Goal: Task Accomplishment & Management: Complete application form

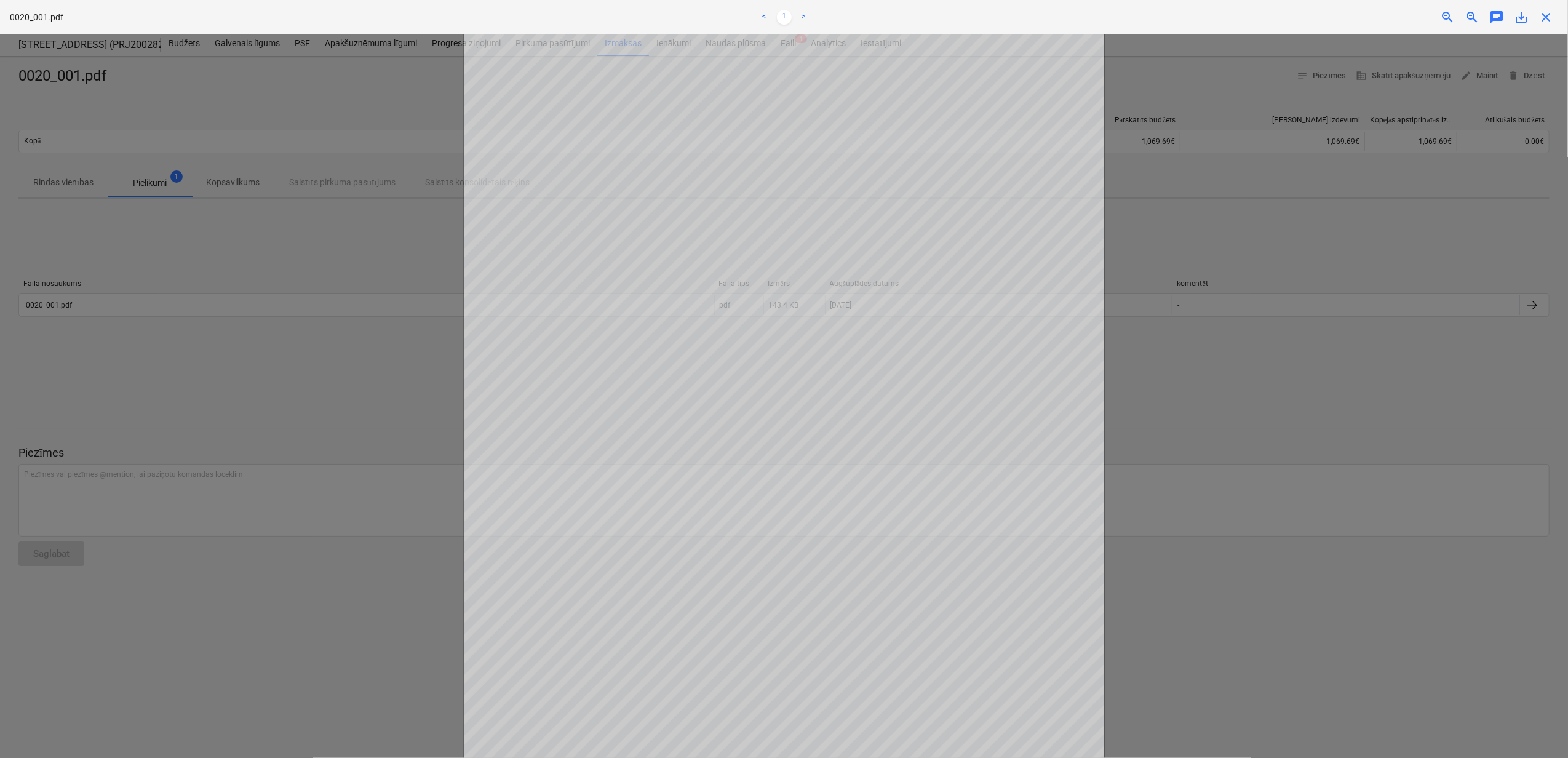
click at [1547, 22] on span "close" at bounding box center [1545, 16] width 15 height 15
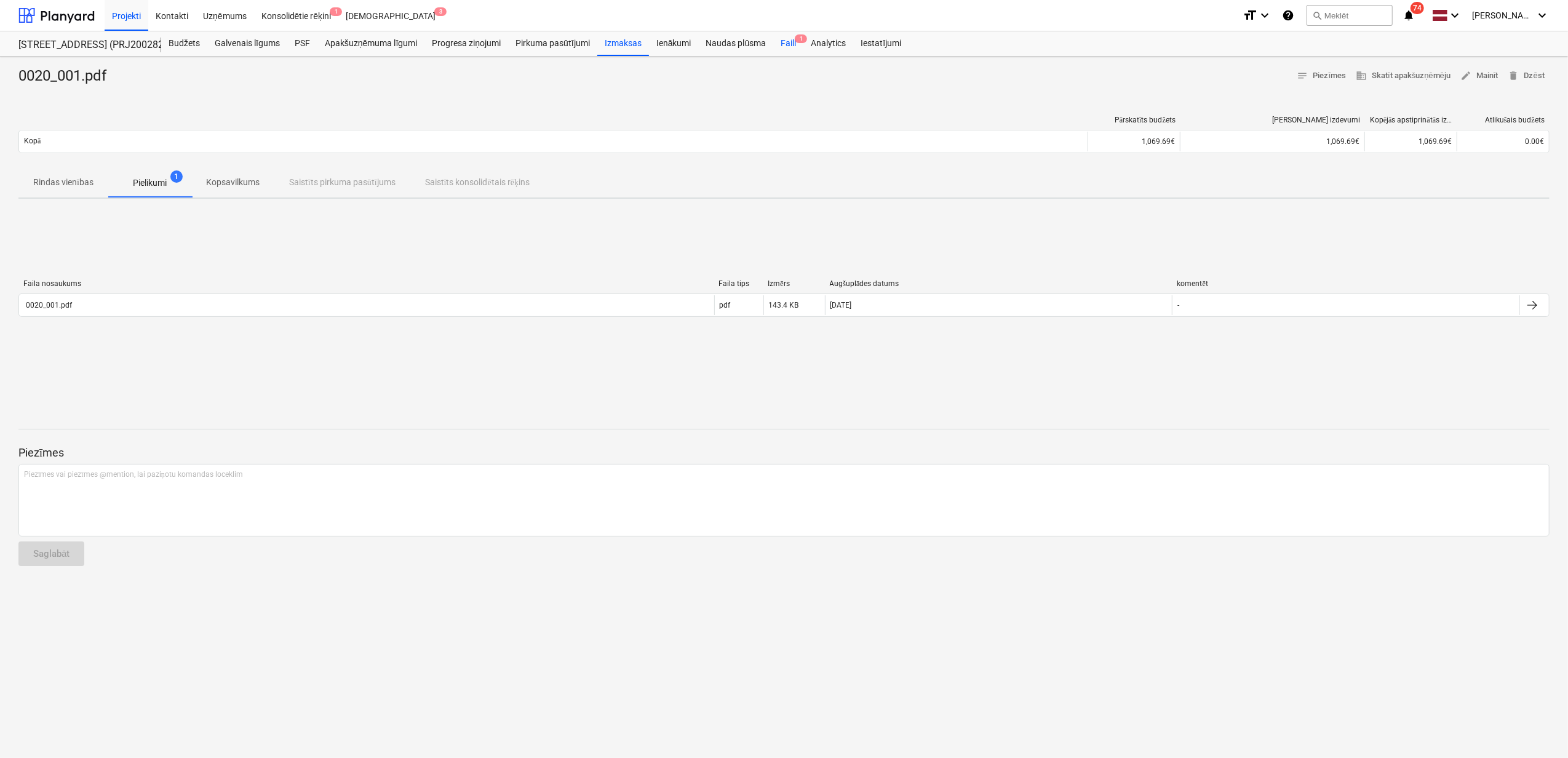
click at [793, 53] on div "Faili 1" at bounding box center [788, 43] width 30 height 25
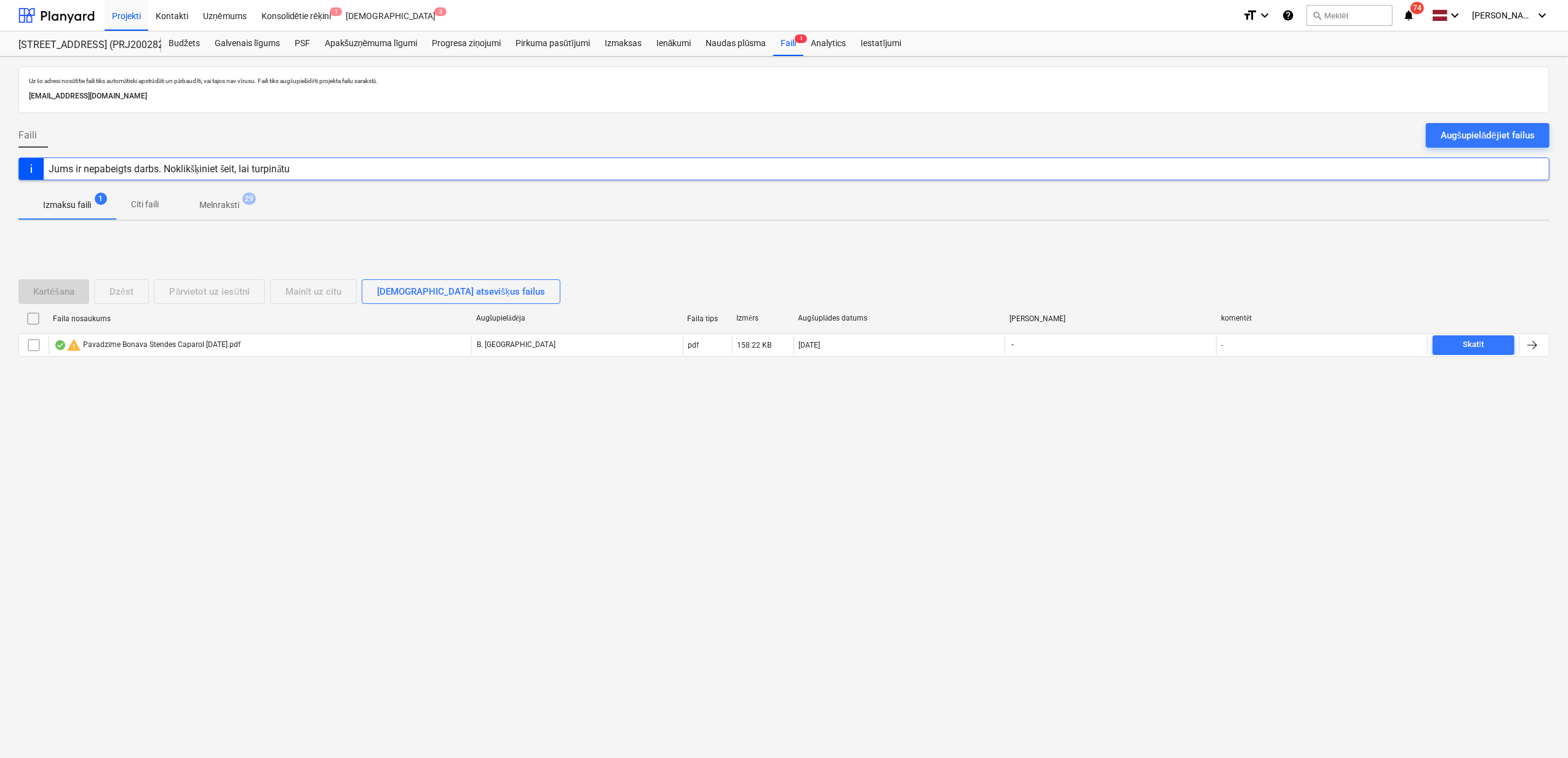
click at [1464, 122] on div at bounding box center [784, 117] width 1531 height 9
click at [1466, 131] on div "Augšupielādējiet failus" at bounding box center [1487, 135] width 94 height 16
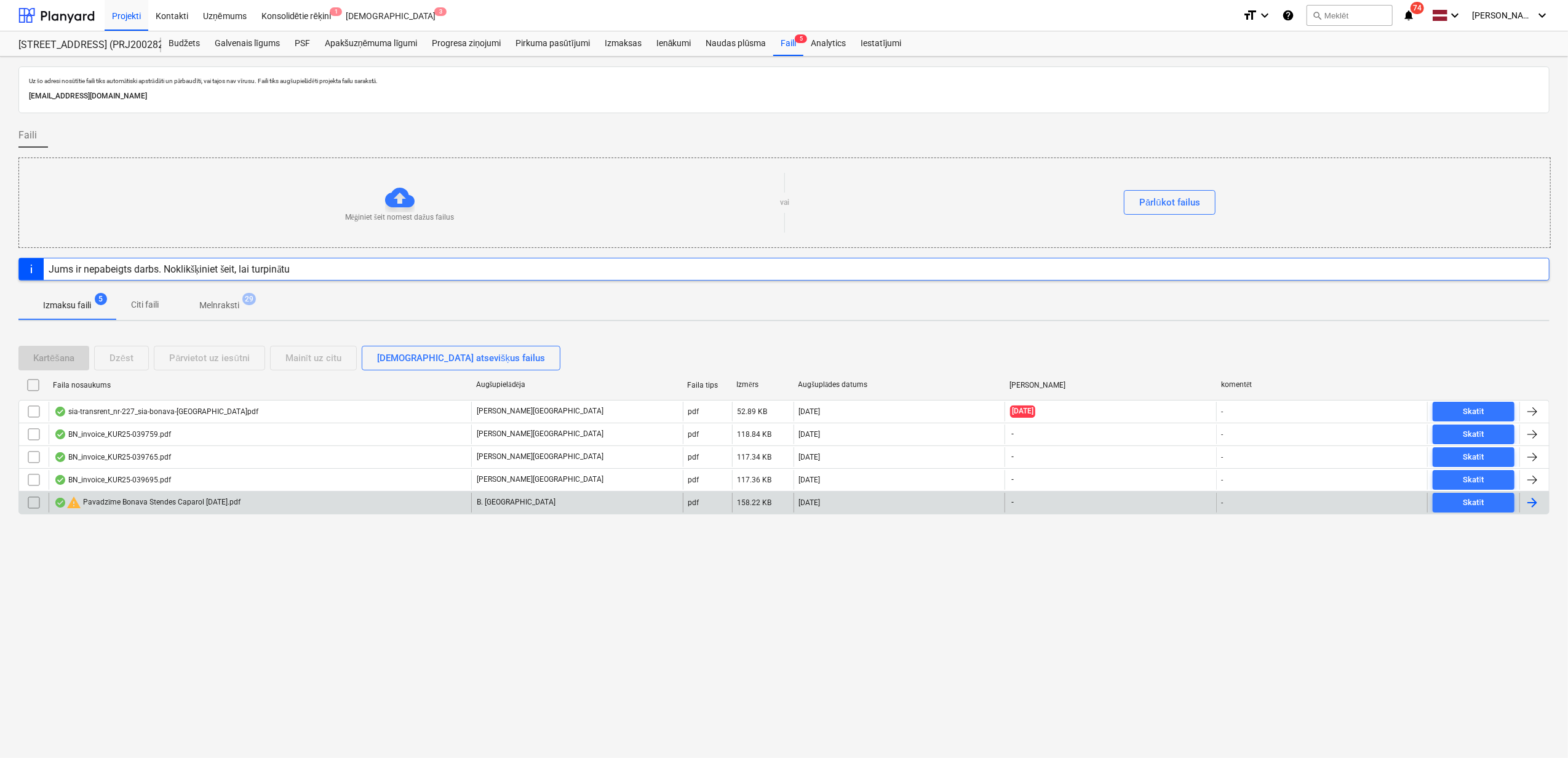
click at [370, 510] on div "warning Pavadzīme Bonava Stendes Caparol [DATE].pdf" at bounding box center [259, 502] width 422 height 20
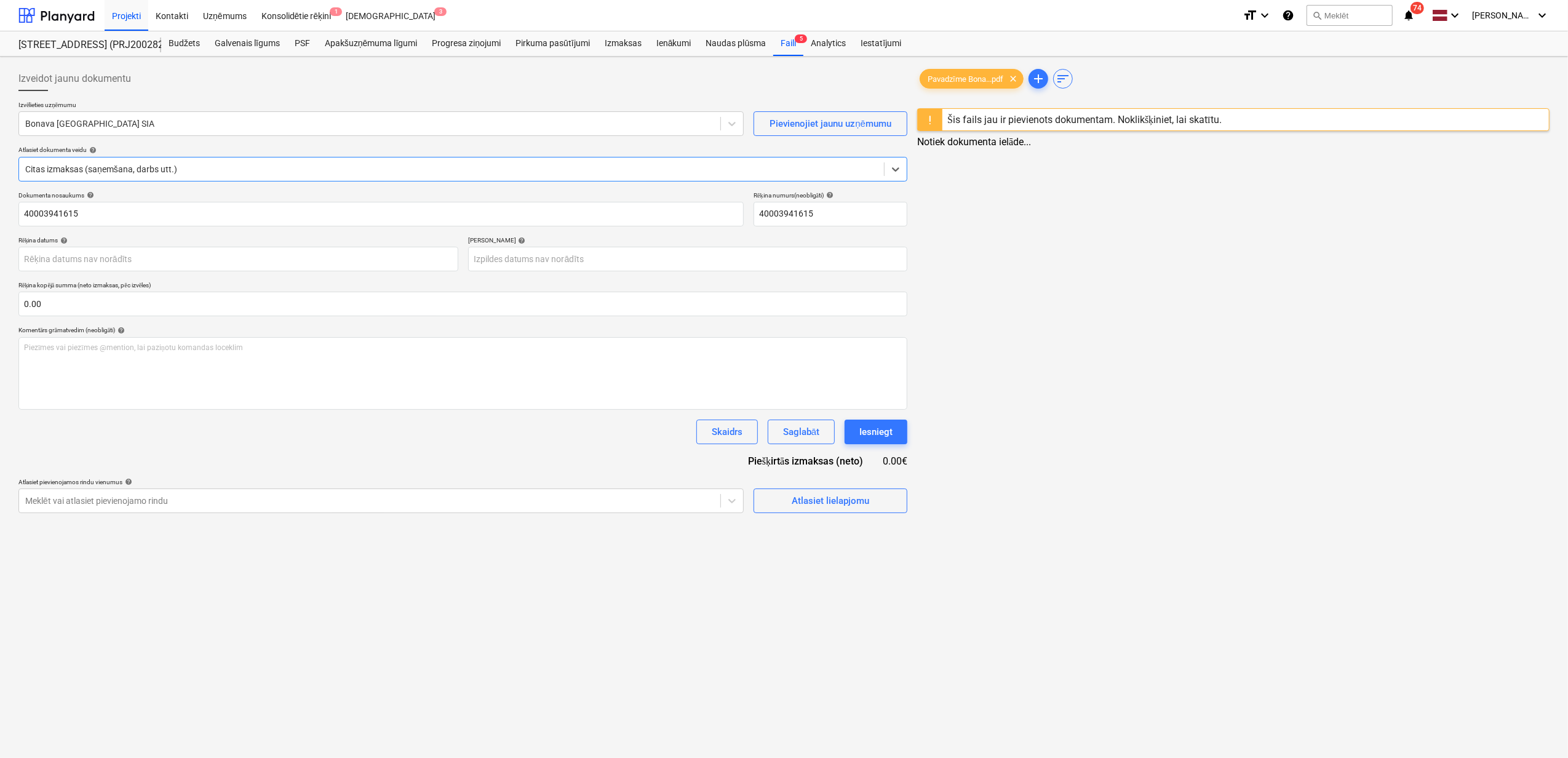
type input "40003941615"
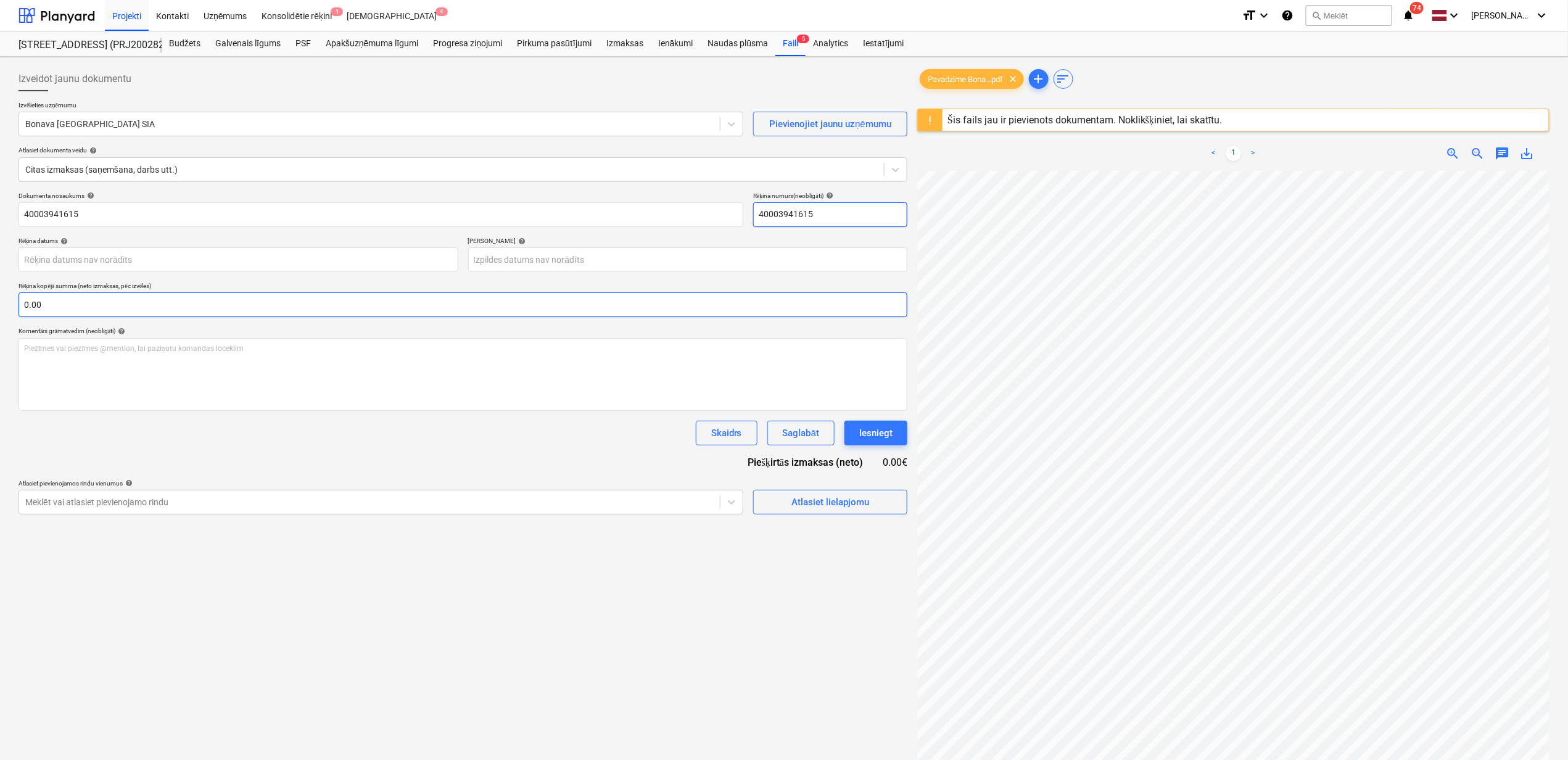
drag, startPoint x: 845, startPoint y: 215, endPoint x: 873, endPoint y: 294, distance: 83.8
click at [729, 206] on div "Dokumenta nosaukums help 40003941615 Rēķina numurs (neobligāti) help 40003941615" at bounding box center [462, 209] width 889 height 35
type input "376089"
click at [499, 635] on div "Izveidot jaunu dokumentu Izvēlieties uzņēmumu Bonava Latvija SIA Pievienojiet j…" at bounding box center [463, 481] width 899 height 840
click at [98, 131] on div at bounding box center [369, 124] width 688 height 12
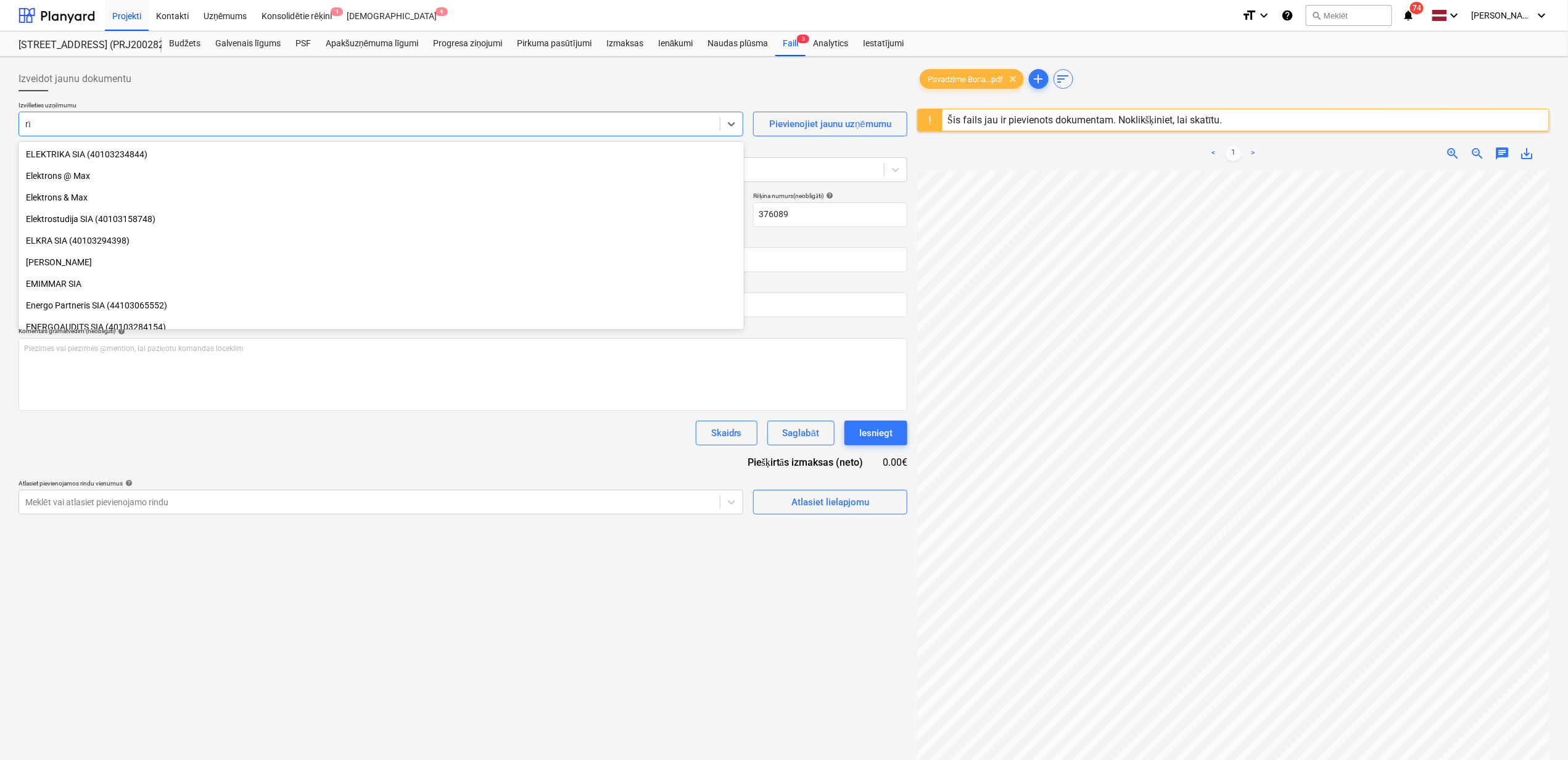
scroll to position [290, 0]
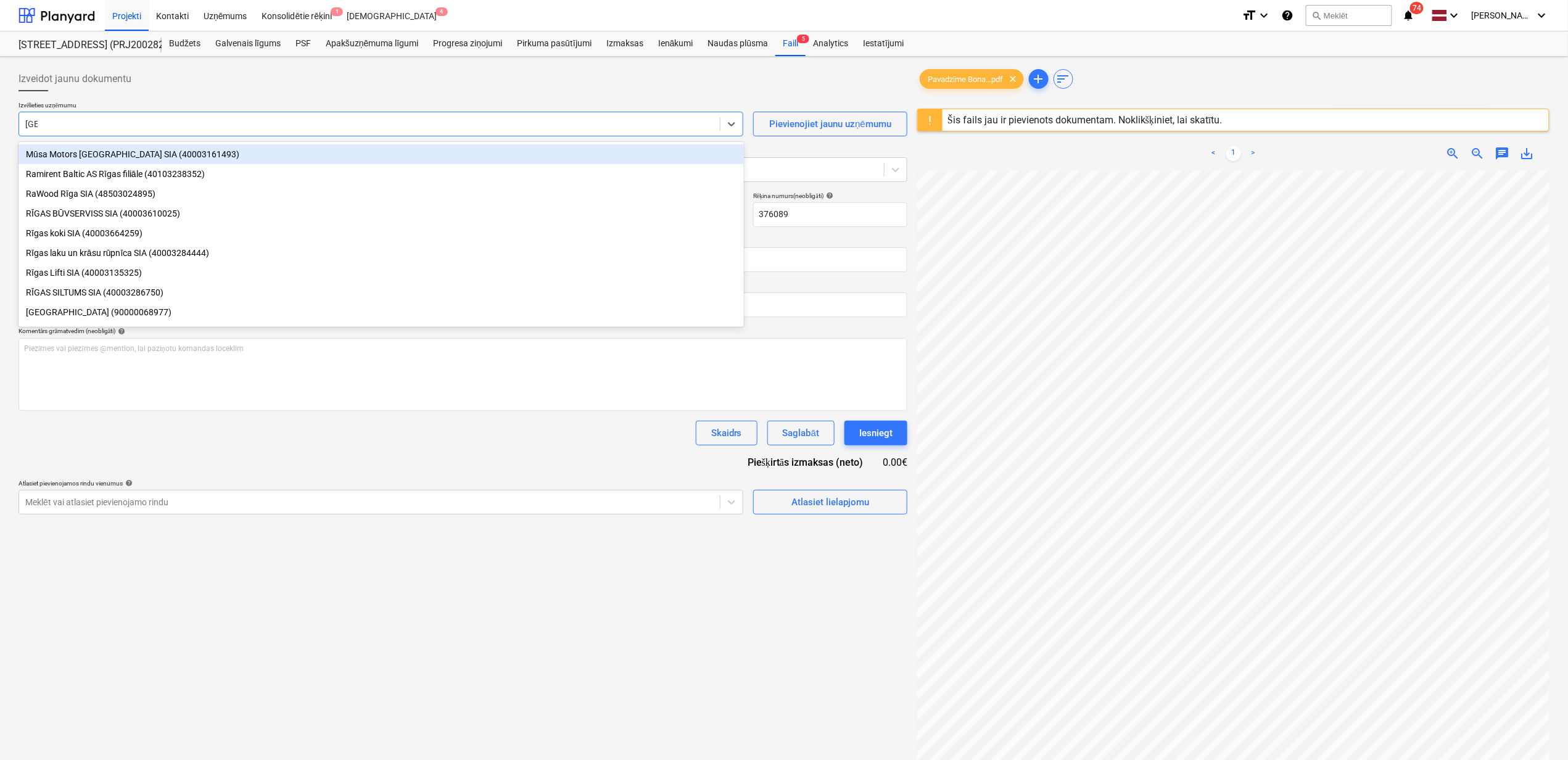
type input "[GEOGRAPHIC_DATA]"
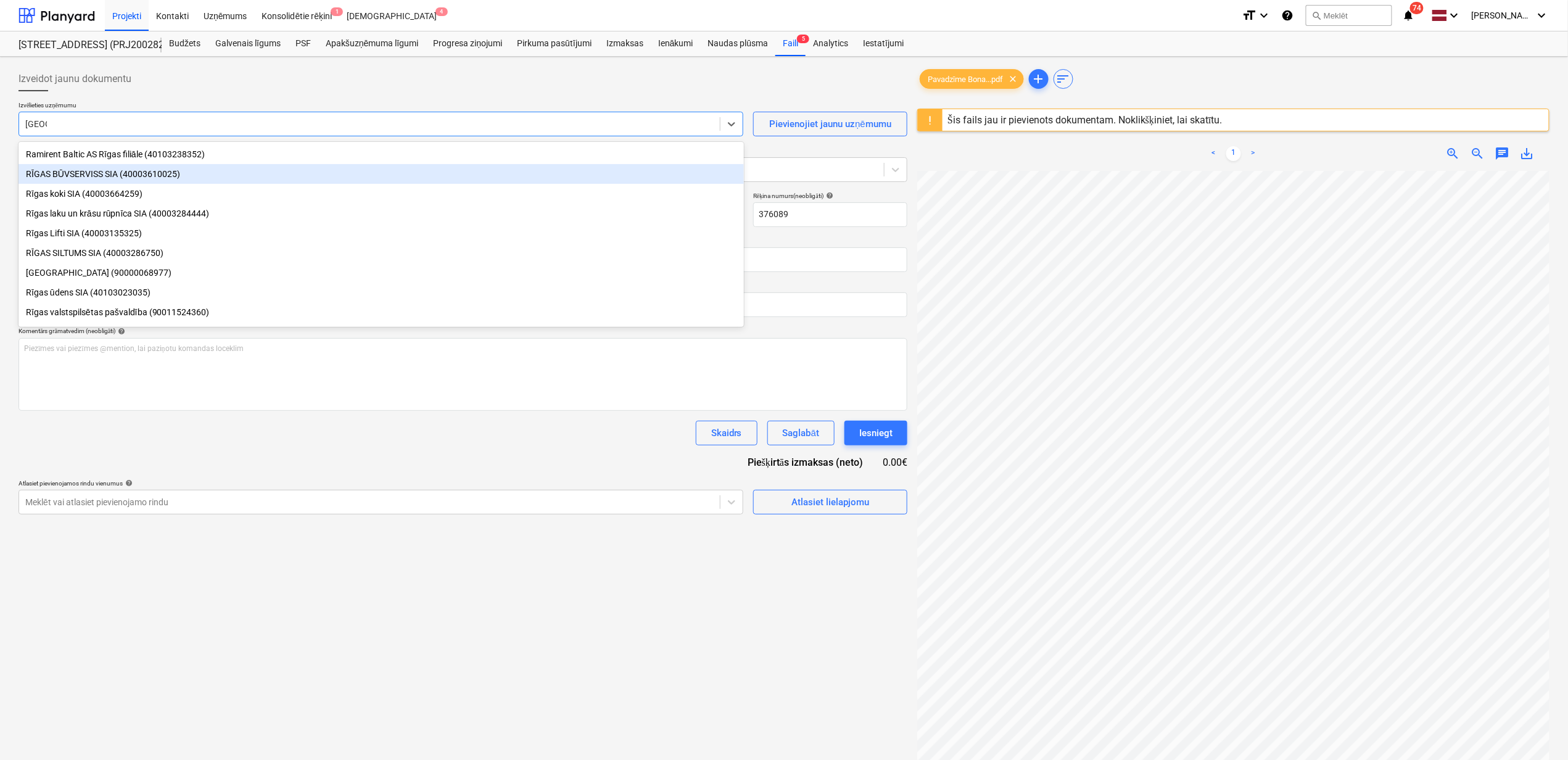
click at [99, 177] on div "RĪGAS BŪVSERVISS SIA (40003610025)" at bounding box center [380, 174] width 725 height 20
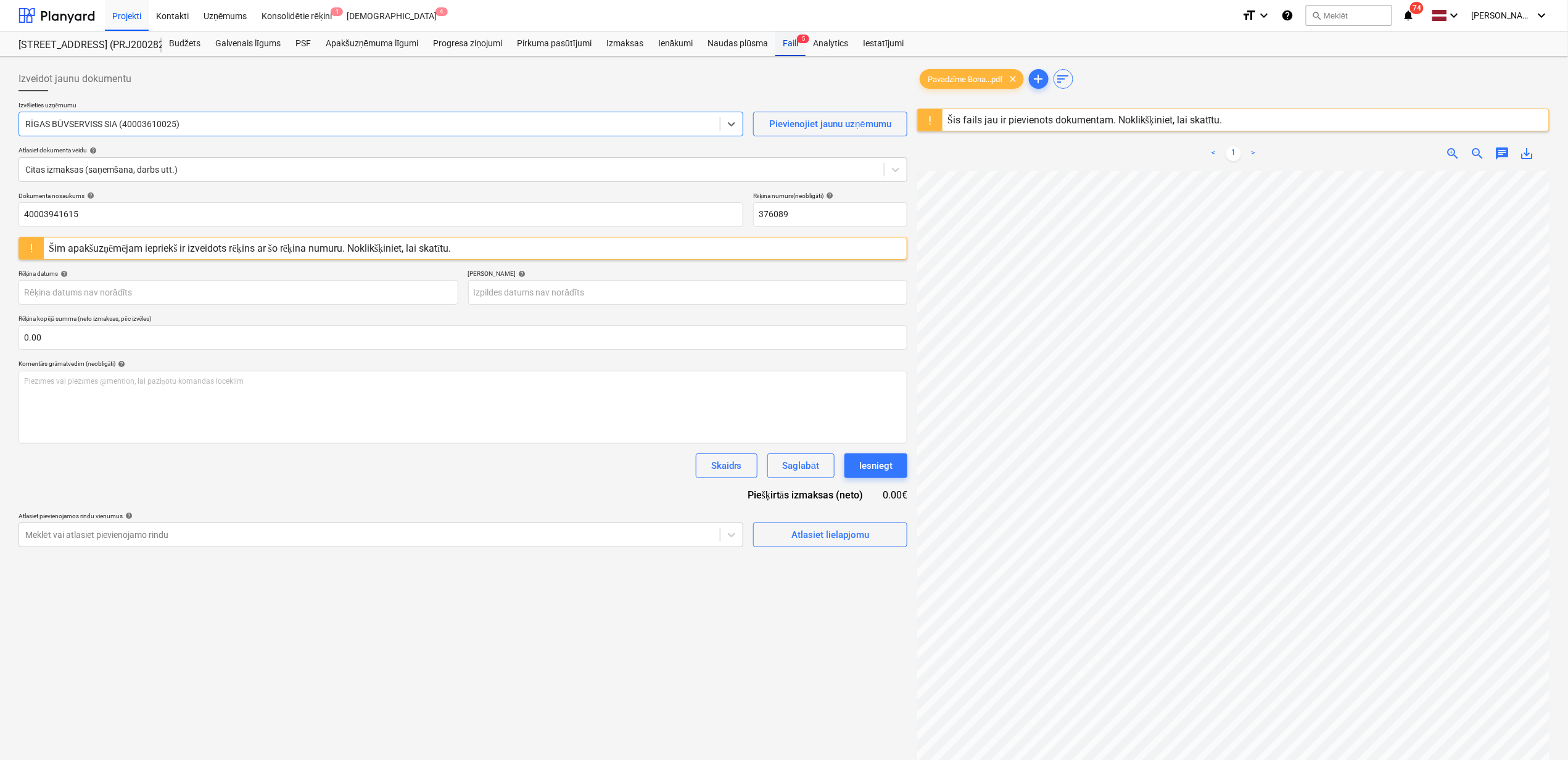
click at [789, 48] on div "Faili 5" at bounding box center [790, 43] width 30 height 25
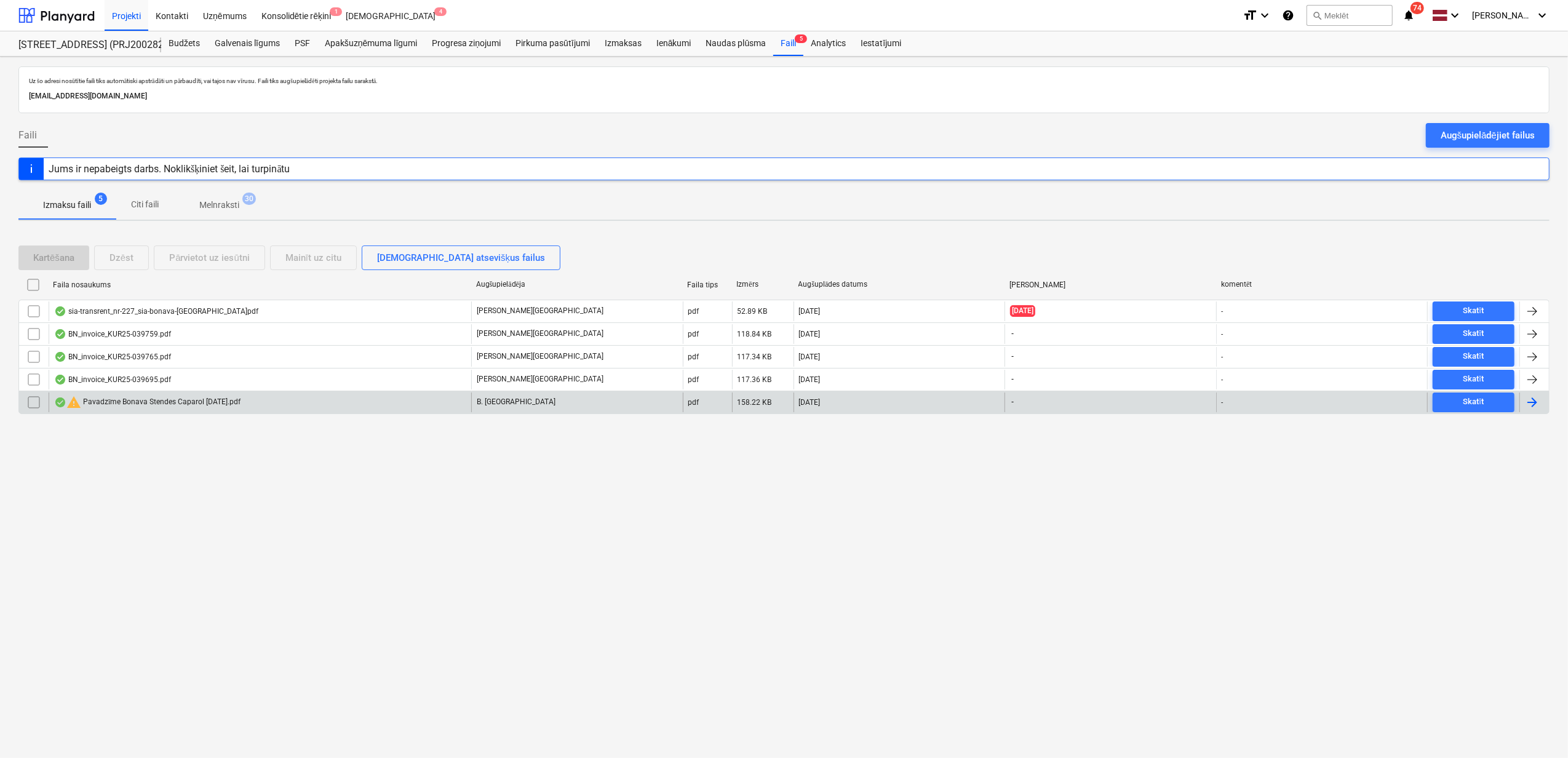
click at [34, 403] on input "checkbox" at bounding box center [34, 402] width 20 height 20
click at [116, 251] on div "Dzēst" at bounding box center [122, 258] width 24 height 16
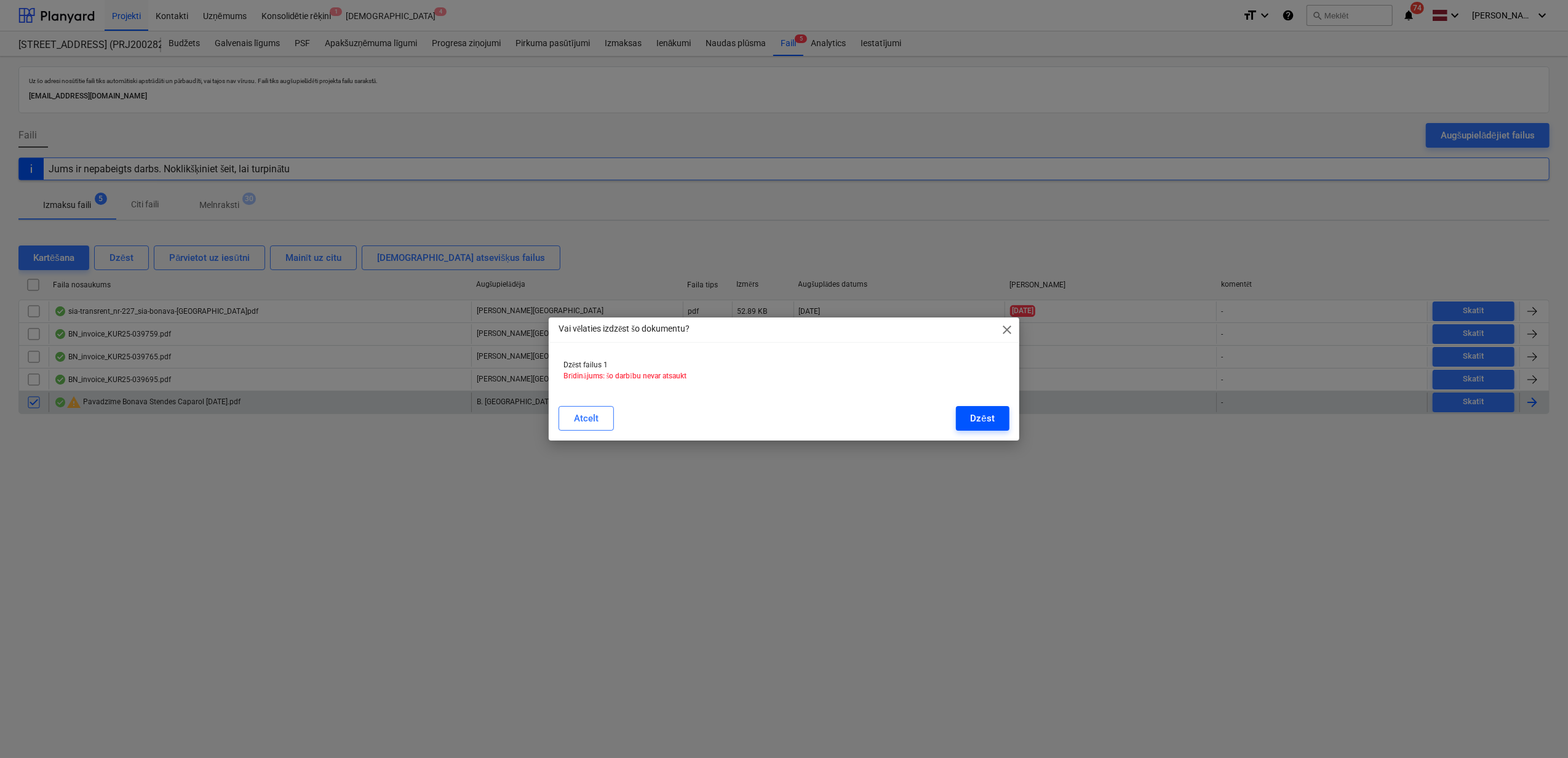
click at [991, 419] on div "Dzēst" at bounding box center [983, 418] width 24 height 16
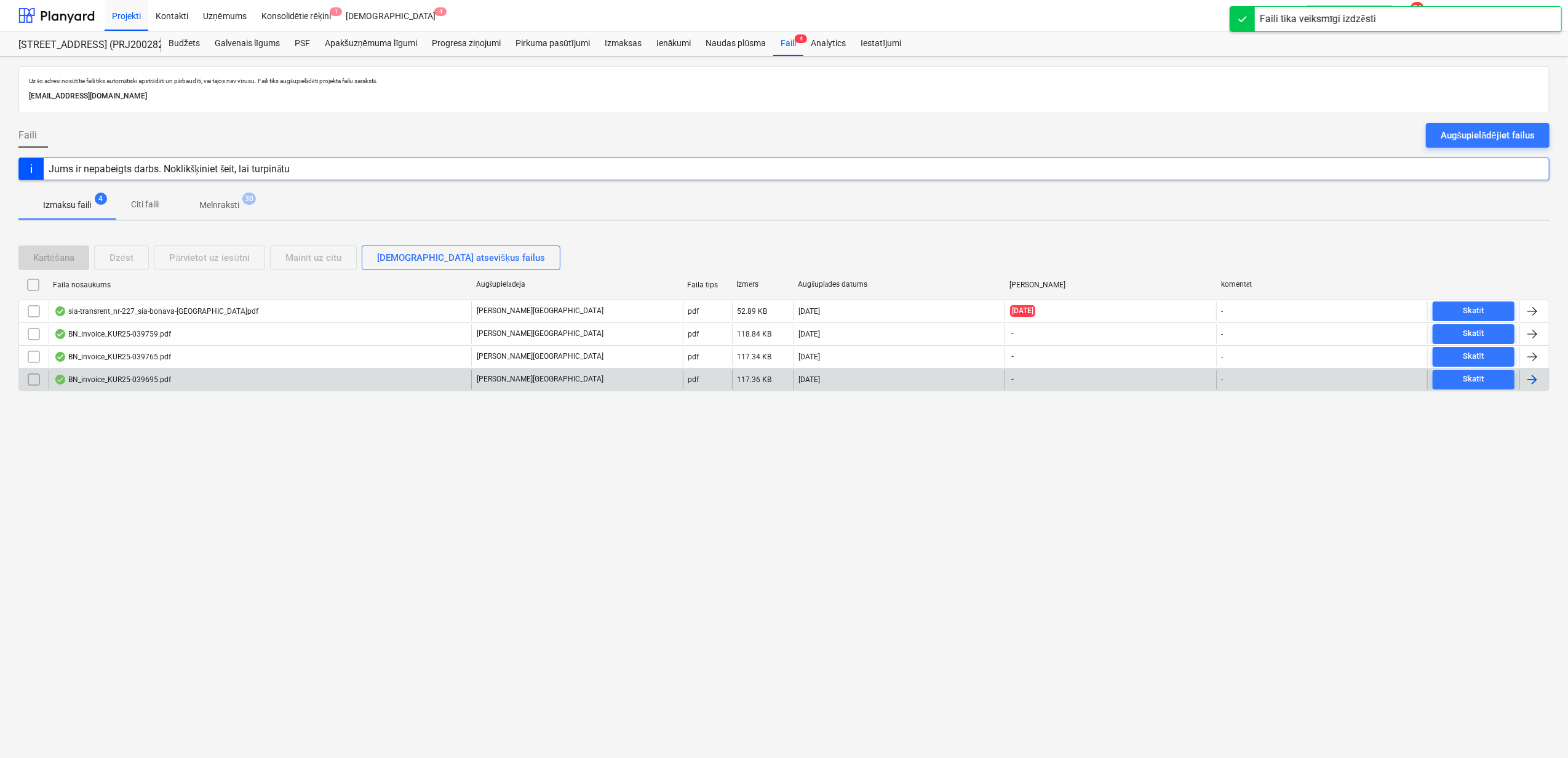
click at [103, 382] on div "BN_invoice_KUR25-039695.pdf" at bounding box center [113, 379] width 117 height 9
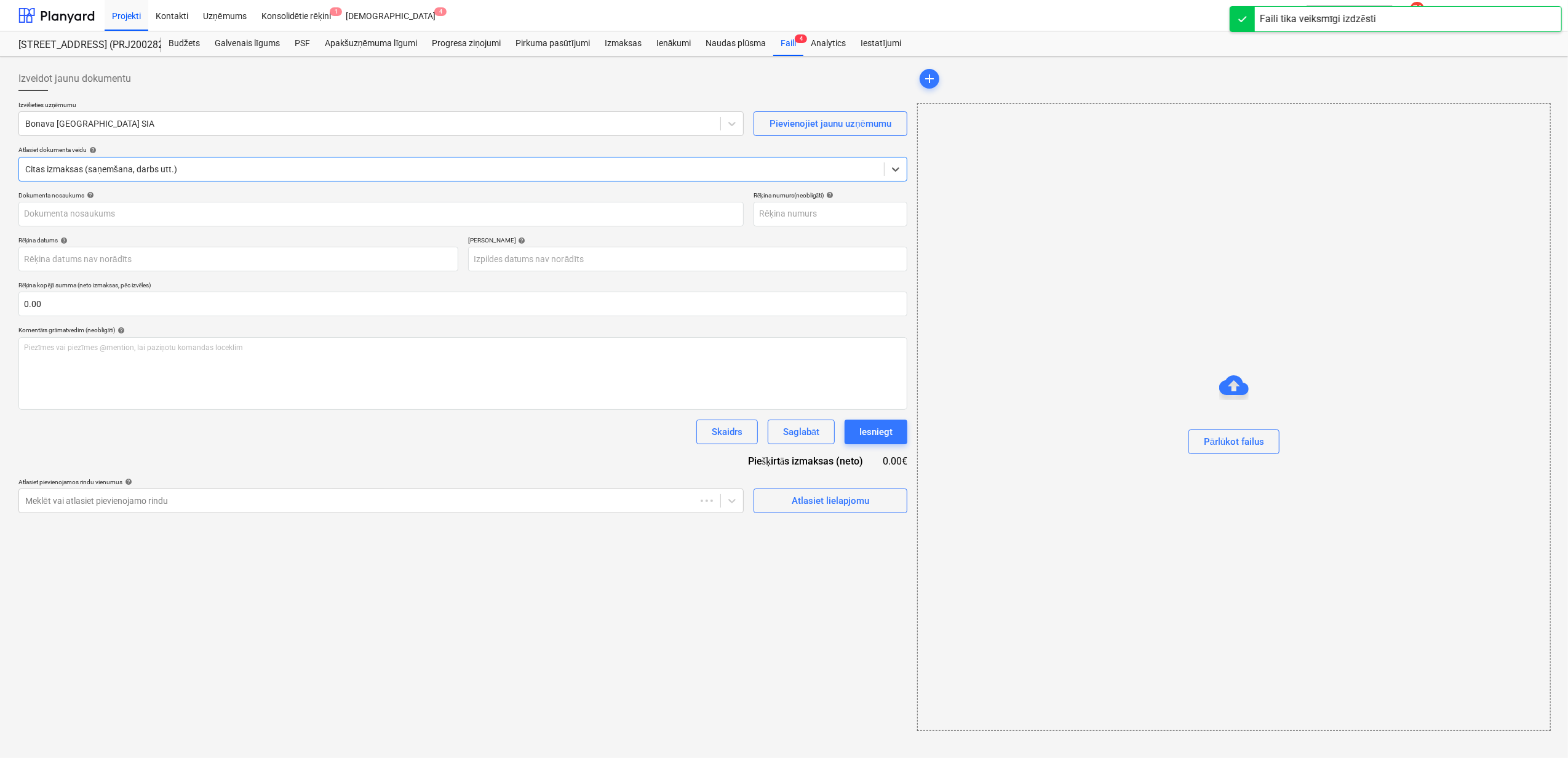
type input "KUR25-039695"
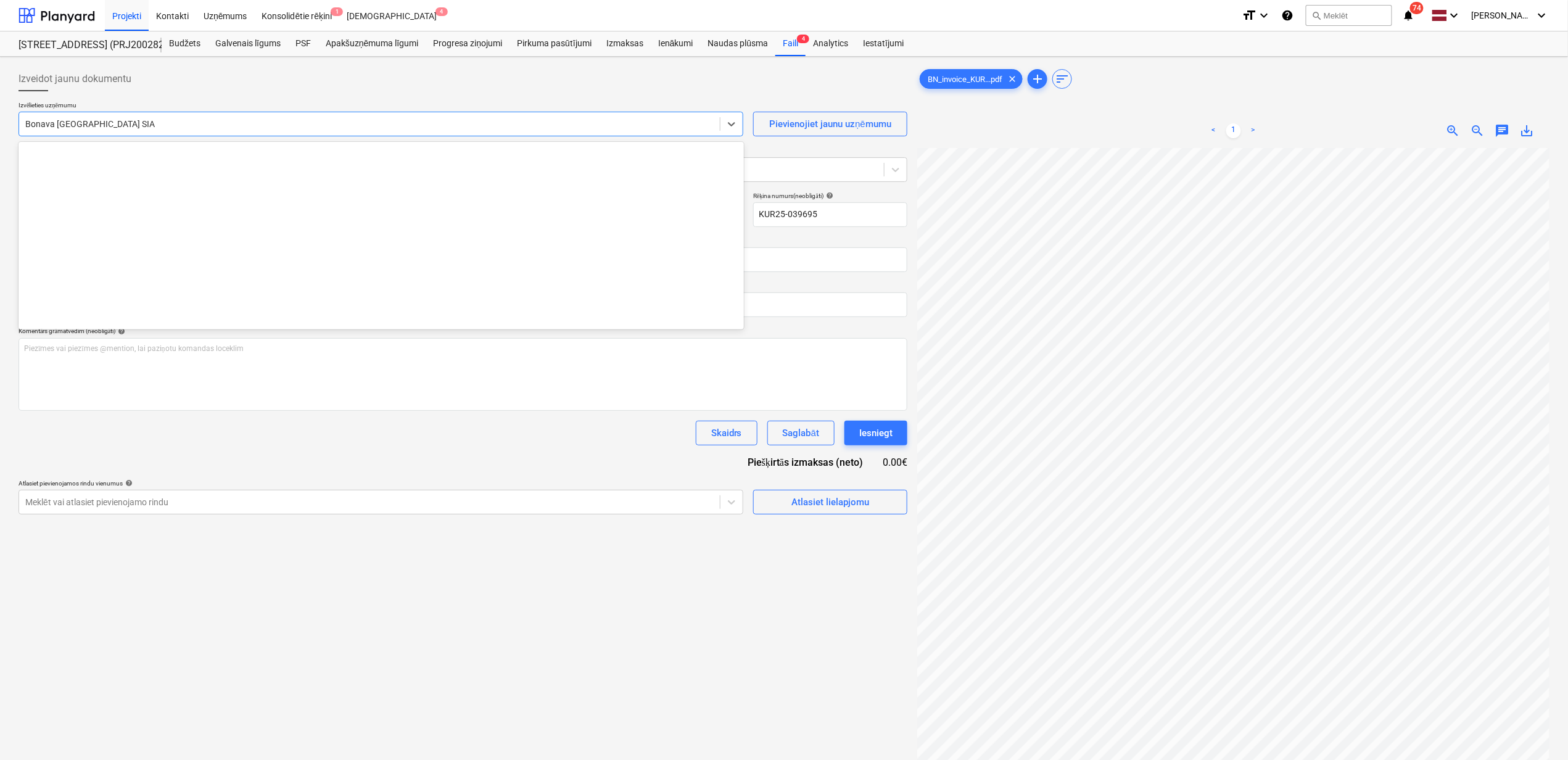
scroll to position [2310, 0]
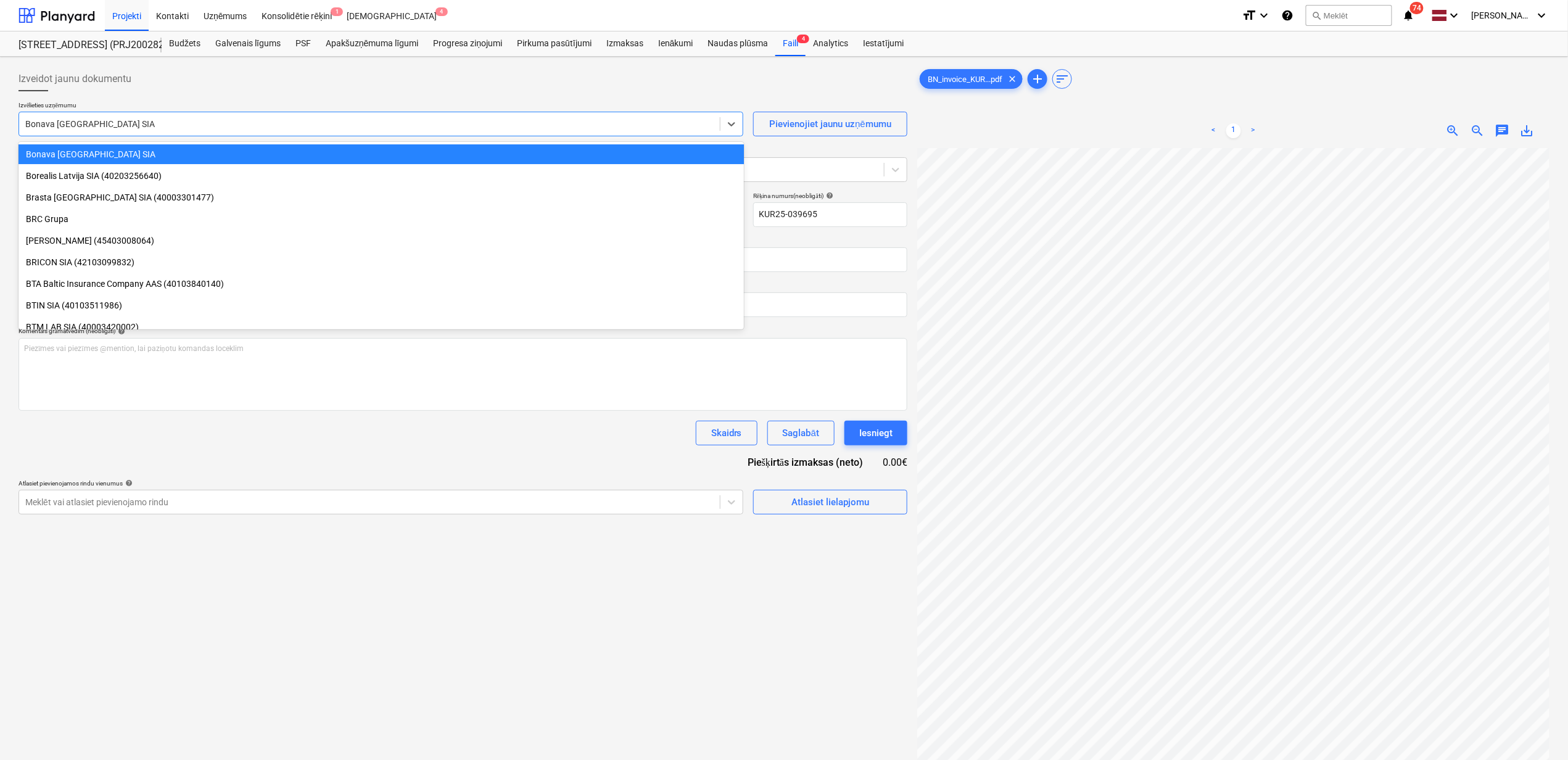
drag, startPoint x: 179, startPoint y: 126, endPoint x: 41, endPoint y: 124, distance: 138.0
click at [41, 124] on div at bounding box center [369, 124] width 688 height 12
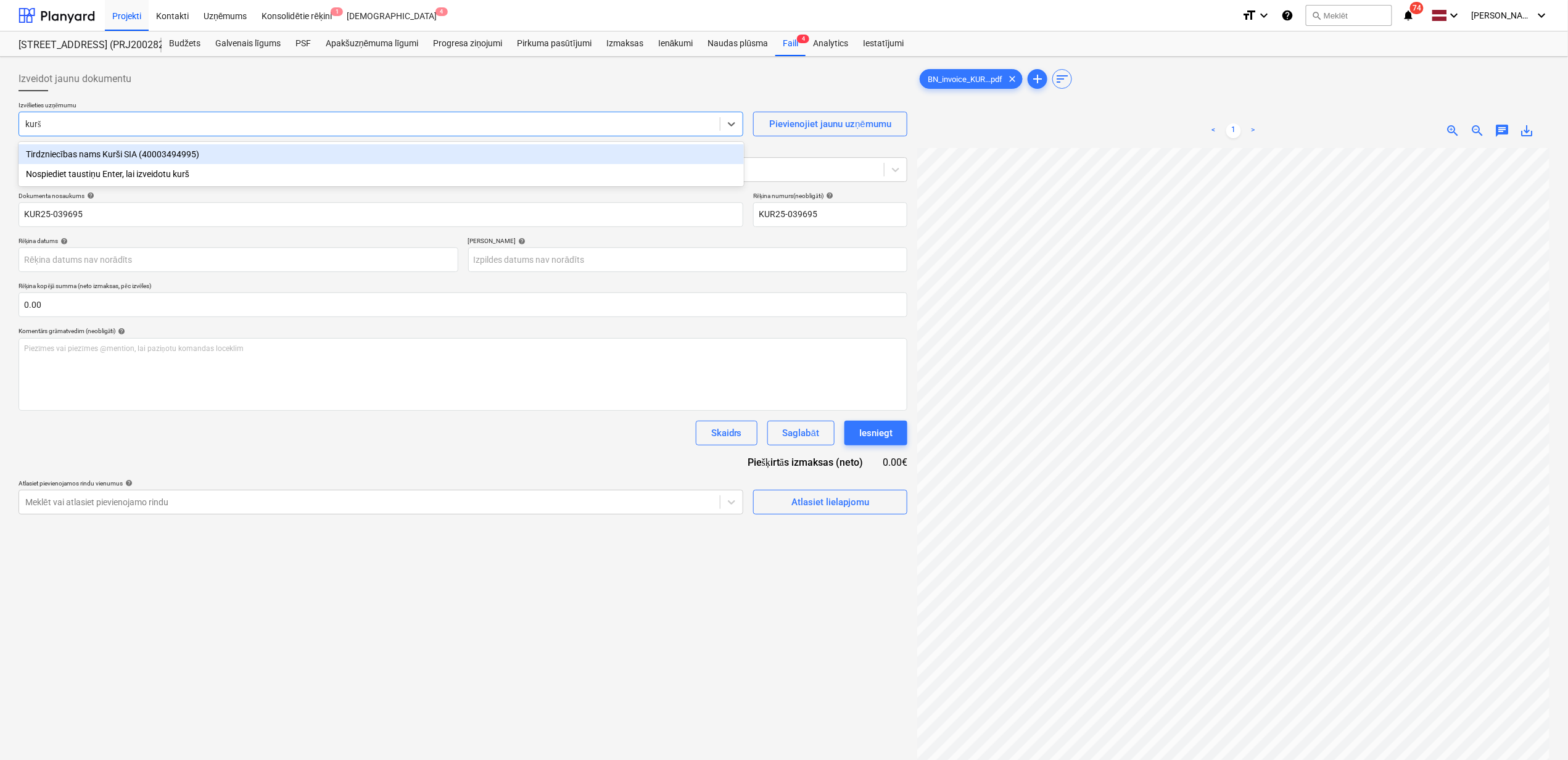
type input "kurši"
click at [78, 150] on div "Tirdzniecības nams Kurši SIA (40003494995)" at bounding box center [380, 154] width 725 height 20
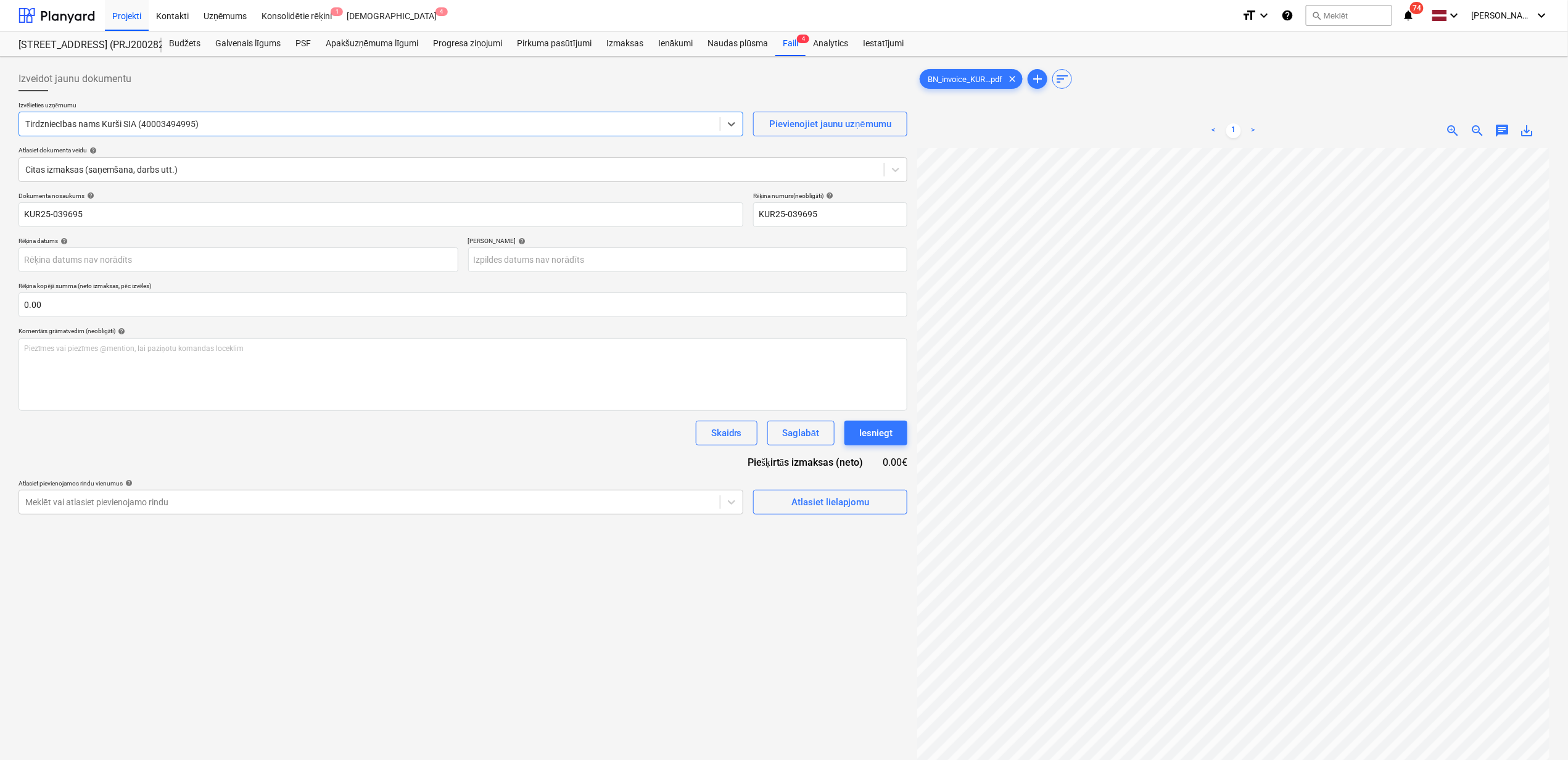
click at [1526, 129] on span "save_alt" at bounding box center [1527, 131] width 15 height 15
click at [109, 202] on input "KUR25-039695" at bounding box center [380, 214] width 724 height 25
drag, startPoint x: -35, startPoint y: 220, endPoint x: -49, endPoint y: 220, distance: 14.0
click at [0, 220] on html "Projekti Kontakti Uzņēmums Konsolidētie rēķini 1 Iesūtne 4 format_size keyboard…" at bounding box center [784, 380] width 1568 height 760
paste input "BN_invoice_"
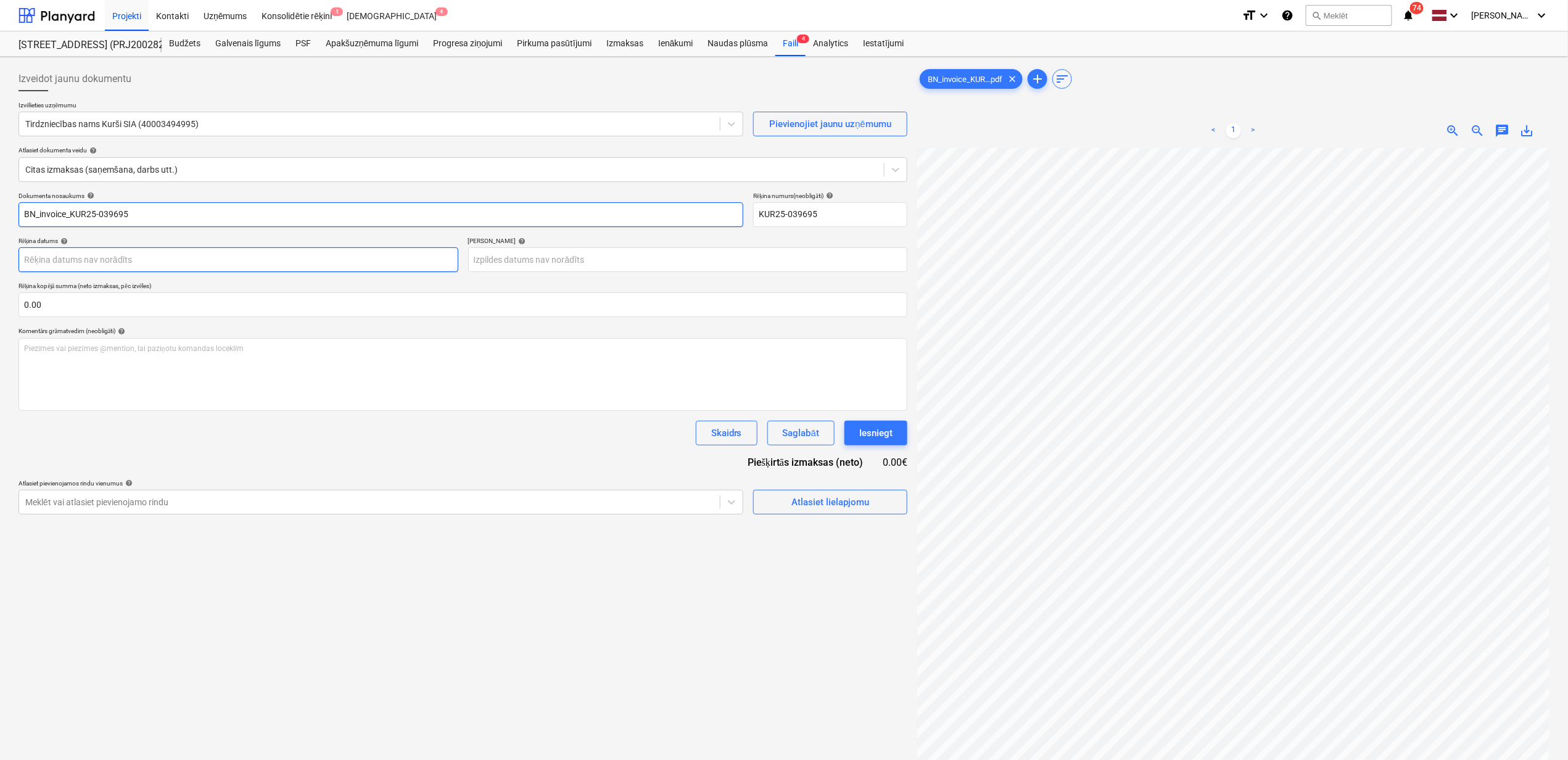
type input "BN_invoice_KUR25-039695"
click at [201, 255] on body "Projekti Kontakti Uzņēmums Konsolidētie rēķini 1 Iesūtne 4 format_size keyboard…" at bounding box center [784, 380] width 1568 height 760
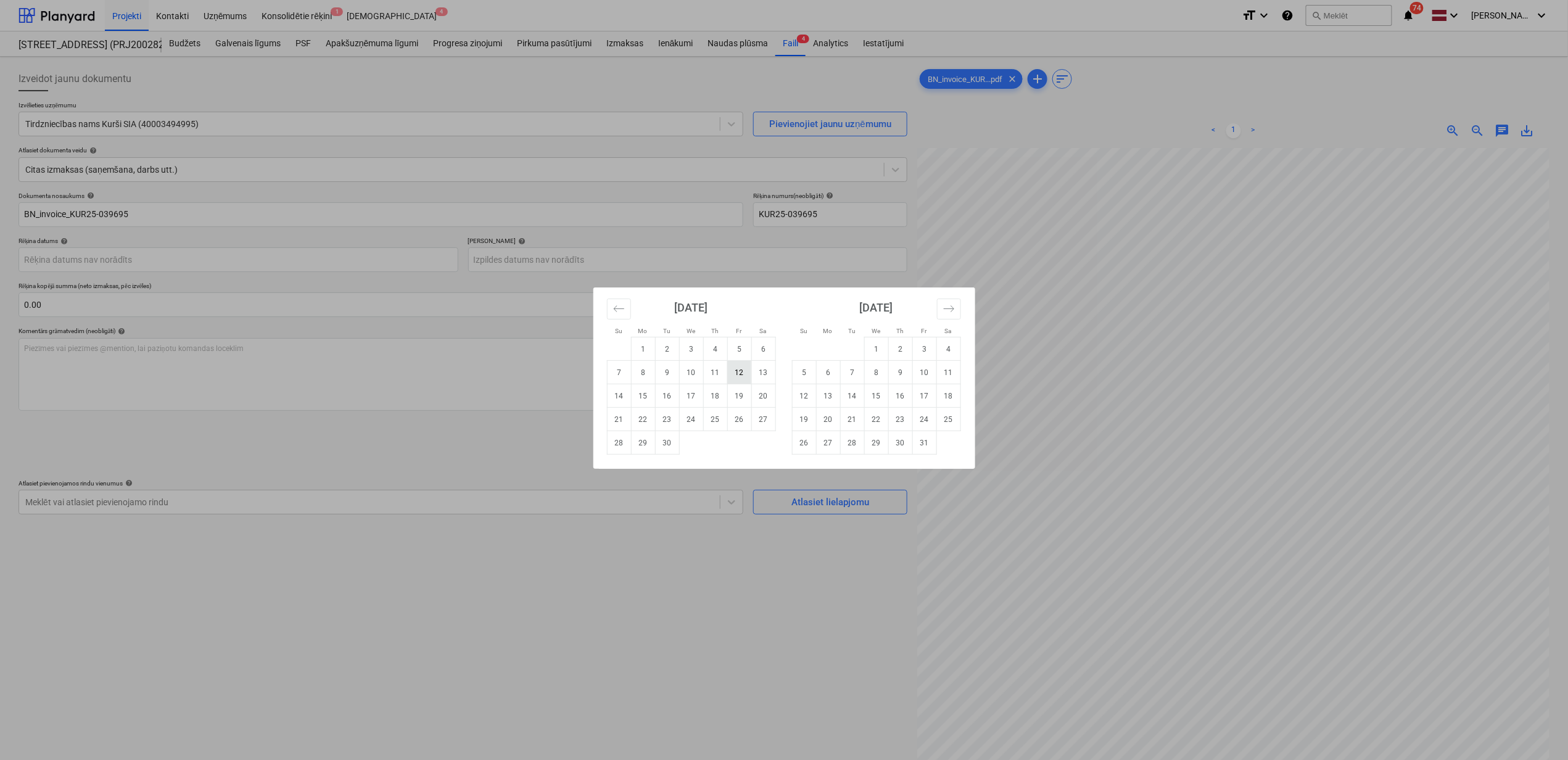
click at [730, 375] on td "12" at bounding box center [739, 372] width 24 height 23
type input "[DATE]"
click at [565, 259] on body "Projekti Kontakti Uzņēmums Konsolidētie rēķini 1 Iesūtne 4 format_size keyboard…" at bounding box center [784, 380] width 1568 height 760
click at [943, 311] on icon "Move forward to switch to the next month." at bounding box center [949, 309] width 12 height 12
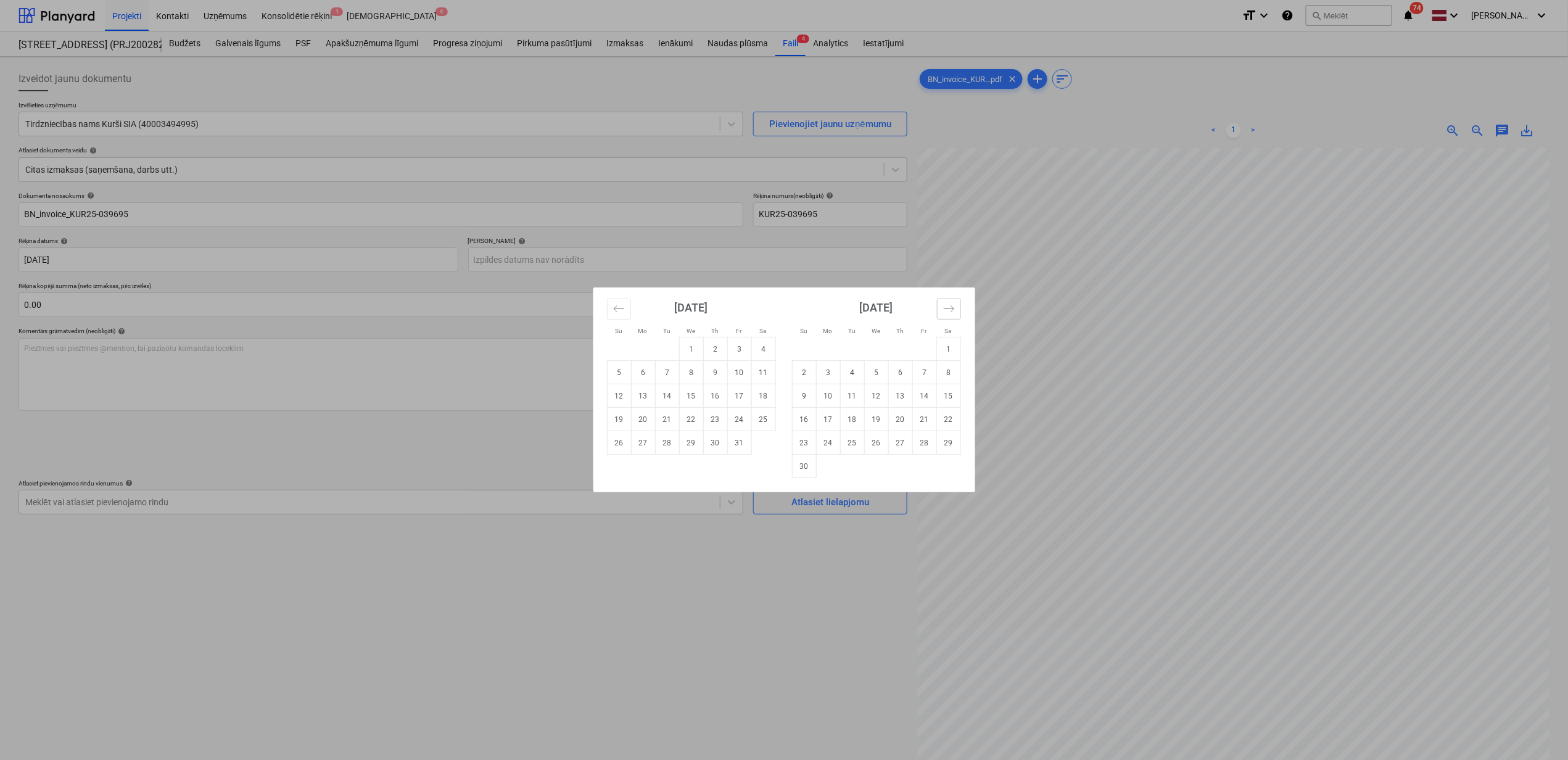
click at [943, 311] on icon "Move forward to switch to the next month." at bounding box center [949, 309] width 12 height 12
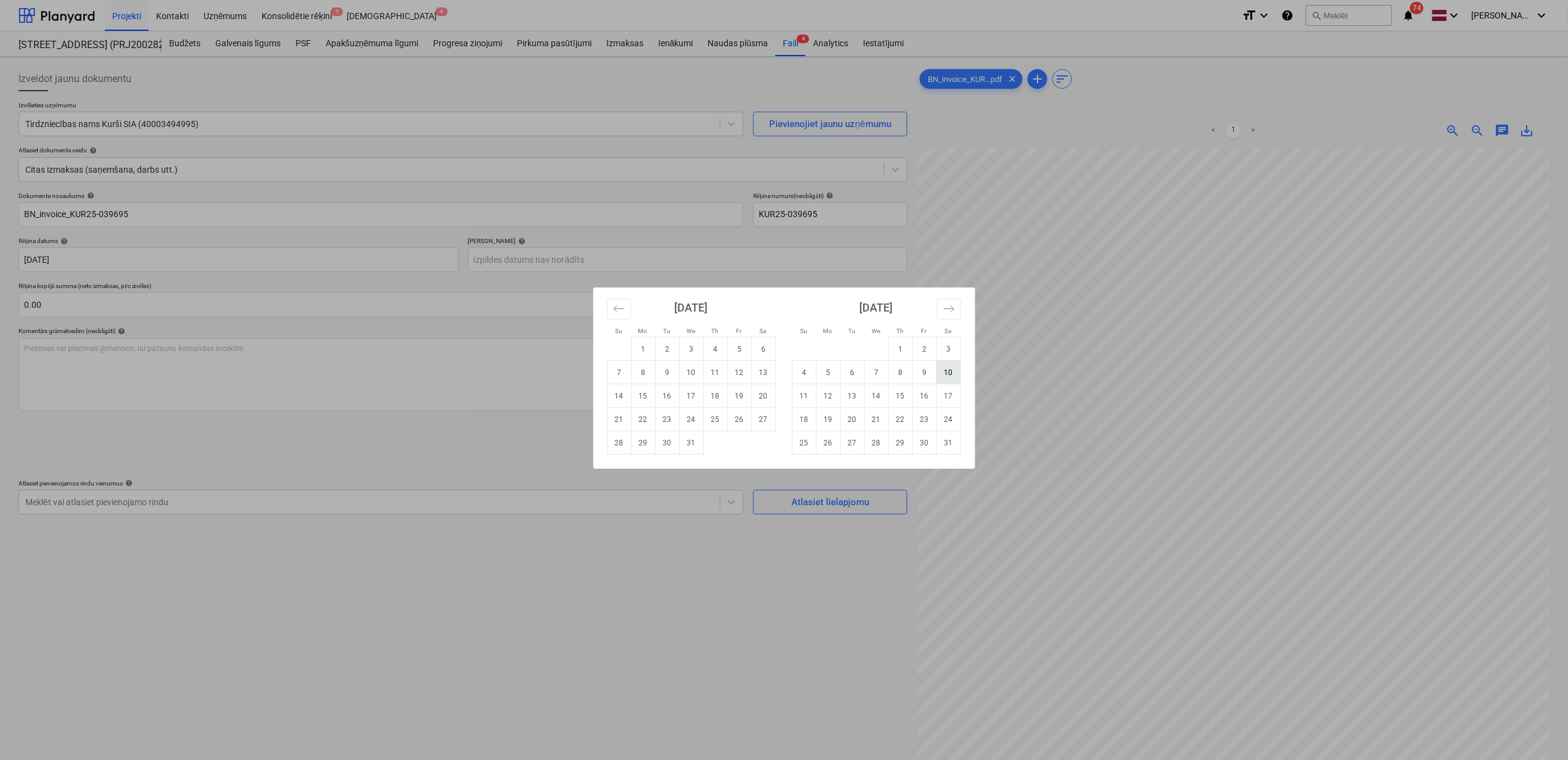
click at [940, 376] on td "10" at bounding box center [948, 372] width 24 height 23
type input "[DATE]"
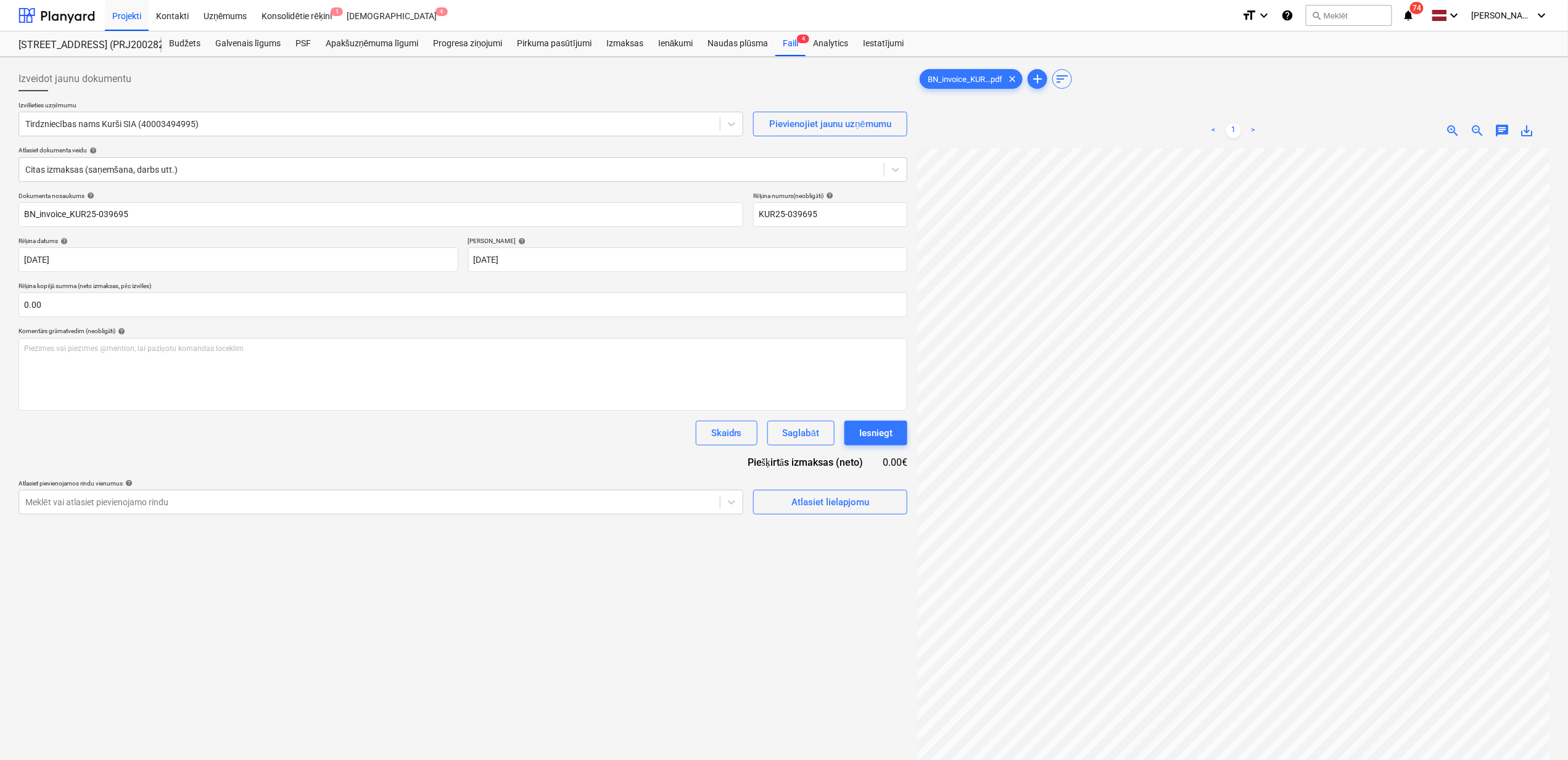
scroll to position [156, 53]
click at [215, 310] on input "text" at bounding box center [462, 304] width 889 height 25
type input "30.80"
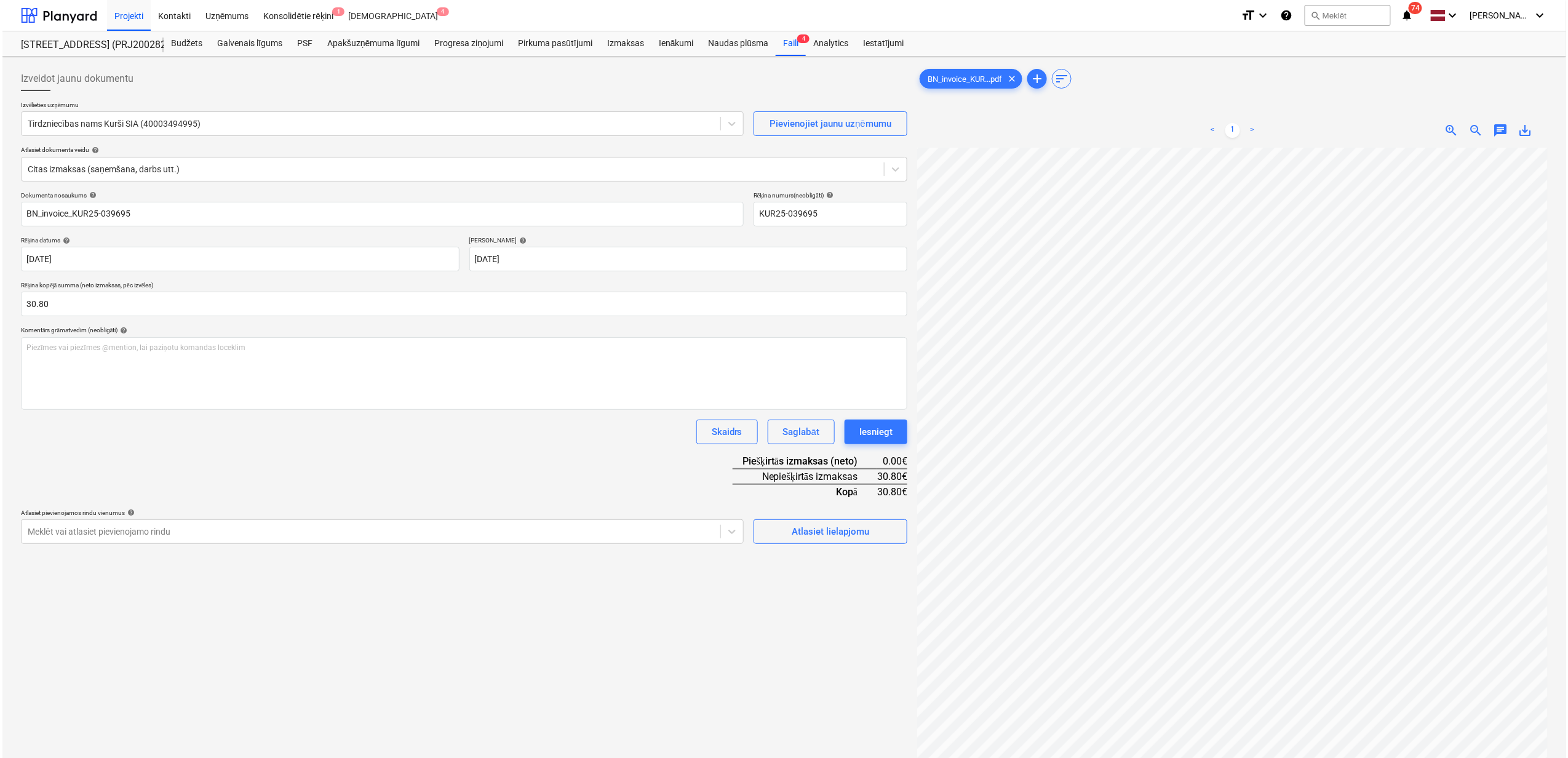
scroll to position [156, 0]
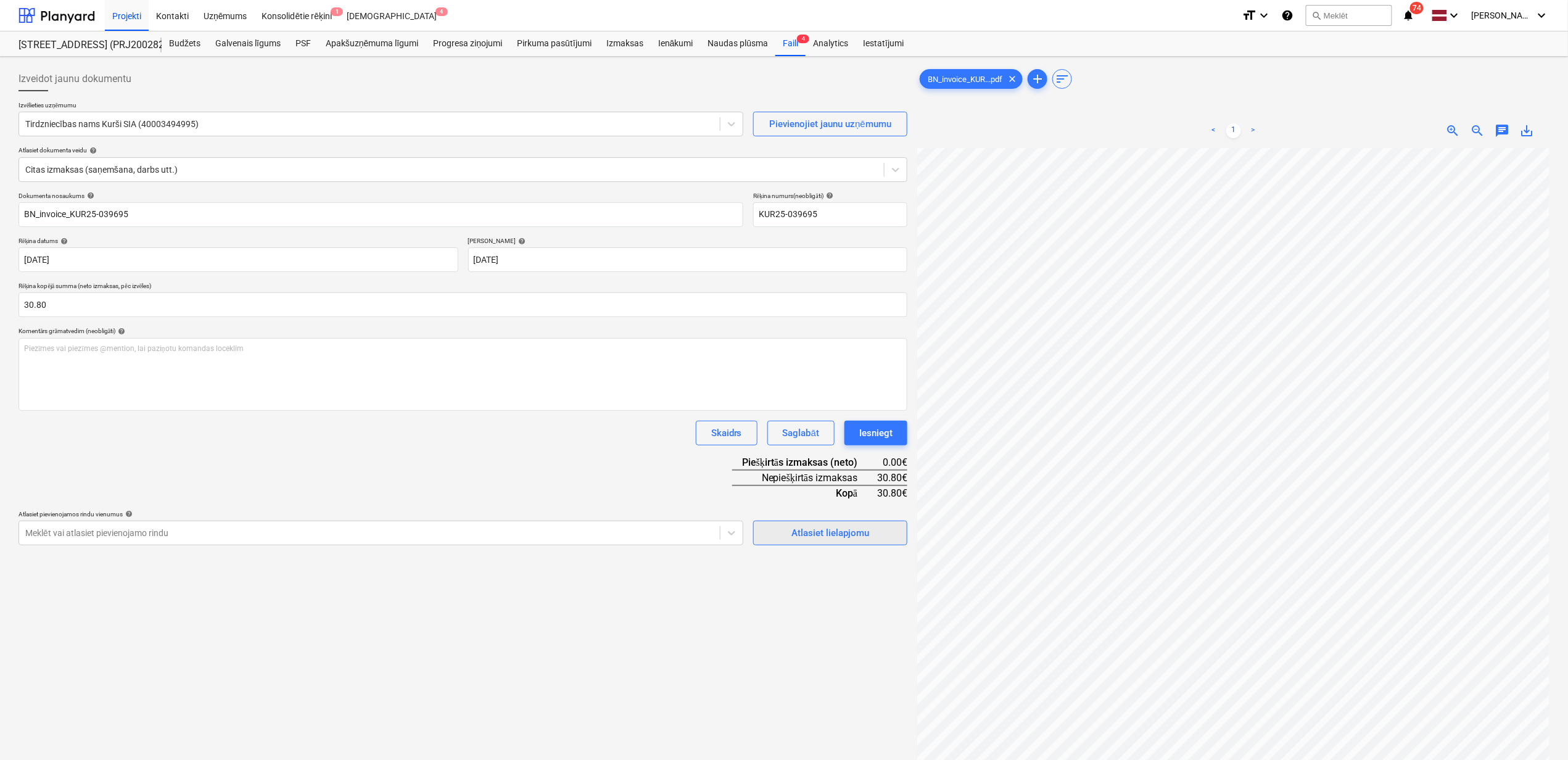
click at [807, 536] on div "Atlasiet lielapjomu" at bounding box center [830, 533] width 78 height 16
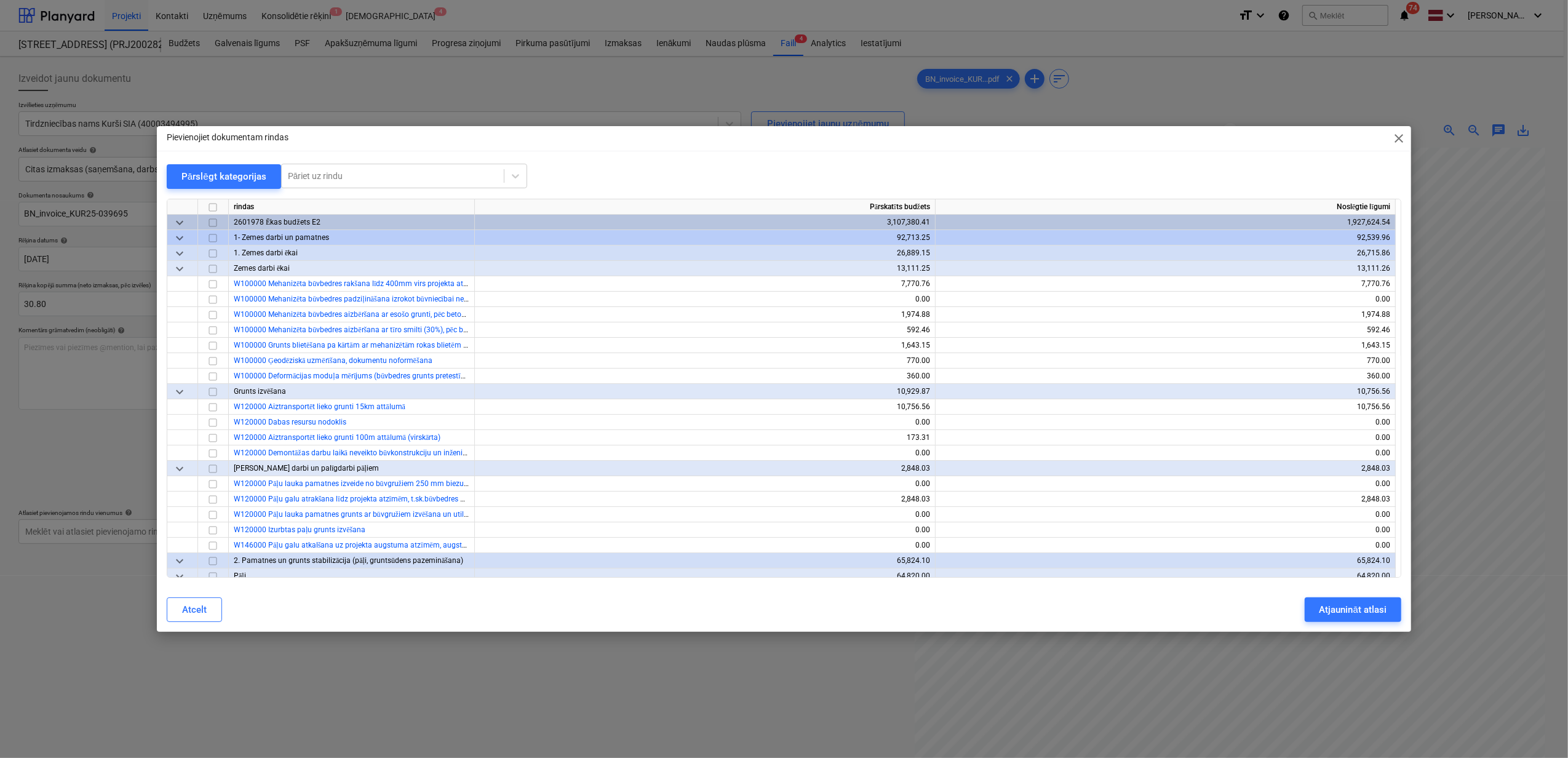
click at [172, 237] on span "keyboard_arrow_down" at bounding box center [179, 238] width 15 height 15
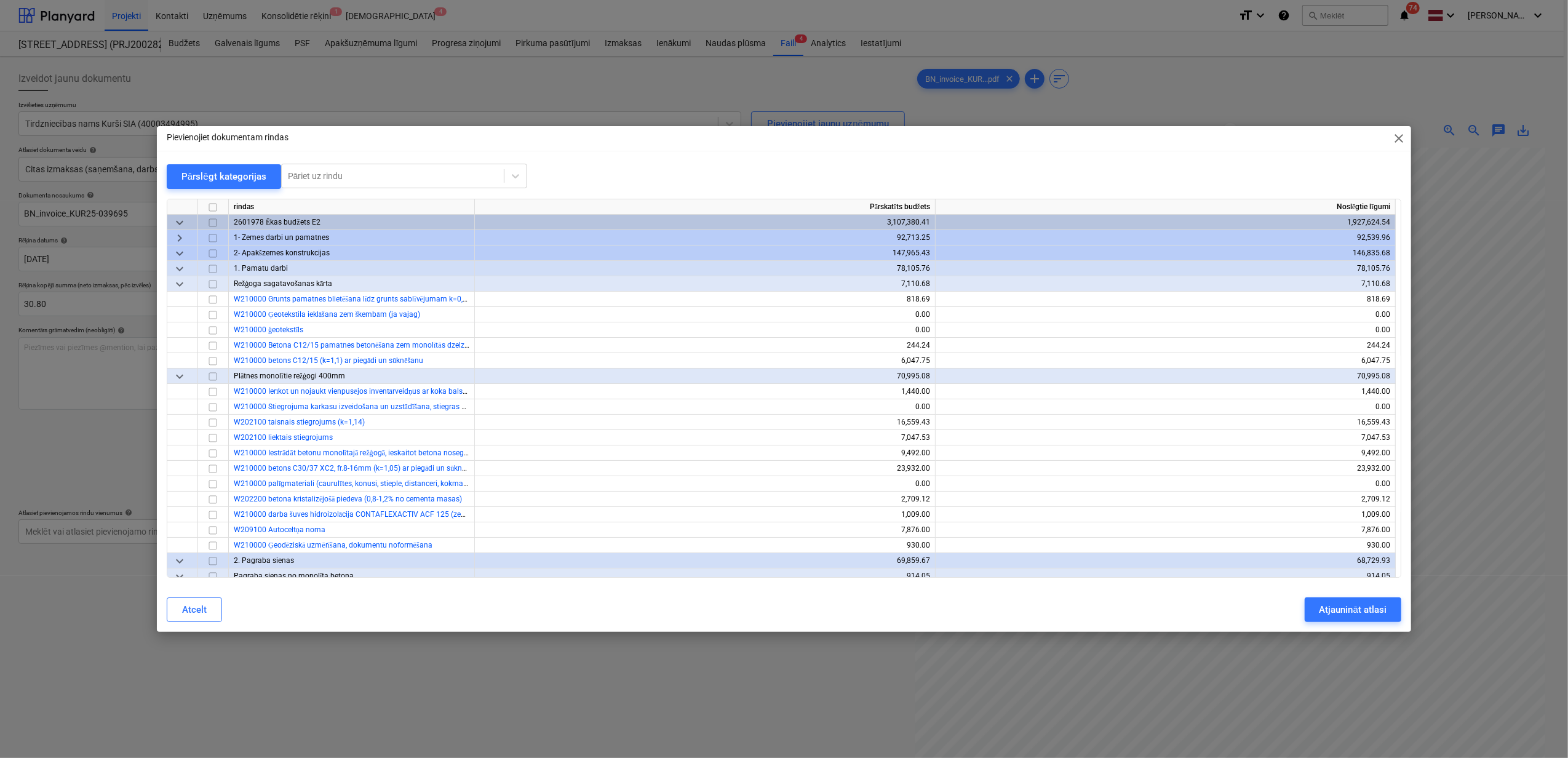
click at [185, 250] on div "keyboard_arrow_down" at bounding box center [183, 254] width 31 height 16
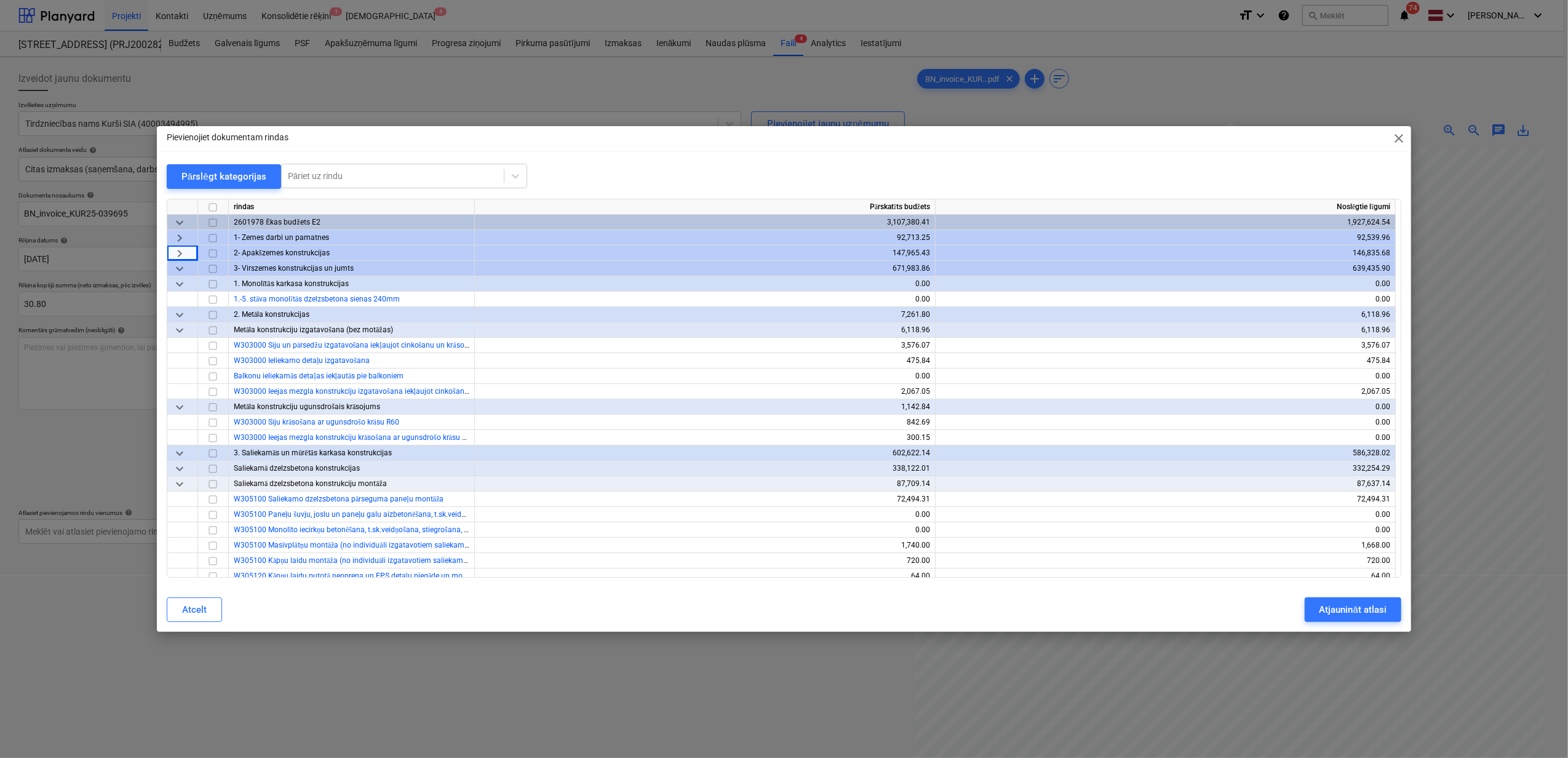
click at [185, 264] on span "keyboard_arrow_down" at bounding box center [179, 268] width 15 height 15
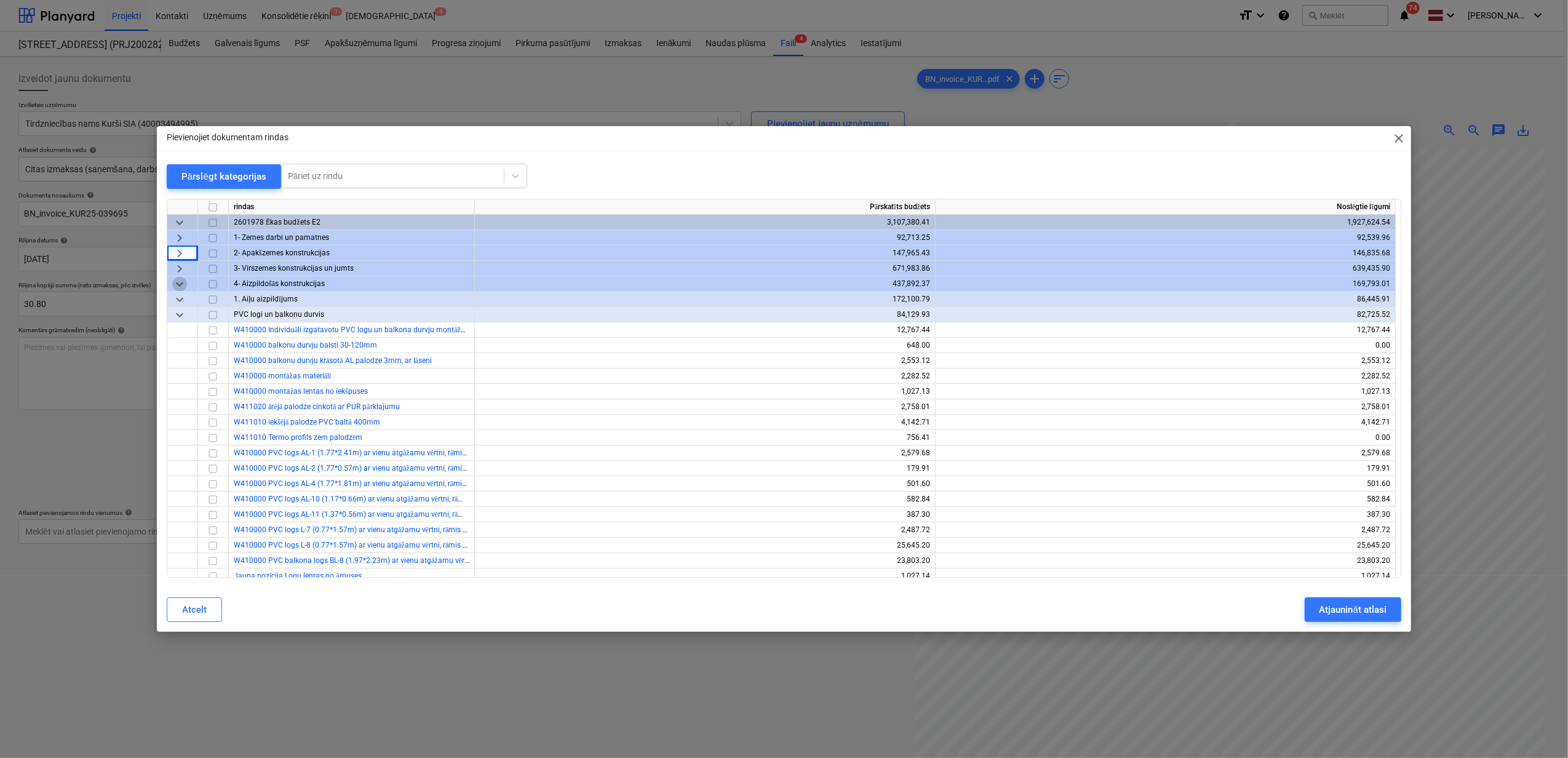
click at [181, 282] on span "keyboard_arrow_down" at bounding box center [179, 284] width 15 height 15
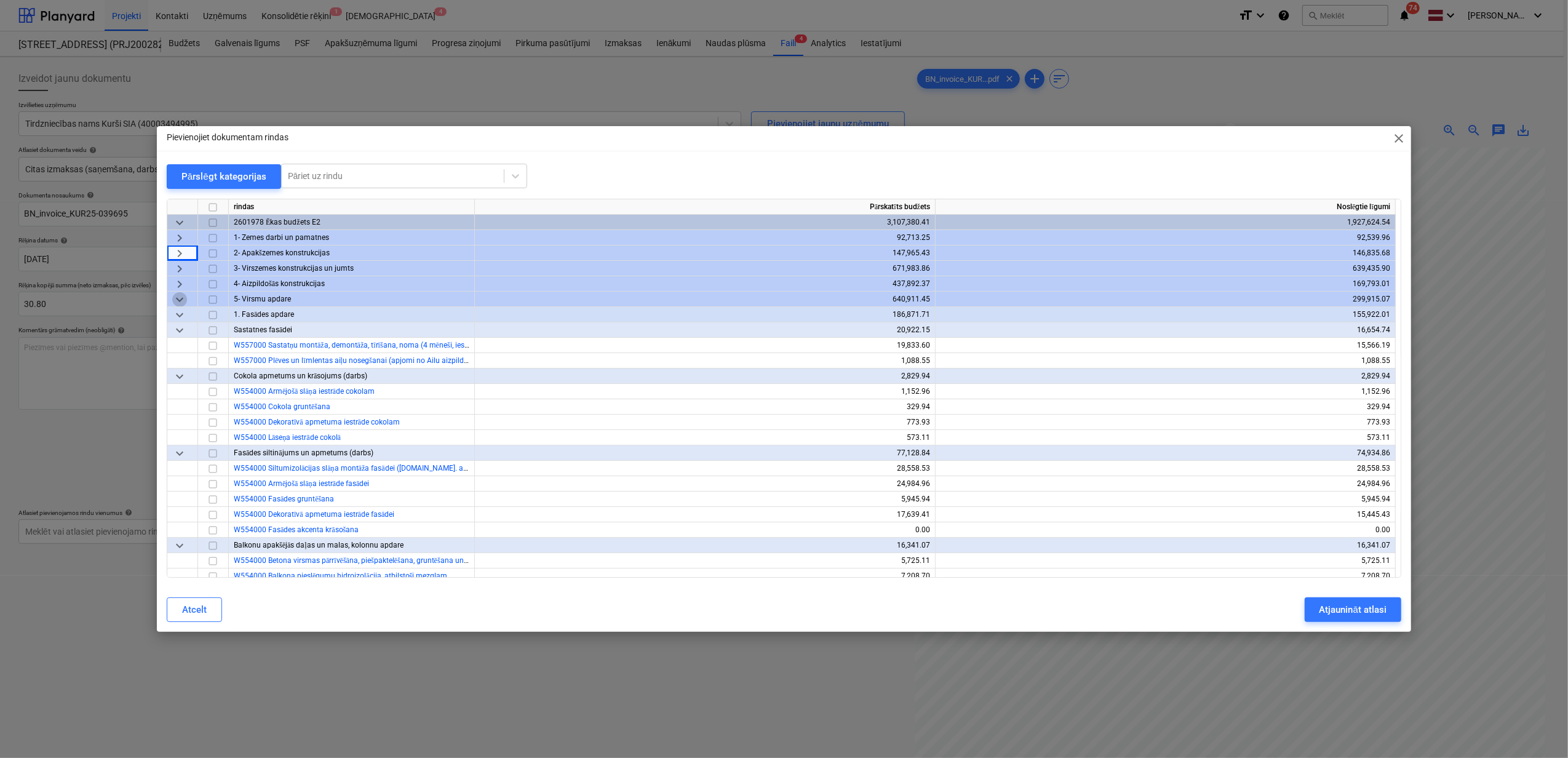
click at [184, 304] on span "keyboard_arrow_down" at bounding box center [179, 299] width 15 height 15
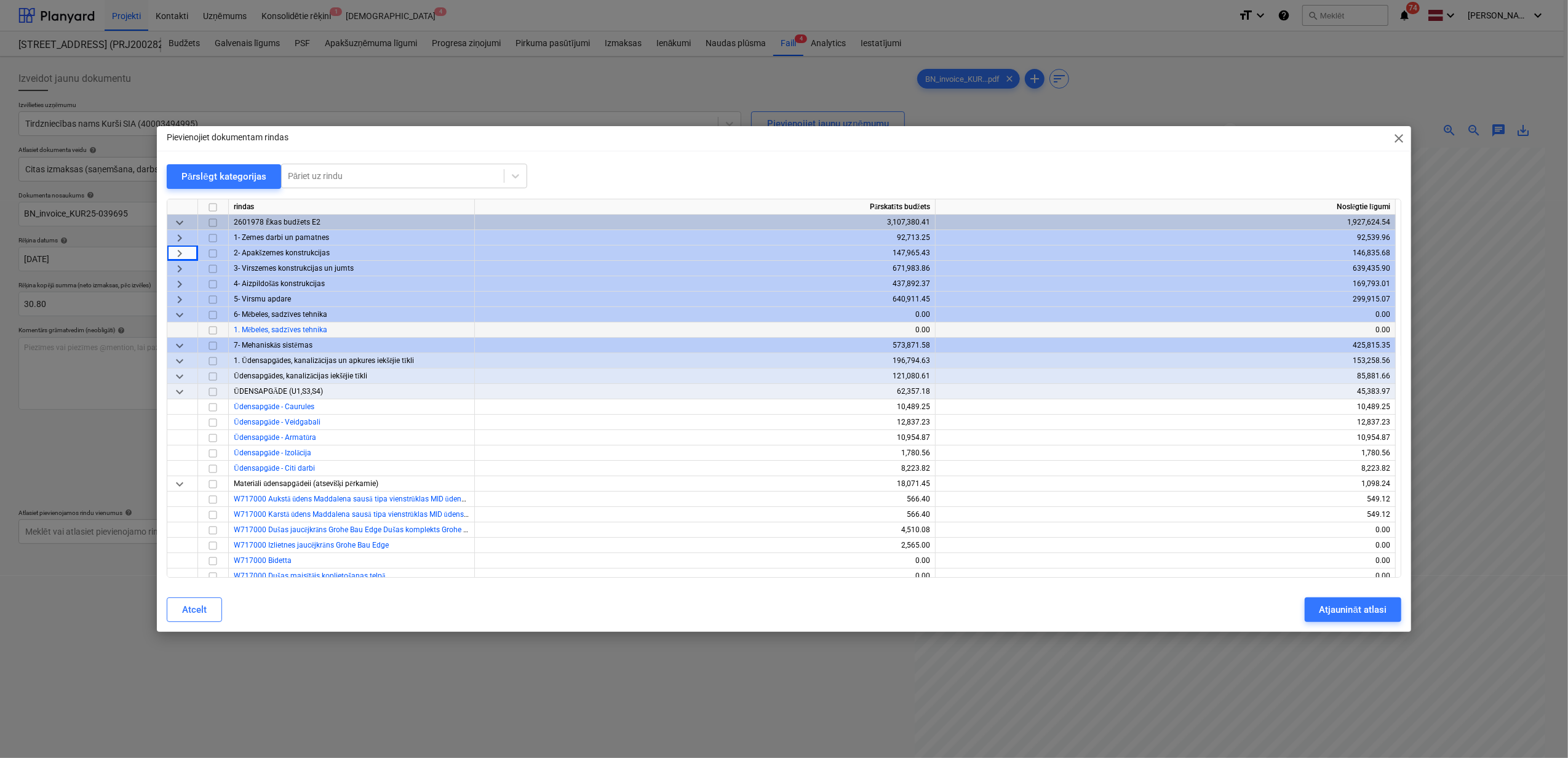
click at [184, 323] on div at bounding box center [183, 330] width 31 height 16
click at [182, 310] on span "keyboard_arrow_down" at bounding box center [179, 315] width 15 height 15
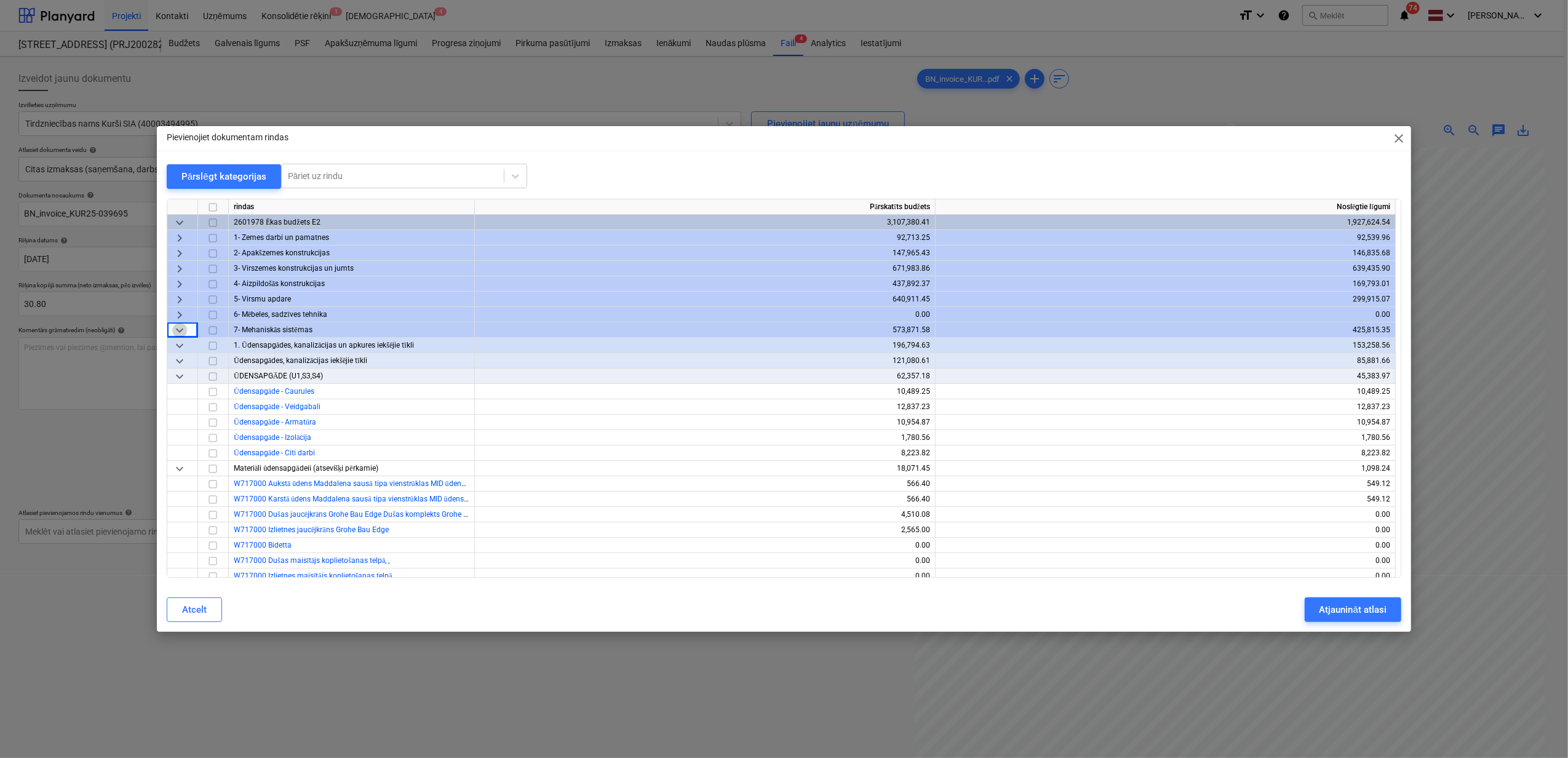
click at [175, 333] on span "keyboard_arrow_down" at bounding box center [179, 330] width 15 height 15
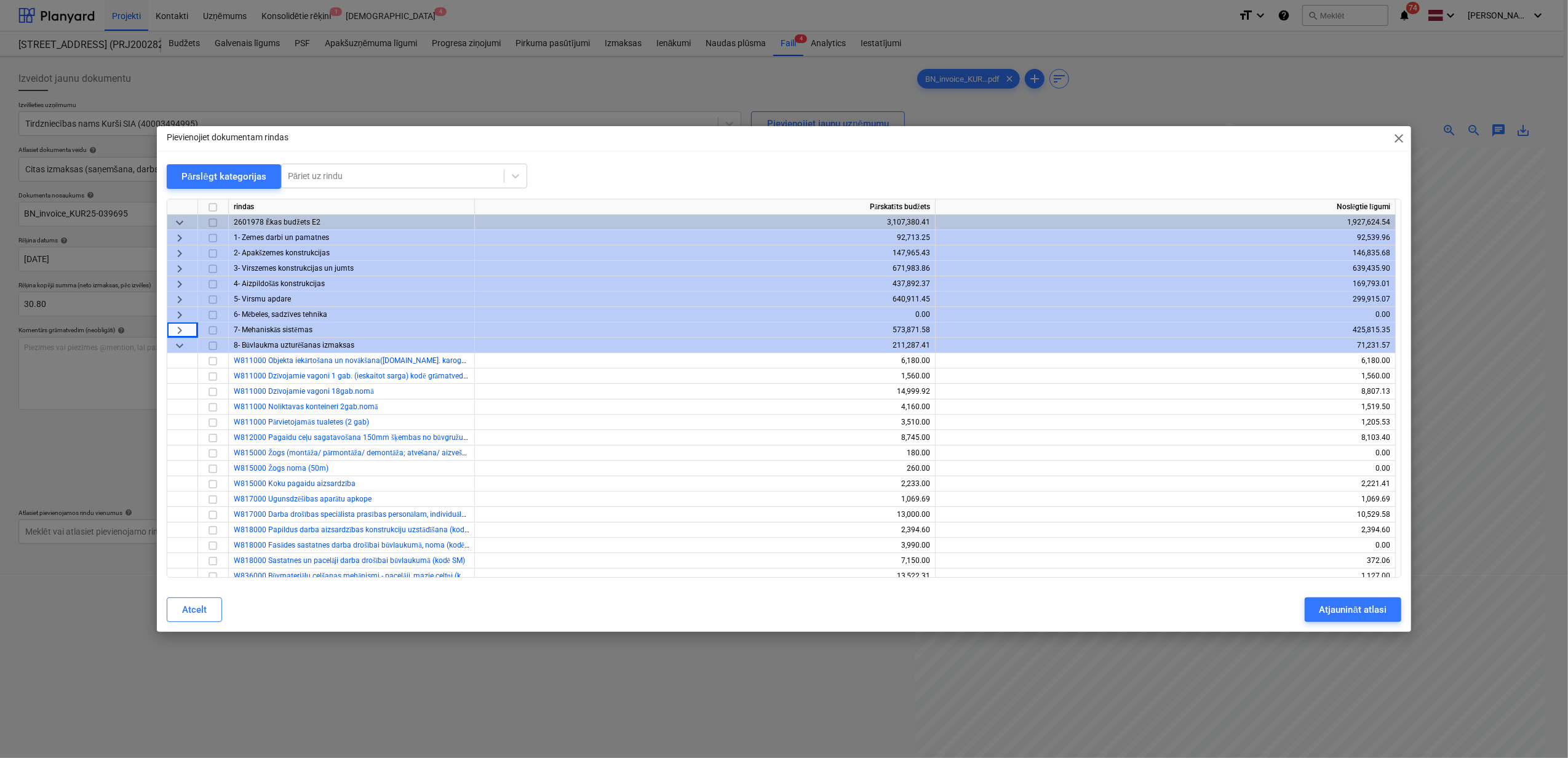
click at [177, 343] on span "keyboard_arrow_down" at bounding box center [179, 345] width 15 height 15
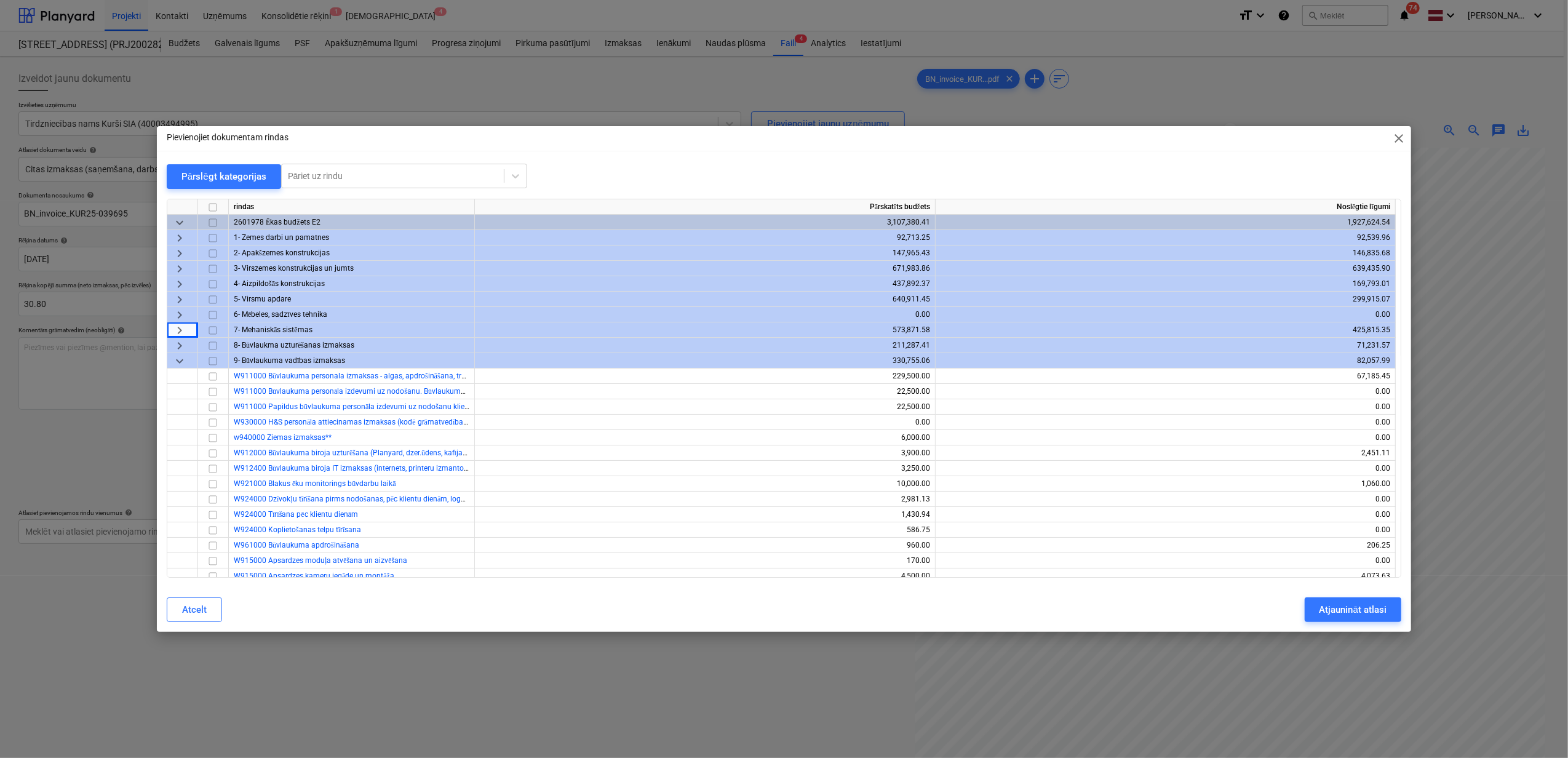
click at [178, 362] on span "keyboard_arrow_down" at bounding box center [179, 360] width 15 height 15
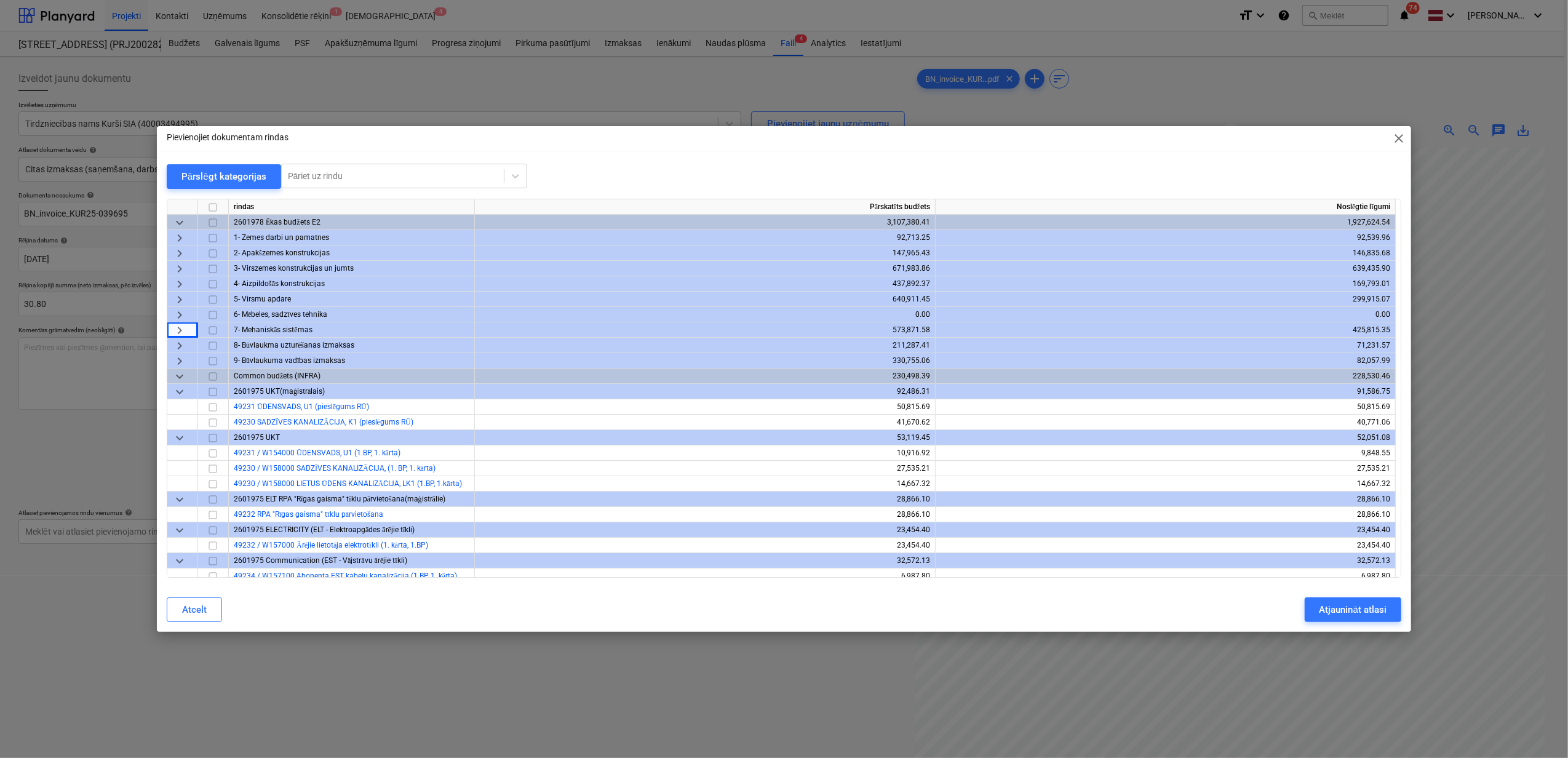
click at [180, 387] on span "keyboard_arrow_down" at bounding box center [179, 392] width 15 height 15
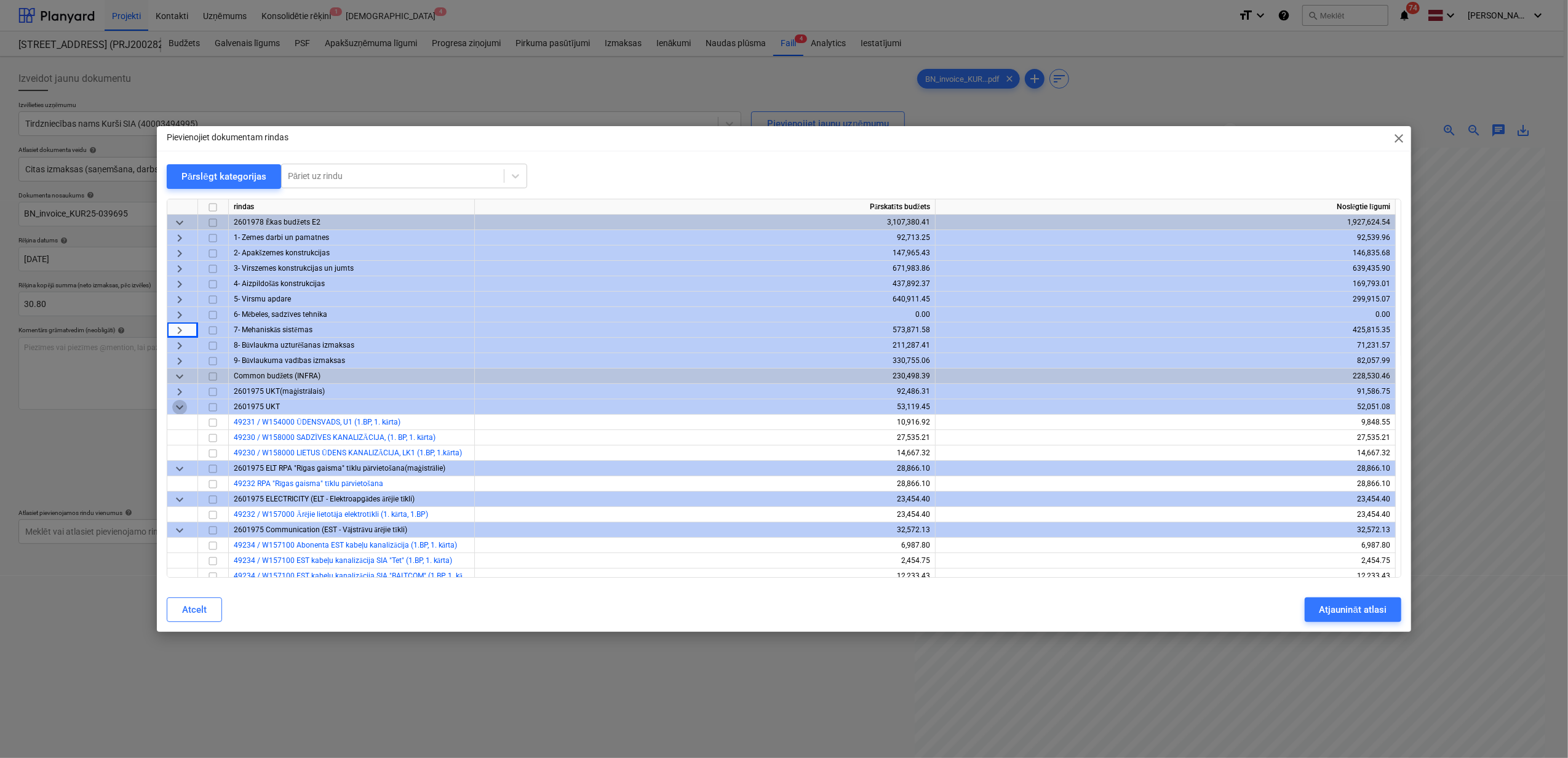
click at [178, 413] on span "keyboard_arrow_down" at bounding box center [179, 407] width 15 height 15
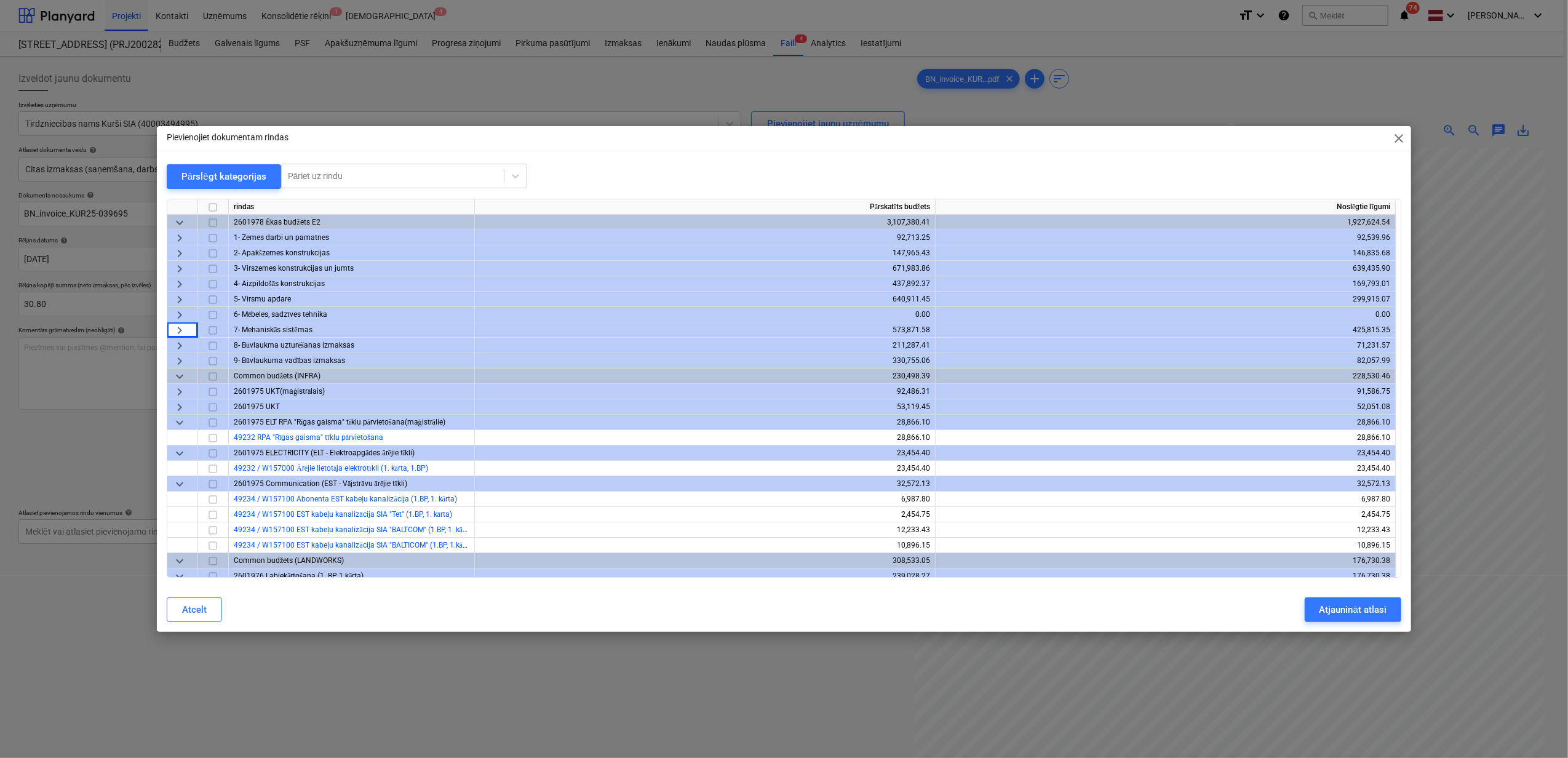
click at [172, 424] on span "keyboard_arrow_down" at bounding box center [179, 423] width 15 height 15
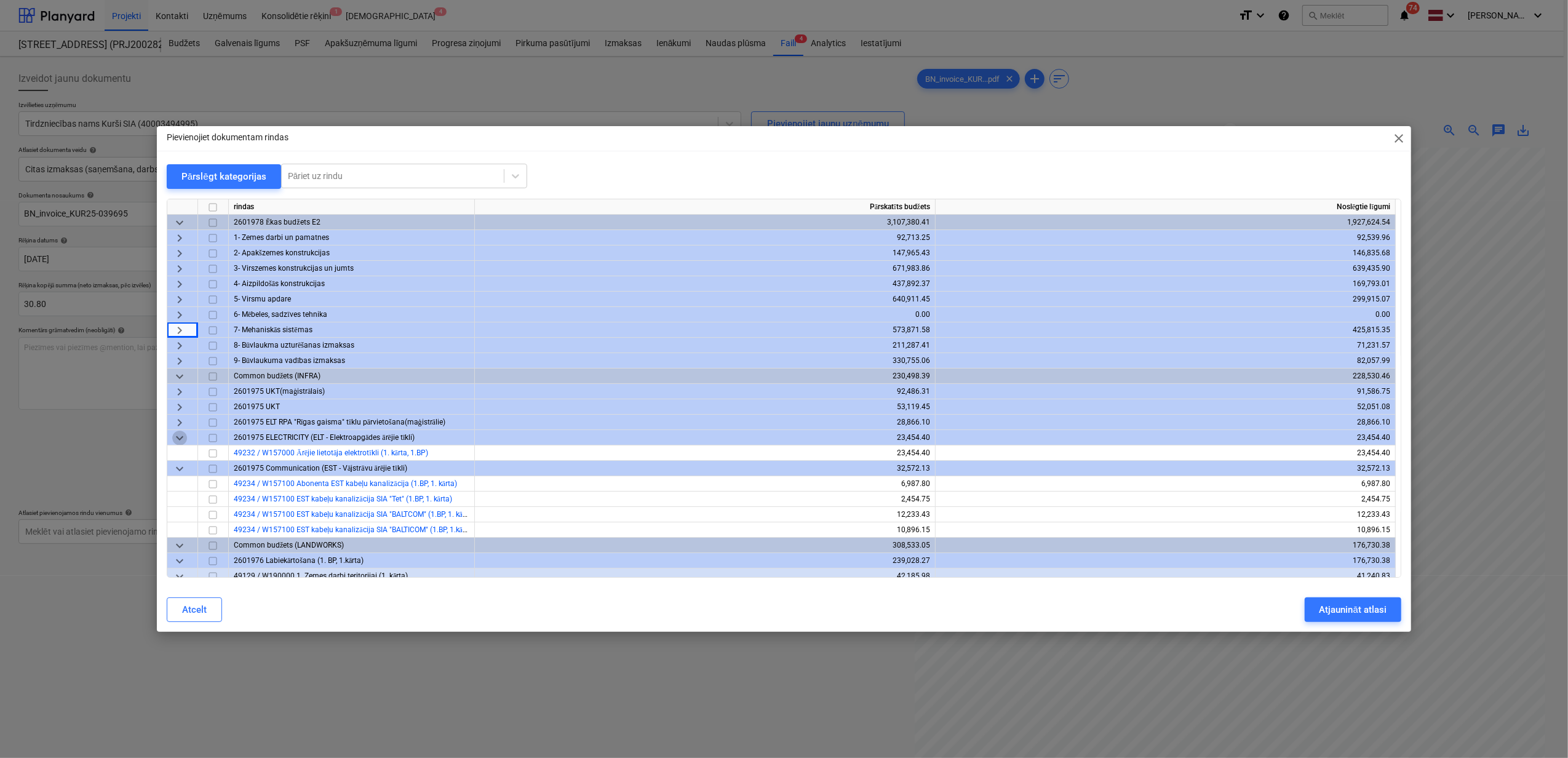
click at [178, 437] on span "keyboard_arrow_down" at bounding box center [179, 437] width 15 height 15
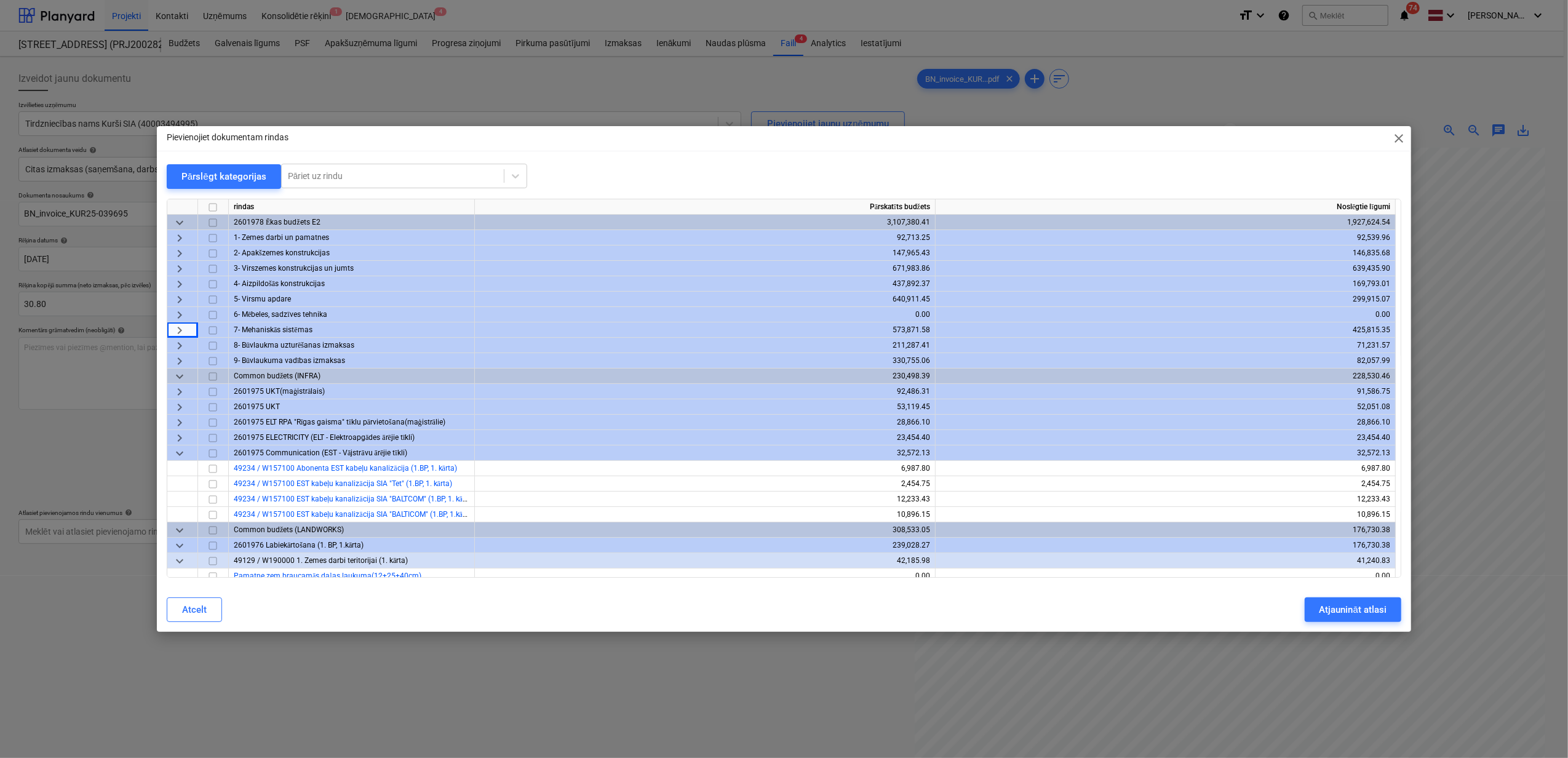
click at [176, 448] on span "keyboard_arrow_down" at bounding box center [179, 453] width 15 height 15
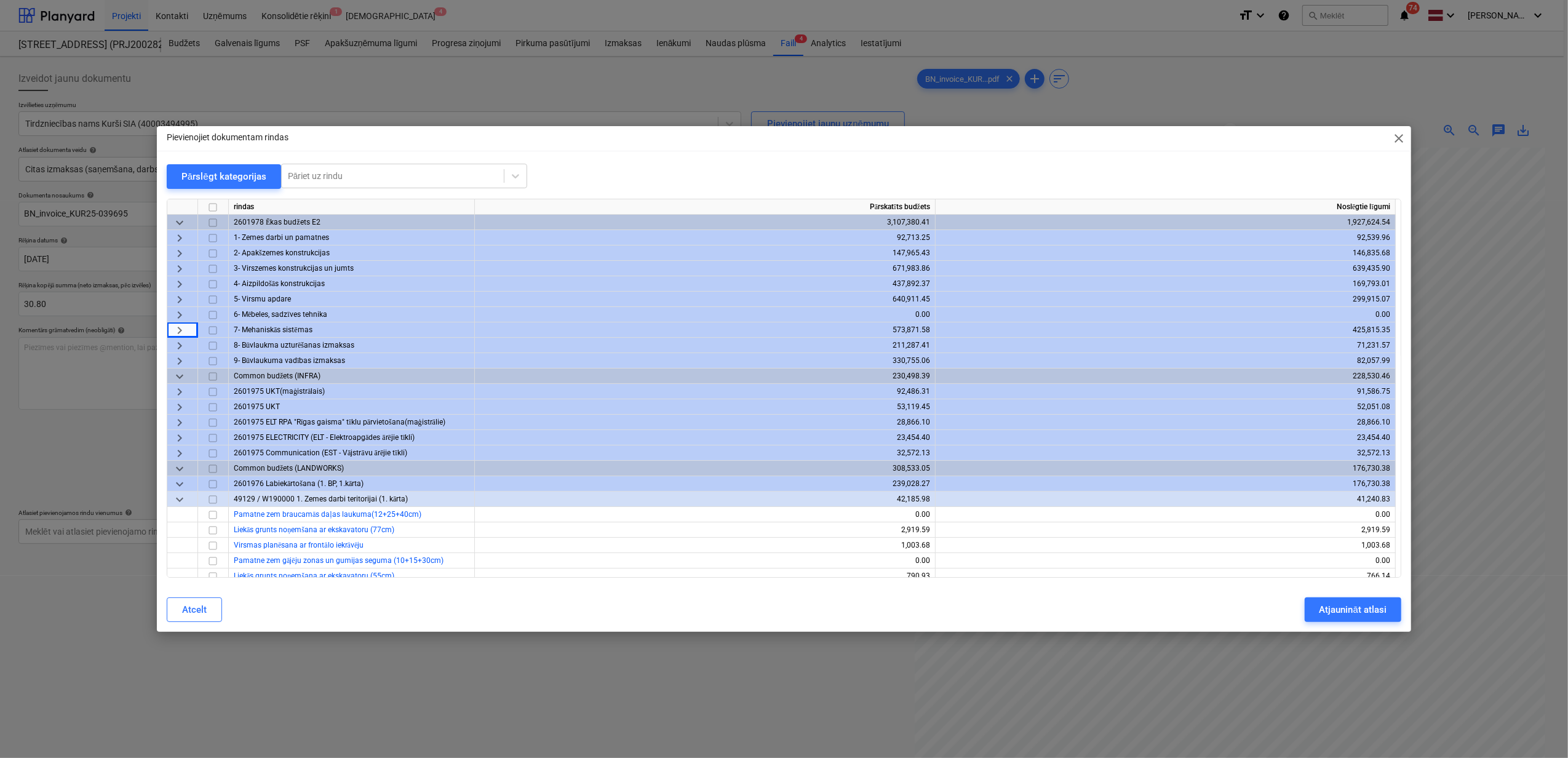
click at [182, 499] on span "keyboard_arrow_down" at bounding box center [179, 499] width 15 height 15
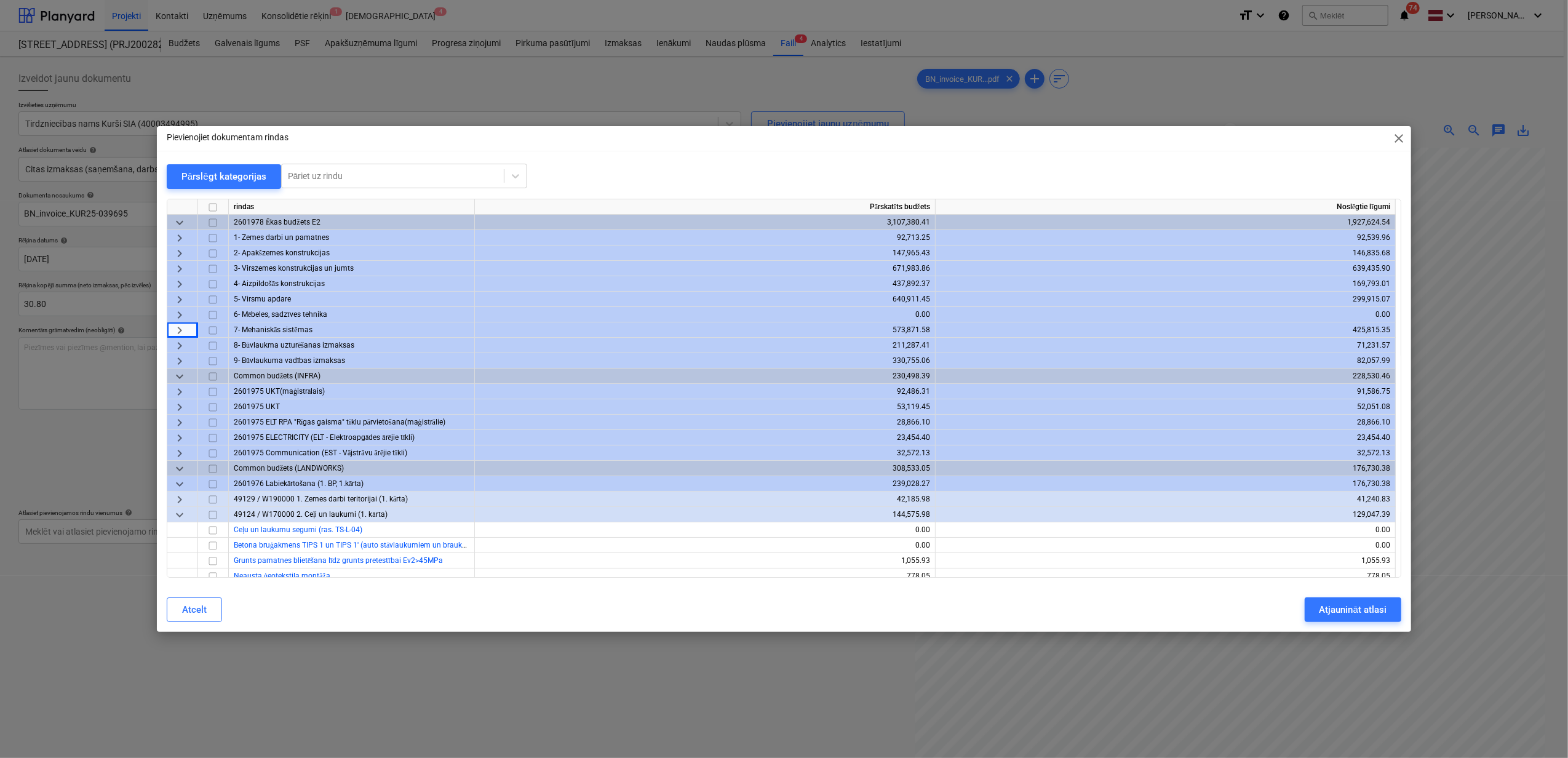
click at [184, 512] on span "keyboard_arrow_down" at bounding box center [179, 515] width 15 height 15
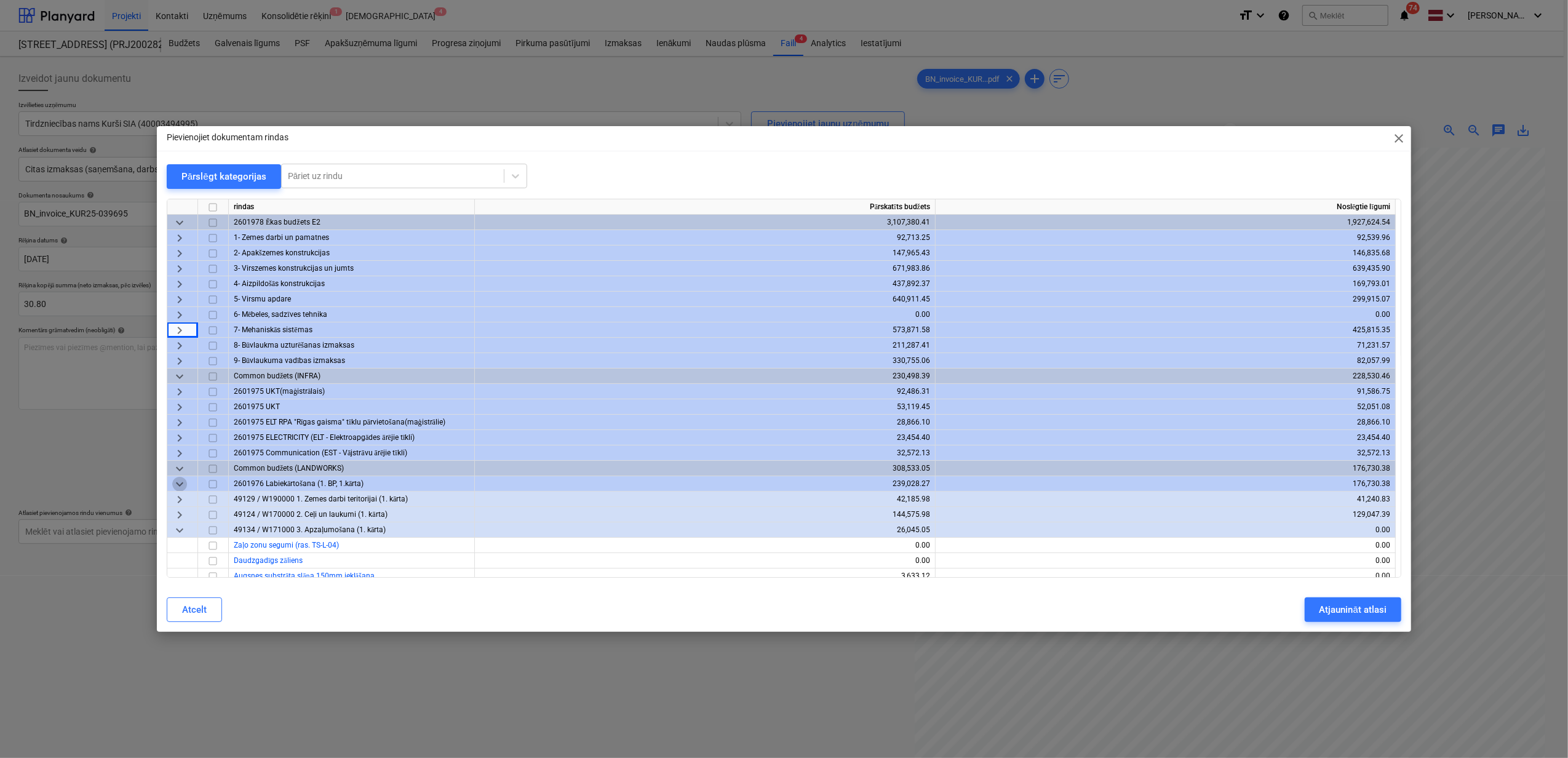
click at [177, 486] on span "keyboard_arrow_down" at bounding box center [179, 484] width 15 height 15
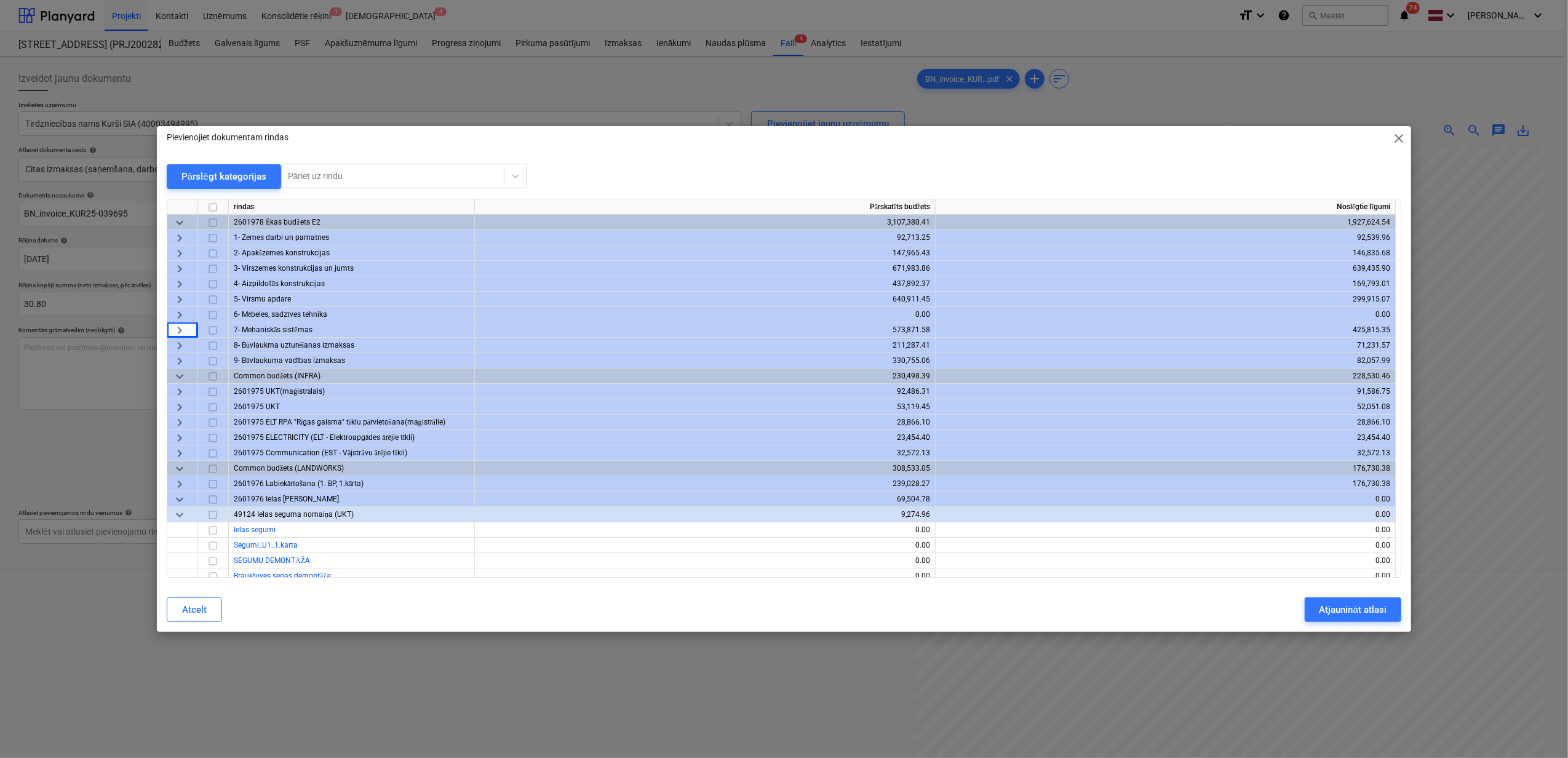
click at [178, 495] on span "keyboard_arrow_down" at bounding box center [179, 499] width 15 height 15
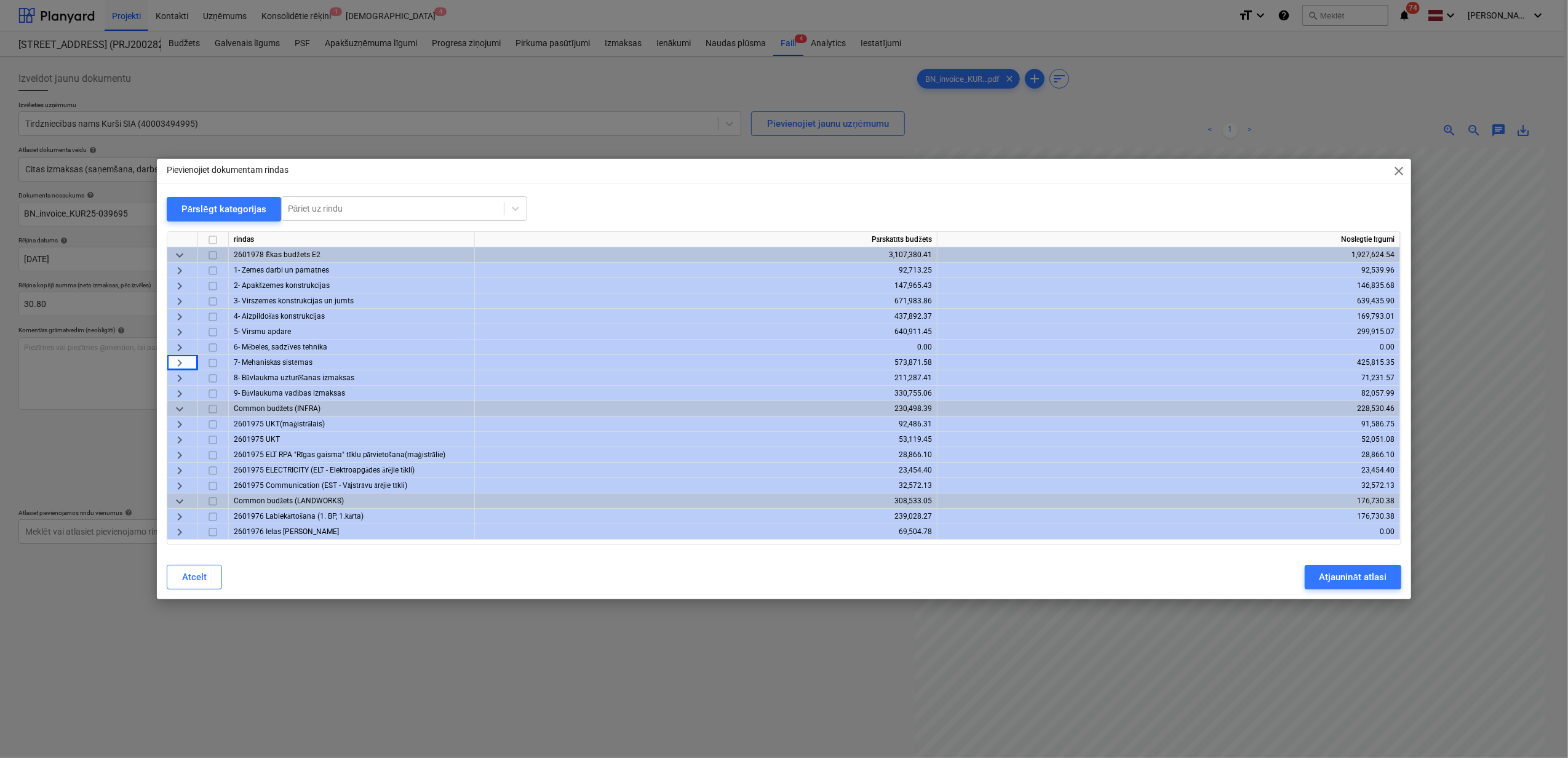
click at [181, 304] on span "keyboard_arrow_right" at bounding box center [179, 301] width 15 height 15
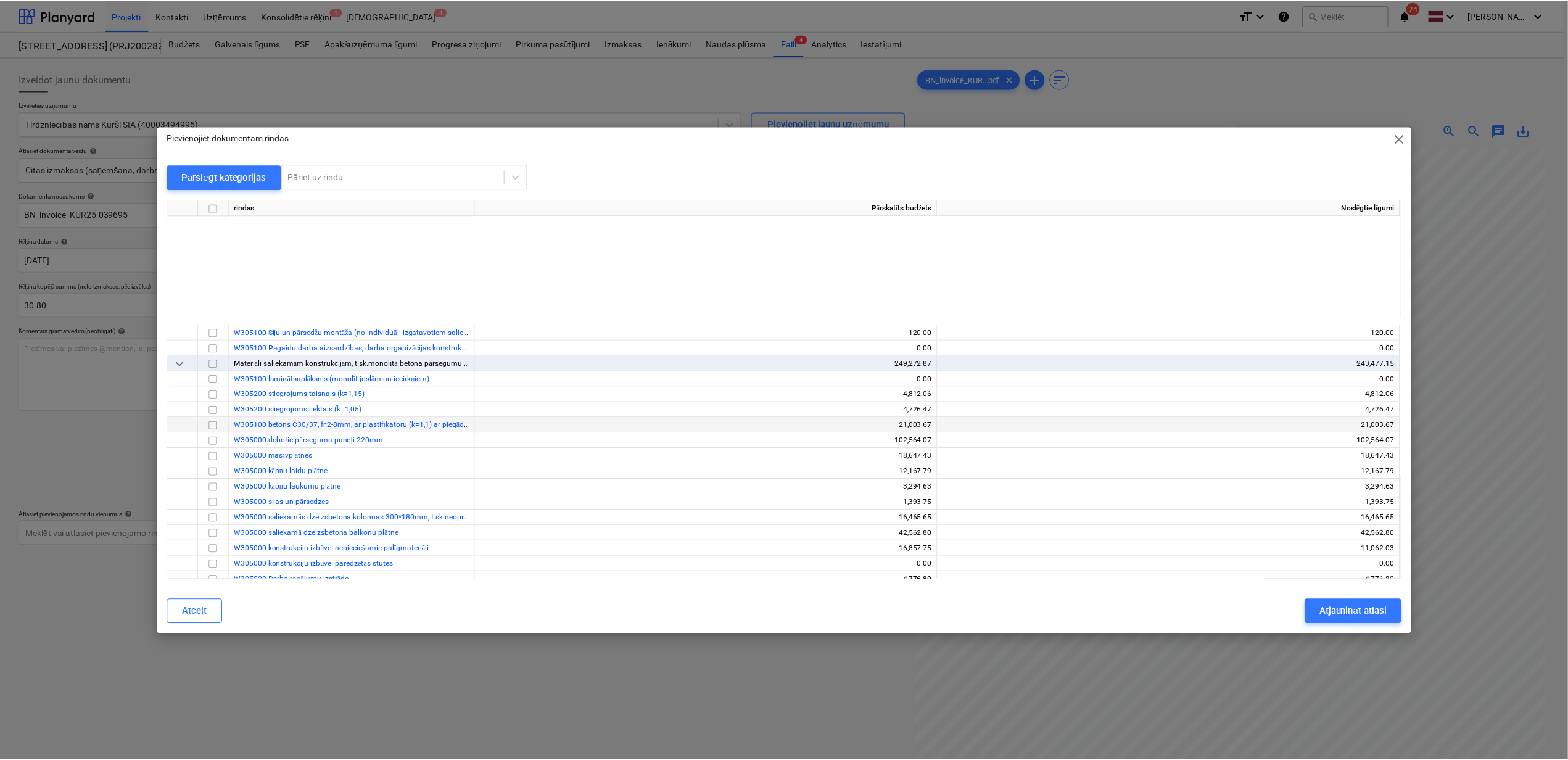
scroll to position [576, 0]
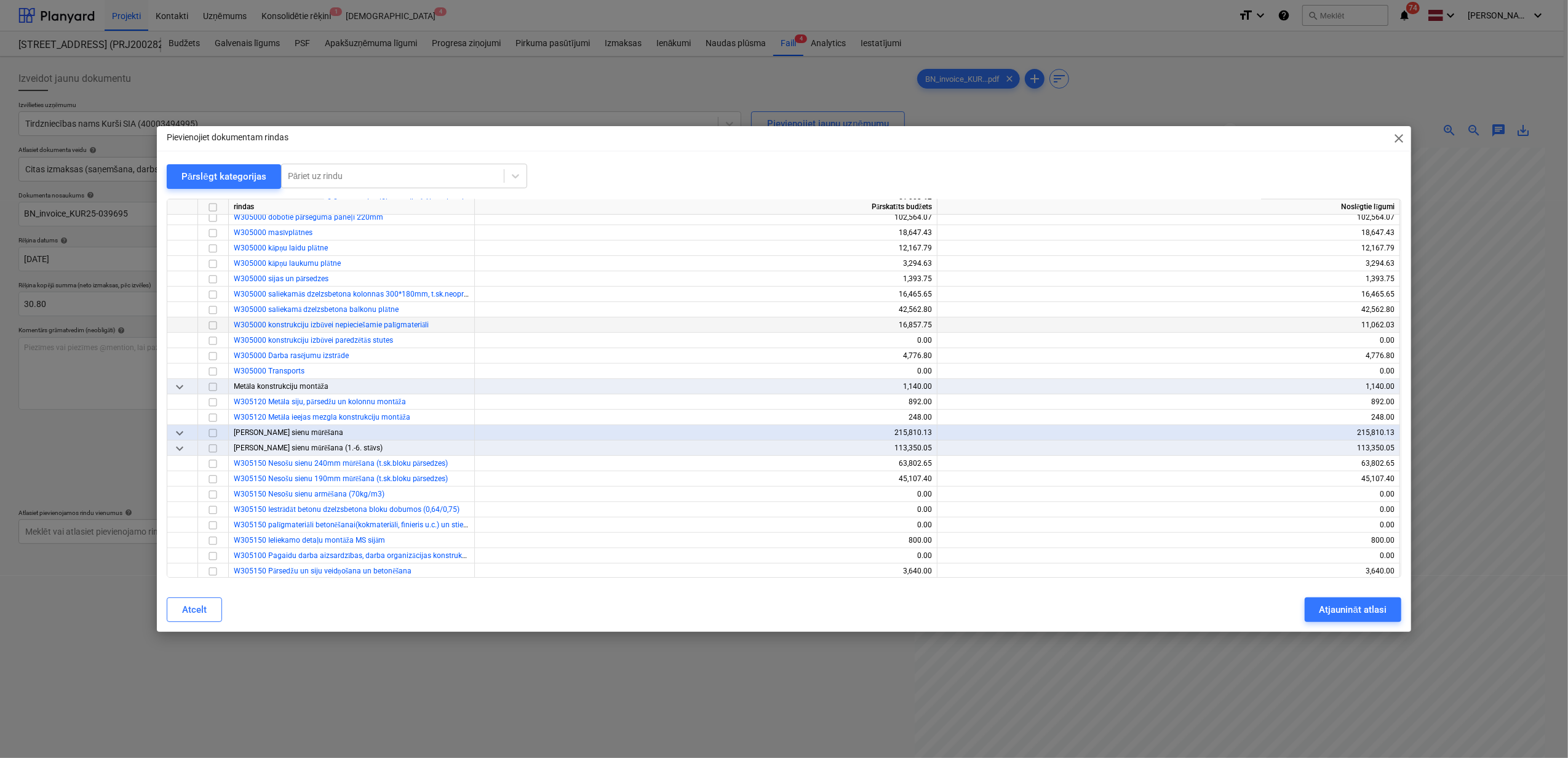
click at [212, 325] on input "checkbox" at bounding box center [212, 325] width 15 height 15
click at [1369, 608] on div "Atjaunināt atlasi" at bounding box center [1352, 610] width 67 height 16
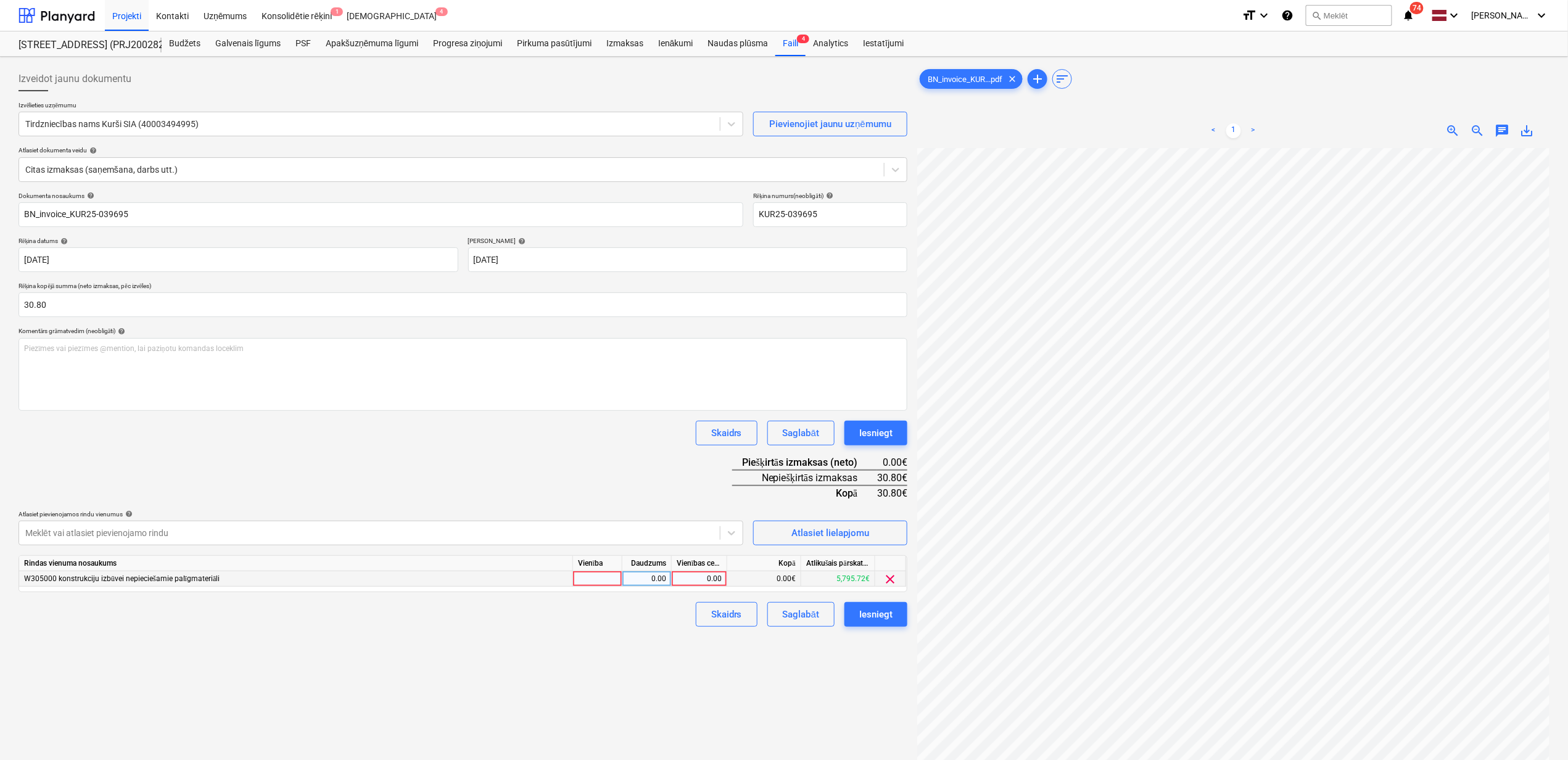
click at [711, 578] on div "0.00" at bounding box center [699, 579] width 45 height 16
type input "30.80"
click at [904, 670] on div "Izveidot jaunu dokumentu Izvēlieties uzņēmumu Tirdzniecības nams Kurši SIA (400…" at bounding box center [463, 469] width 899 height 817
click at [886, 610] on div "Iesniegt" at bounding box center [876, 614] width 34 height 16
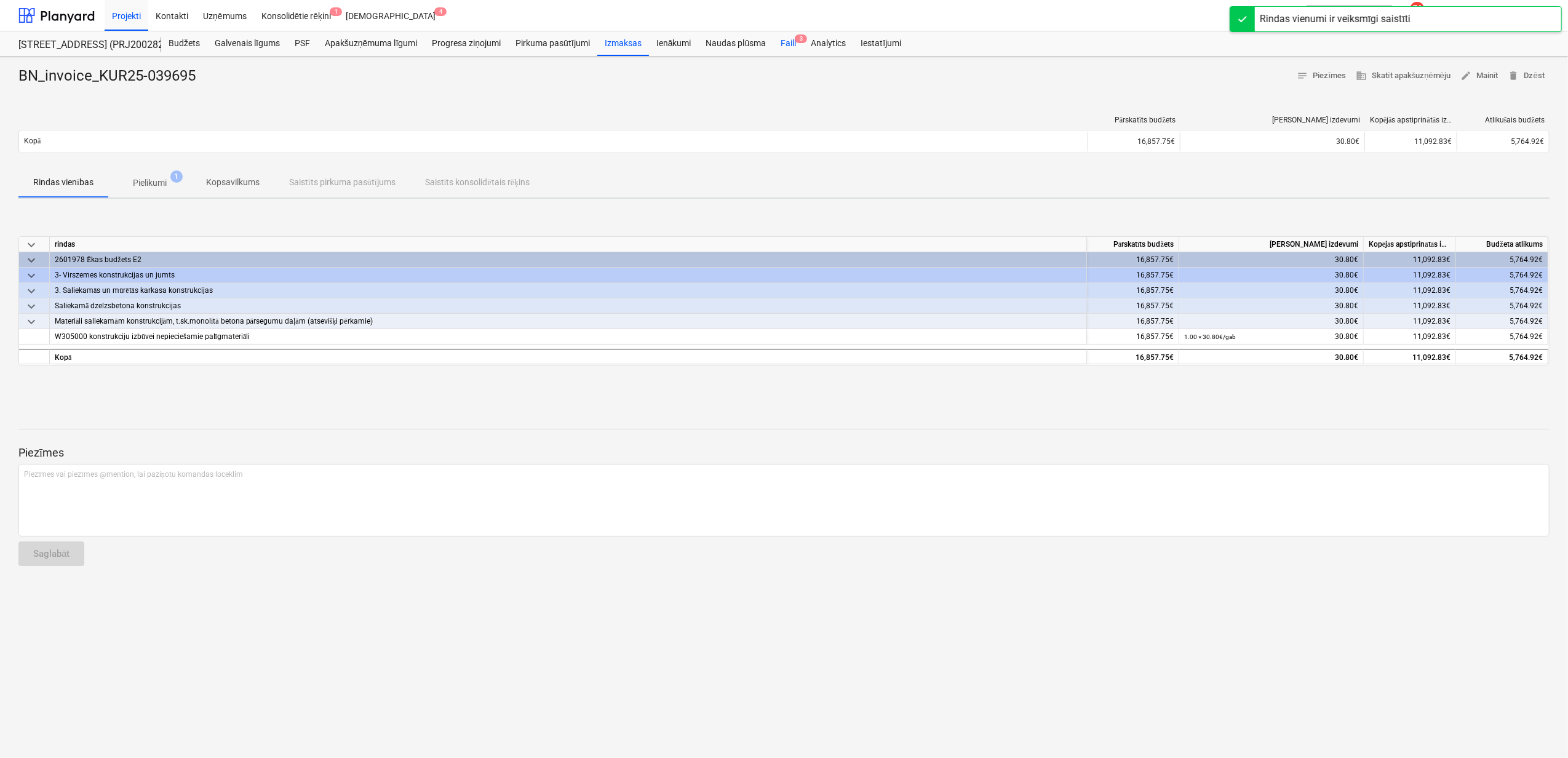
click at [784, 47] on div "Faili 3" at bounding box center [788, 43] width 30 height 25
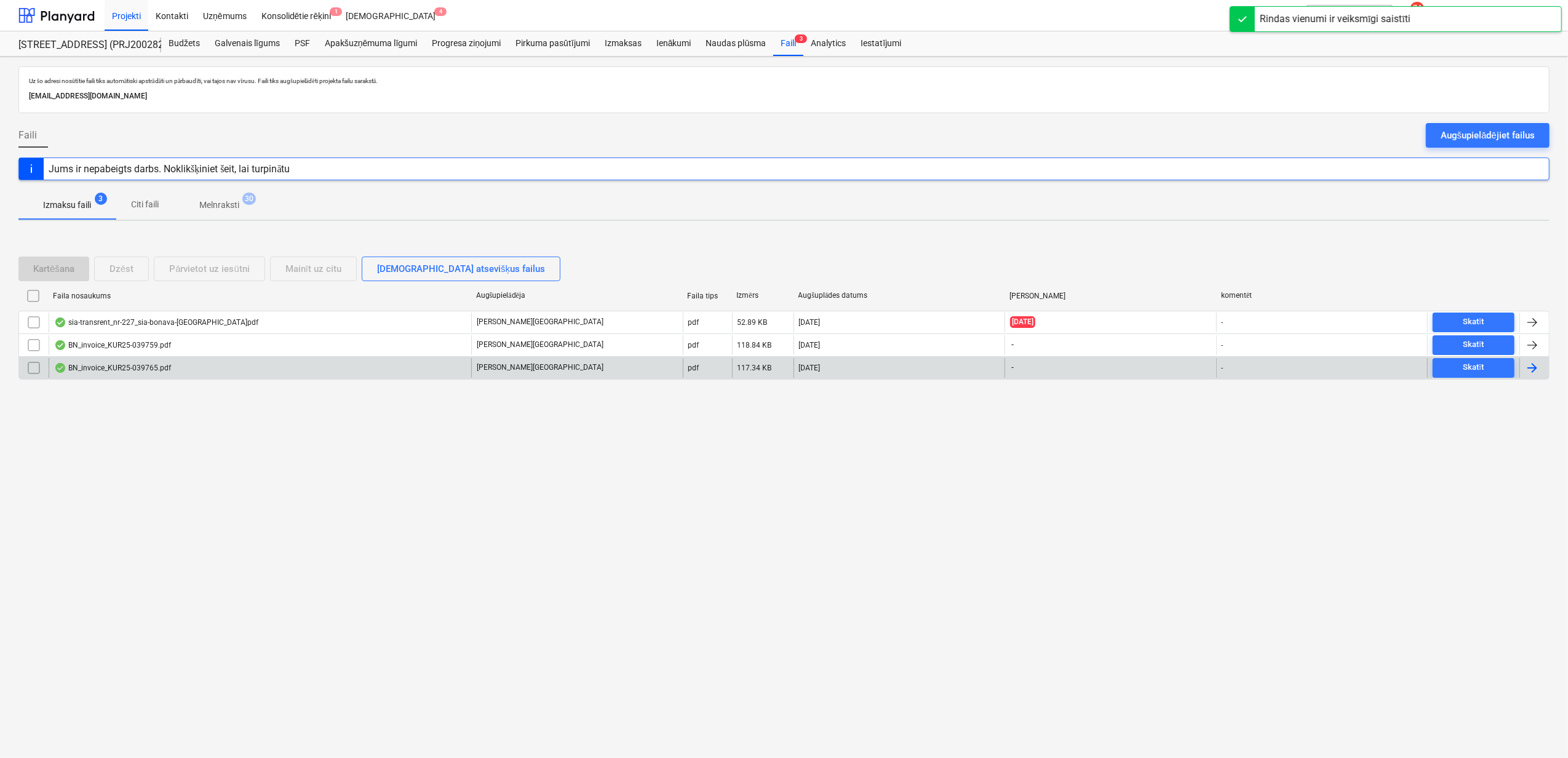
click at [188, 370] on div "BN_invoice_KUR25-039765.pdf" at bounding box center [259, 367] width 422 height 20
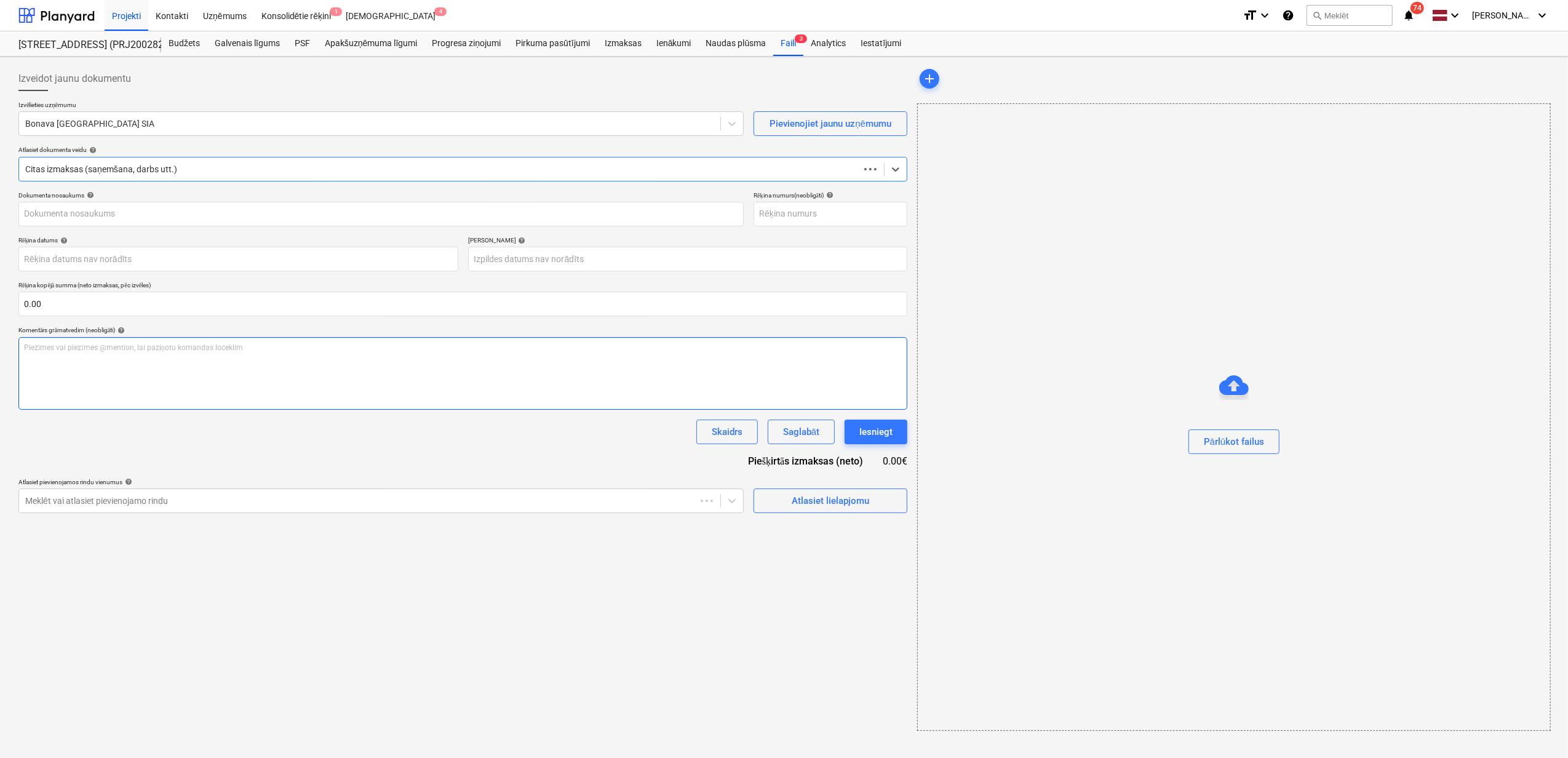
type input "KUR25-039765"
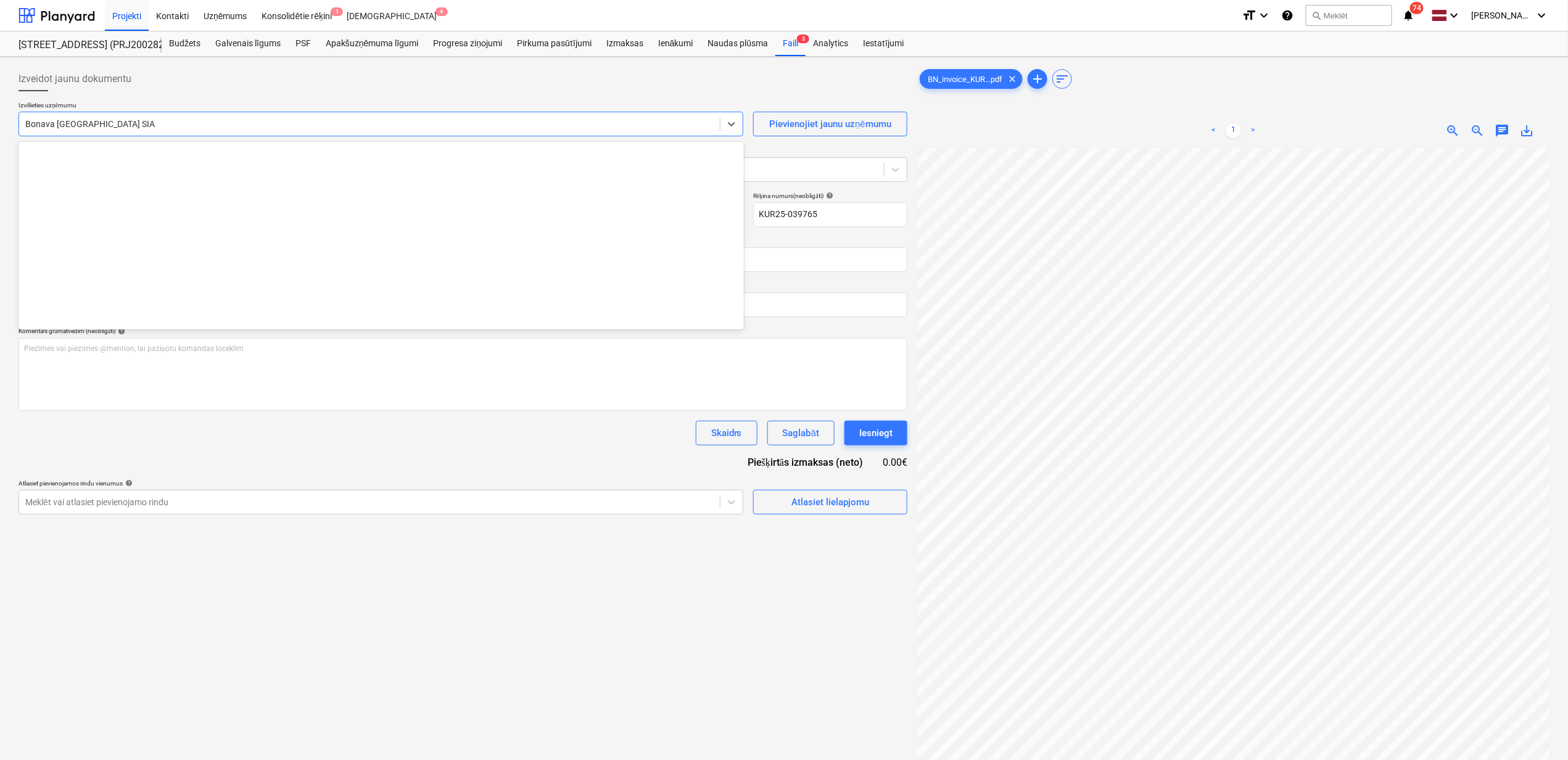
click at [137, 130] on div at bounding box center [369, 124] width 688 height 12
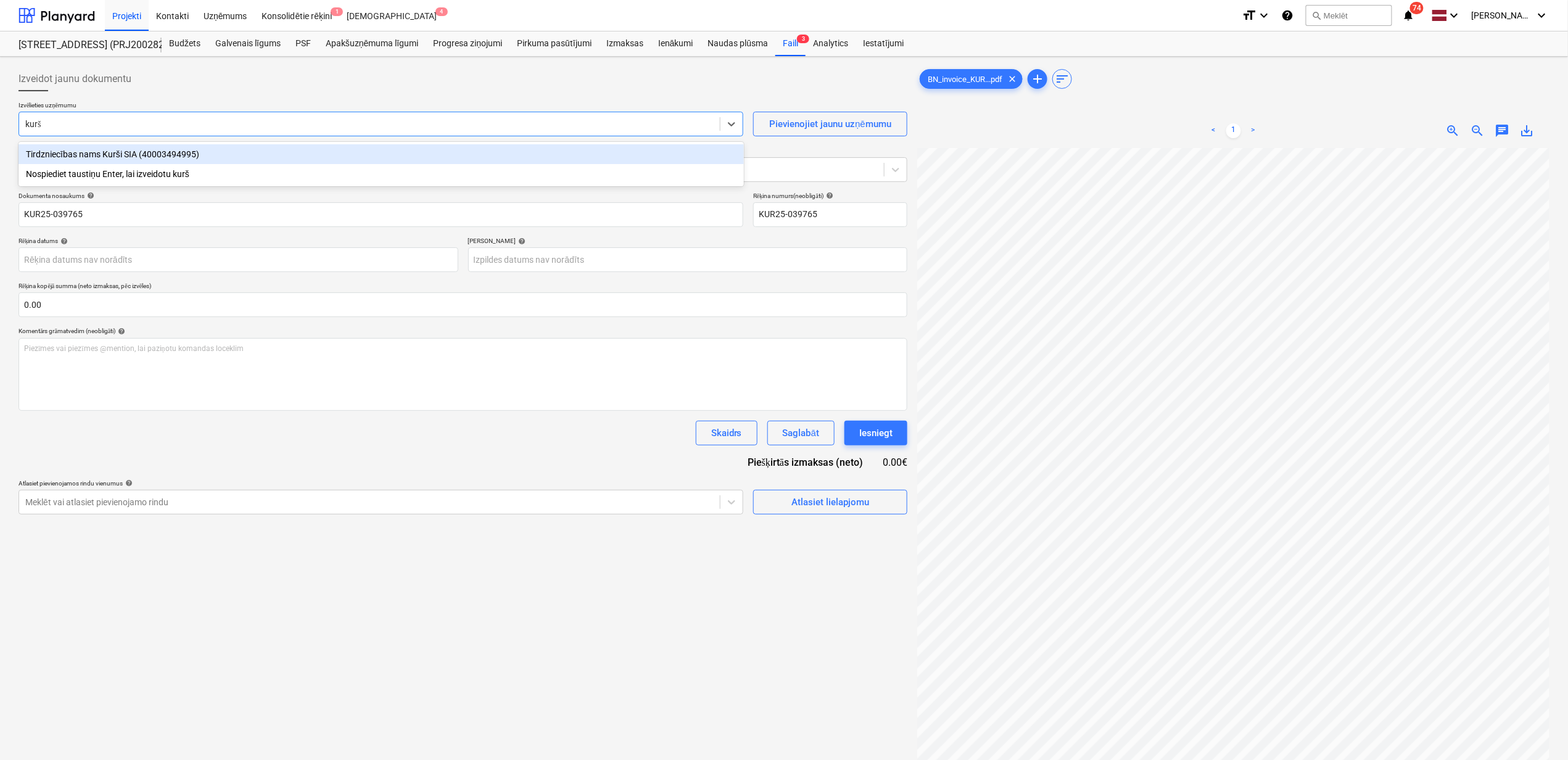
type input "kurši"
drag, startPoint x: 222, startPoint y: 154, endPoint x: 215, endPoint y: 158, distance: 8.1
click at [222, 154] on div "Tirdzniecības nams Kurši SIA (40003494995)" at bounding box center [380, 154] width 725 height 20
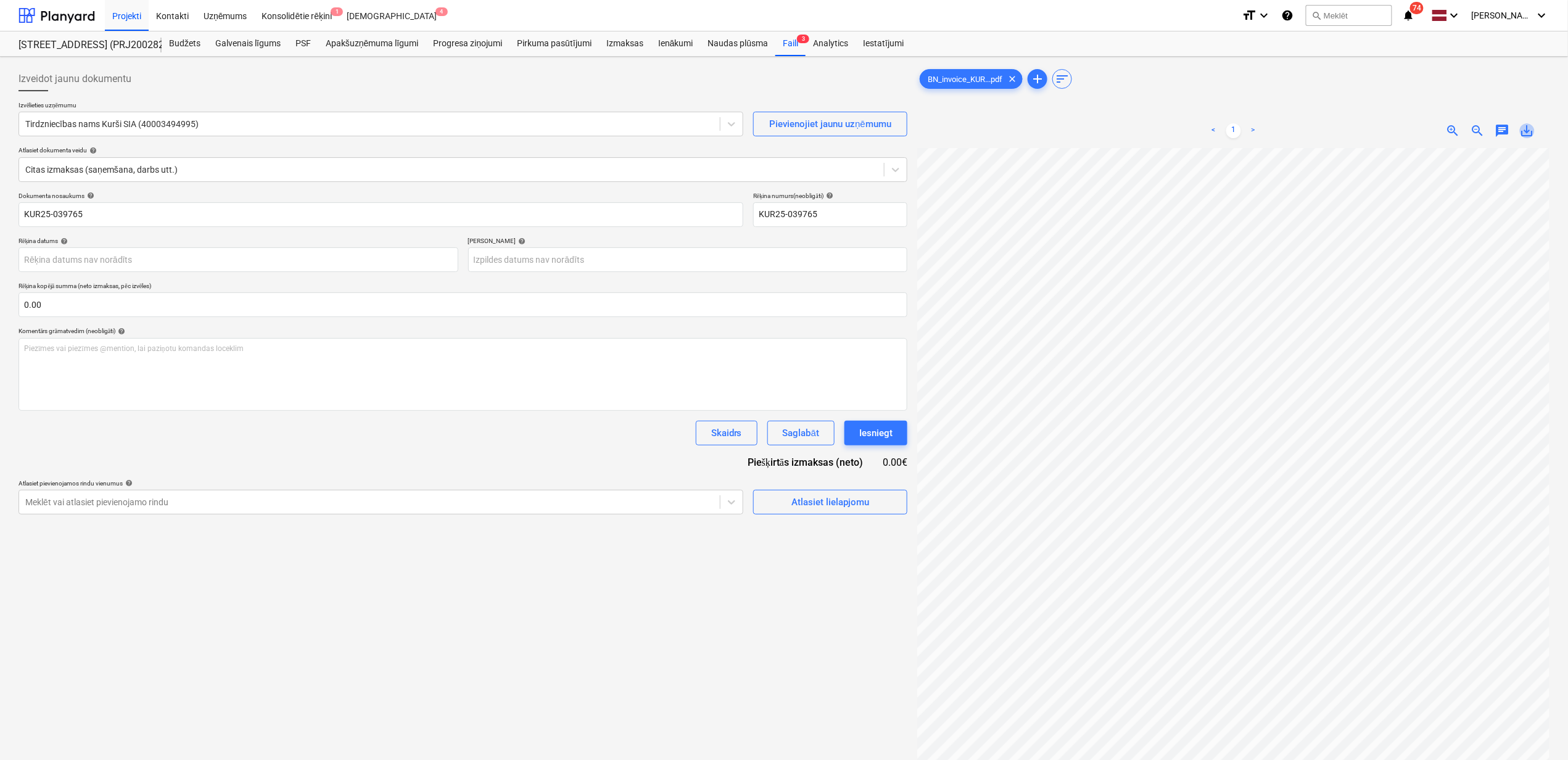
click at [1530, 131] on span "save_alt" at bounding box center [1527, 131] width 15 height 15
click at [100, 214] on input "KUR25-039765" at bounding box center [380, 214] width 724 height 25
drag, startPoint x: 92, startPoint y: 215, endPoint x: -80, endPoint y: 220, distance: 172.1
click at [0, 220] on html "Projekti Kontakti Uzņēmums Konsolidētie rēķini 1 Iesūtne 4 format_size keyboard…" at bounding box center [784, 380] width 1568 height 760
paste input "BN_invoice_"
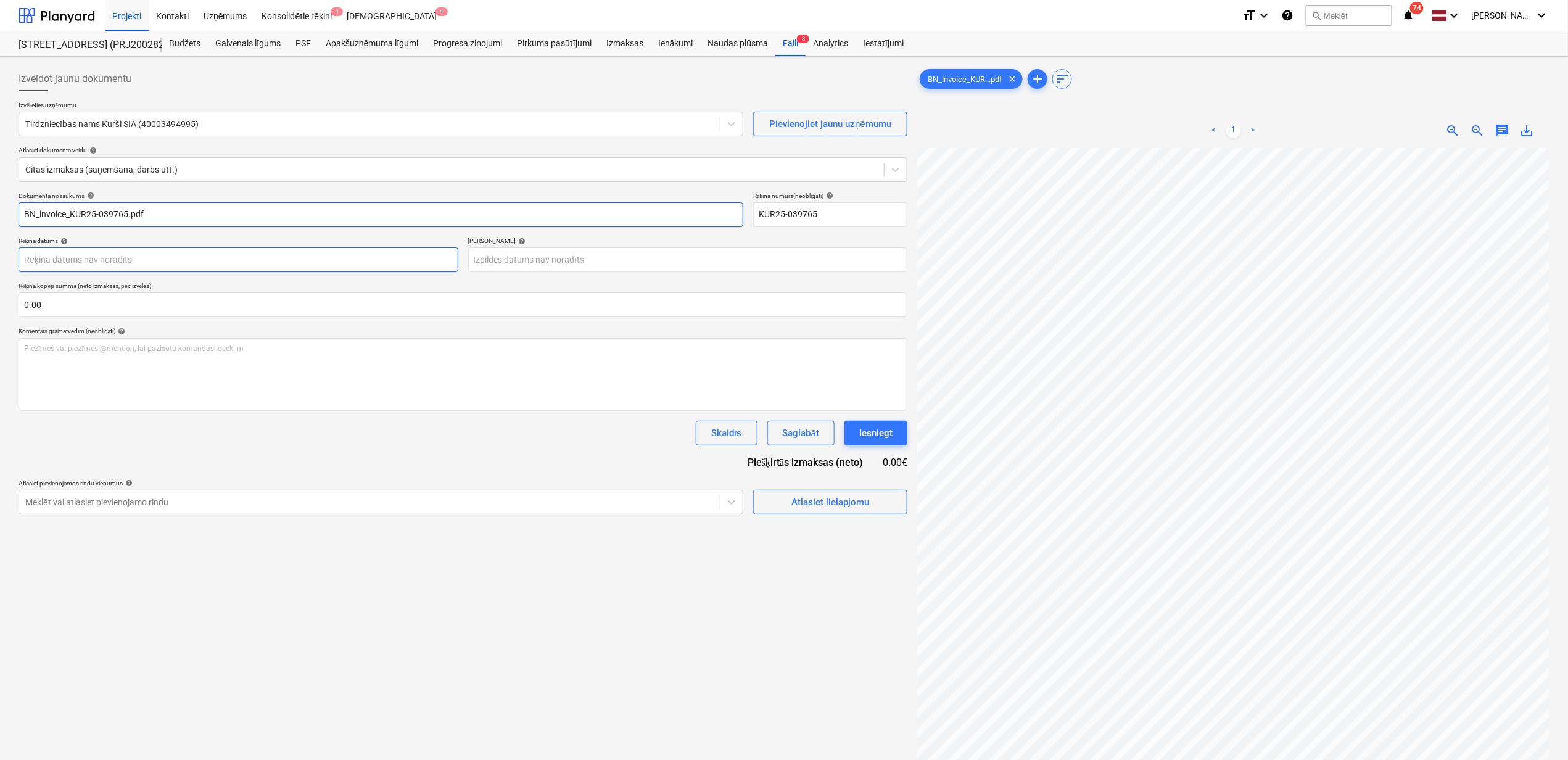
type input "BN_invoice_KUR25-039765.pdf"
click at [232, 259] on body "Projekti Kontakti Uzņēmums Konsolidētie rēķini 1 Iesūtne 4 format_size keyboard…" at bounding box center [784, 380] width 1568 height 760
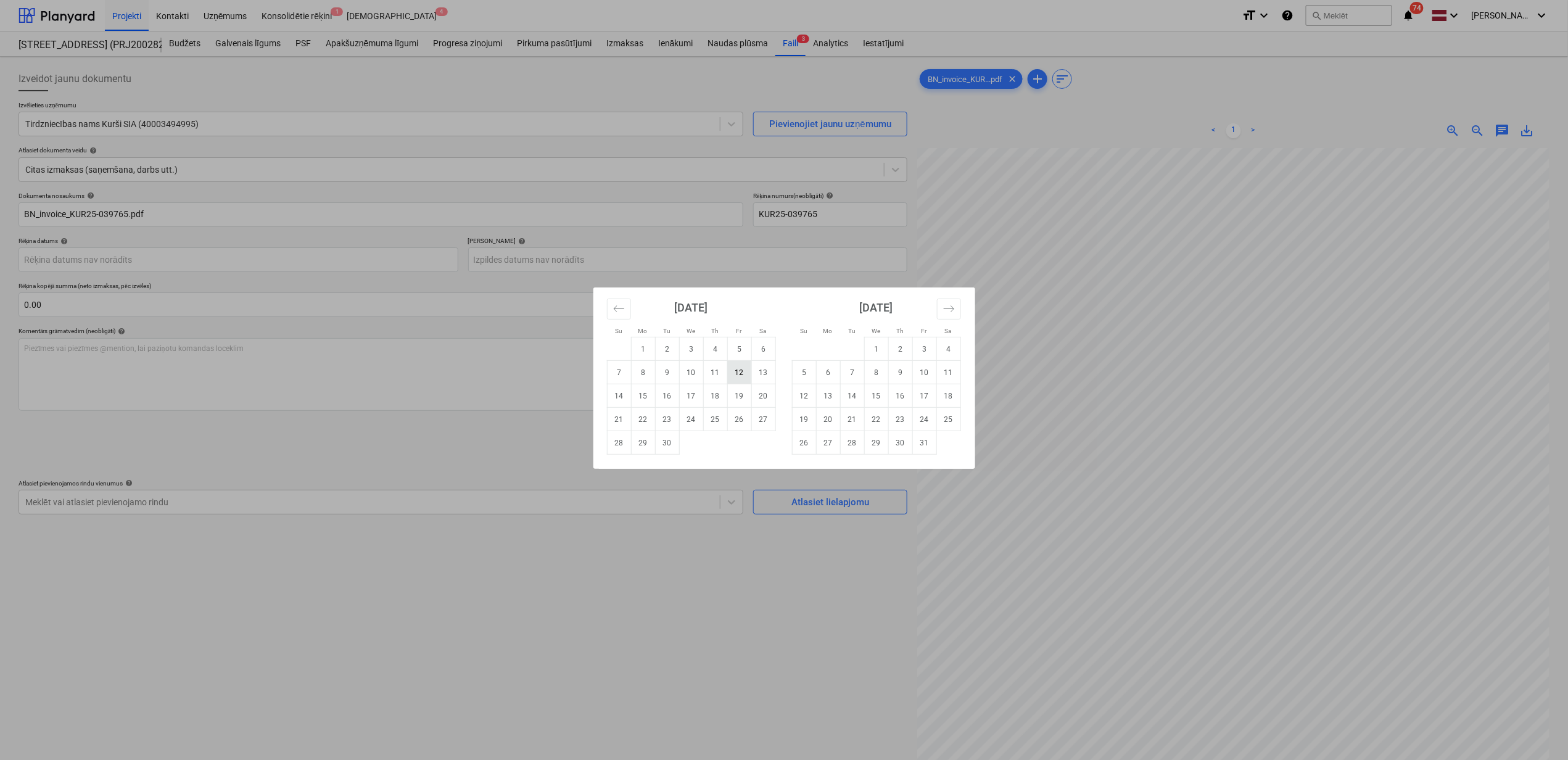
click at [745, 375] on td "12" at bounding box center [739, 372] width 24 height 23
type input "[DATE]"
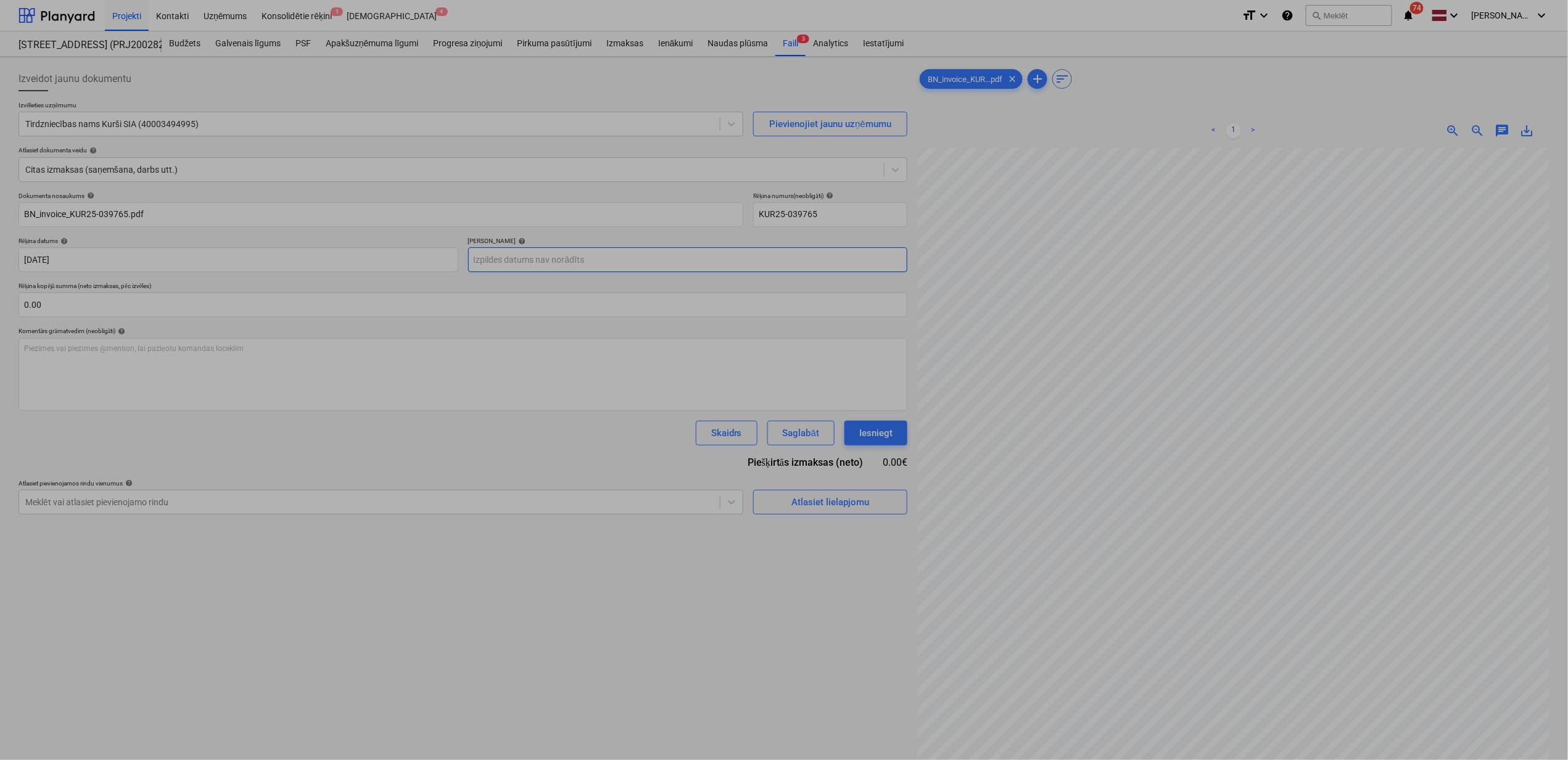
click at [654, 258] on body "Projekti Kontakti Uzņēmums Konsolidētie rēķini 1 Iesūtne 4 format_size keyboard…" at bounding box center [784, 380] width 1568 height 760
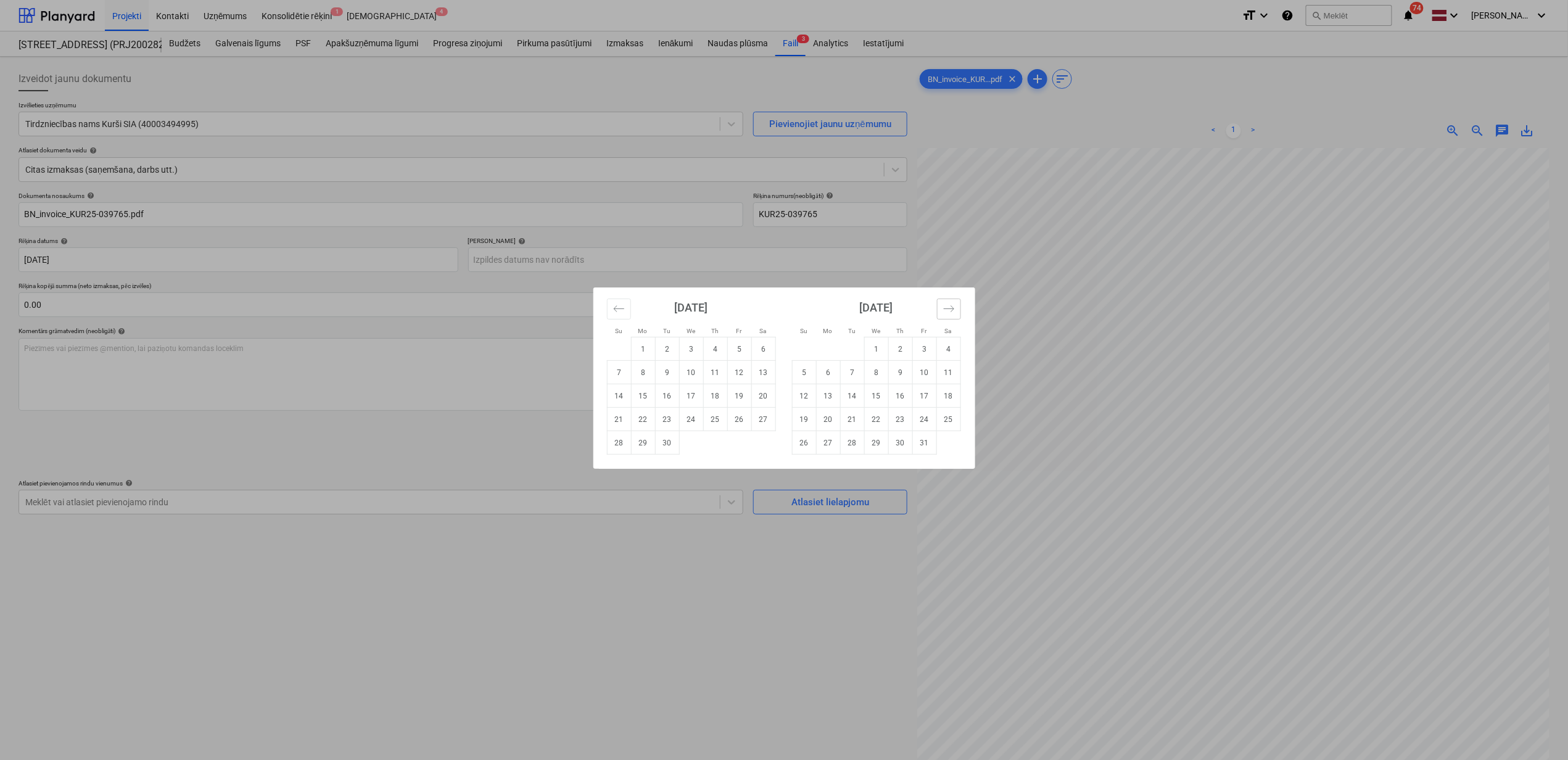
click at [939, 307] on button "Move forward to switch to the next month." at bounding box center [949, 309] width 24 height 21
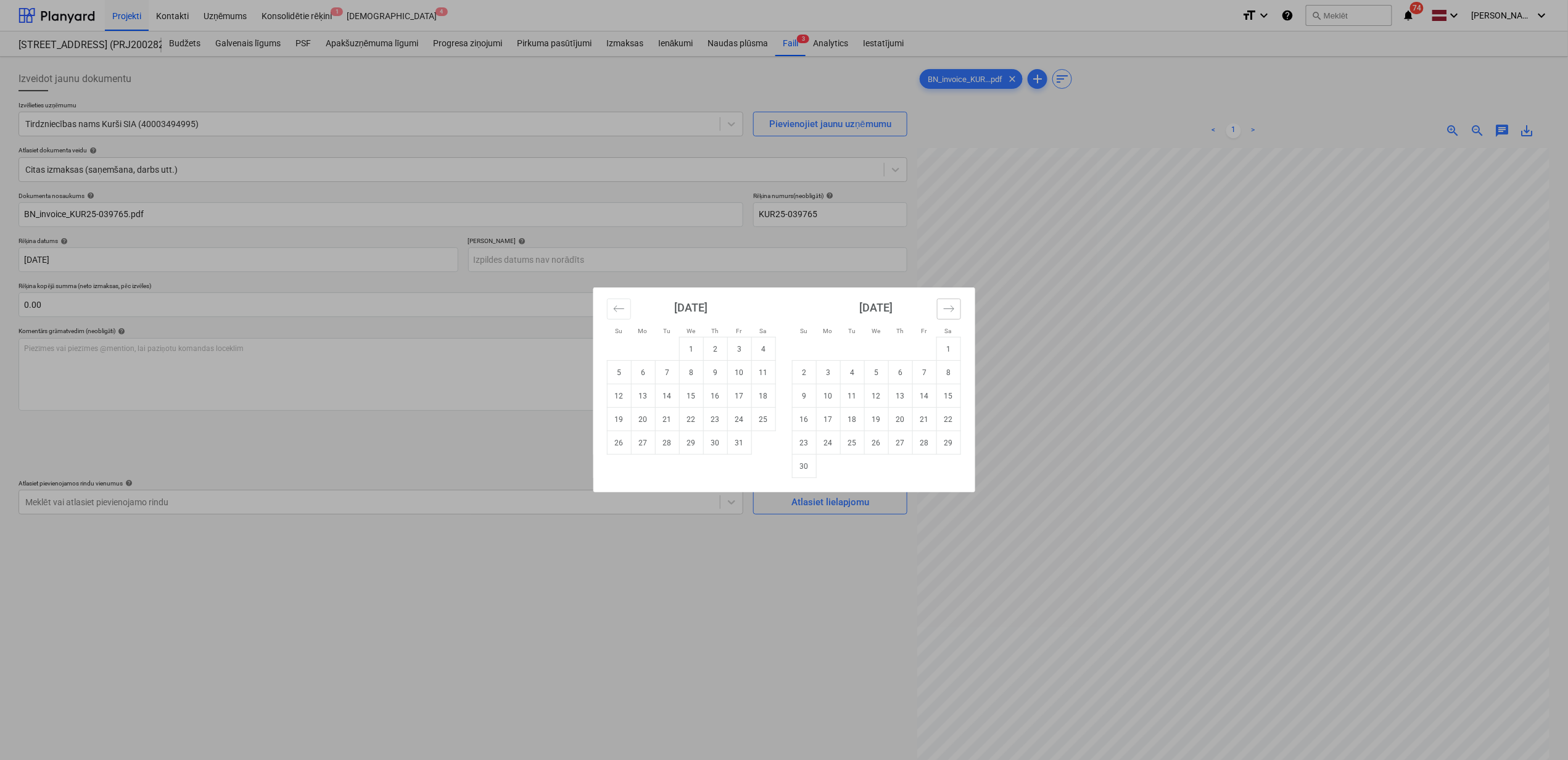
click at [940, 307] on button "Move forward to switch to the next month." at bounding box center [949, 309] width 24 height 21
click at [944, 307] on icon "Move forward to switch to the next month." at bounding box center [949, 309] width 12 height 12
click at [950, 306] on icon "Move forward to switch to the next month." at bounding box center [948, 308] width 10 height 6
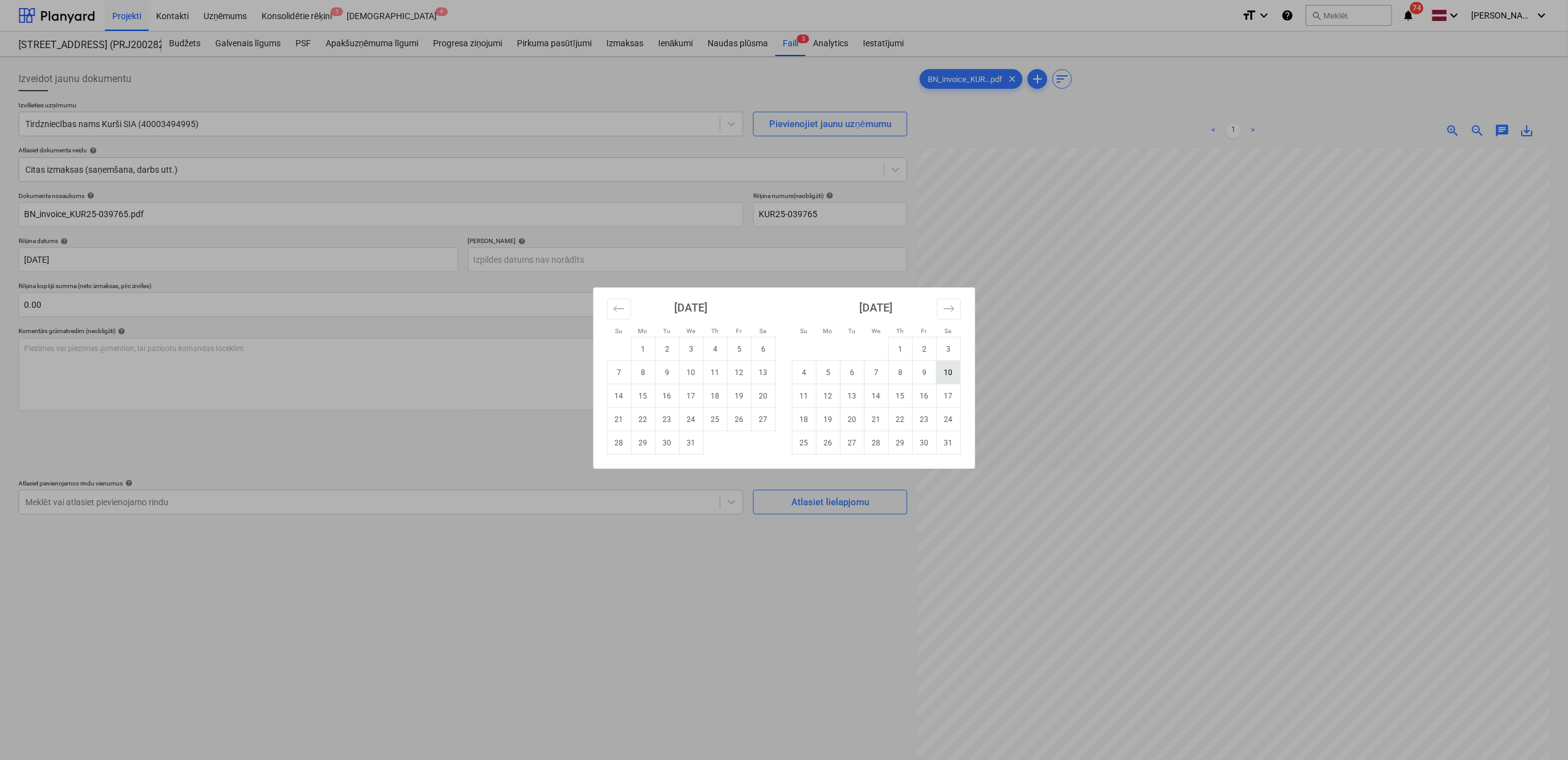
click at [942, 371] on td "10" at bounding box center [948, 372] width 24 height 23
type input "[DATE]"
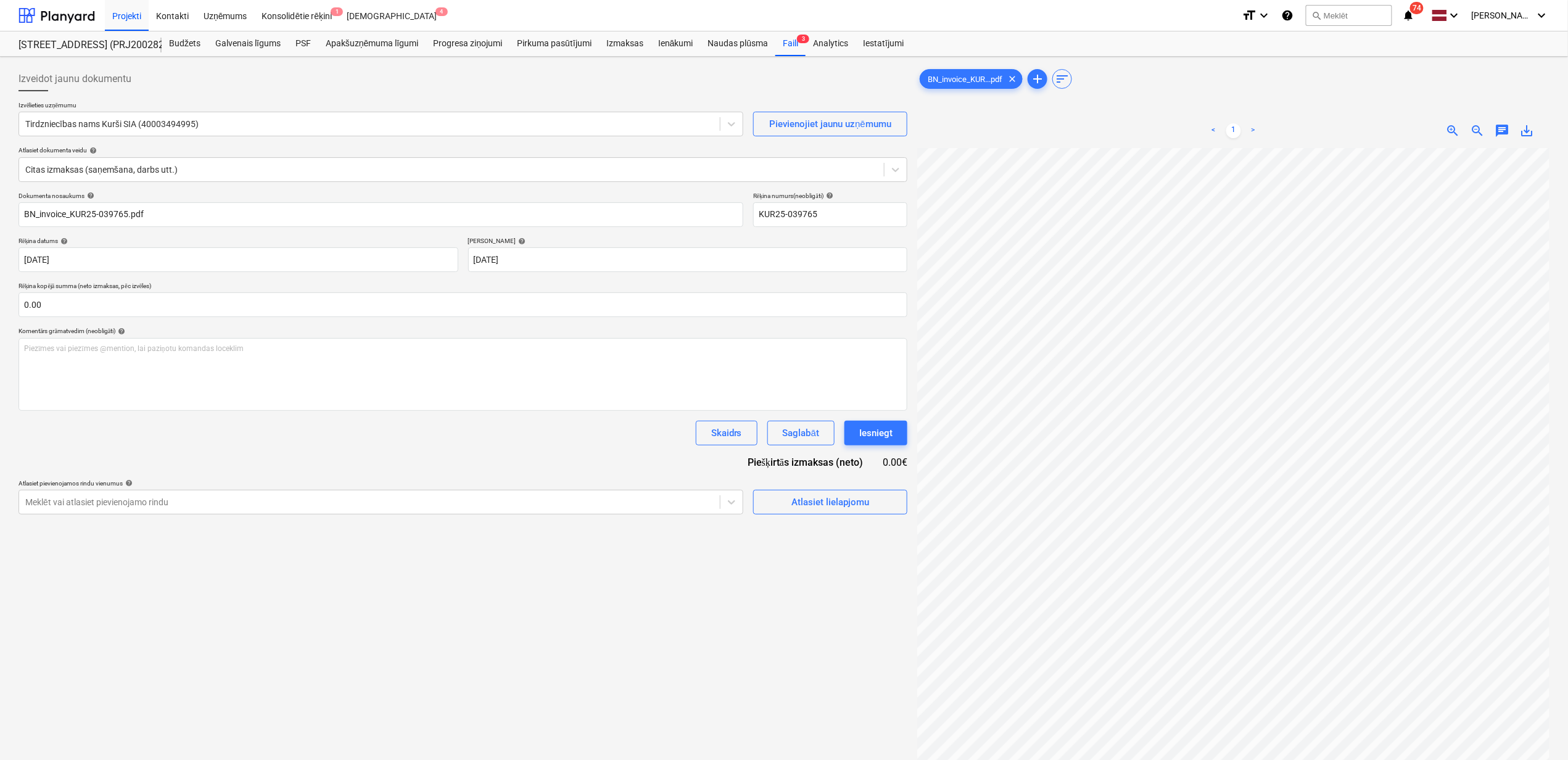
scroll to position [0, 53]
click at [148, 312] on input "text" at bounding box center [462, 304] width 889 height 25
type input "15.00"
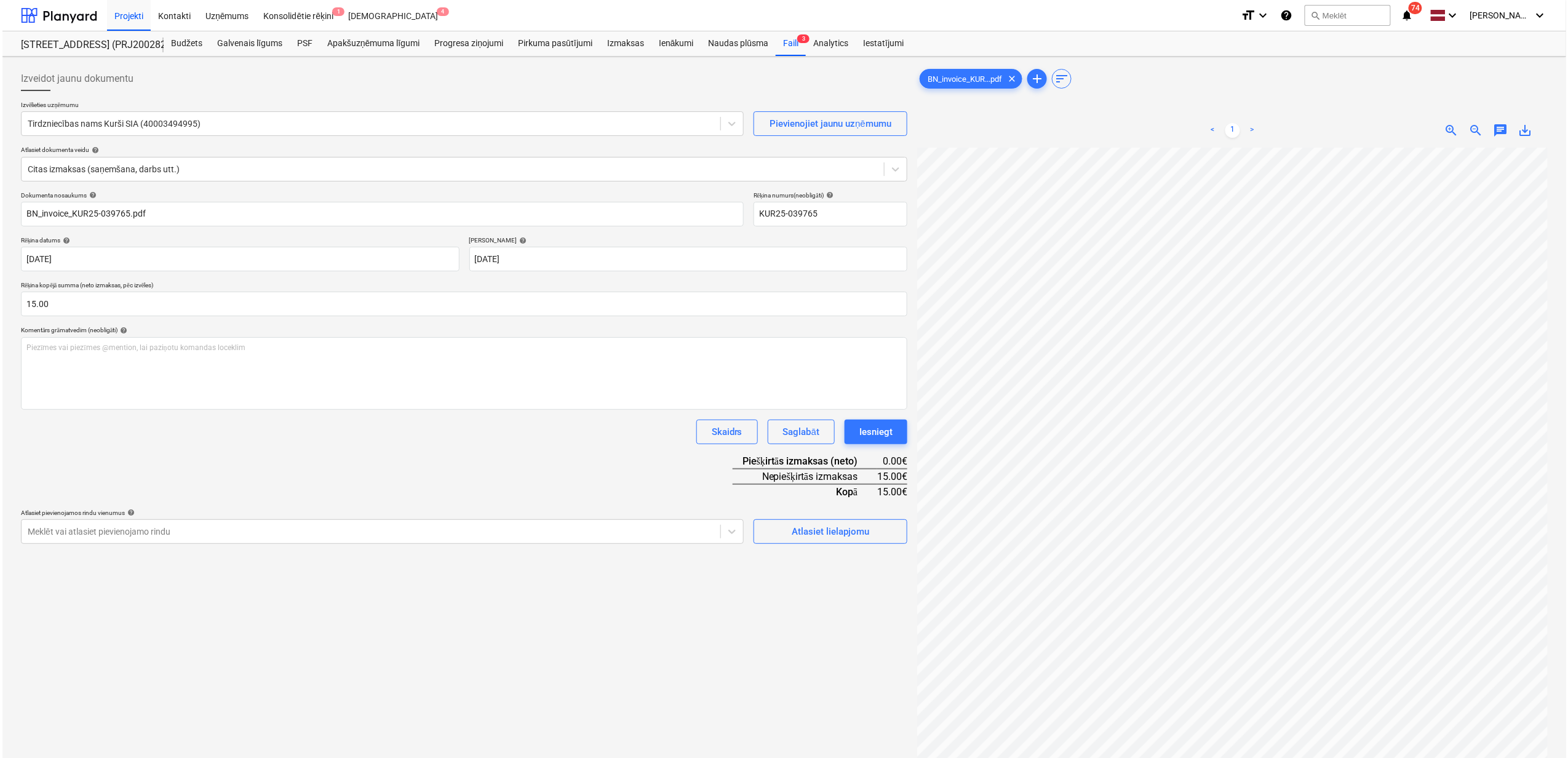
scroll to position [18, 0]
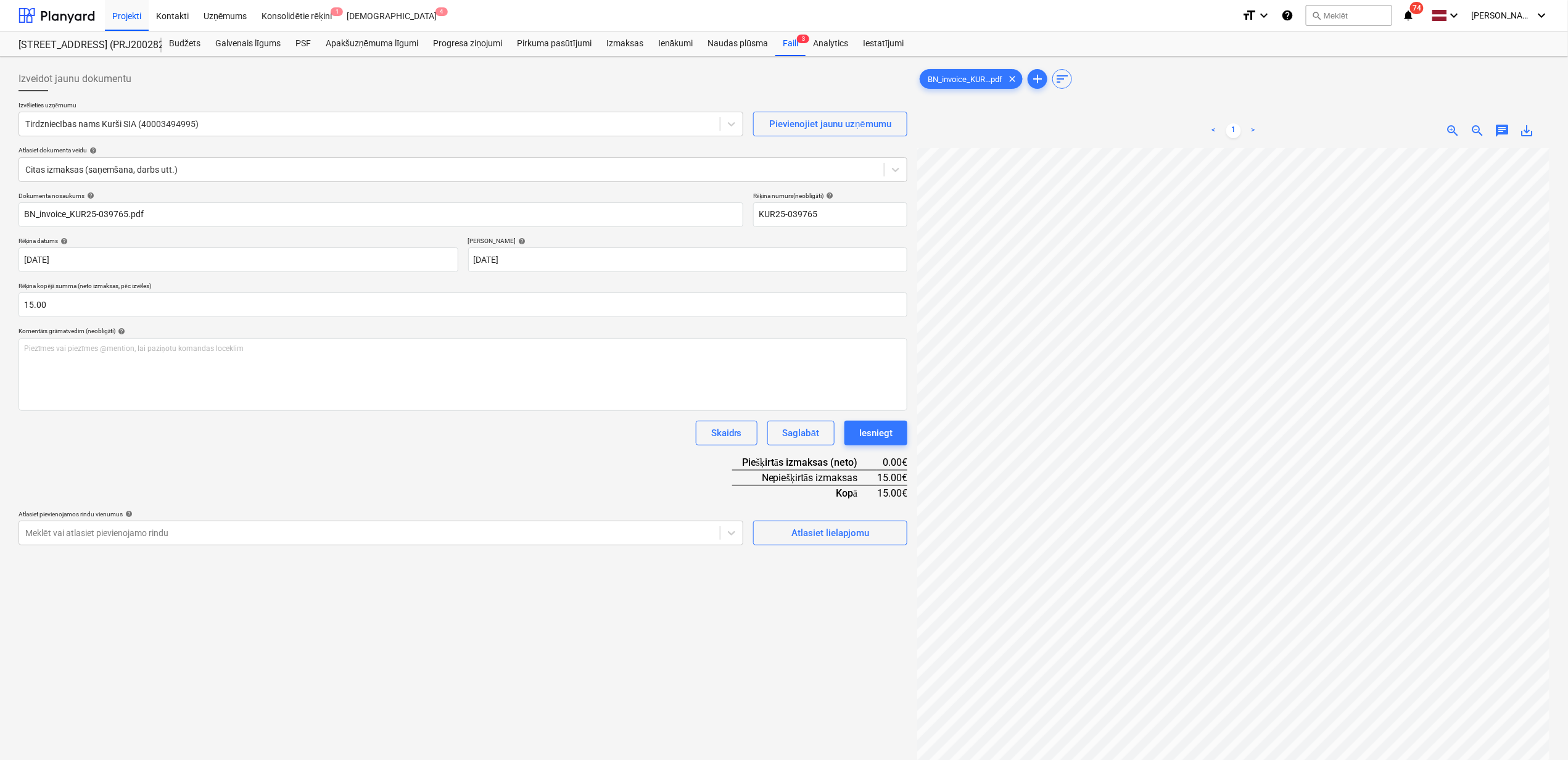
click at [705, 587] on div "Izveidot jaunu dokumentu Izvēlieties uzņēmumu Tirdzniecības nams Kurši SIA (400…" at bounding box center [463, 469] width 899 height 817
click at [786, 539] on span "Atlasiet lielapjomu" at bounding box center [830, 533] width 124 height 16
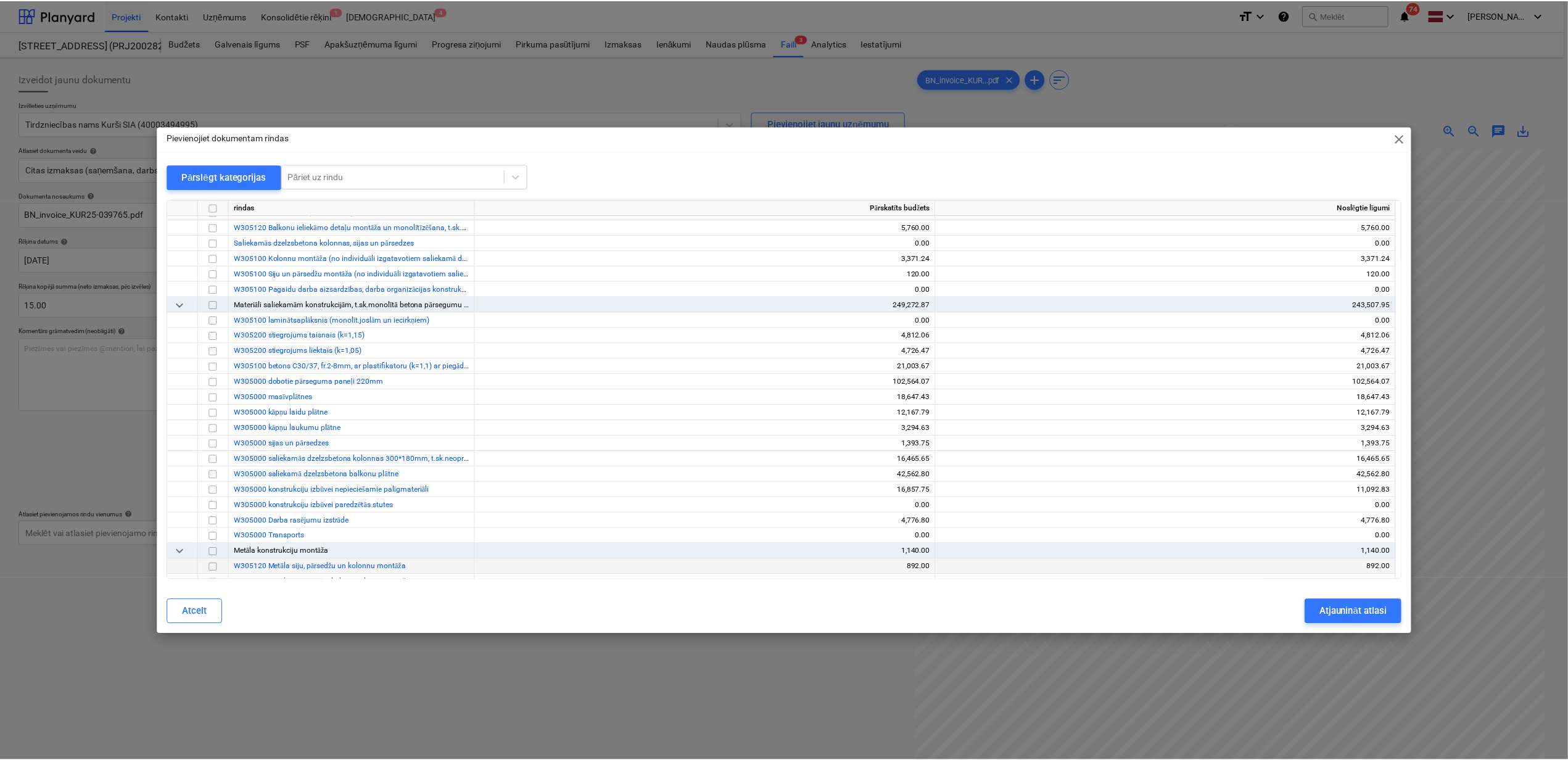
scroll to position [411, 0]
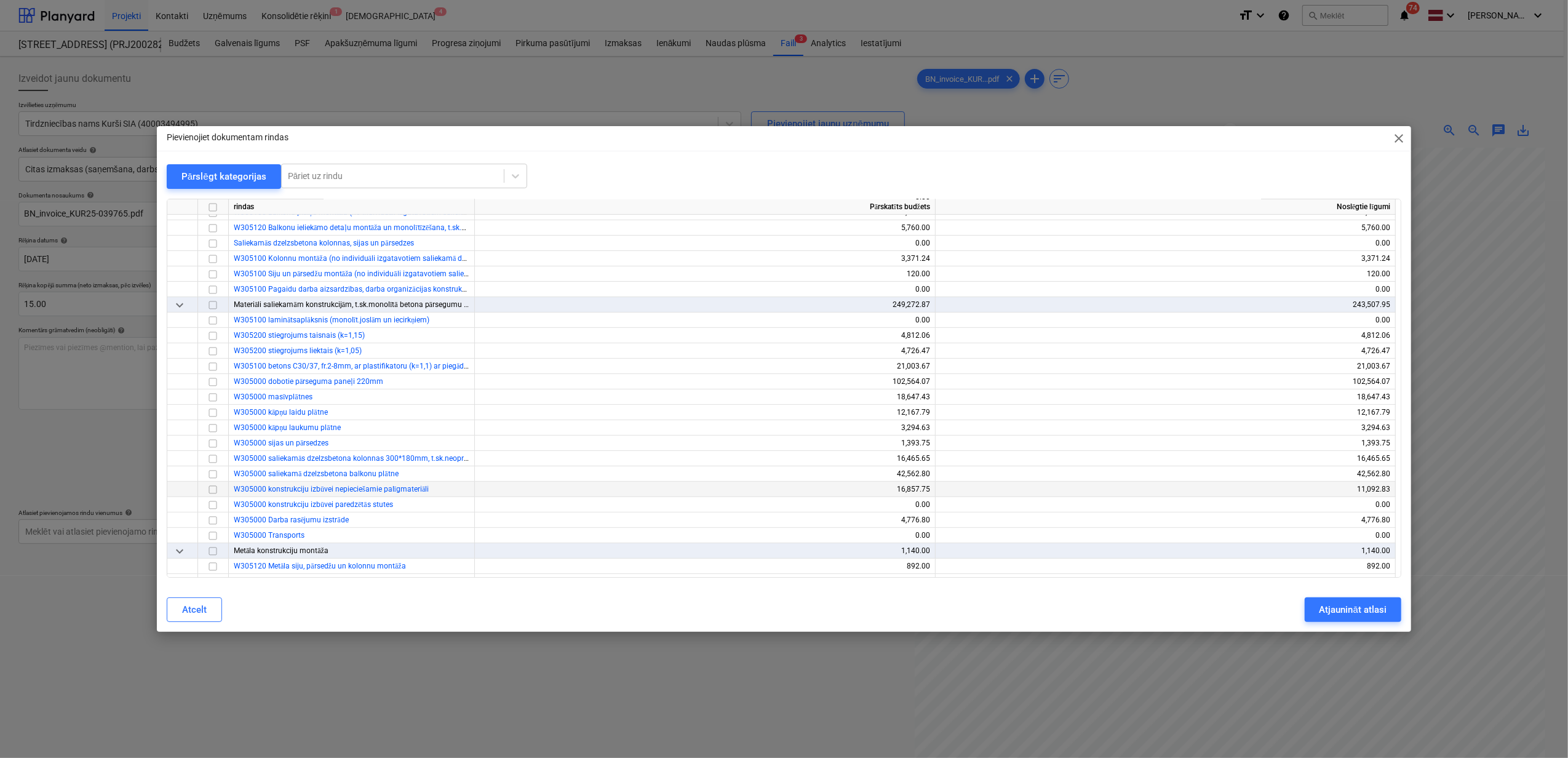
click at [214, 488] on input "checkbox" at bounding box center [212, 489] width 15 height 15
click at [1338, 606] on div "Atjaunināt atlasi" at bounding box center [1352, 610] width 67 height 16
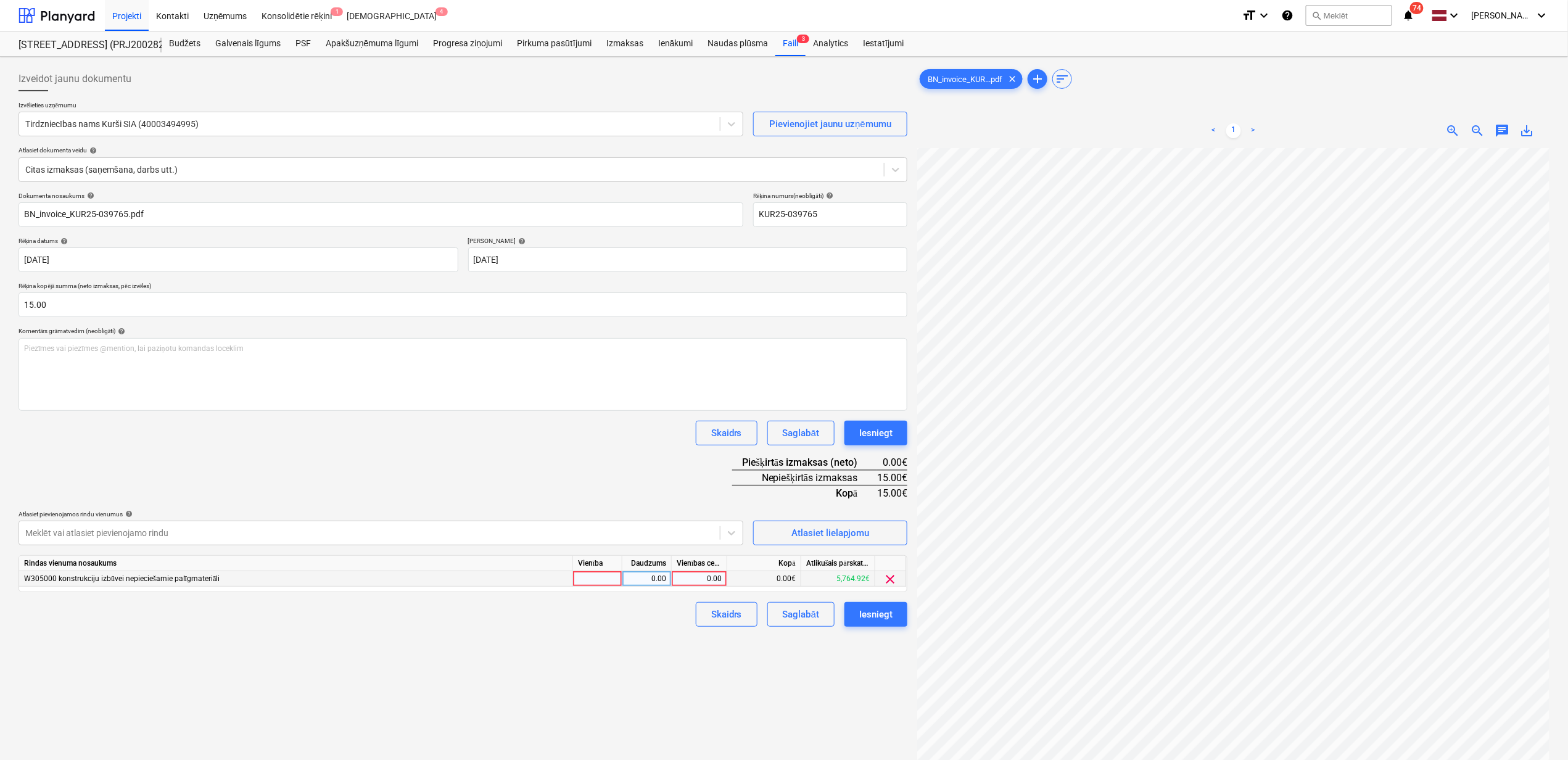
click at [694, 578] on div "0.00" at bounding box center [699, 579] width 45 height 16
type input "15"
click at [668, 656] on div "Izveidot jaunu dokumentu Izvēlieties uzņēmumu Tirdzniecības nams Kurši SIA (400…" at bounding box center [463, 469] width 899 height 817
click at [877, 616] on div "Iesniegt" at bounding box center [876, 614] width 34 height 16
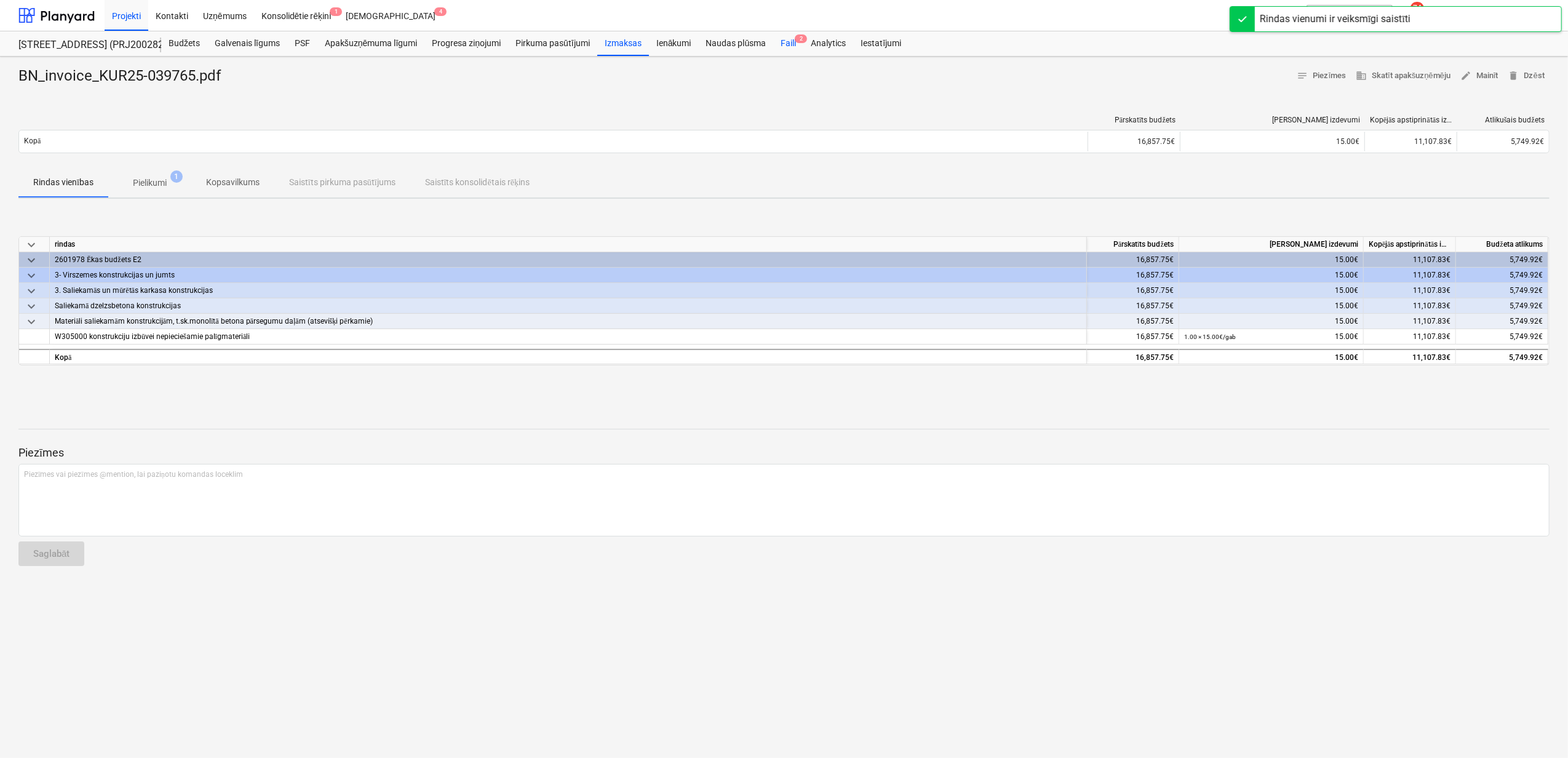
click at [792, 40] on div "Faili 2" at bounding box center [788, 43] width 30 height 25
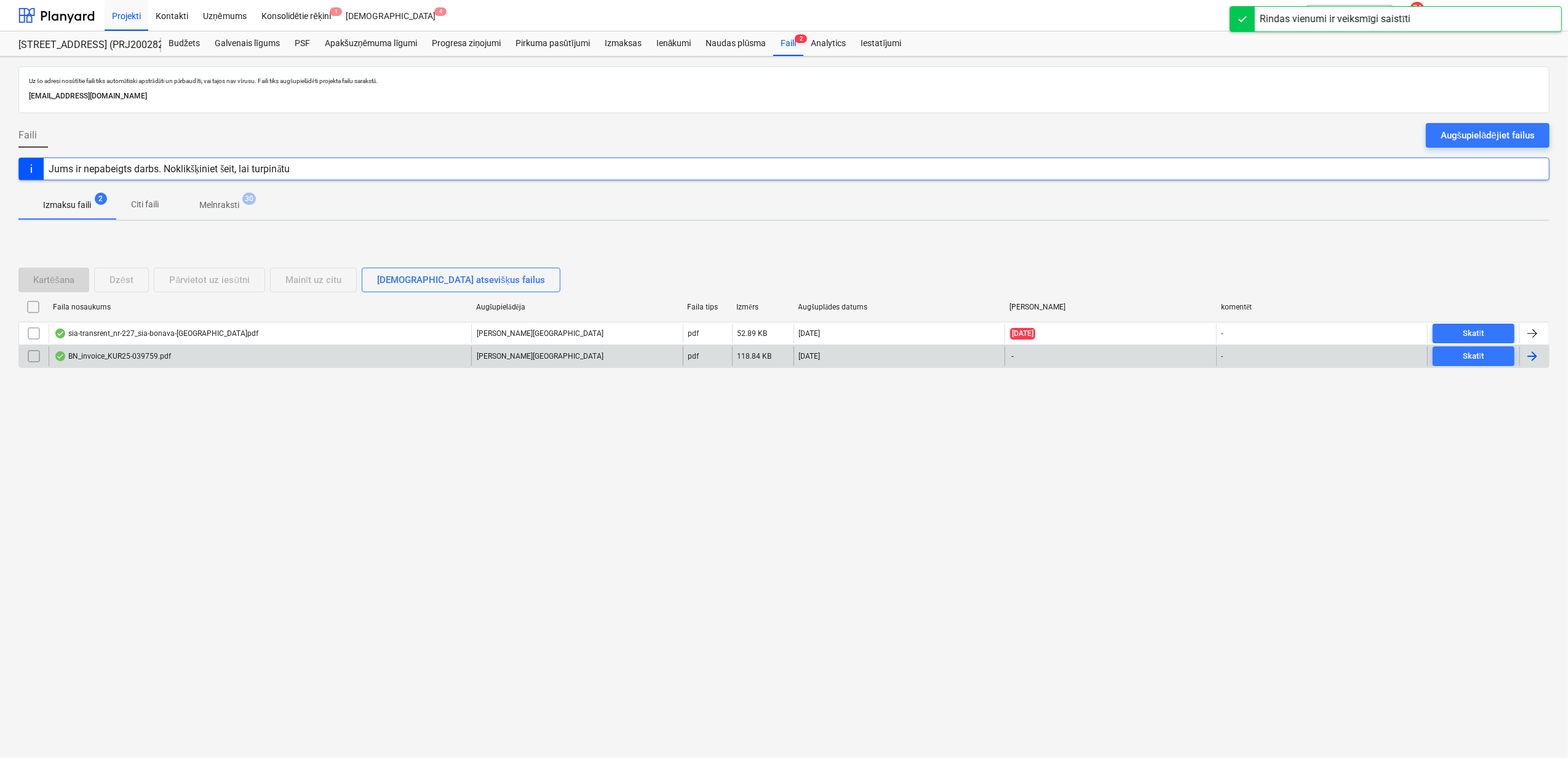
click at [205, 357] on div "BN_invoice_KUR25-039759.pdf" at bounding box center [259, 356] width 422 height 20
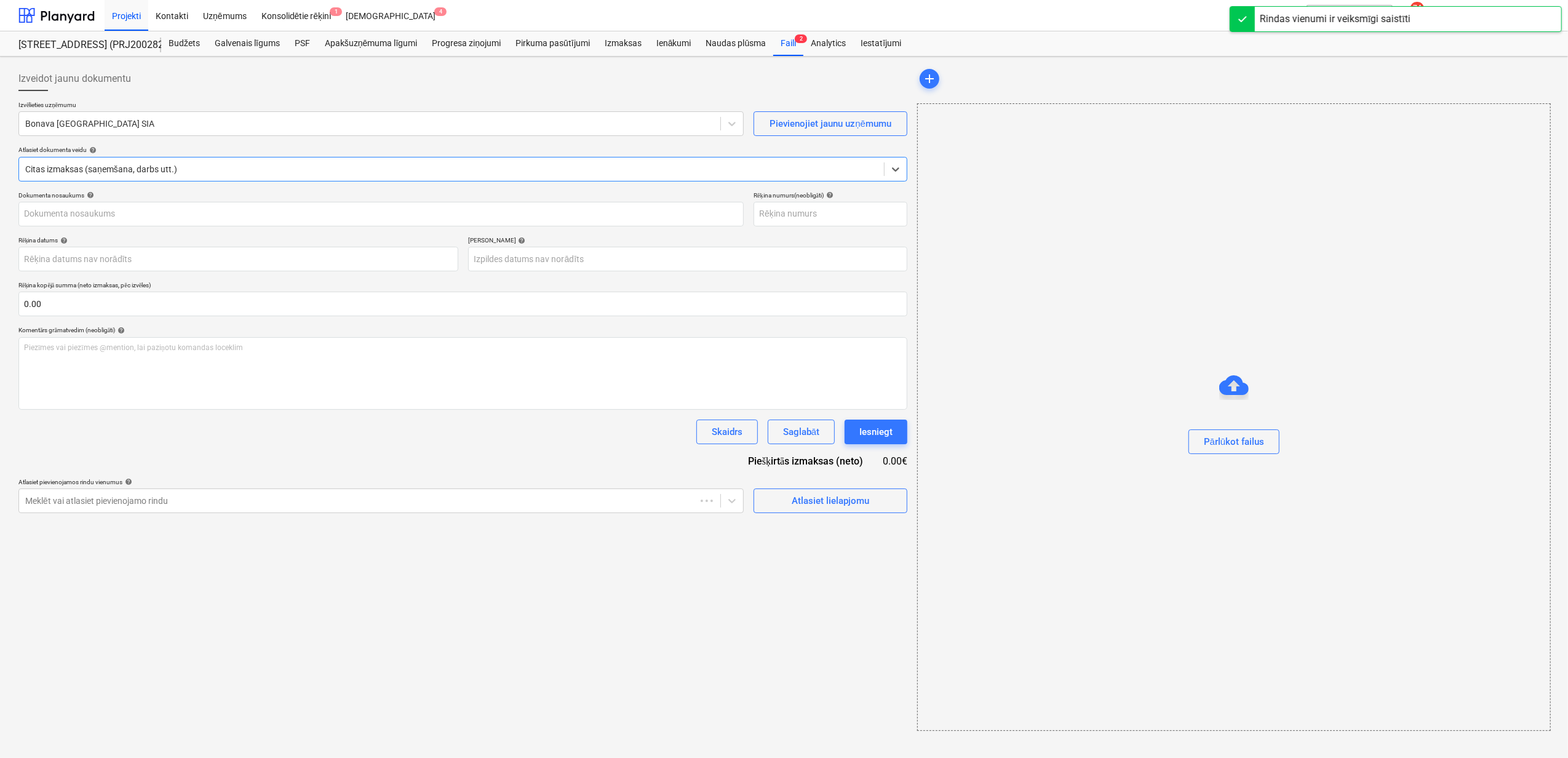
type input "KUR25-039759"
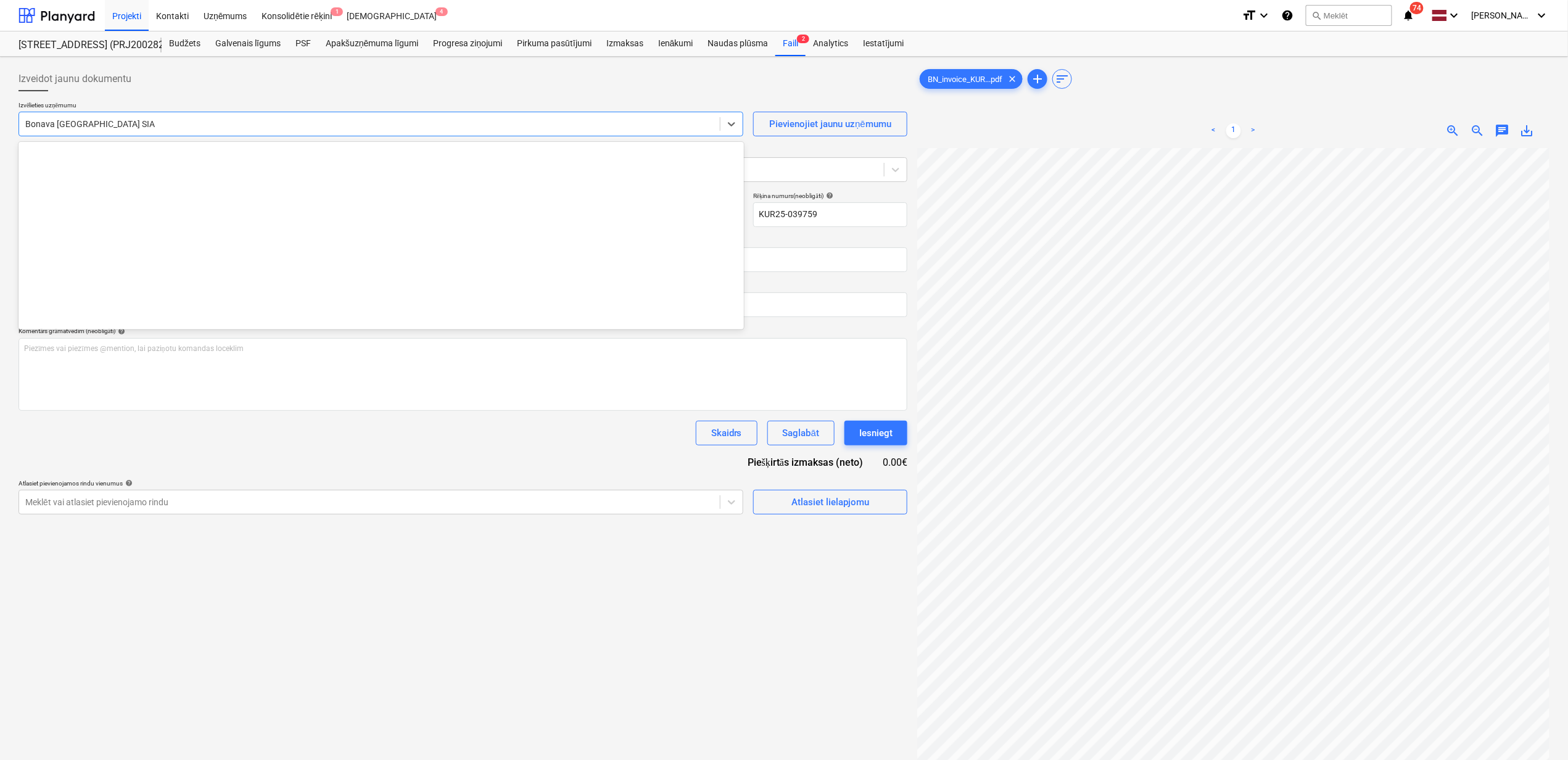
click at [350, 137] on div "Bonava [GEOGRAPHIC_DATA] SIA" at bounding box center [380, 124] width 724 height 25
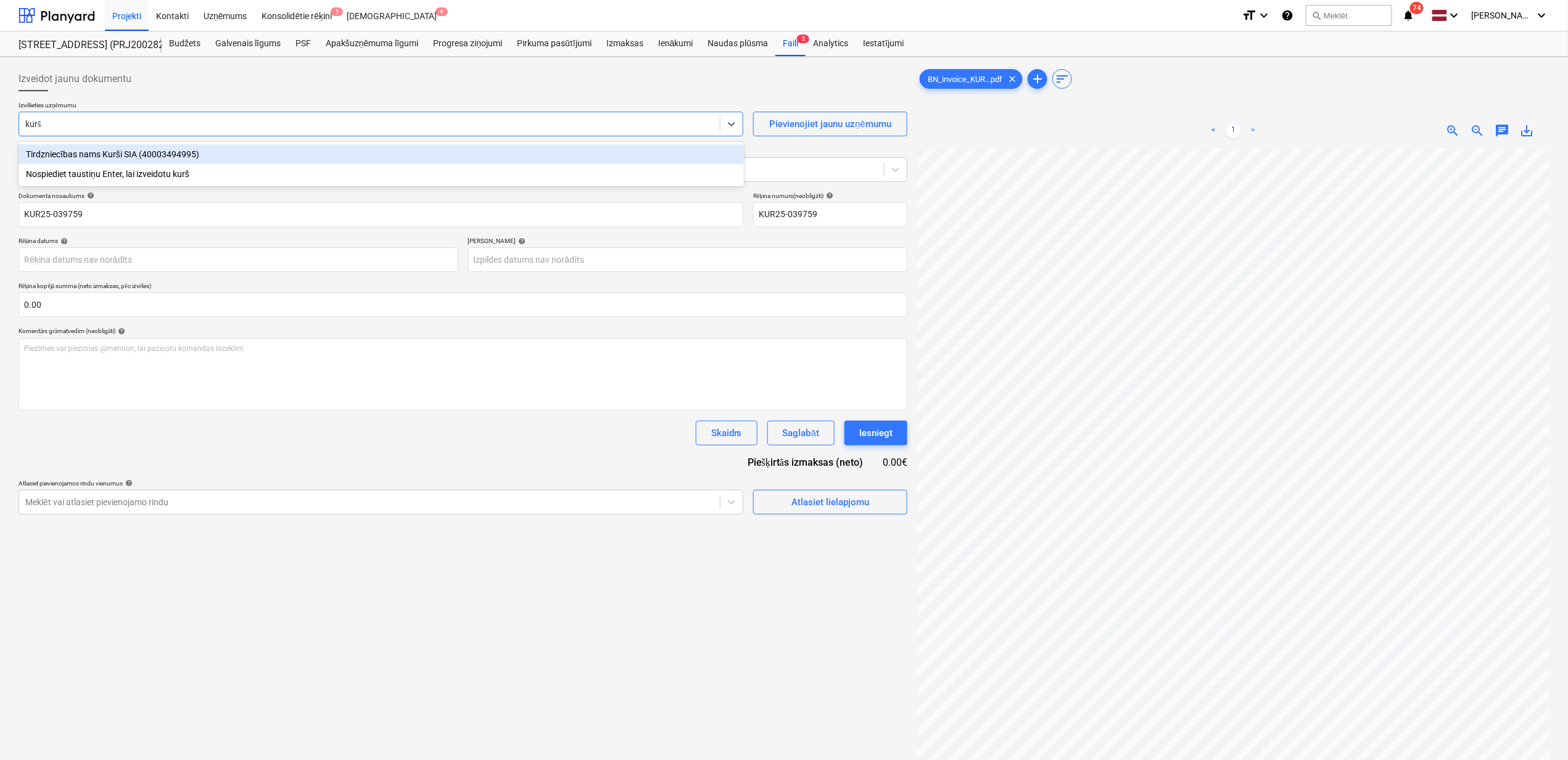
type input "kurši"
click at [152, 152] on div "Tirdzniecības nams Kurši SIA (40003494995)" at bounding box center [380, 154] width 725 height 20
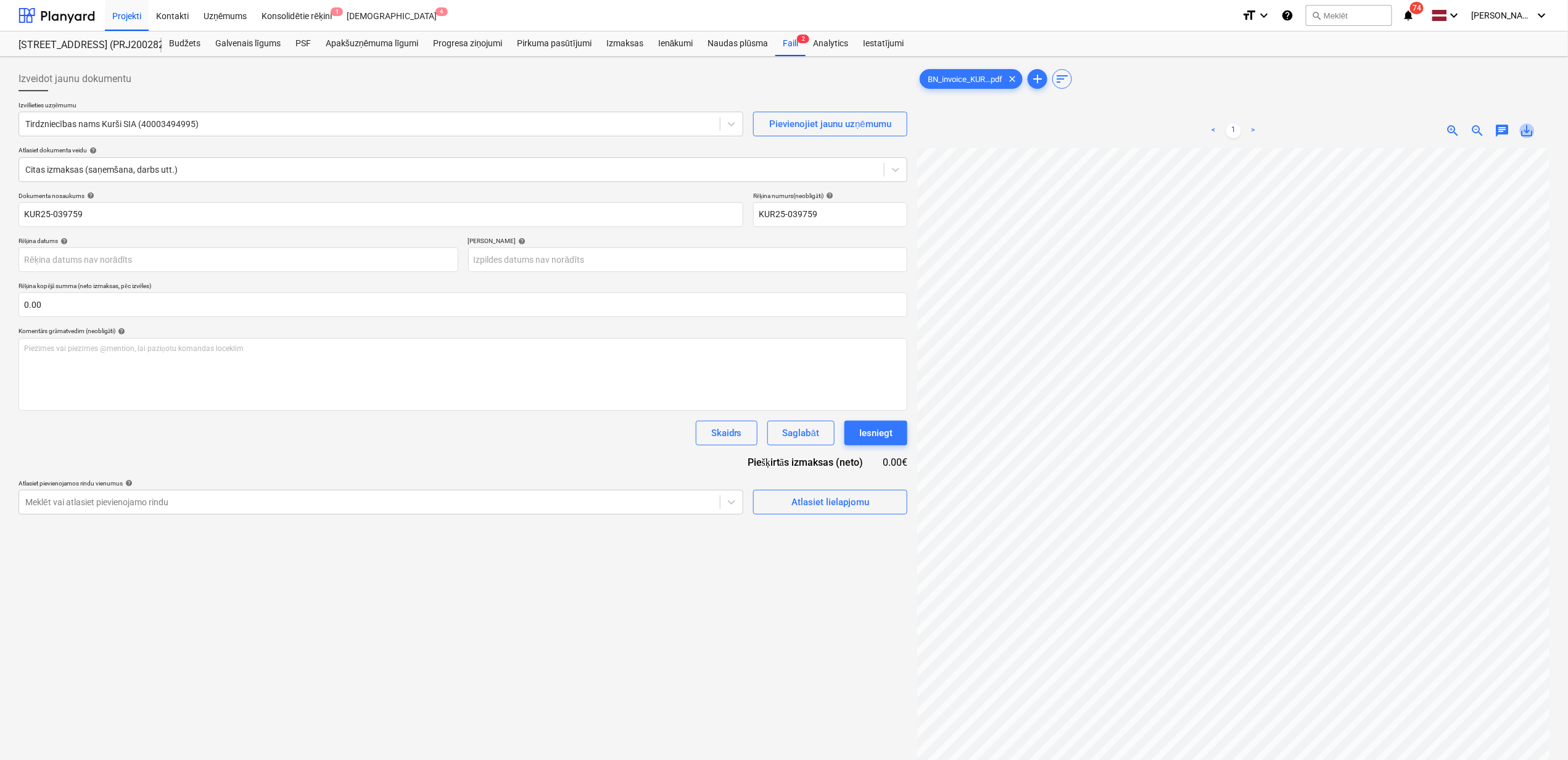
click at [1527, 133] on span "save_alt" at bounding box center [1527, 131] width 15 height 15
drag, startPoint x: 169, startPoint y: 223, endPoint x: 154, endPoint y: 220, distance: 15.3
click at [169, 223] on input "KUR25-039759" at bounding box center [380, 214] width 724 height 25
drag, startPoint x: 137, startPoint y: 223, endPoint x: -110, endPoint y: 228, distance: 247.1
click at [0, 228] on html "Projekti Kontakti Uzņēmums Konsolidētie rēķini 1 Iesūtne 4 format_size keyboard…" at bounding box center [784, 380] width 1568 height 760
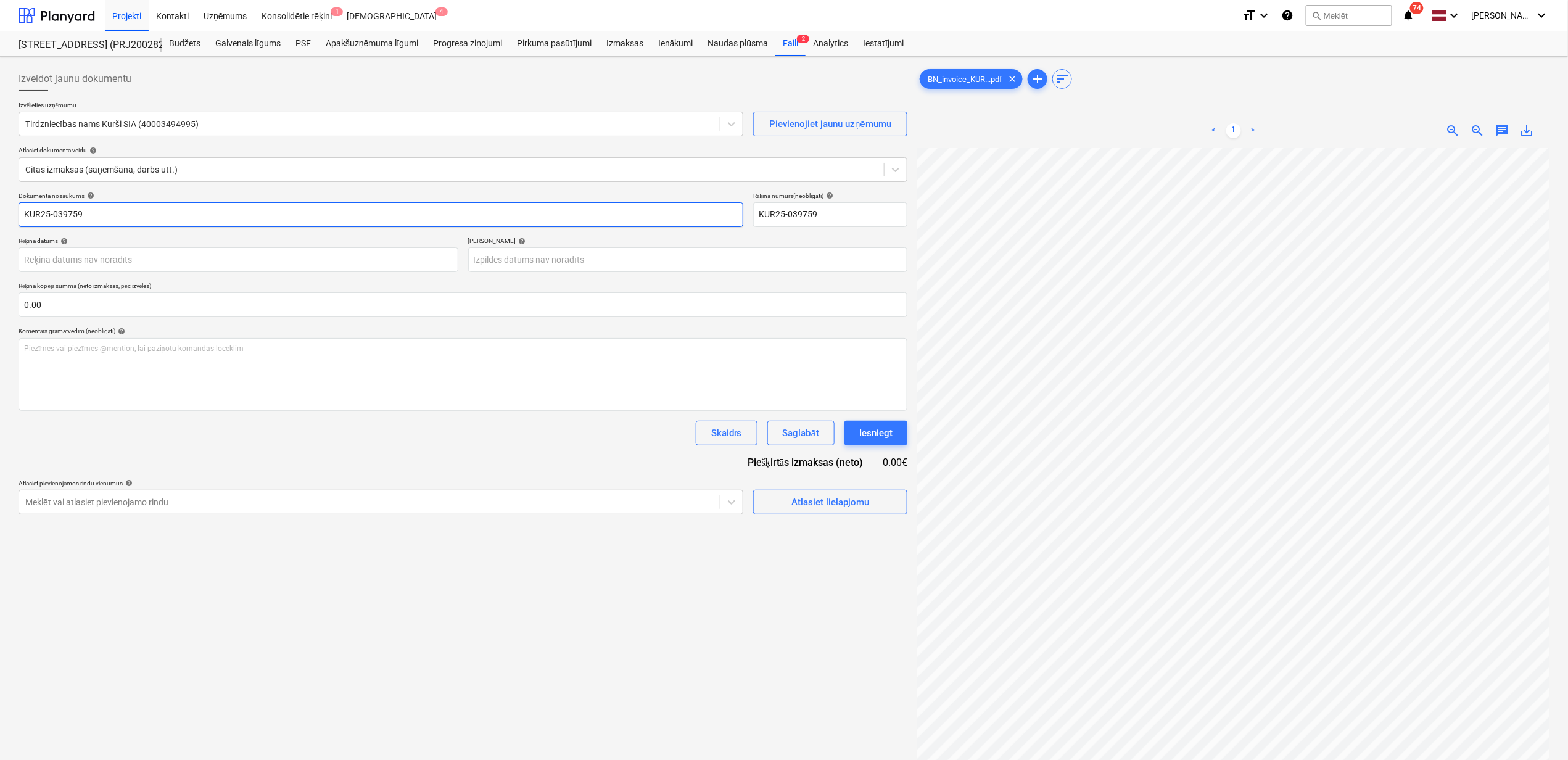
paste input "BN_invoice_"
type input "BN_invoice_KUR25-039759.pdf"
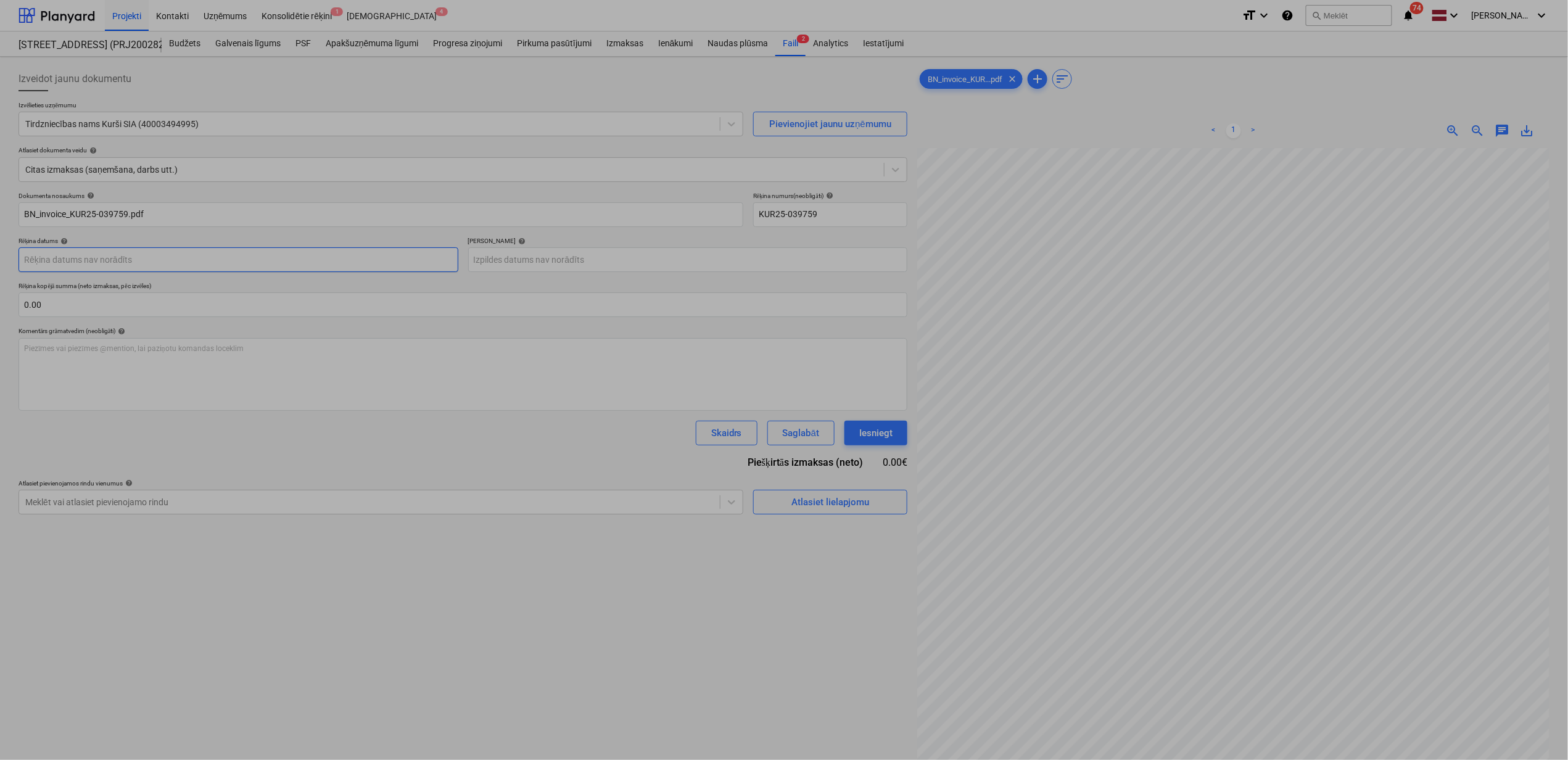
click at [186, 265] on body "Projekti Kontakti Uzņēmums Konsolidētie rēķini 1 Iesūtne 4 format_size keyboard…" at bounding box center [784, 380] width 1568 height 760
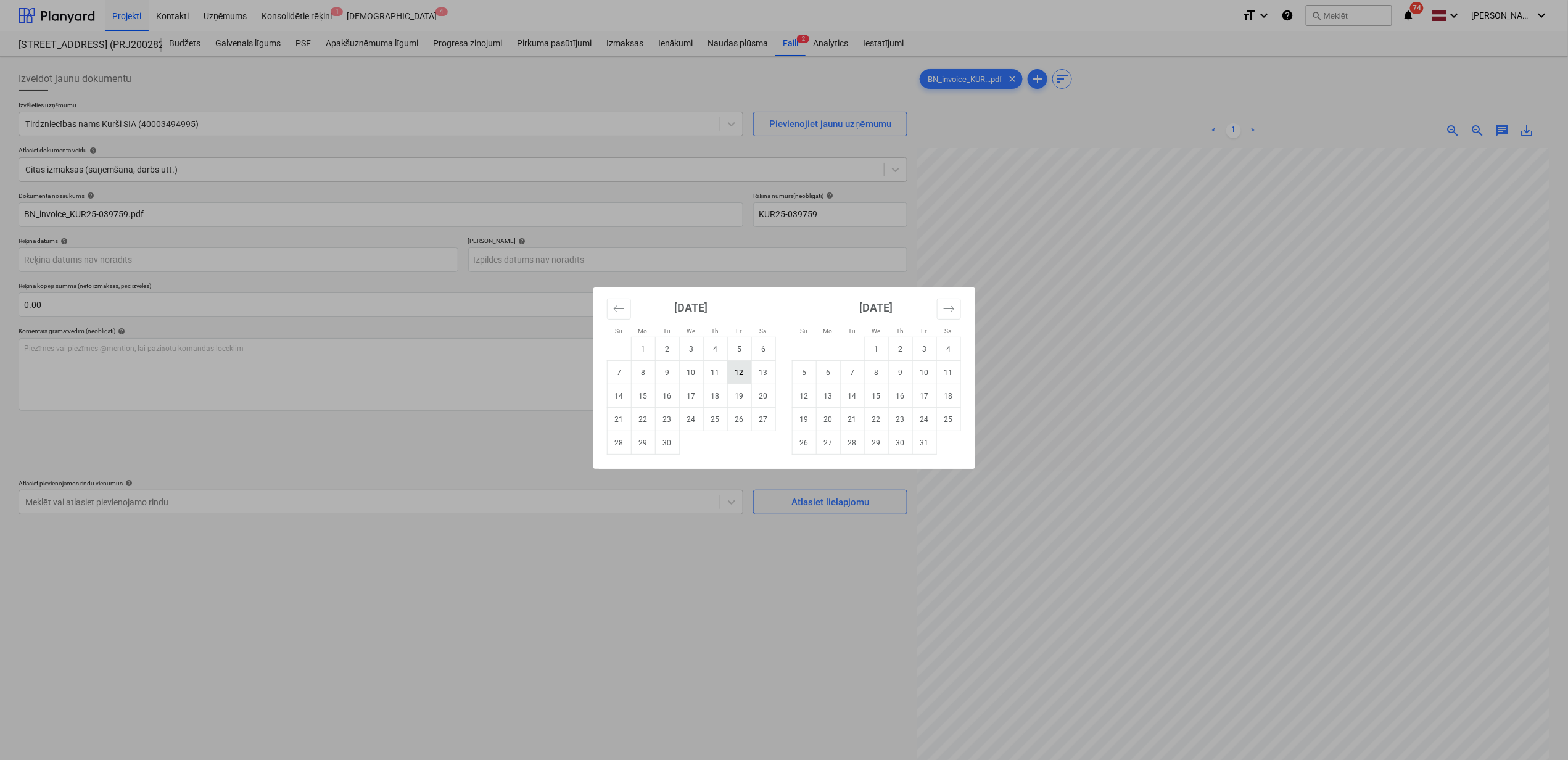
click at [740, 380] on td "12" at bounding box center [739, 372] width 24 height 23
type input "[DATE]"
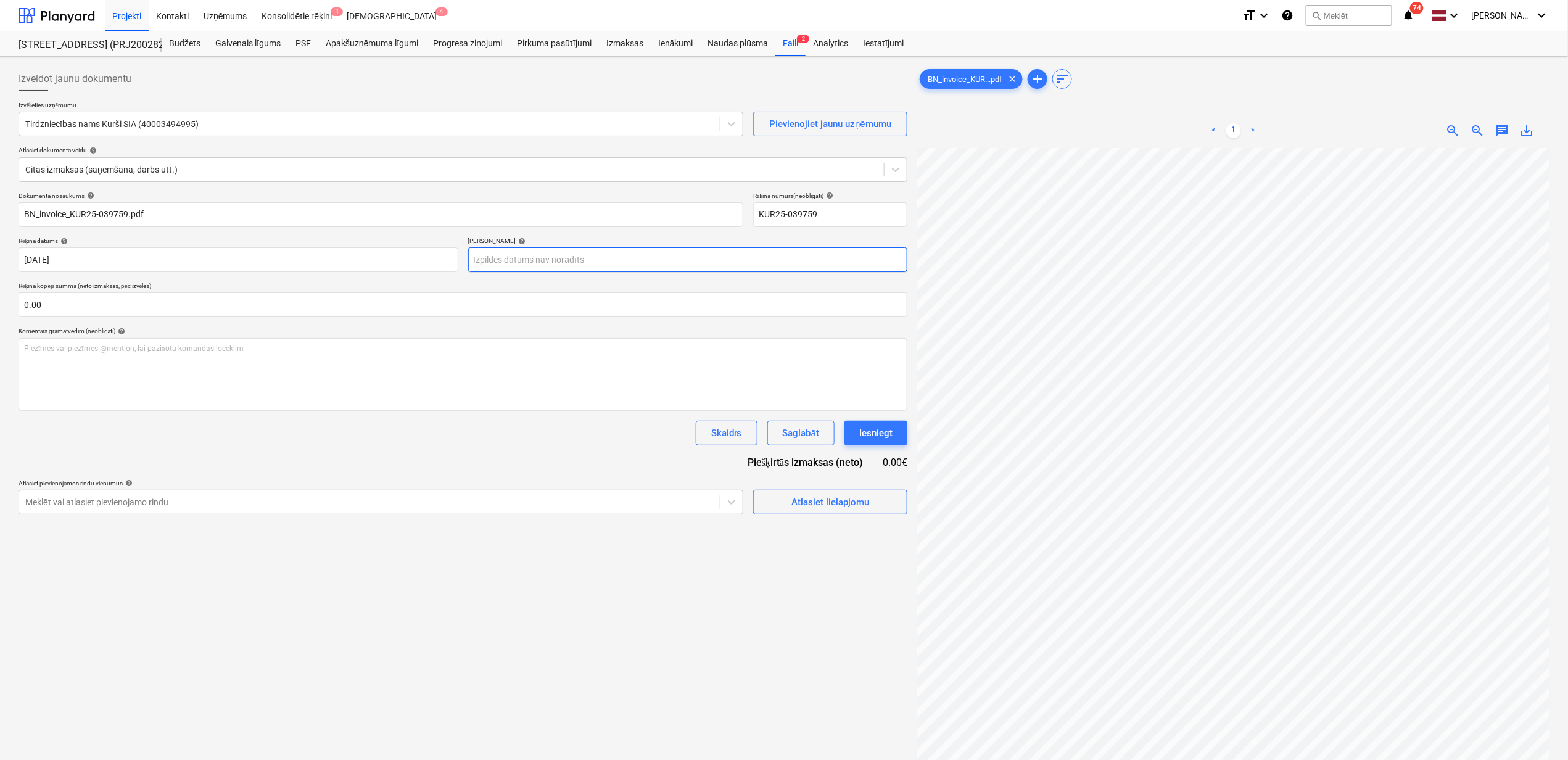
click at [629, 258] on body "Projekti Kontakti Uzņēmums Konsolidētie rēķini 1 Iesūtne 4 format_size keyboard…" at bounding box center [784, 380] width 1568 height 760
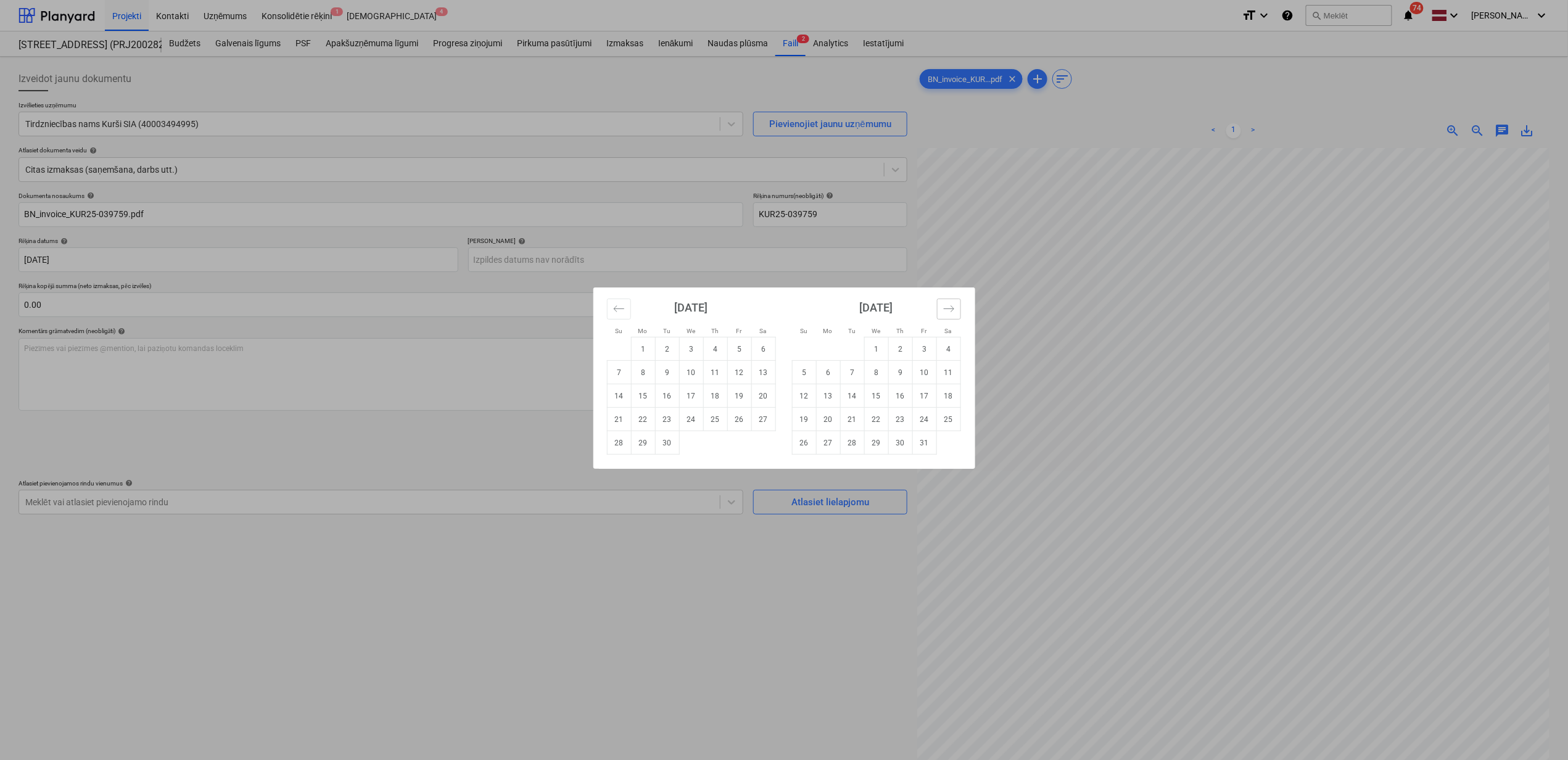
click at [958, 311] on button "Move forward to switch to the next month." at bounding box center [949, 309] width 24 height 21
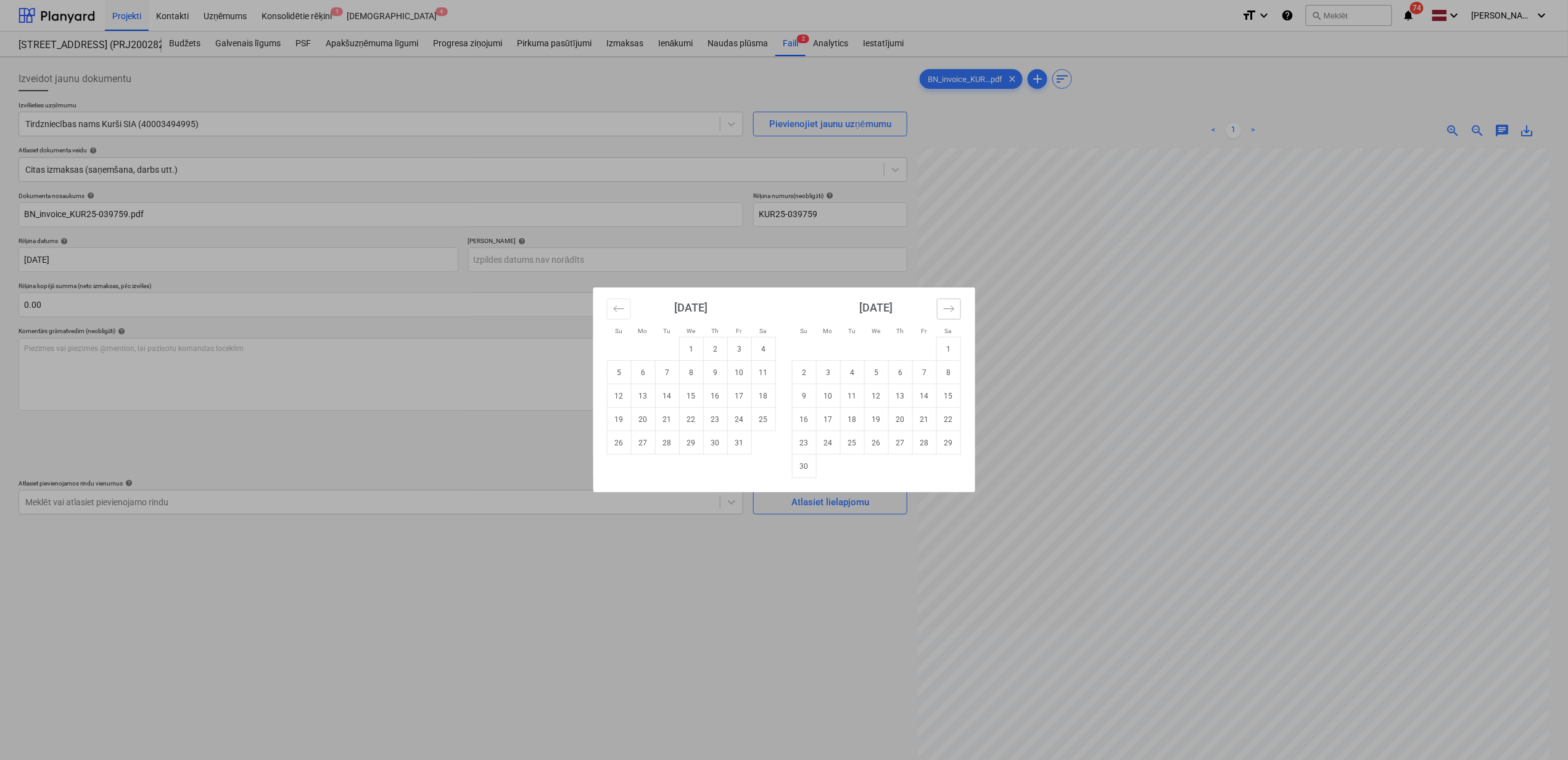
click at [958, 310] on button "Move forward to switch to the next month." at bounding box center [949, 309] width 24 height 21
click at [946, 310] on icon "Move forward to switch to the next month." at bounding box center [949, 309] width 12 height 12
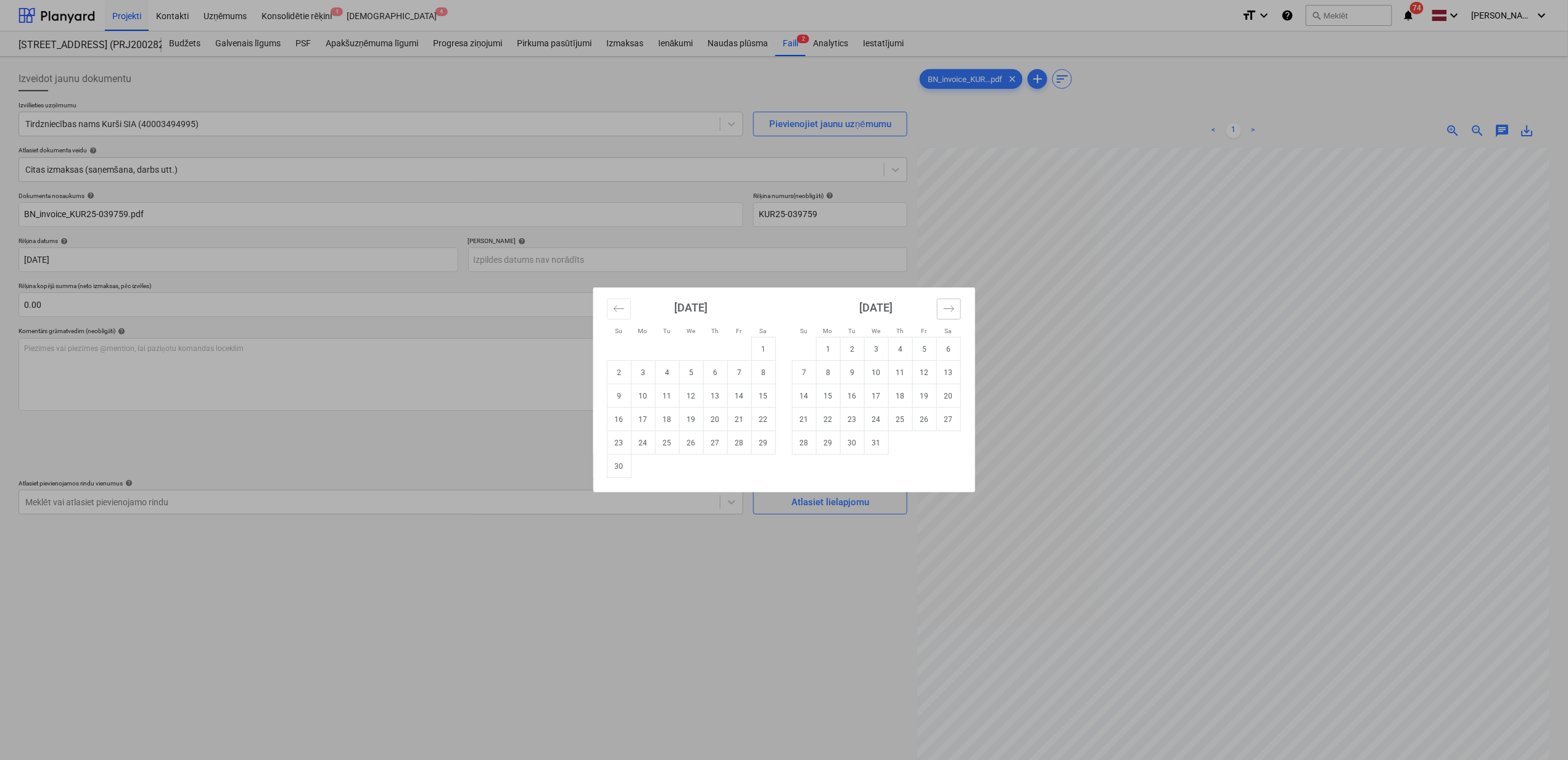
click at [953, 304] on icon "Move forward to switch to the next month." at bounding box center [949, 309] width 12 height 12
click at [621, 313] on icon "Move backward to switch to the previous month." at bounding box center [619, 309] width 12 height 12
click at [947, 309] on icon "Move forward to switch to the next month." at bounding box center [948, 308] width 10 height 6
click at [948, 309] on icon "Move forward to switch to the next month." at bounding box center [948, 308] width 10 height 6
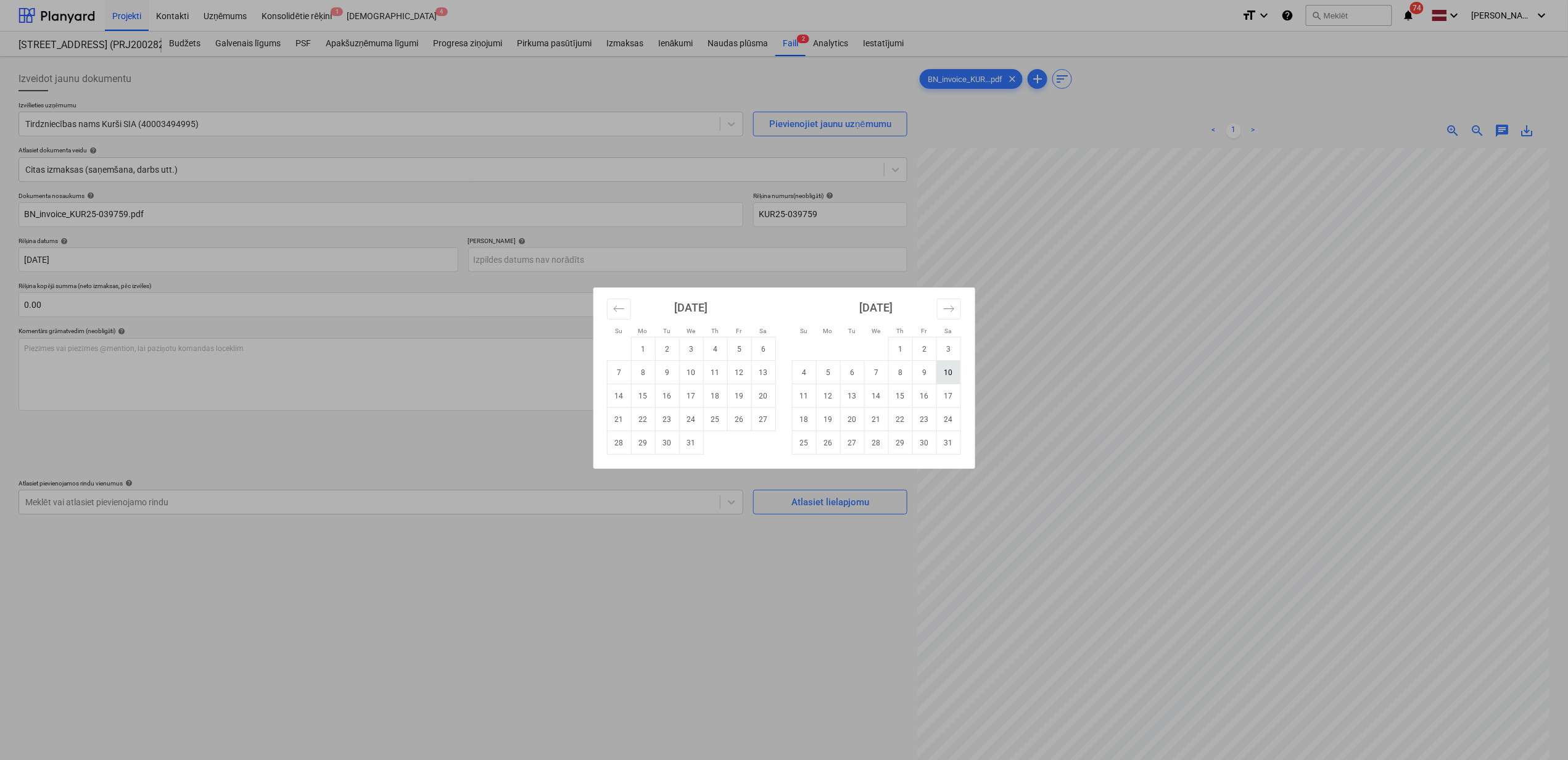
click at [947, 375] on td "10" at bounding box center [948, 372] width 24 height 23
type input "[DATE]"
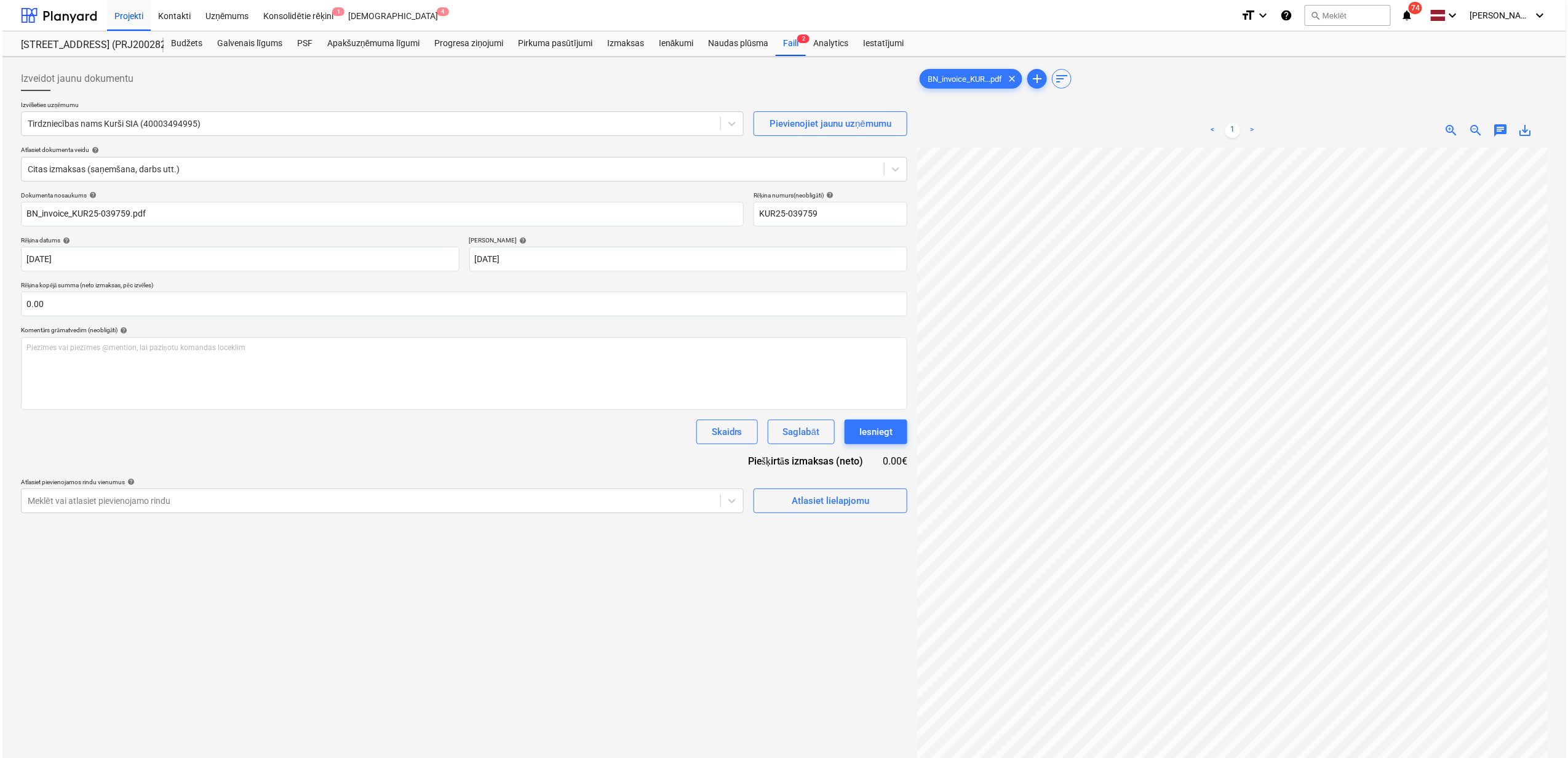
scroll to position [161, 53]
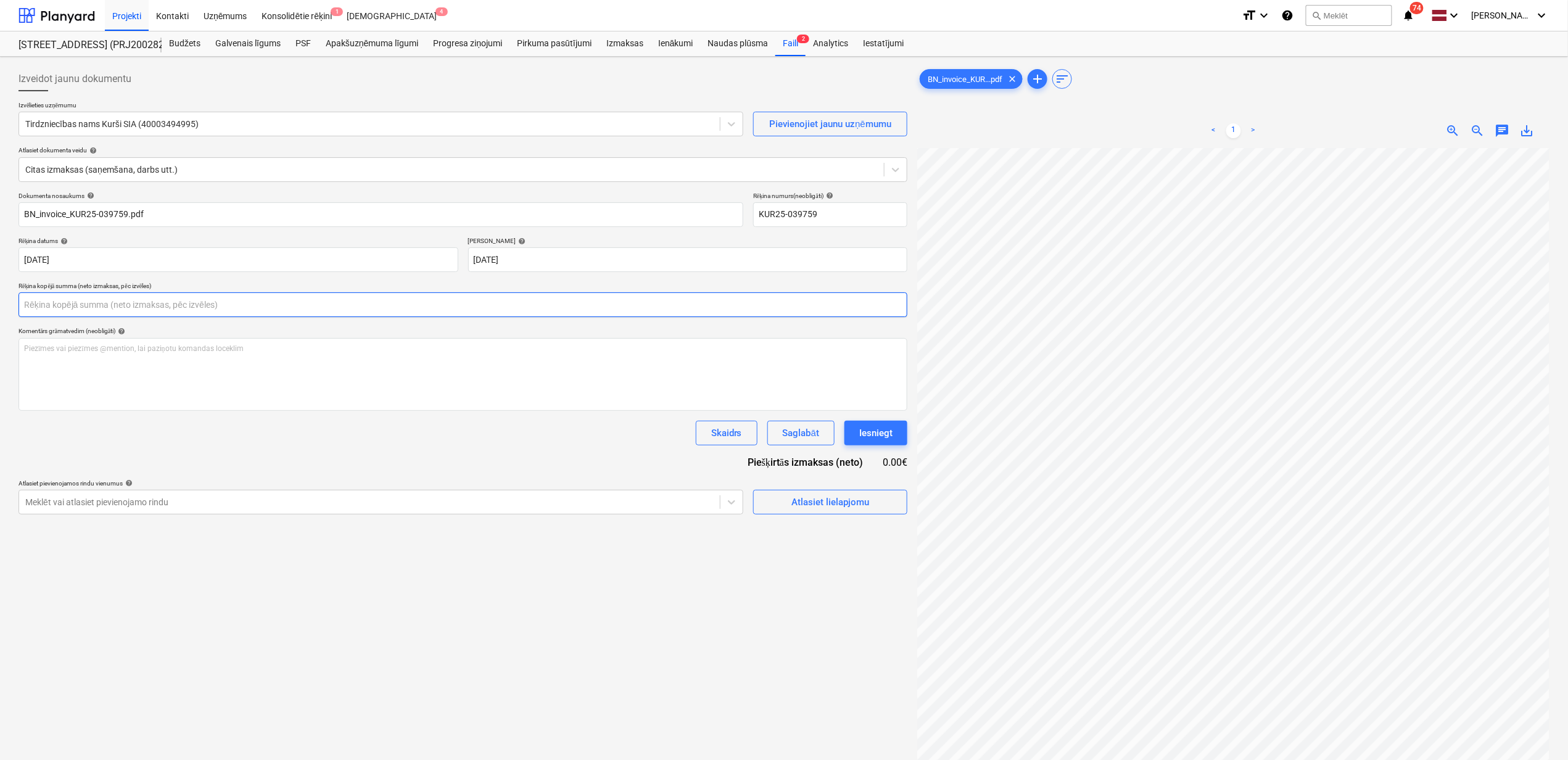
click at [282, 309] on input "text" at bounding box center [462, 304] width 889 height 25
type input "514.23"
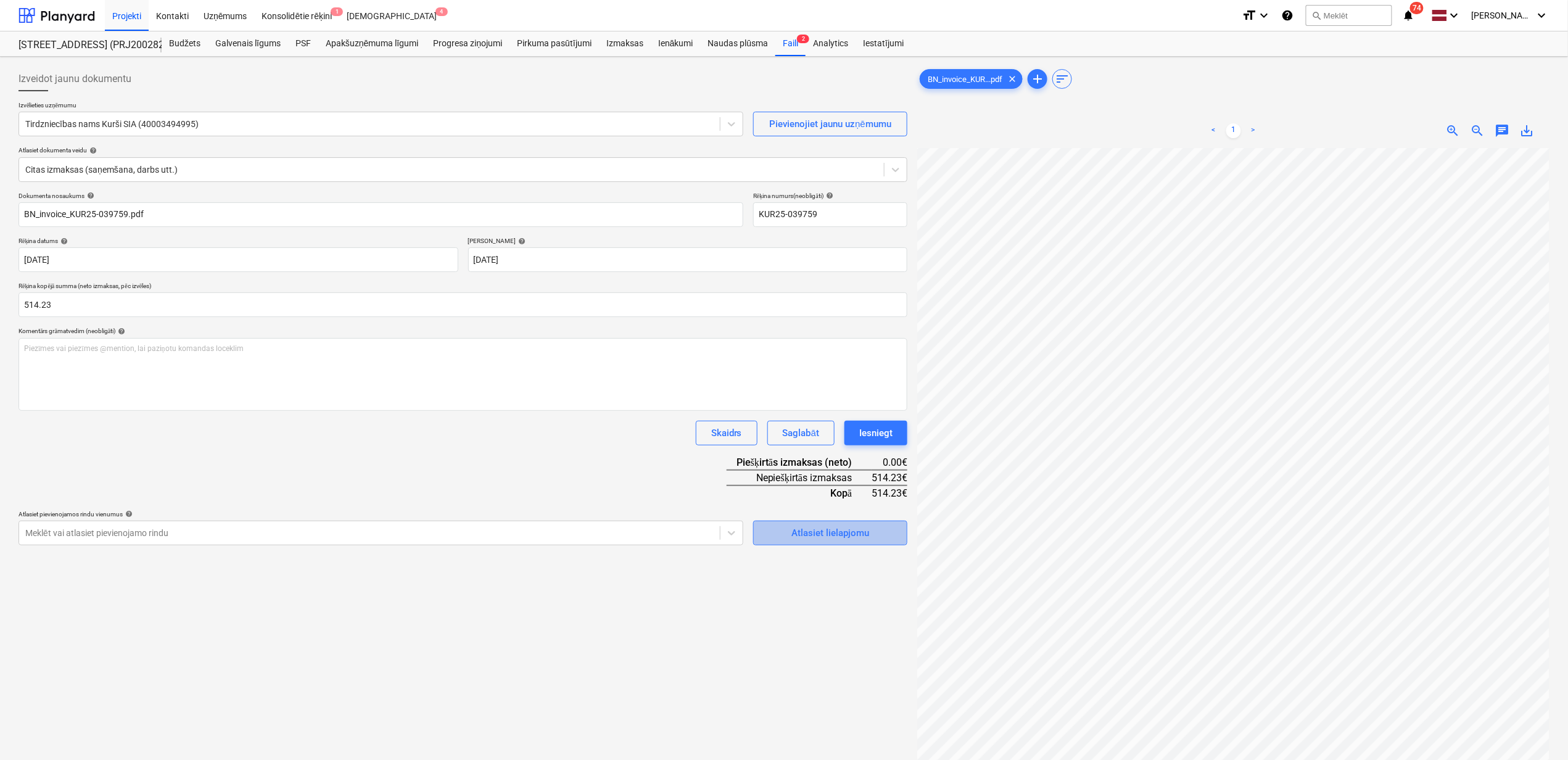
click at [840, 527] on div "Atlasiet lielapjomu" at bounding box center [830, 533] width 78 height 16
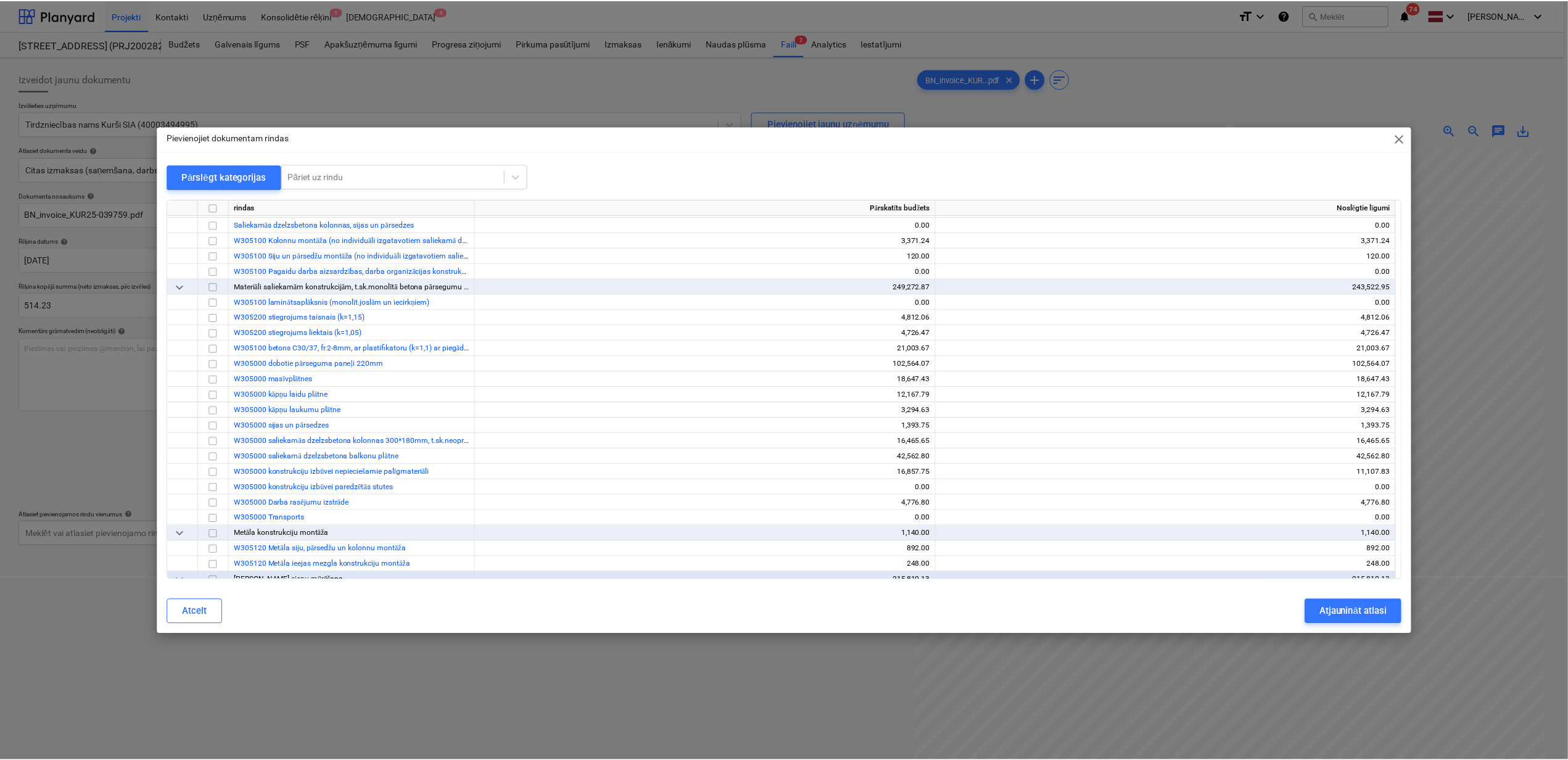
scroll to position [411, 0]
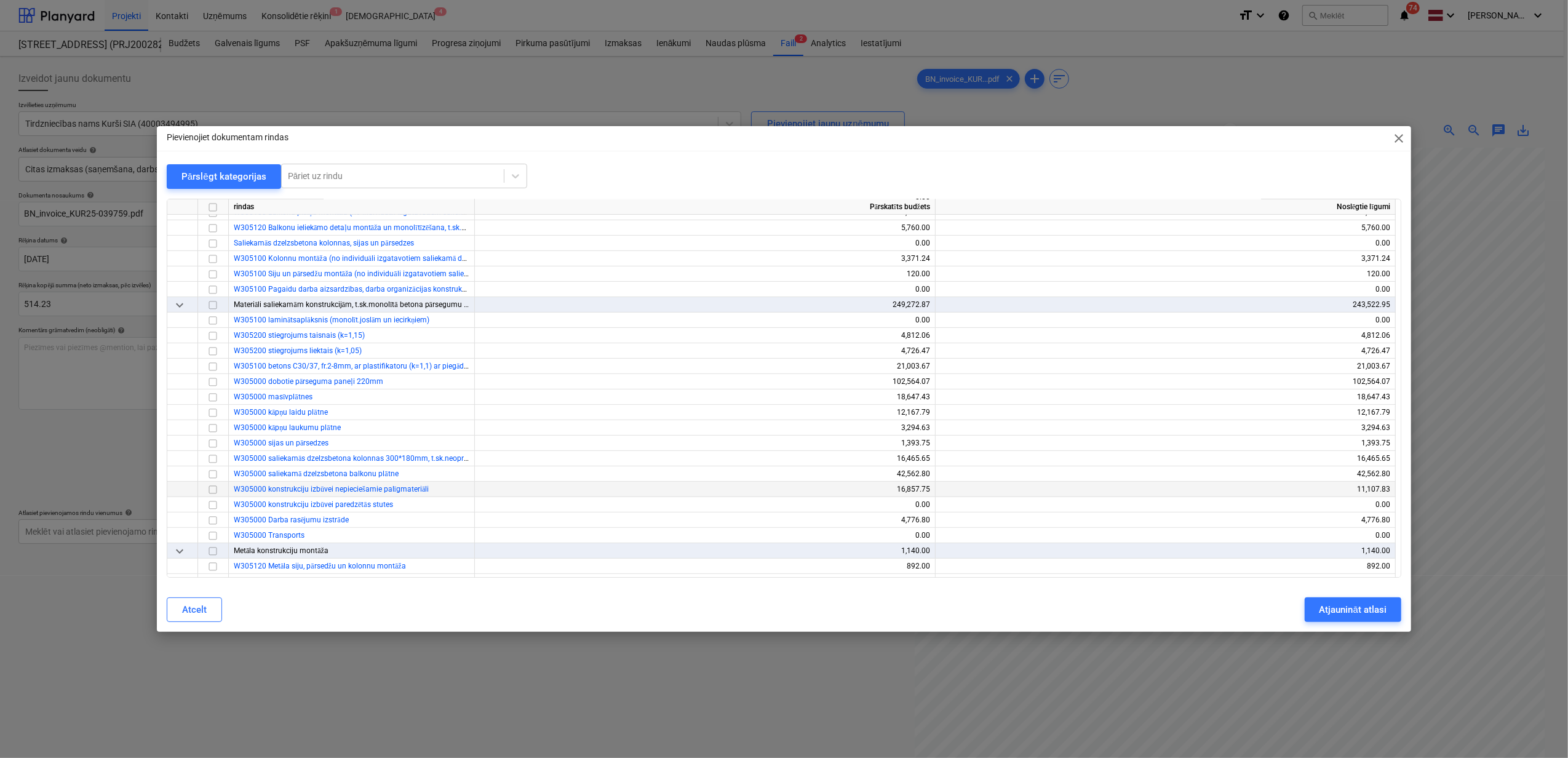
click at [212, 488] on input "checkbox" at bounding box center [212, 489] width 15 height 15
click at [1319, 602] on button "Atjaunināt atlasi" at bounding box center [1352, 610] width 97 height 25
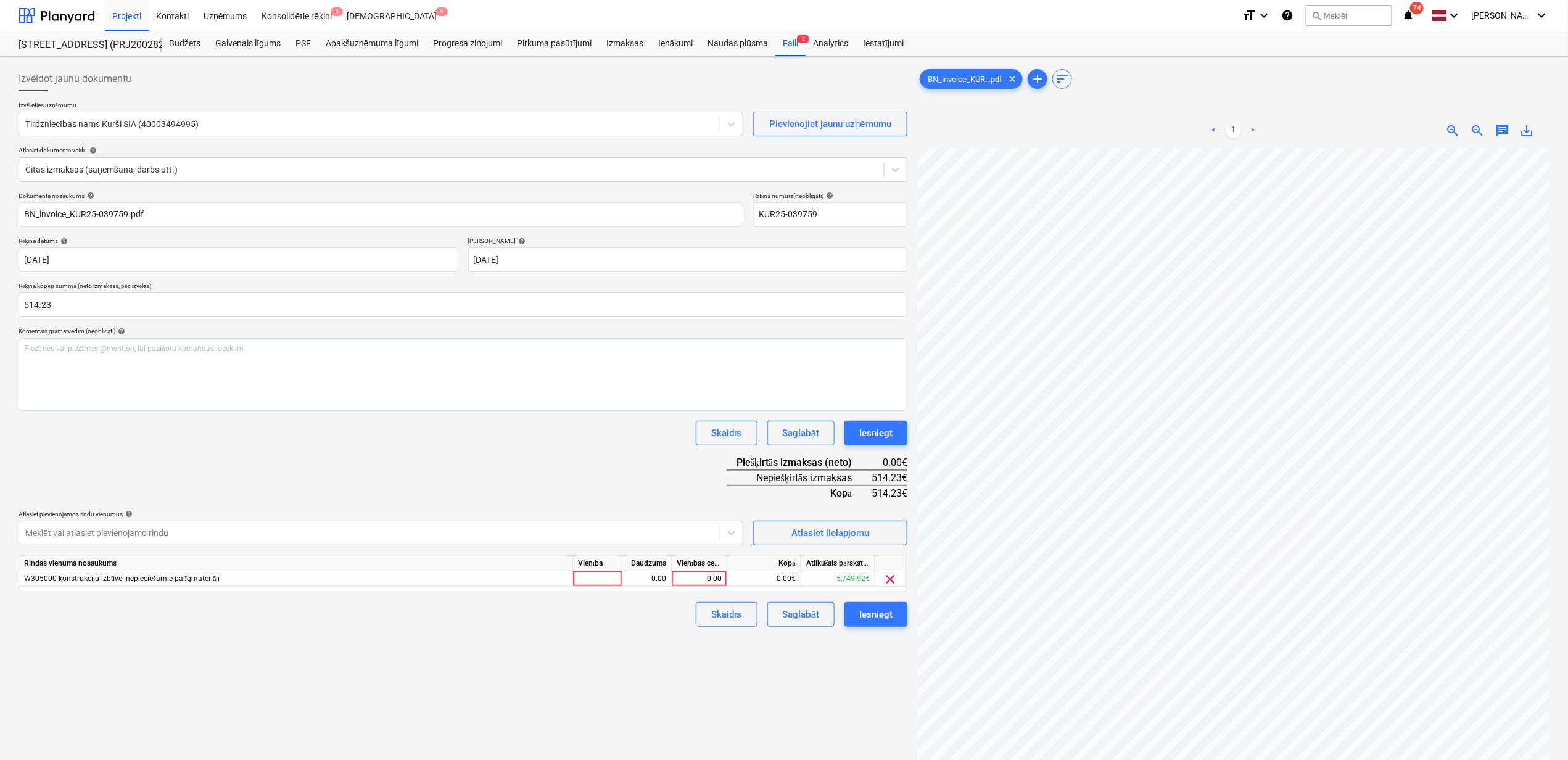
scroll to position [162, 52]
click at [698, 580] on div "0.00" at bounding box center [699, 579] width 45 height 16
type input "514.23"
click at [627, 720] on div "Izveidot jaunu dokumentu Izvēlieties uzņēmumu Tirdzniecības nams Kurši SIA (400…" at bounding box center [463, 469] width 899 height 817
click at [883, 616] on div "Iesniegt" at bounding box center [876, 614] width 34 height 16
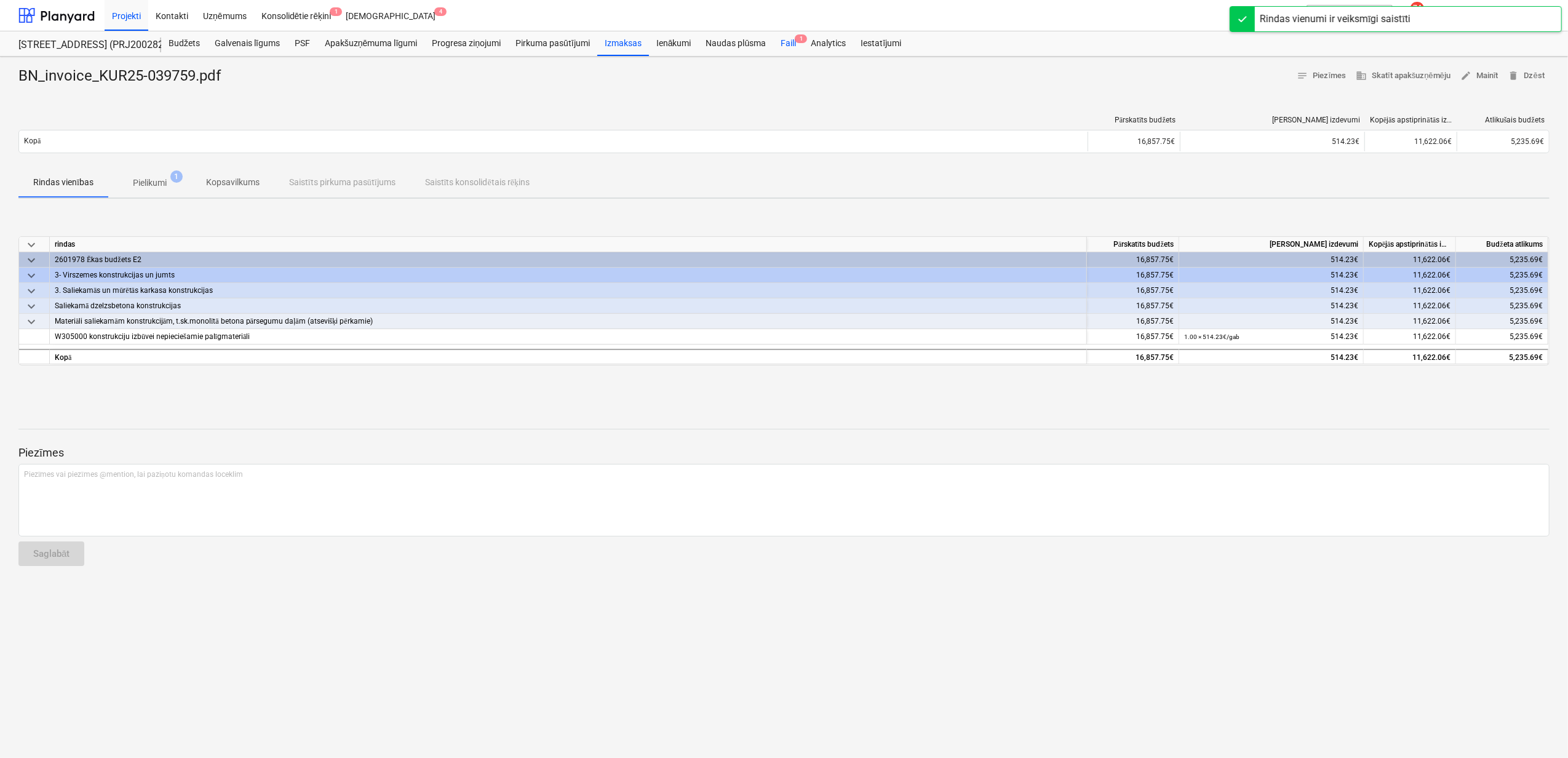
click at [788, 51] on div "Faili 1" at bounding box center [788, 43] width 30 height 25
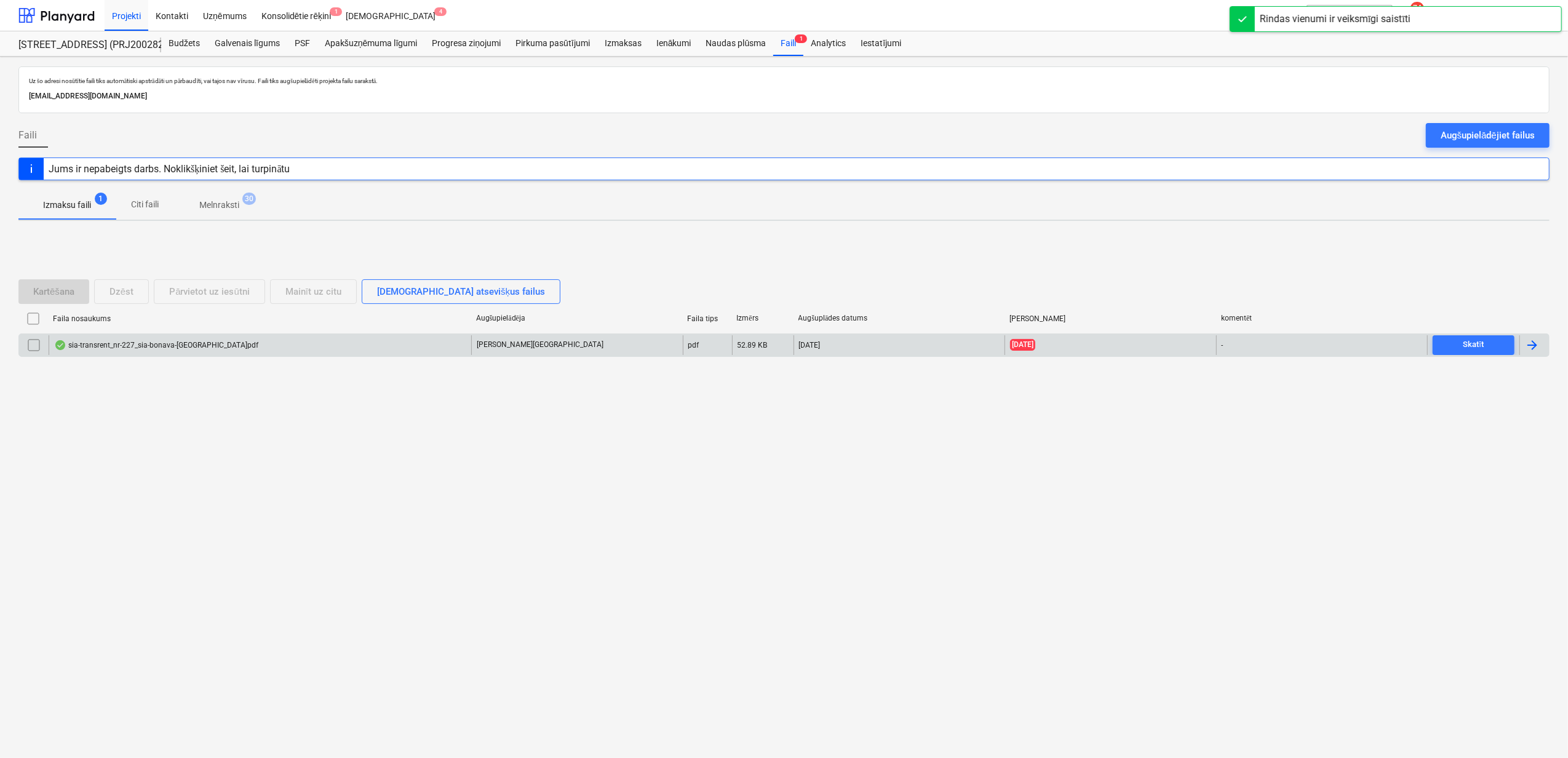
click at [207, 346] on div "sia-transrent_nr-227_sia-bonava-[GEOGRAPHIC_DATA]pdf" at bounding box center [156, 345] width 204 height 9
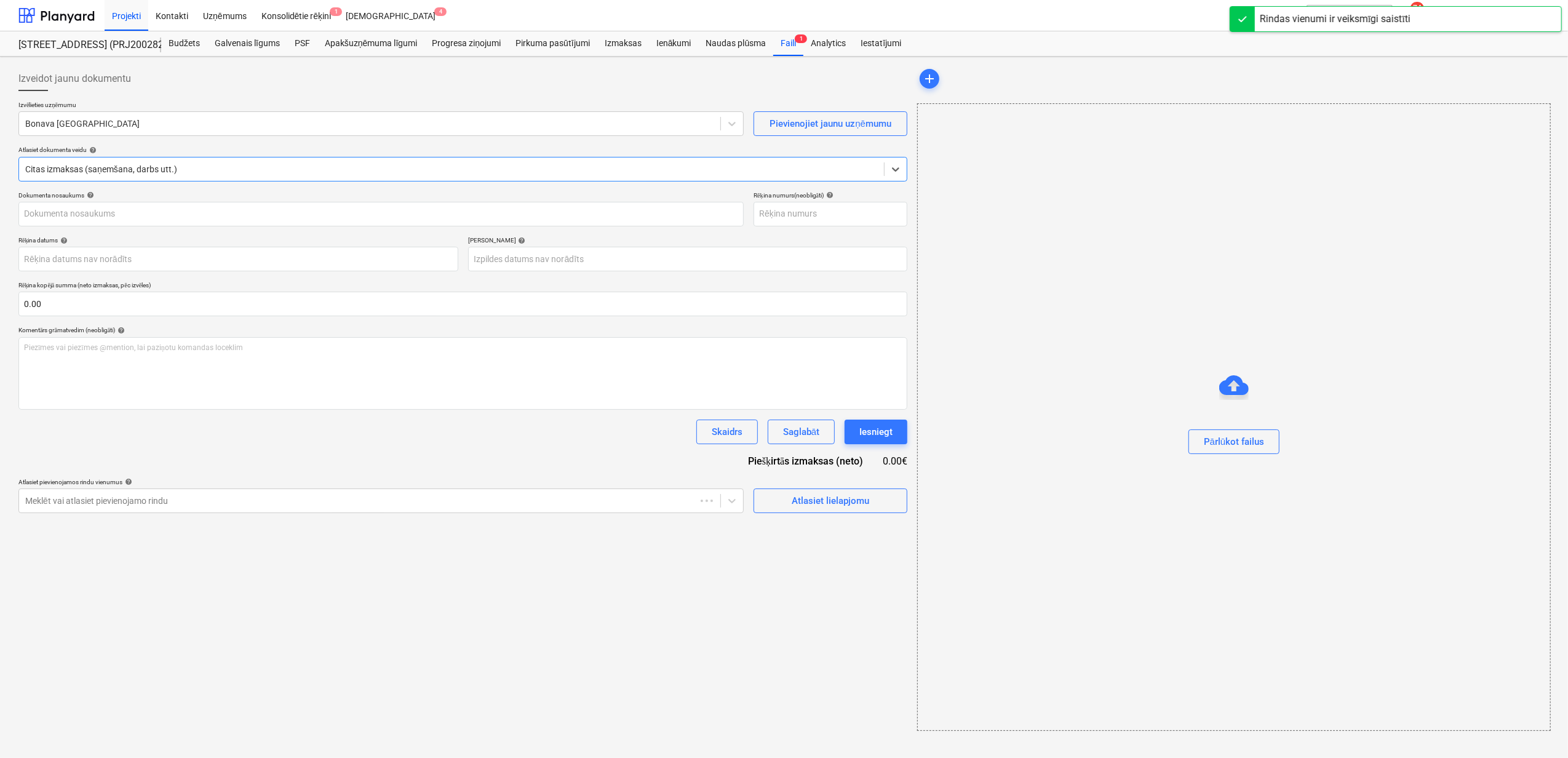
type input "227"
type input "[DATE]"
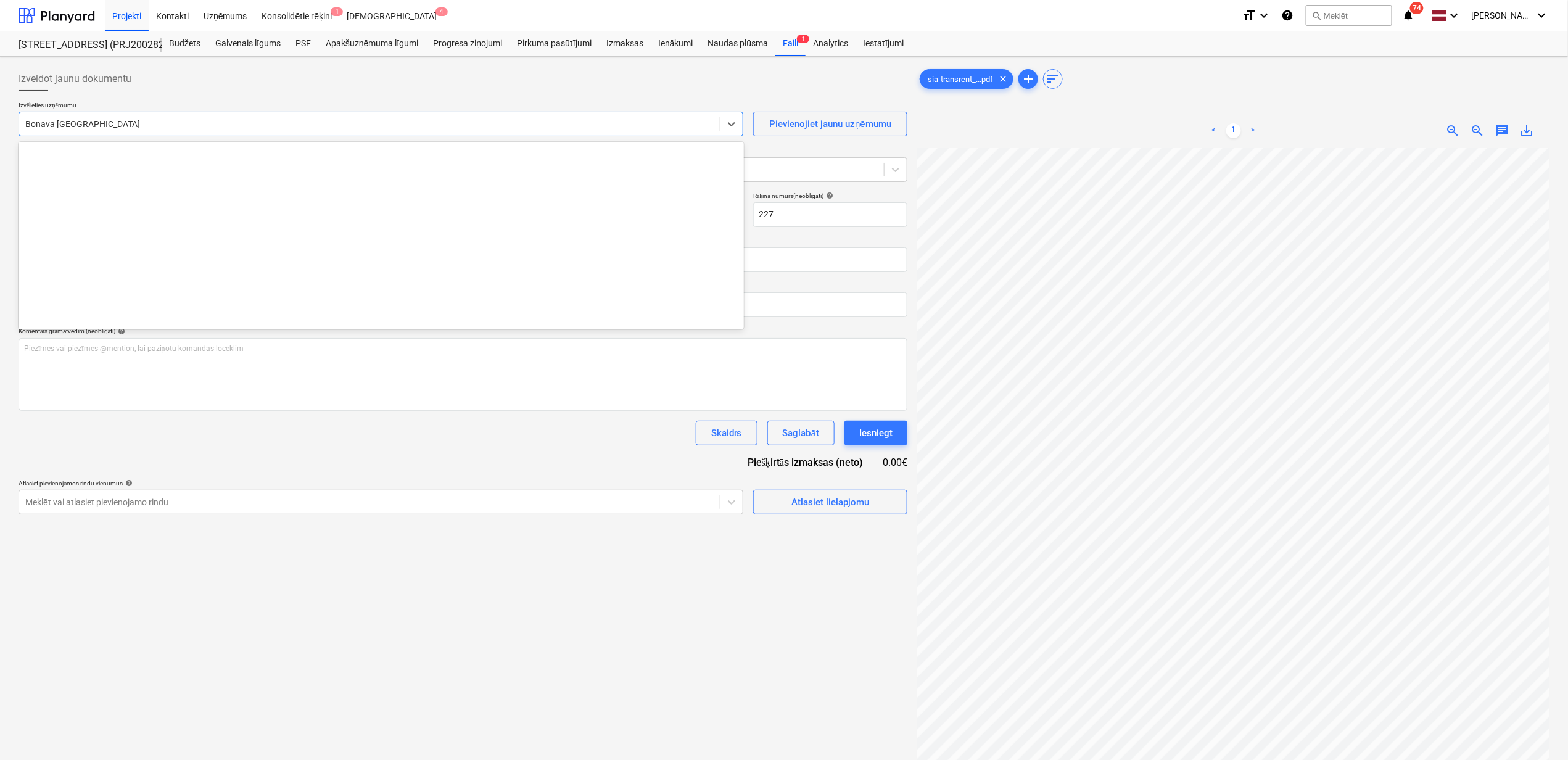
click at [222, 127] on div at bounding box center [369, 124] width 688 height 12
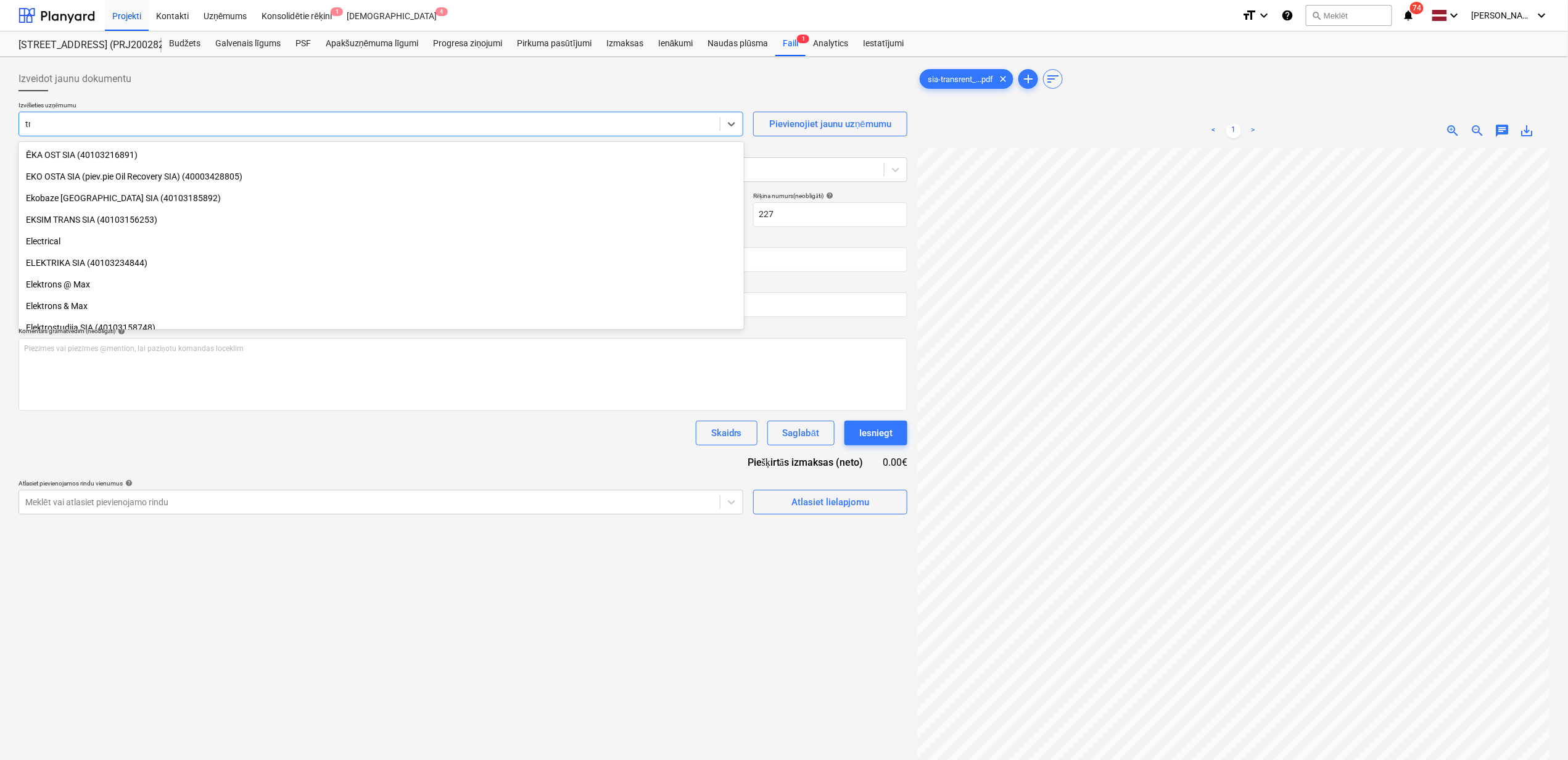
scroll to position [808, 0]
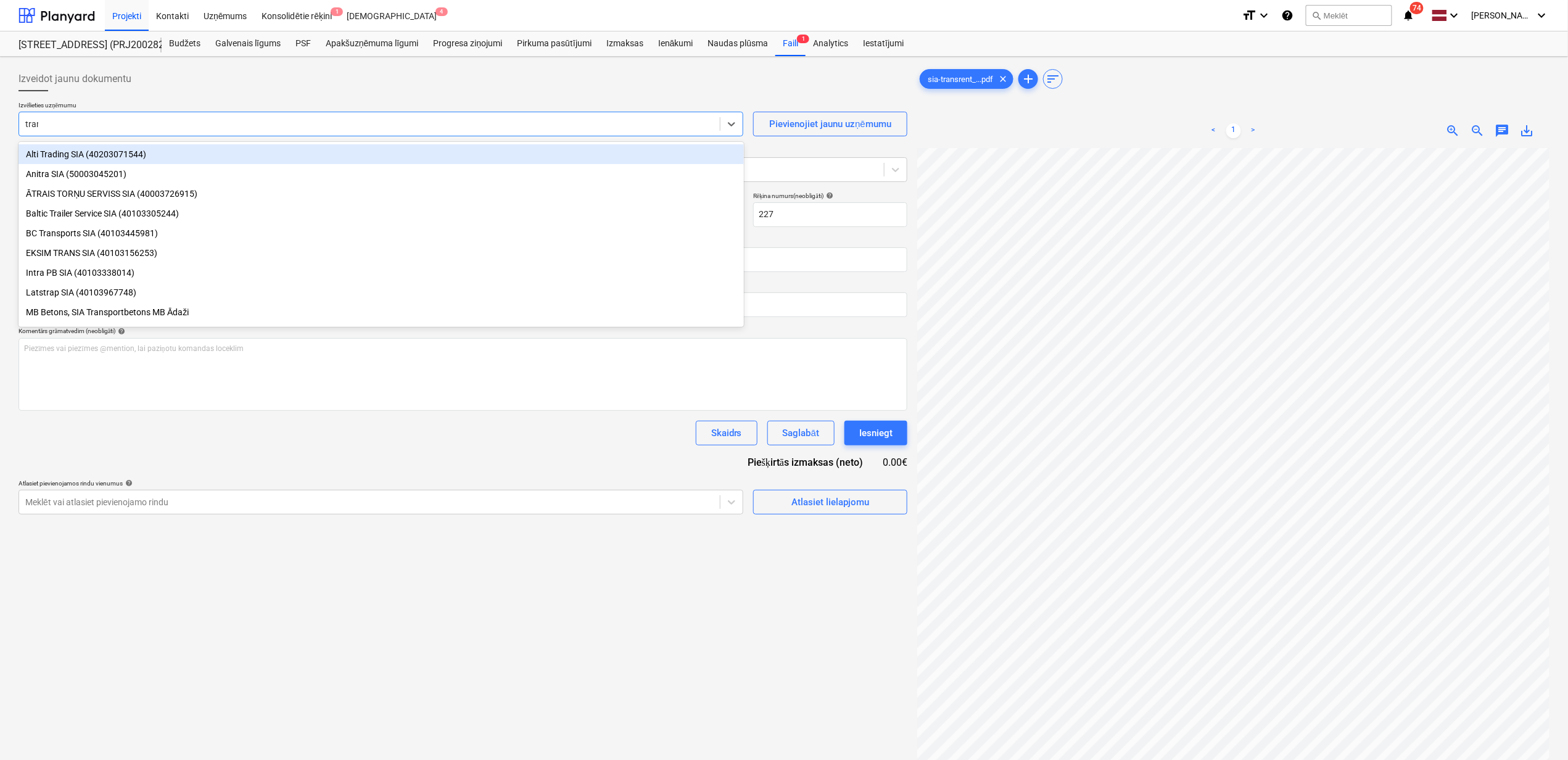
type input "trans"
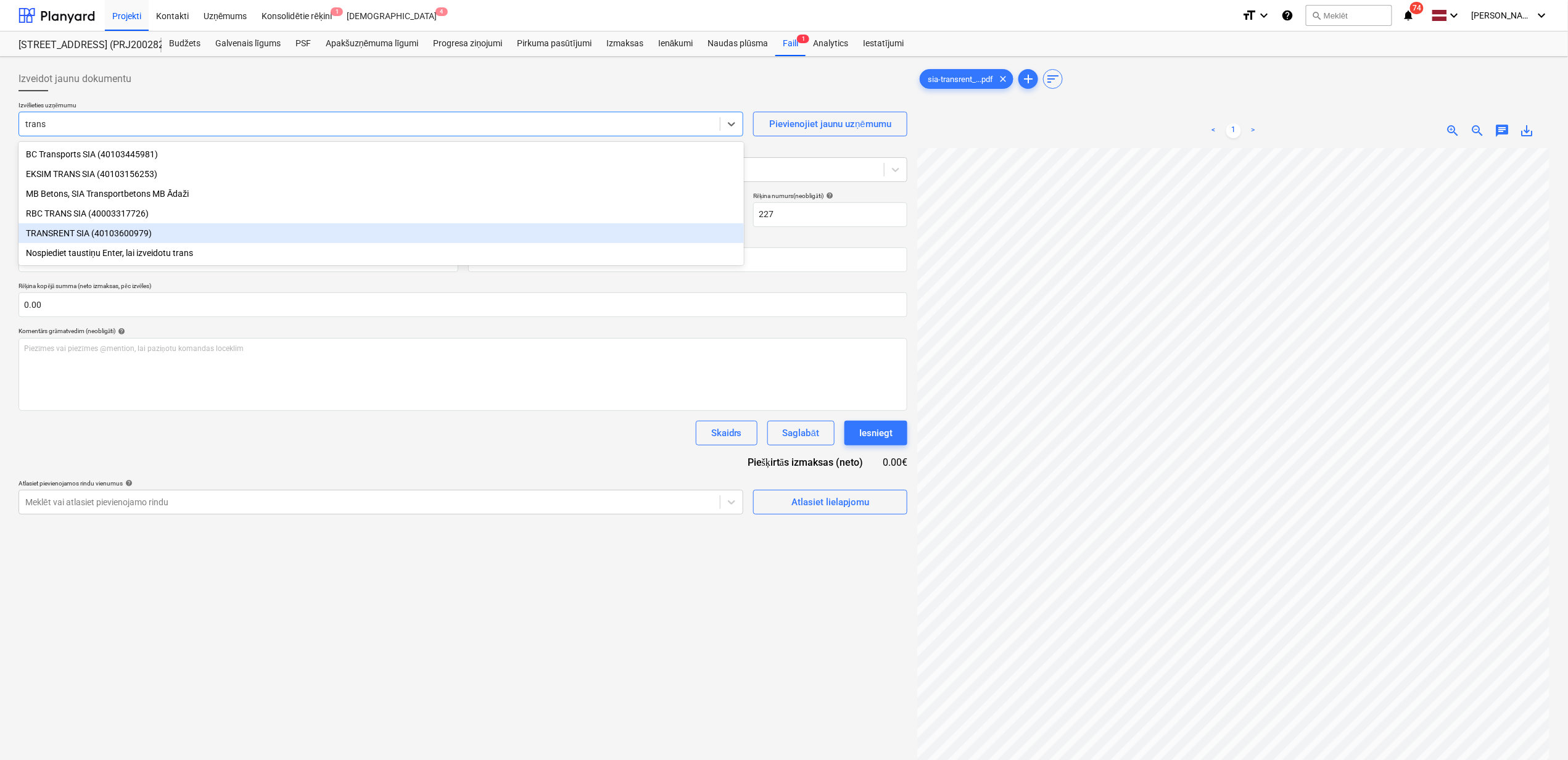
click at [101, 227] on div "TRANSRENT SIA (40103600979)" at bounding box center [380, 233] width 725 height 20
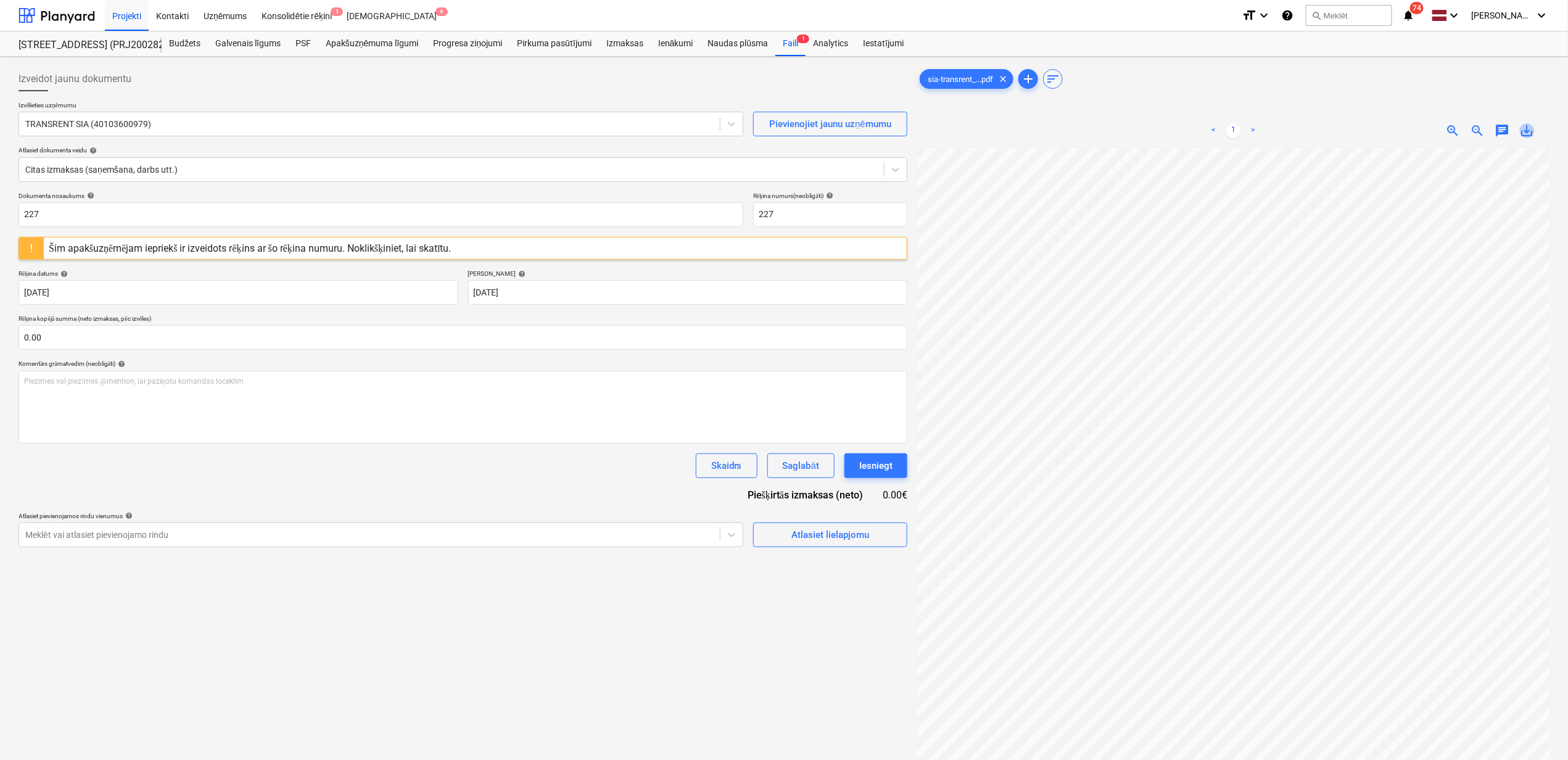
click at [1533, 135] on span "save_alt" at bounding box center [1527, 131] width 15 height 15
drag, startPoint x: 96, startPoint y: 225, endPoint x: 87, endPoint y: 220, distance: 10.3
click at [96, 225] on input "227" at bounding box center [380, 214] width 724 height 25
drag, startPoint x: -34, startPoint y: 218, endPoint x: -48, endPoint y: 215, distance: 14.3
click at [0, 215] on html "Projekti Kontakti Uzņēmums Konsolidētie rēķini 1 Iesūtne 4 format_size keyboard…" at bounding box center [784, 380] width 1568 height 760
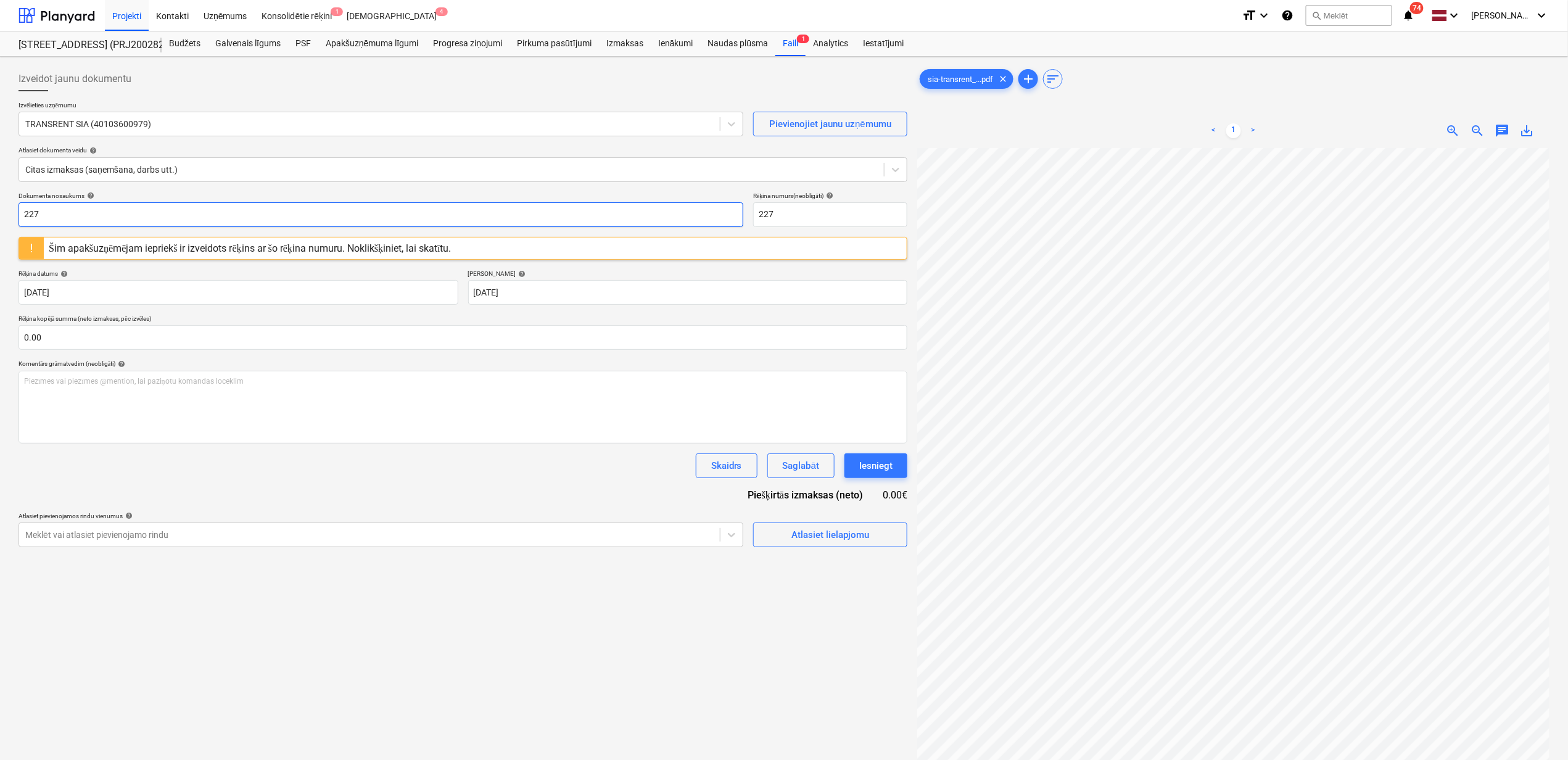
paste input "sia-transrent_nr-227_sia-bonava-[GEOGRAPHIC_DATA]"
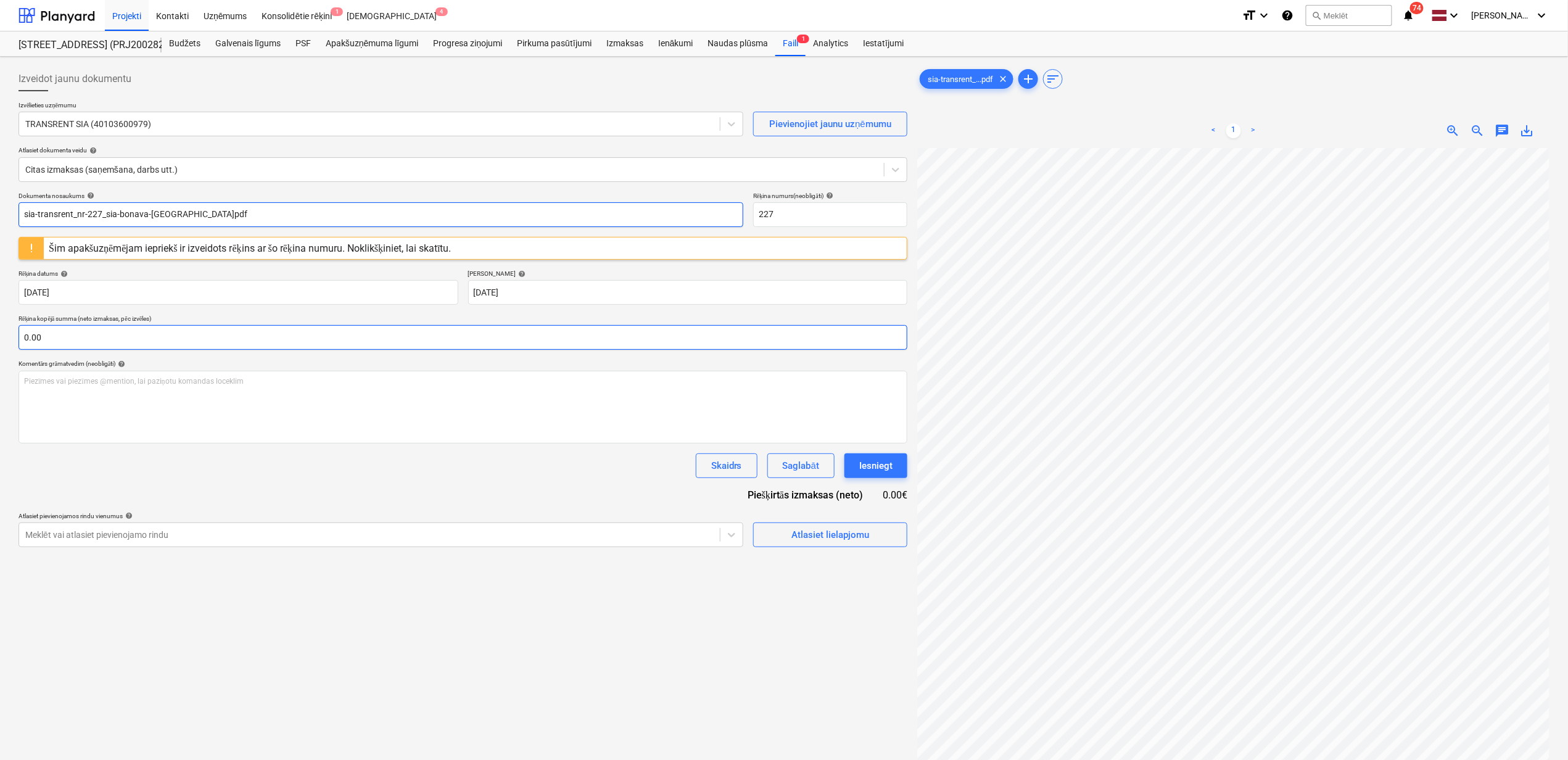
type input "sia-transrent_nr-227_sia-bonava-[GEOGRAPHIC_DATA]pdf"
click at [335, 342] on input "text" at bounding box center [462, 337] width 889 height 25
type input "0.00"
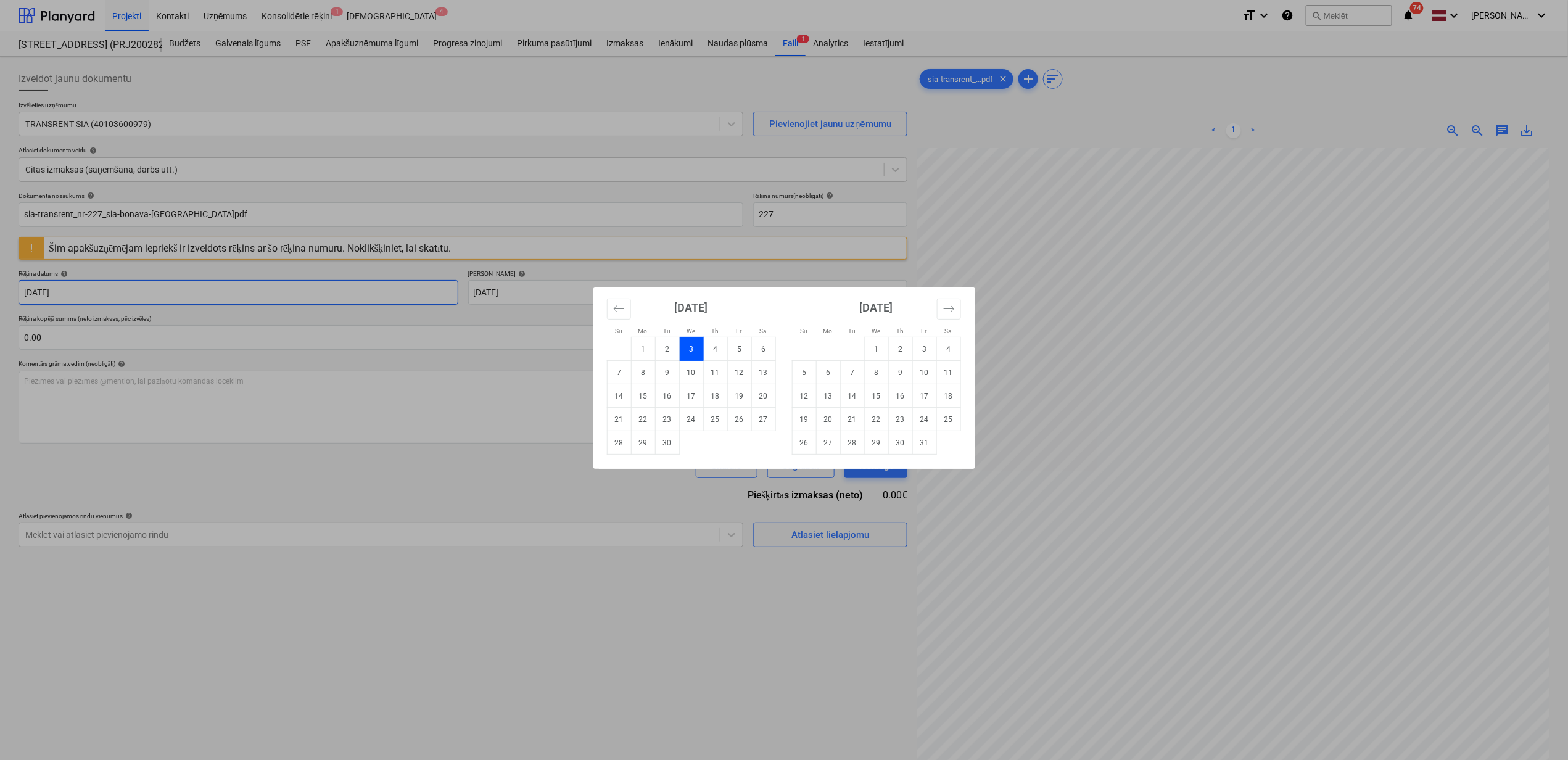
click at [202, 291] on body "Projekti Kontakti Uzņēmums Konsolidētie rēķini 1 Iesūtne 4 format_size keyboard…" at bounding box center [784, 380] width 1568 height 760
click at [711, 208] on div "Su Mo Tu We Th Fr Sa Su Mo Tu We Th Fr Sa [DATE] 1 2 3 4 5 6 7 8 9 10 11 12 13 …" at bounding box center [784, 380] width 1568 height 760
click at [271, 291] on body "Projekti Kontakti Uzņēmums Konsolidētie rēķini 1 Iesūtne 4 format_size keyboard…" at bounding box center [784, 380] width 1568 height 760
click at [640, 402] on td "15" at bounding box center [643, 395] width 24 height 23
type input "[DATE]"
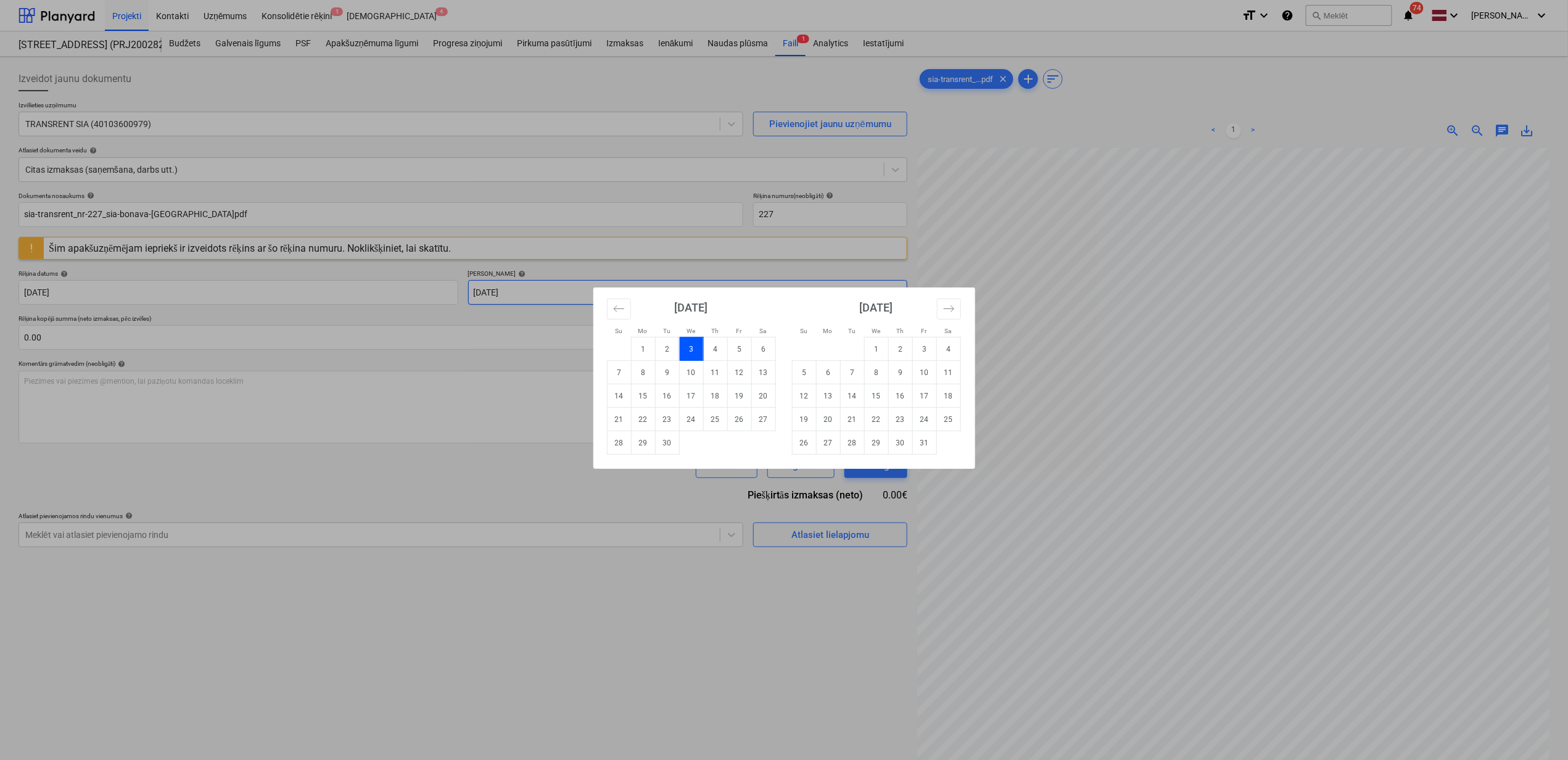
click at [666, 283] on body "Projekti Kontakti Uzņēmums Konsolidētie rēķini 1 Iesūtne 4 format_size keyboard…" at bounding box center [784, 380] width 1568 height 760
click at [735, 416] on td "26" at bounding box center [739, 419] width 24 height 23
type input "[DATE]"
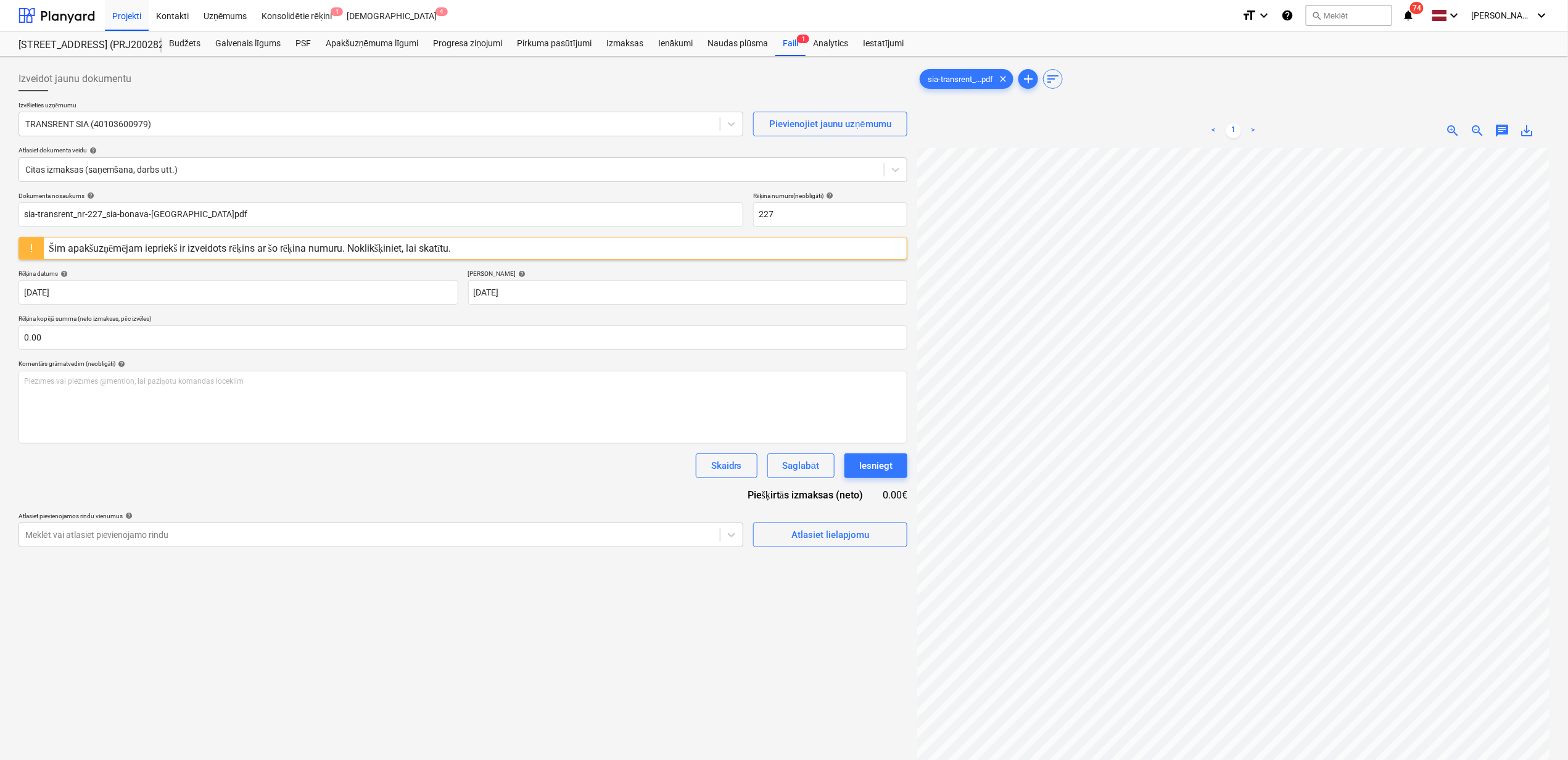
drag, startPoint x: 328, startPoint y: 247, endPoint x: 282, endPoint y: 677, distance: 432.5
click at [282, 677] on div "Izveidot jaunu dokumentu Izvēlieties uzņēmumu TRANSRENT SIA (40103600979) Pievi…" at bounding box center [463, 469] width 899 height 817
click at [235, 246] on div "Šim apakšuzņēmējam iepriekš ir izveidots rēķins ar šo rēķina numuru. Noklikšķin…" at bounding box center [250, 248] width 403 height 12
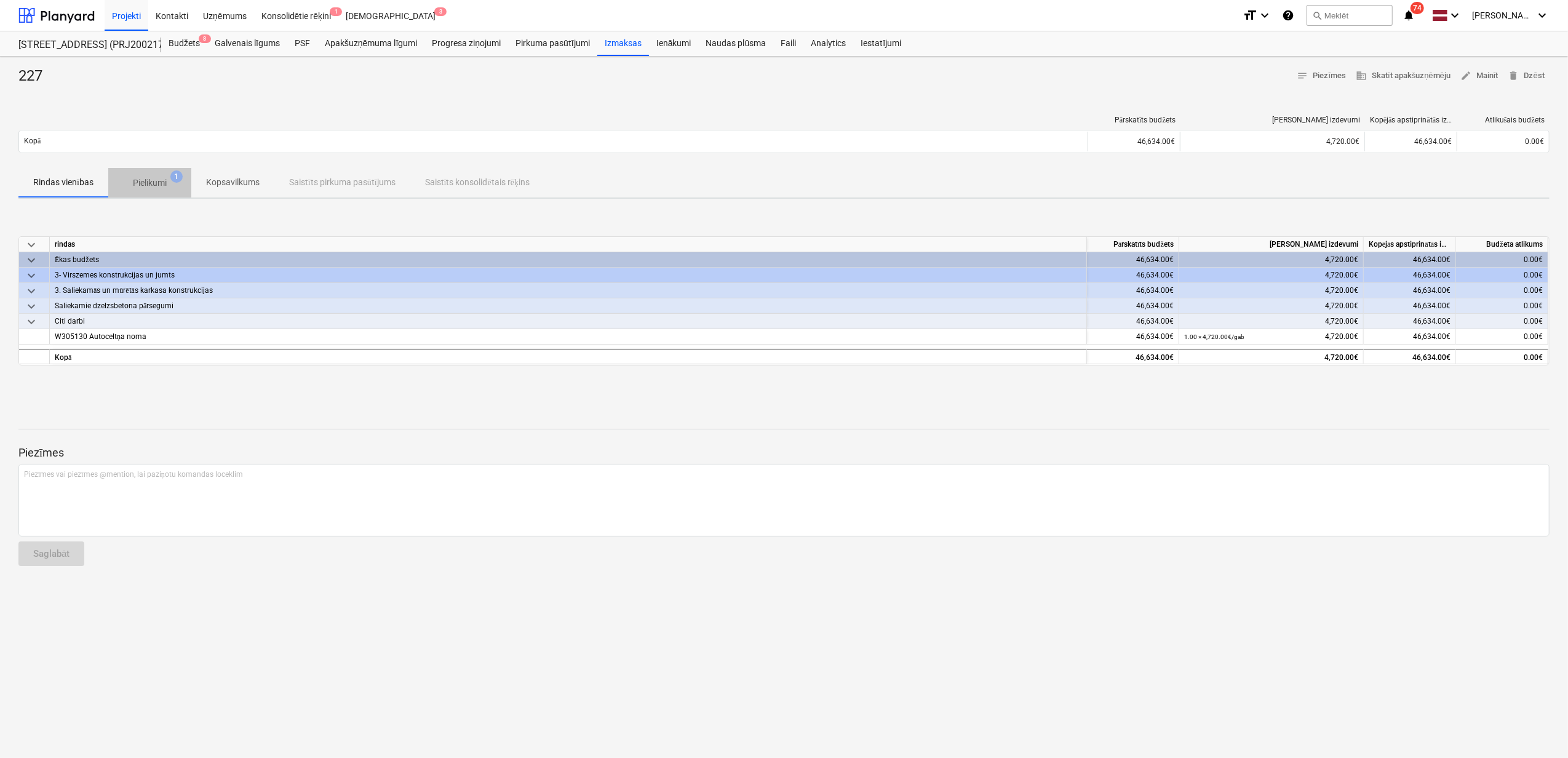
click at [153, 178] on p "Pielikumi" at bounding box center [149, 183] width 34 height 13
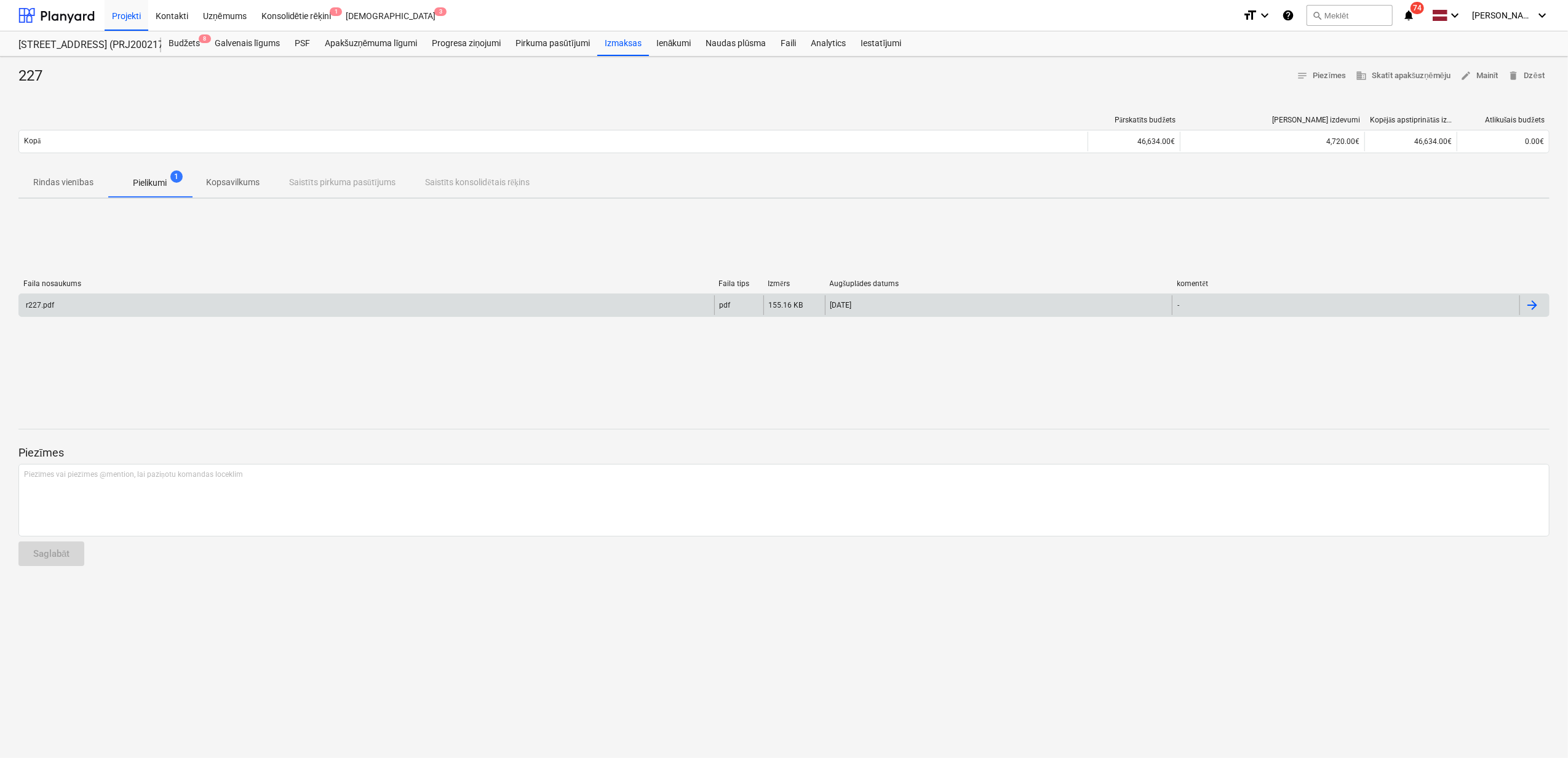
click at [274, 304] on div "r227.pdf" at bounding box center [366, 304] width 695 height 20
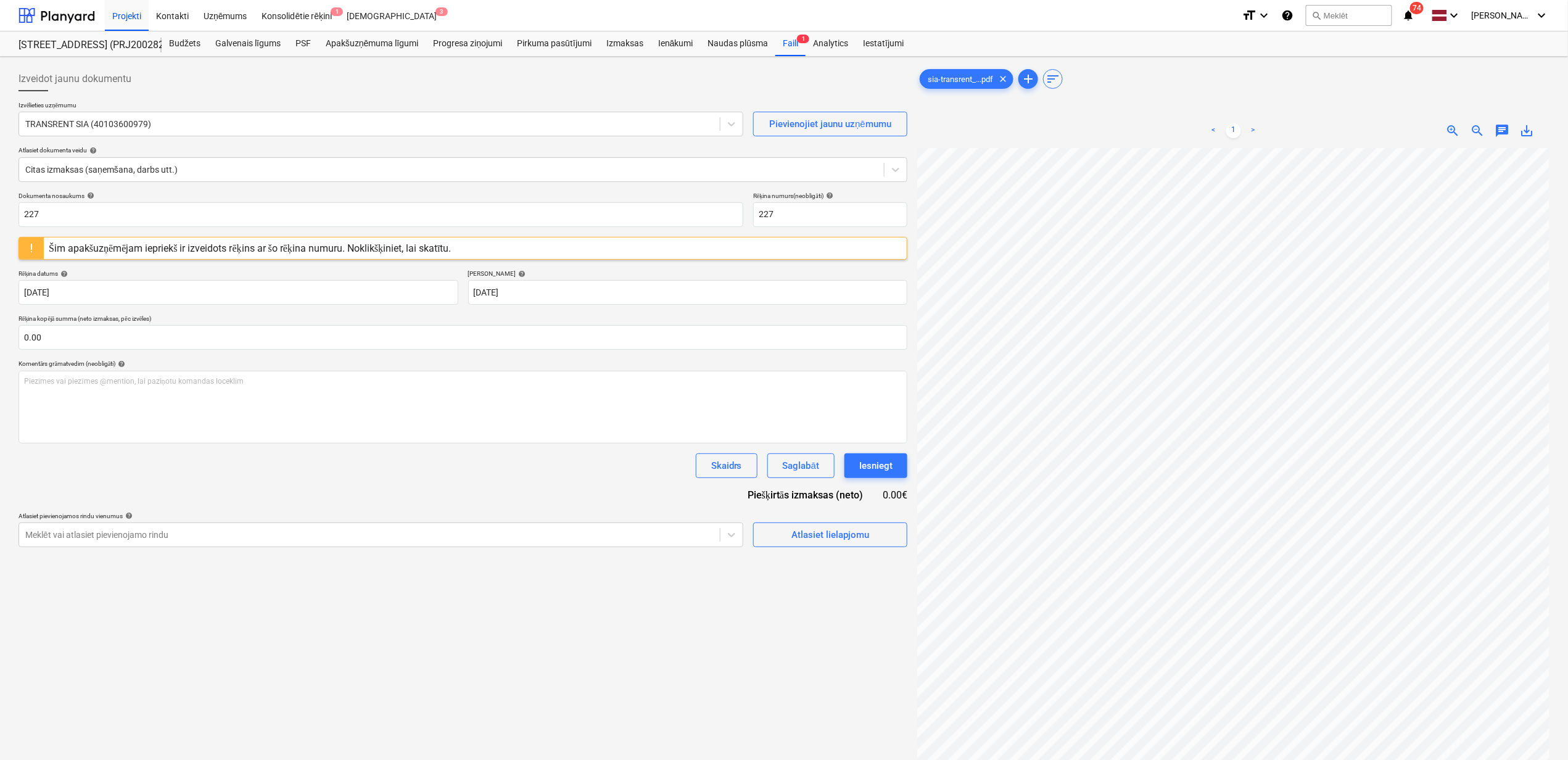
scroll to position [21, 18]
click at [296, 339] on input "text" at bounding box center [462, 337] width 889 height 25
type input "400.00"
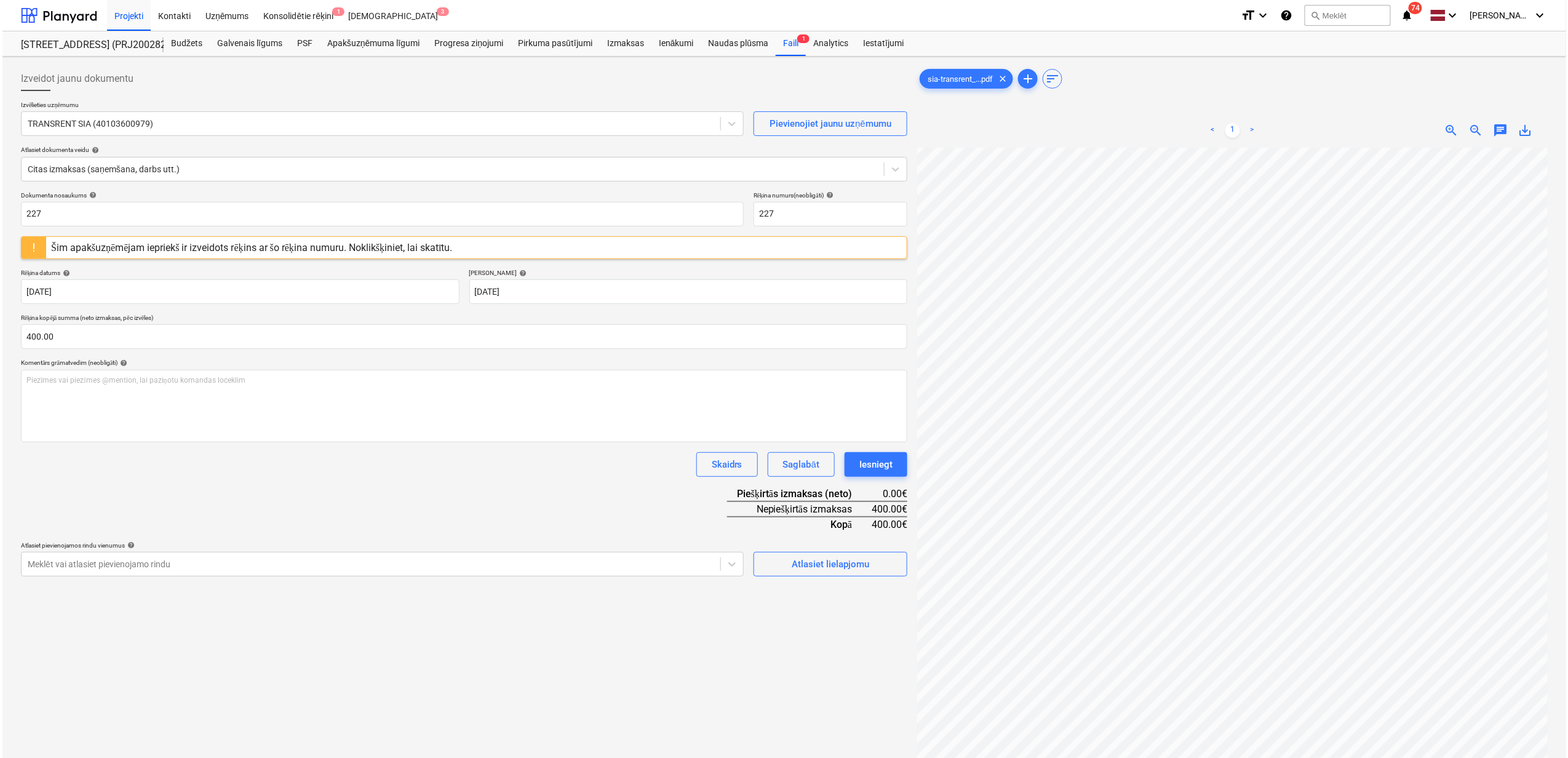
scroll to position [16, 0]
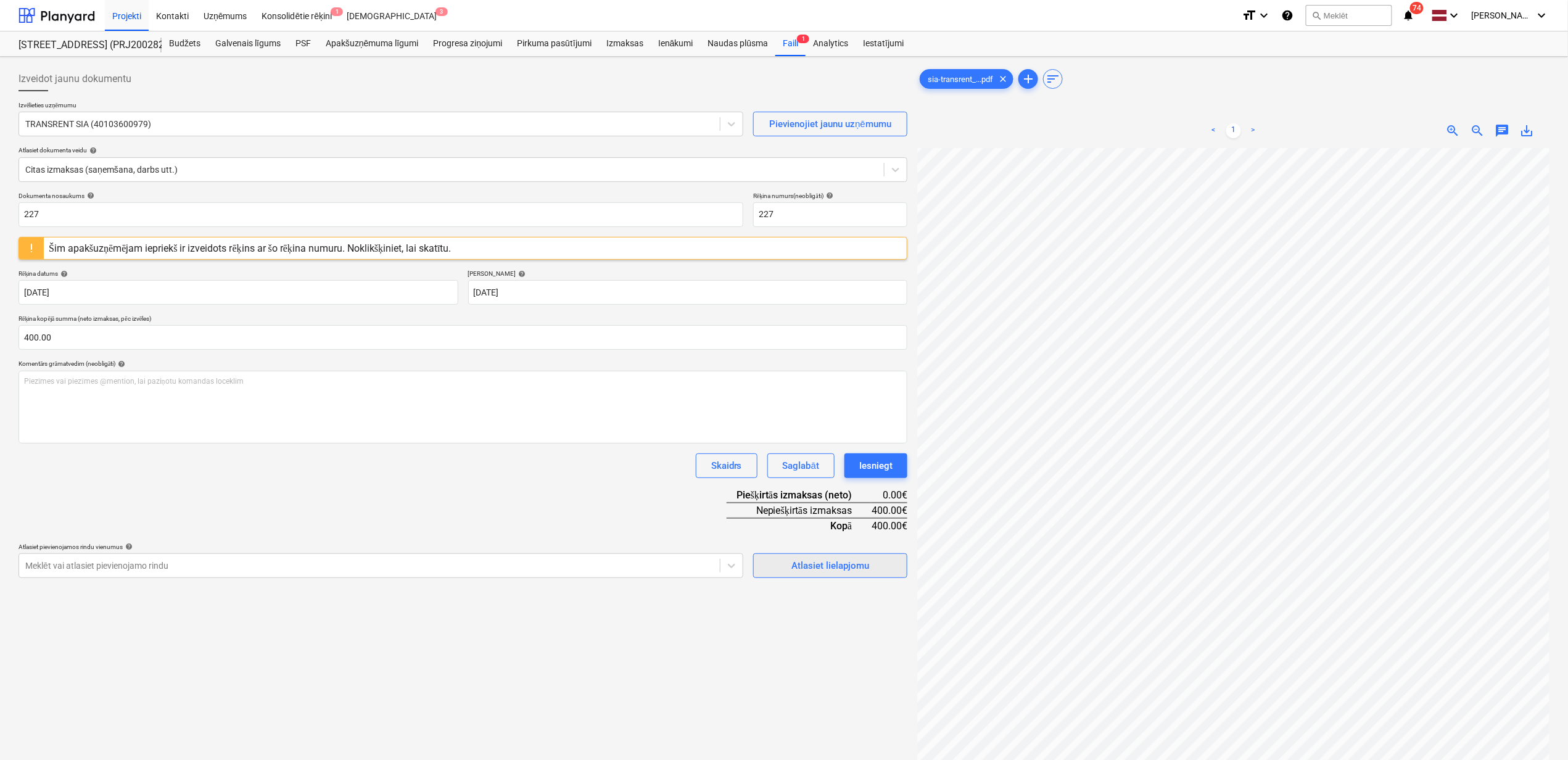
click at [807, 566] on div "Atlasiet lielapjomu" at bounding box center [830, 565] width 78 height 16
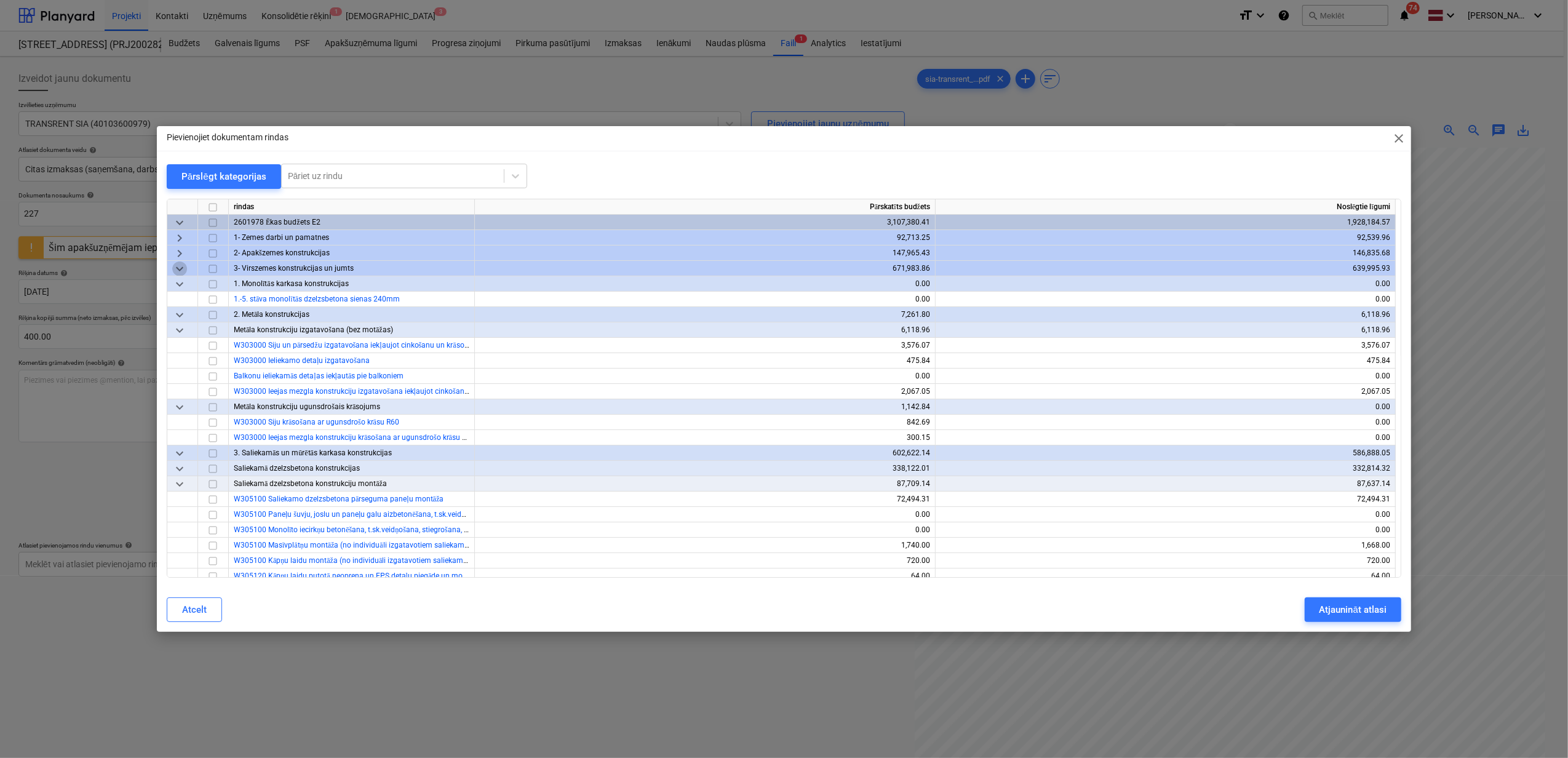
click at [172, 271] on span "keyboard_arrow_down" at bounding box center [179, 268] width 15 height 15
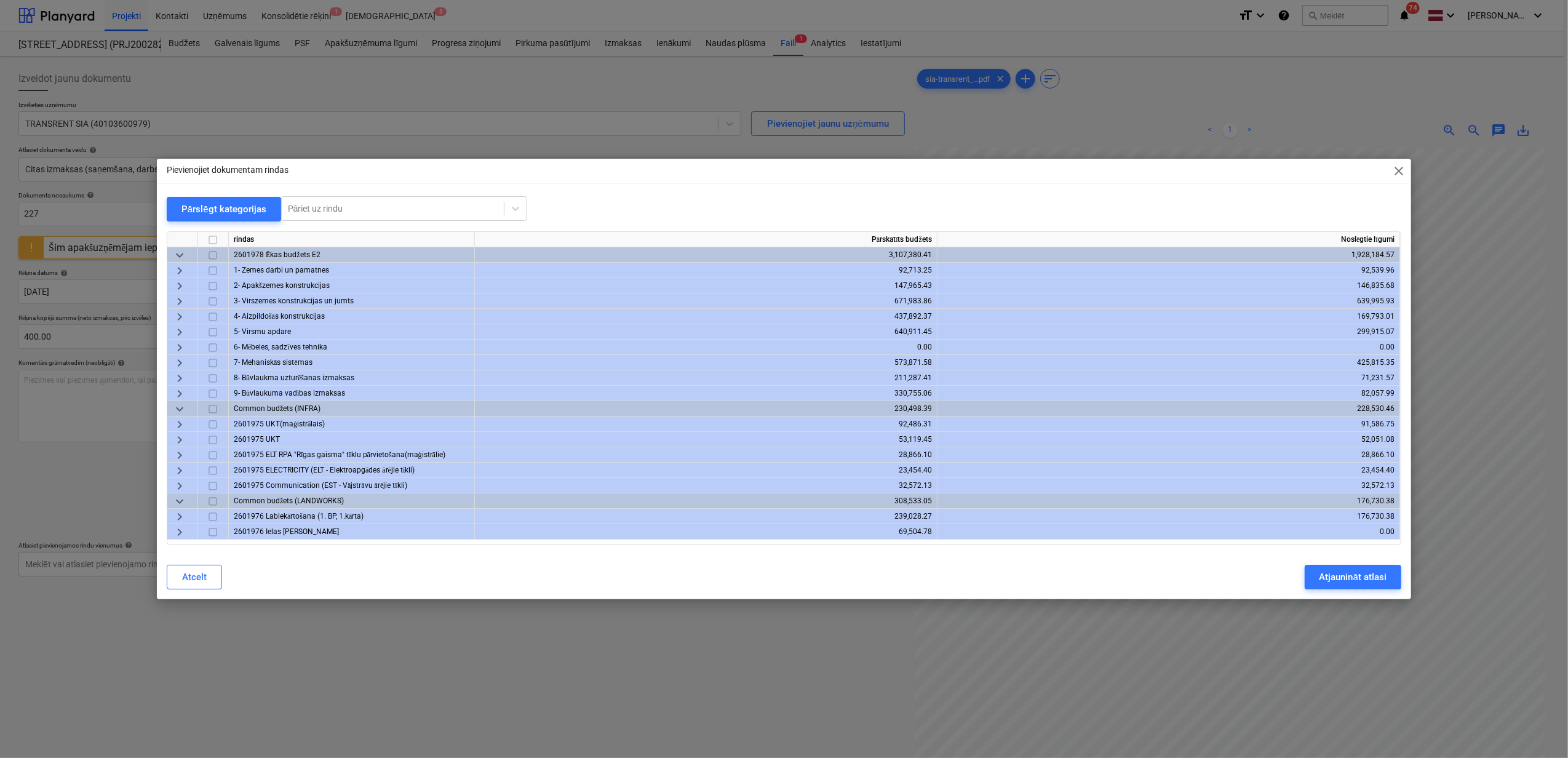
click at [179, 301] on span "keyboard_arrow_right" at bounding box center [179, 301] width 15 height 15
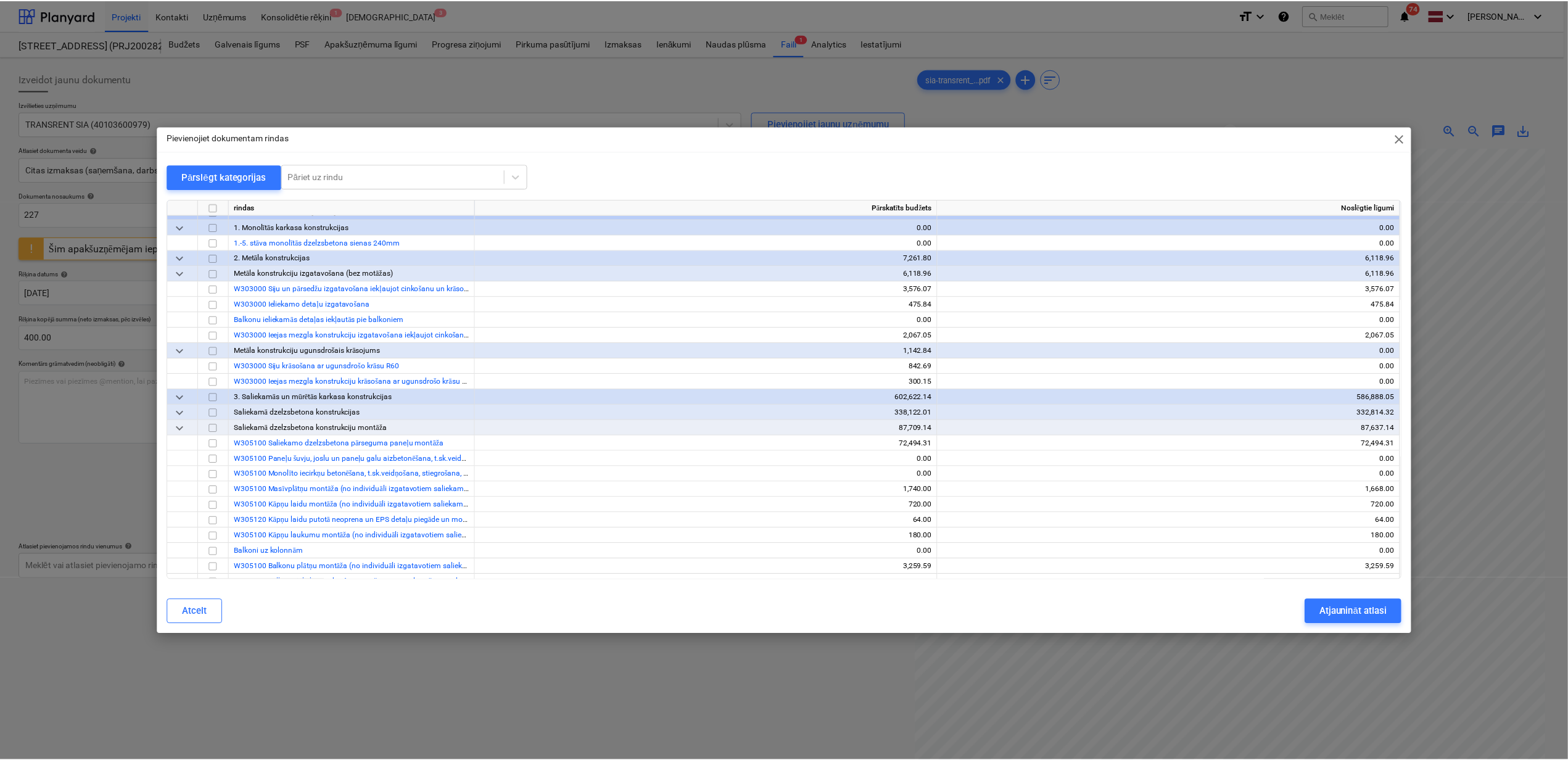
scroll to position [0, 0]
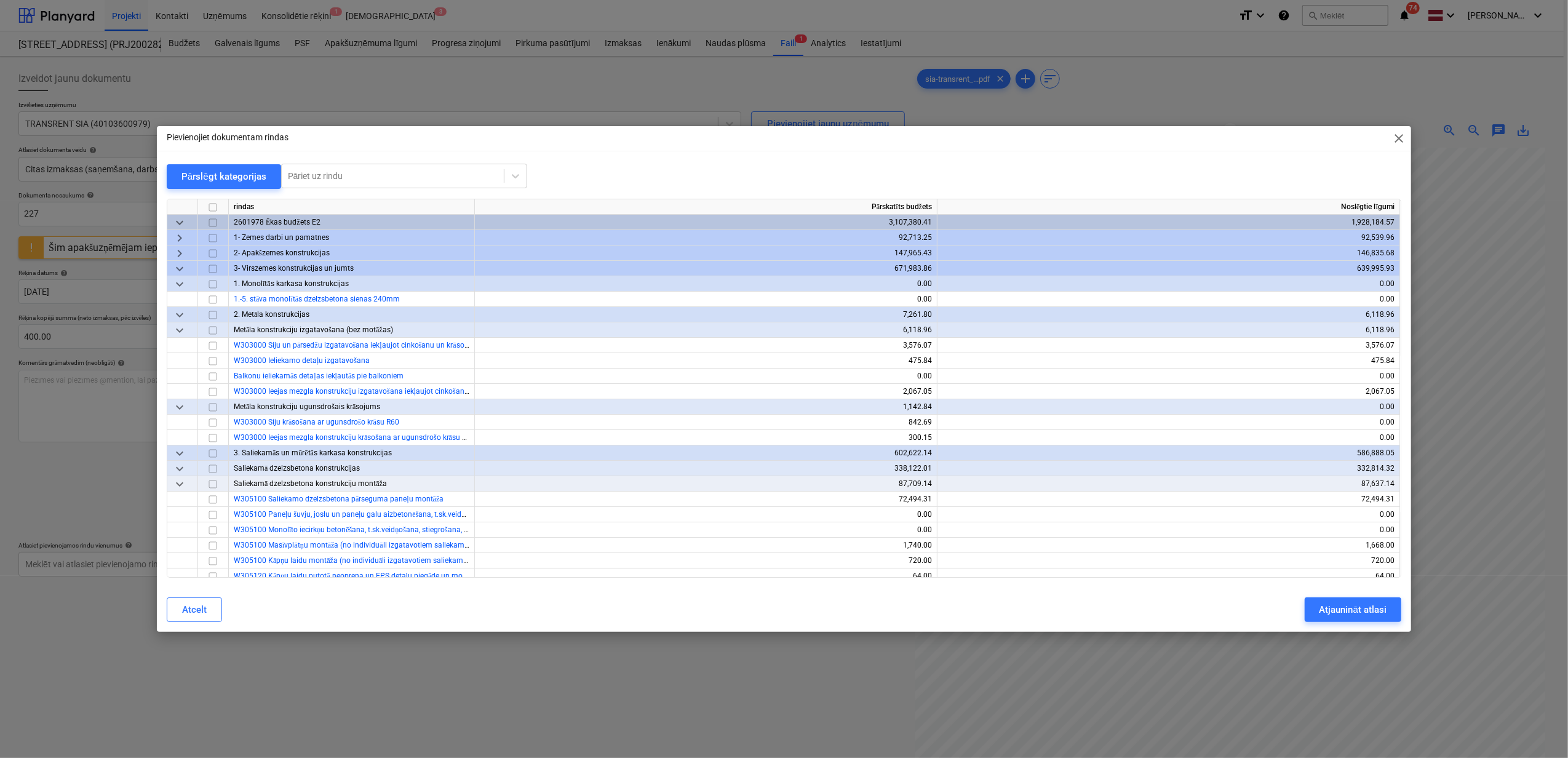
click at [173, 285] on span "keyboard_arrow_down" at bounding box center [179, 284] width 15 height 15
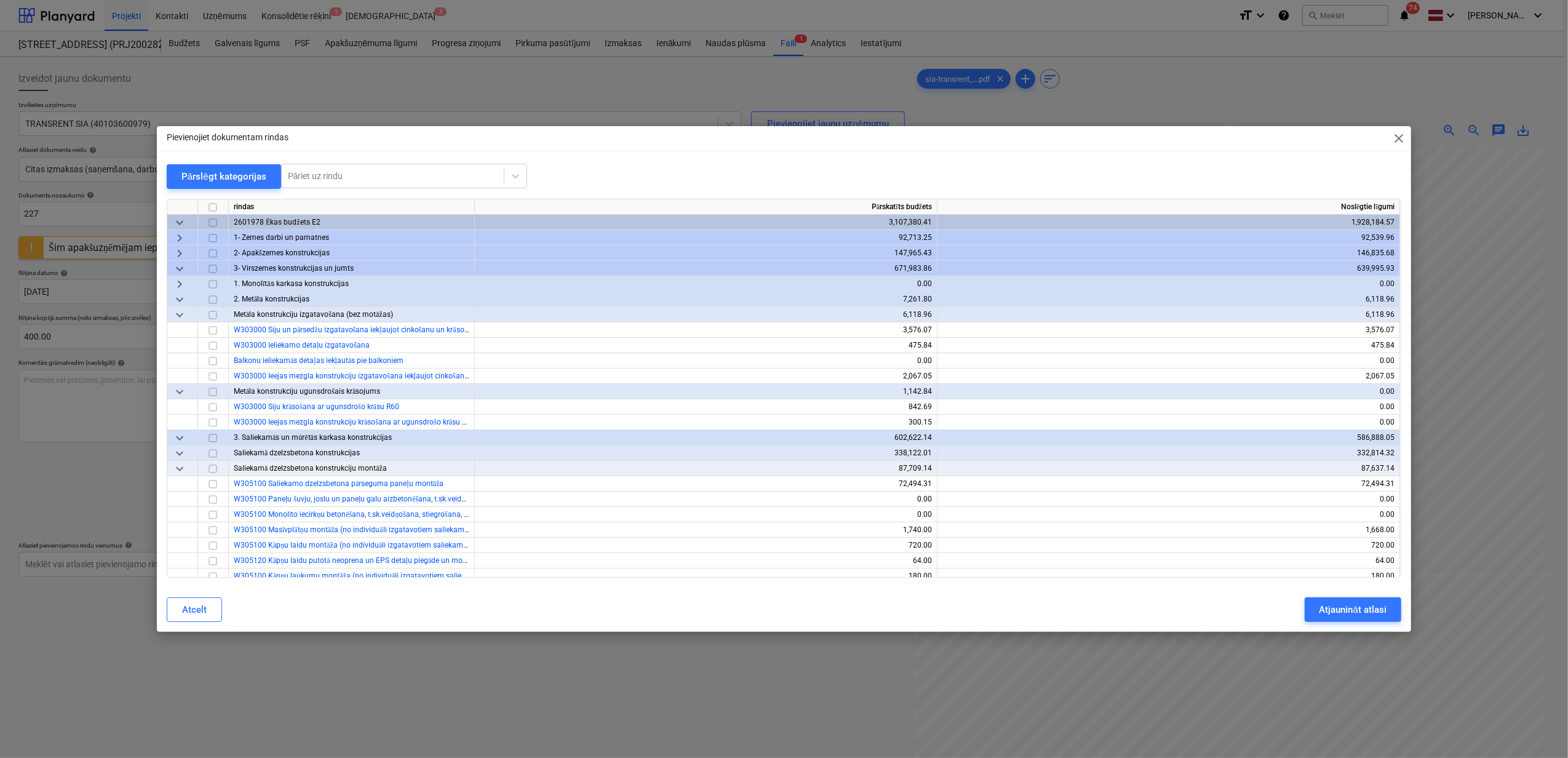
click at [172, 313] on span "keyboard_arrow_down" at bounding box center [179, 315] width 15 height 15
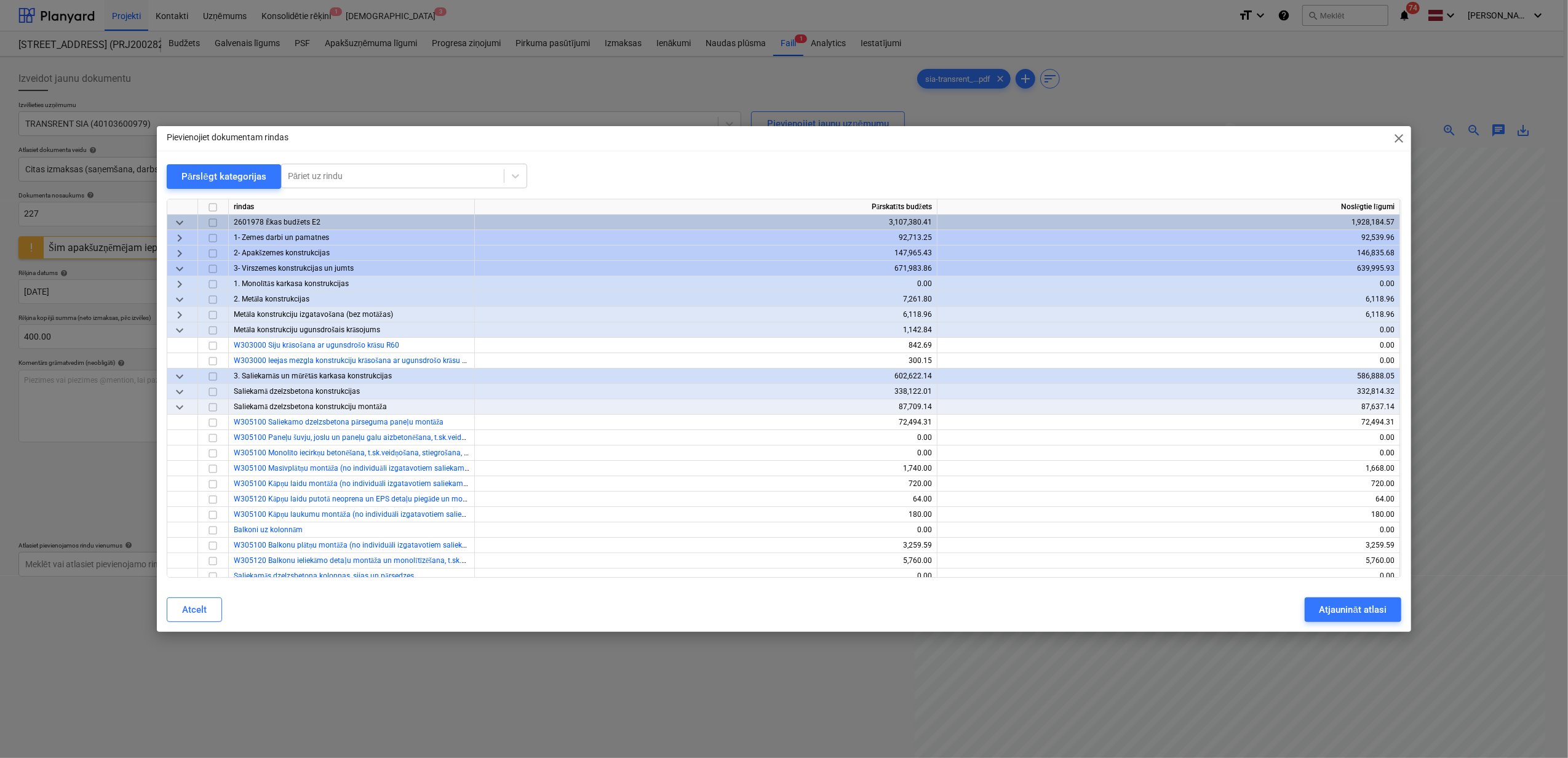
click at [185, 331] on span "keyboard_arrow_down" at bounding box center [179, 330] width 15 height 15
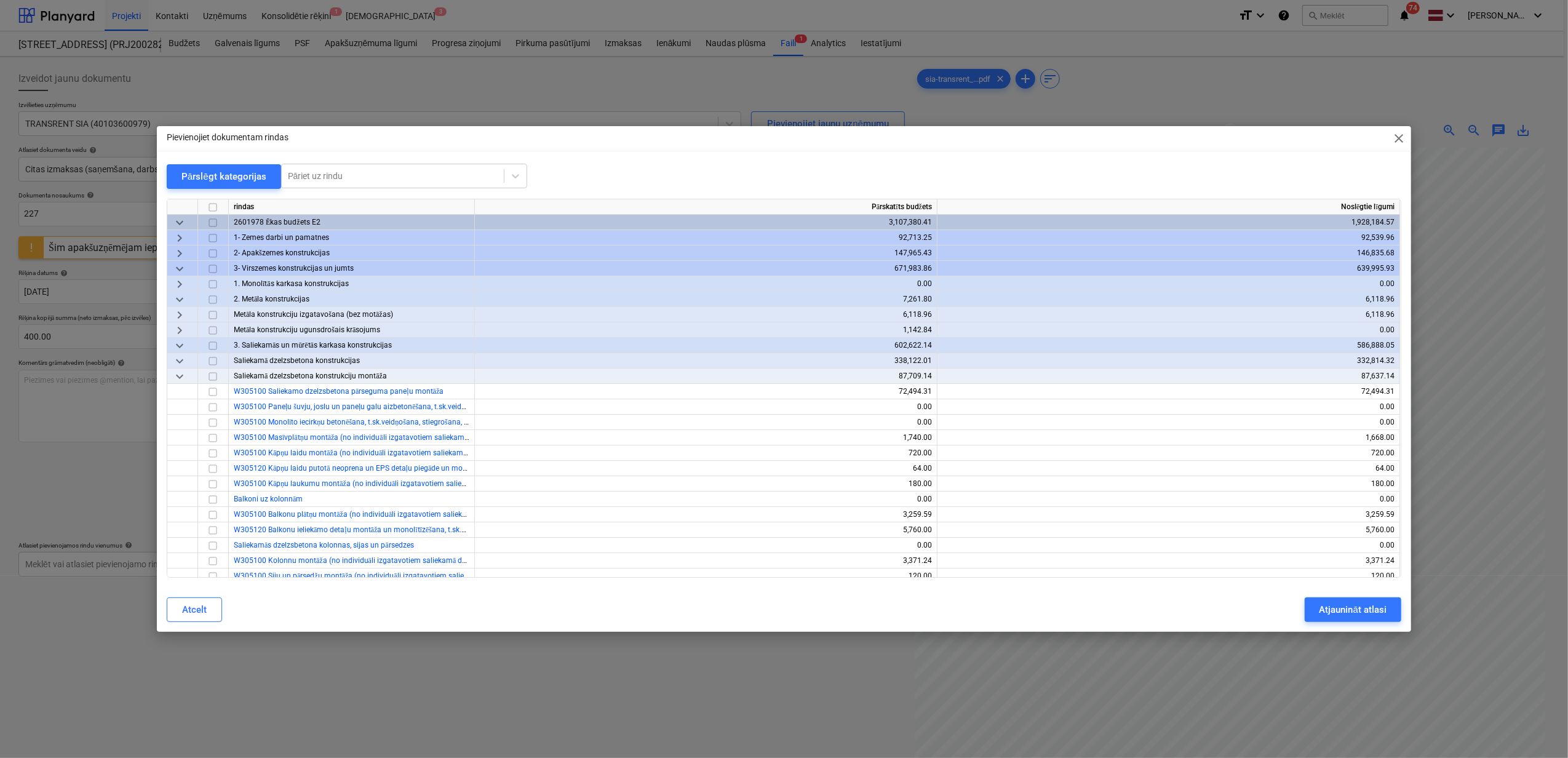
click at [179, 348] on span "keyboard_arrow_down" at bounding box center [179, 345] width 15 height 15
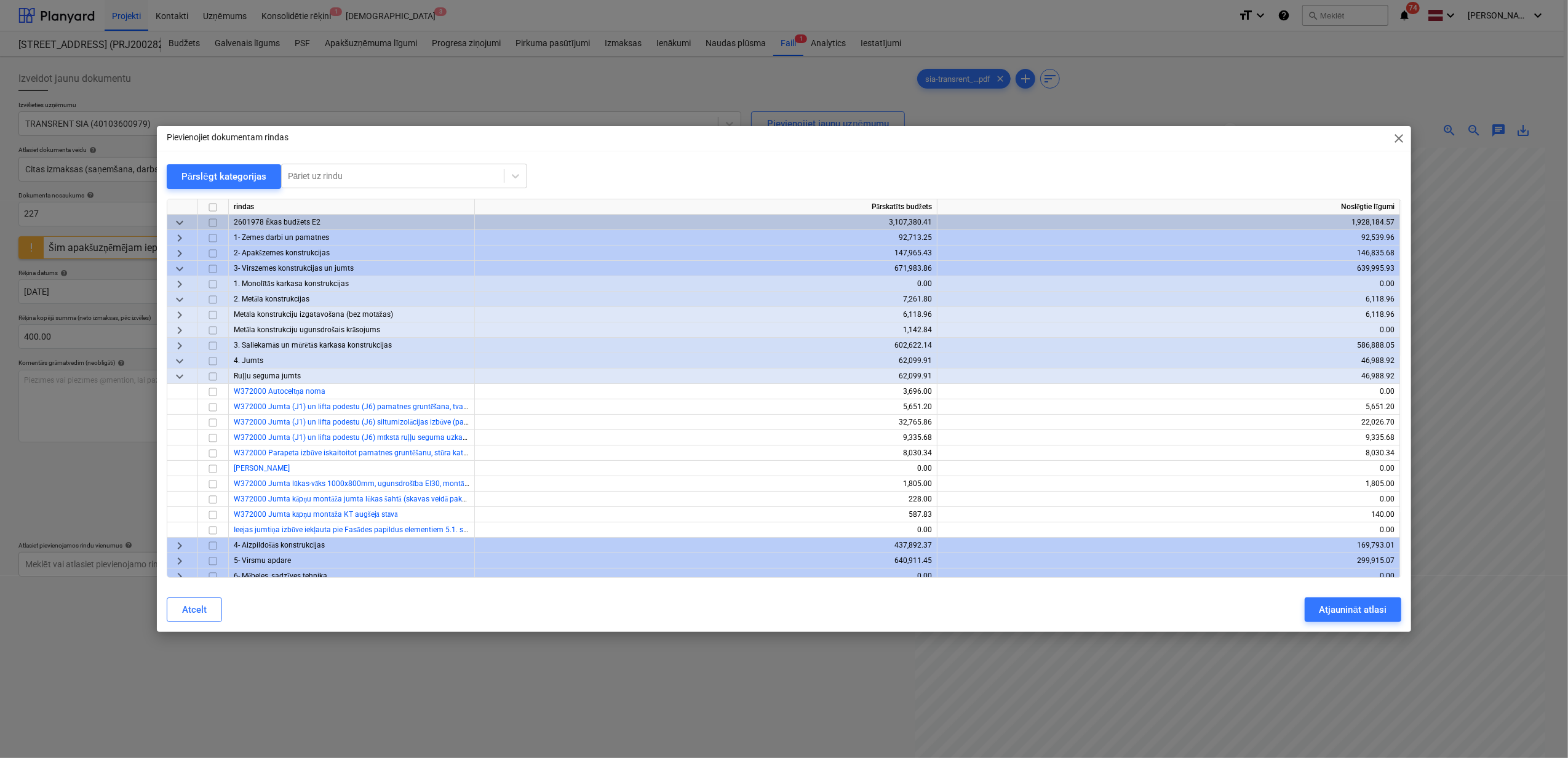
click at [179, 301] on span "keyboard_arrow_down" at bounding box center [179, 299] width 15 height 15
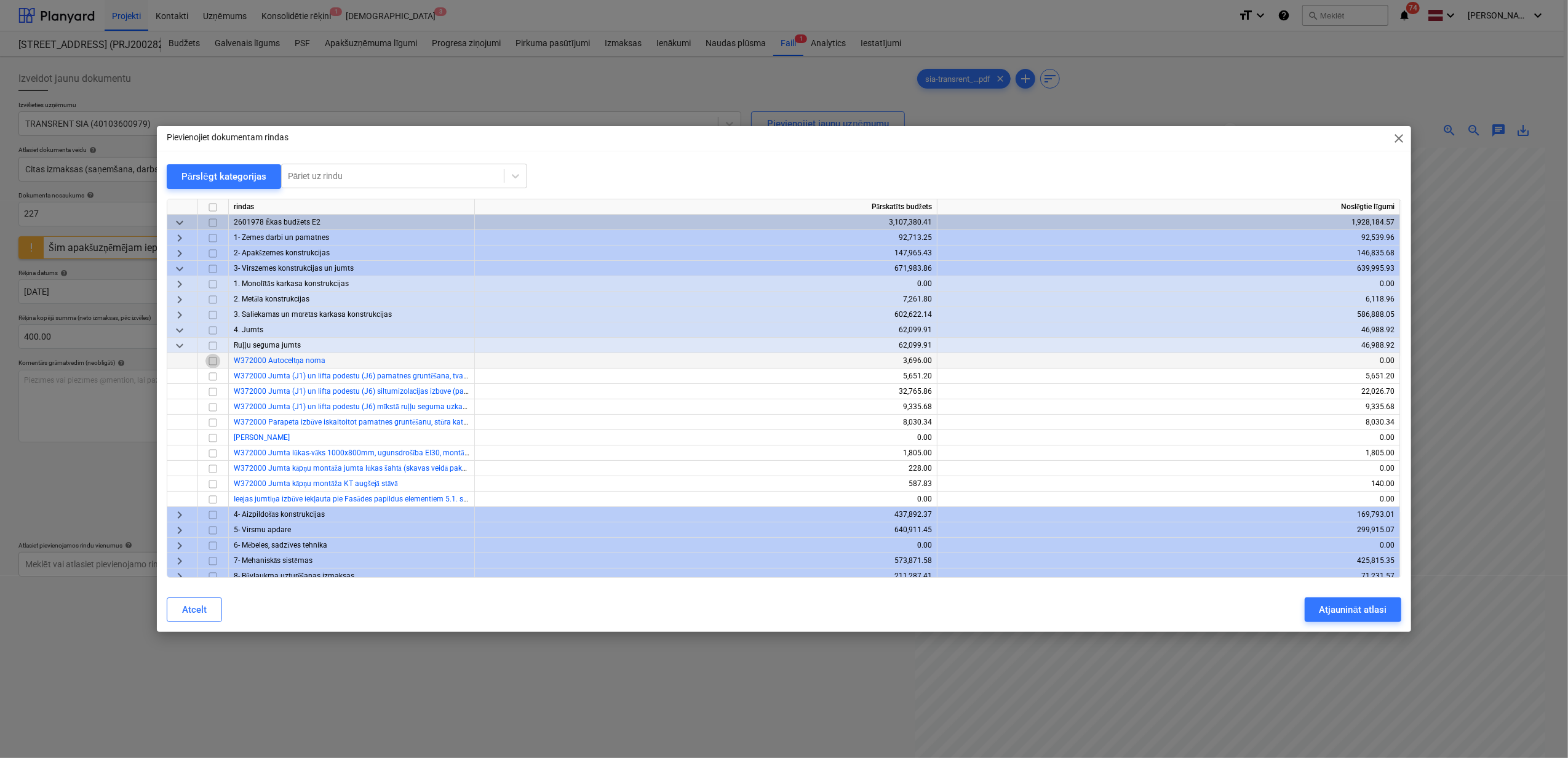
click at [209, 360] on input "checkbox" at bounding box center [212, 360] width 15 height 15
click at [1334, 606] on div "Atjaunināt atlasi" at bounding box center [1352, 610] width 67 height 16
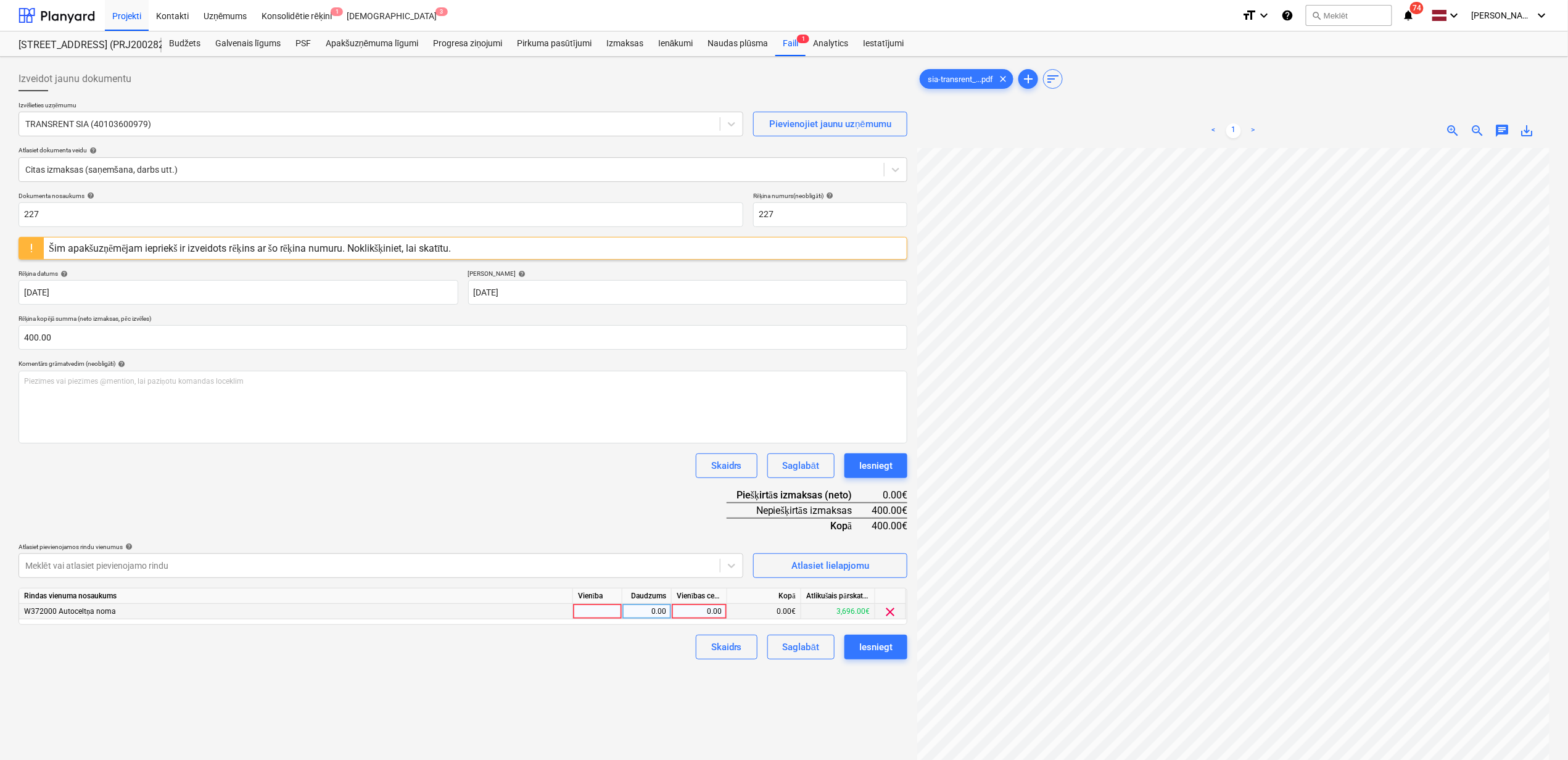
click at [694, 610] on div "0.00" at bounding box center [699, 611] width 45 height 16
type input "400"
click at [552, 706] on div "Izveidot jaunu dokumentu Izvēlieties uzņēmumu TRANSRENT SIA (40103600979) Pievi…" at bounding box center [463, 469] width 899 height 817
click at [882, 649] on div "Iesniegt" at bounding box center [876, 647] width 34 height 16
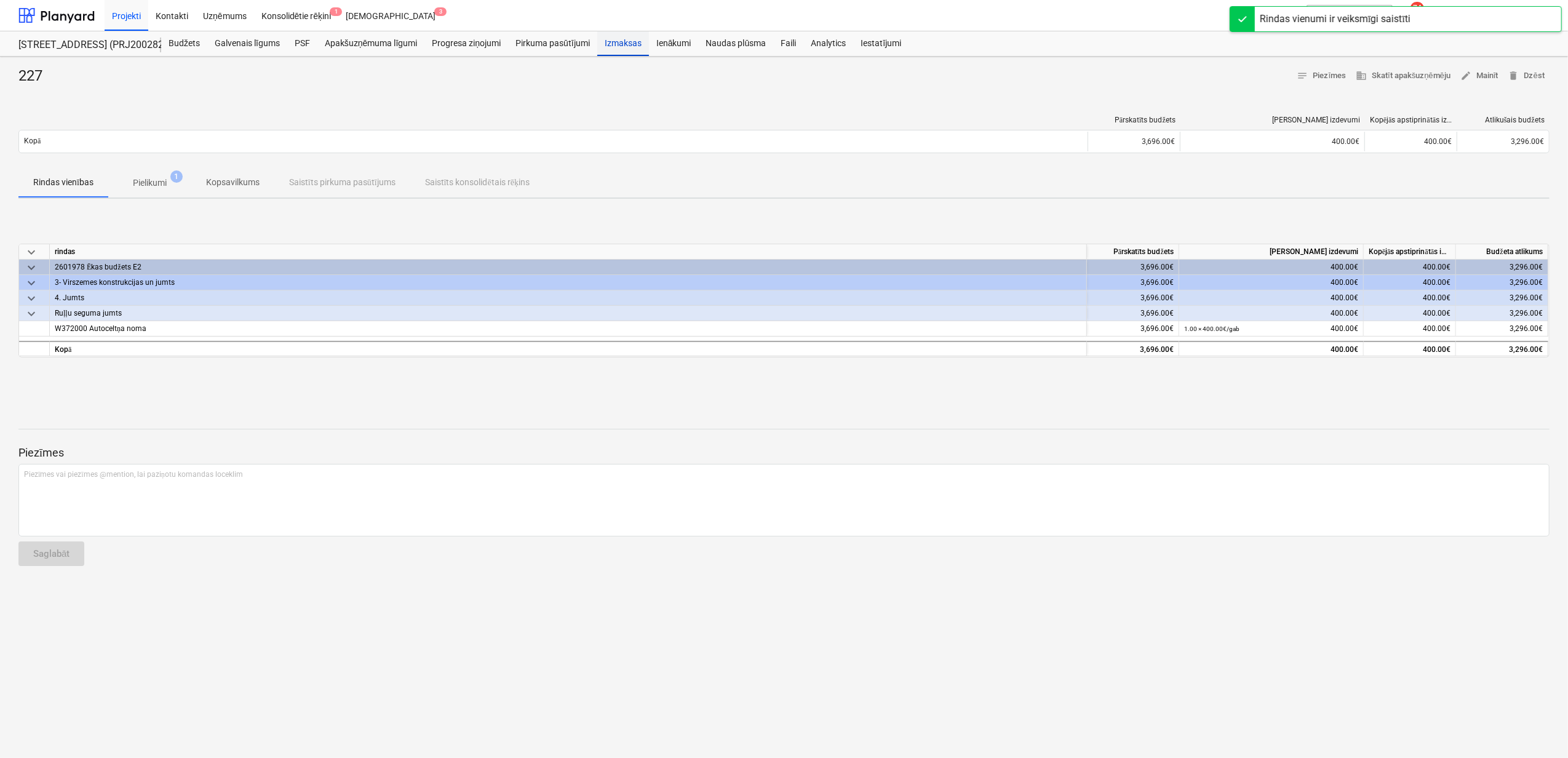
click at [626, 45] on div "Izmaksas" at bounding box center [623, 43] width 52 height 25
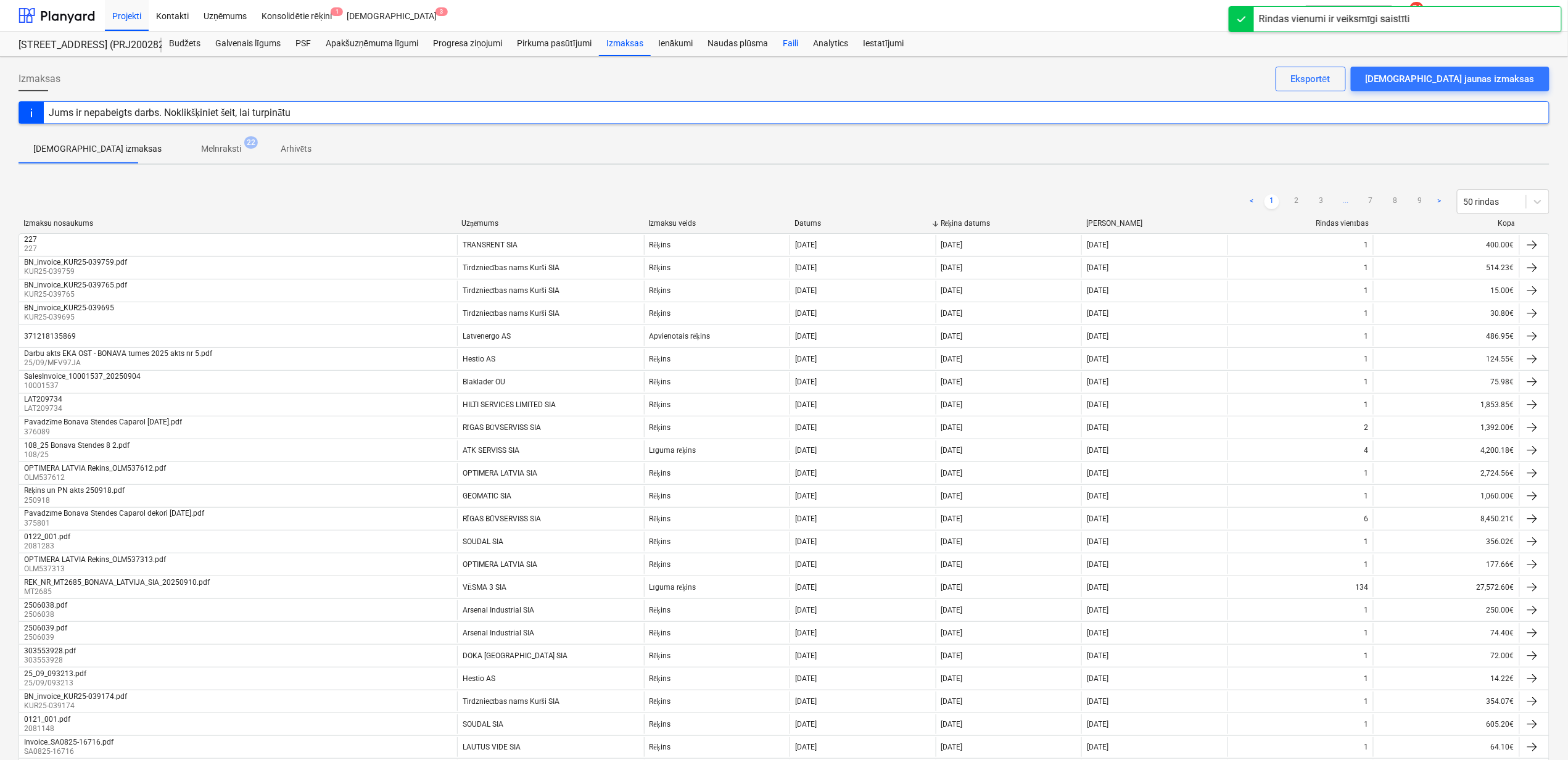
click at [778, 40] on div "Faili" at bounding box center [790, 43] width 30 height 25
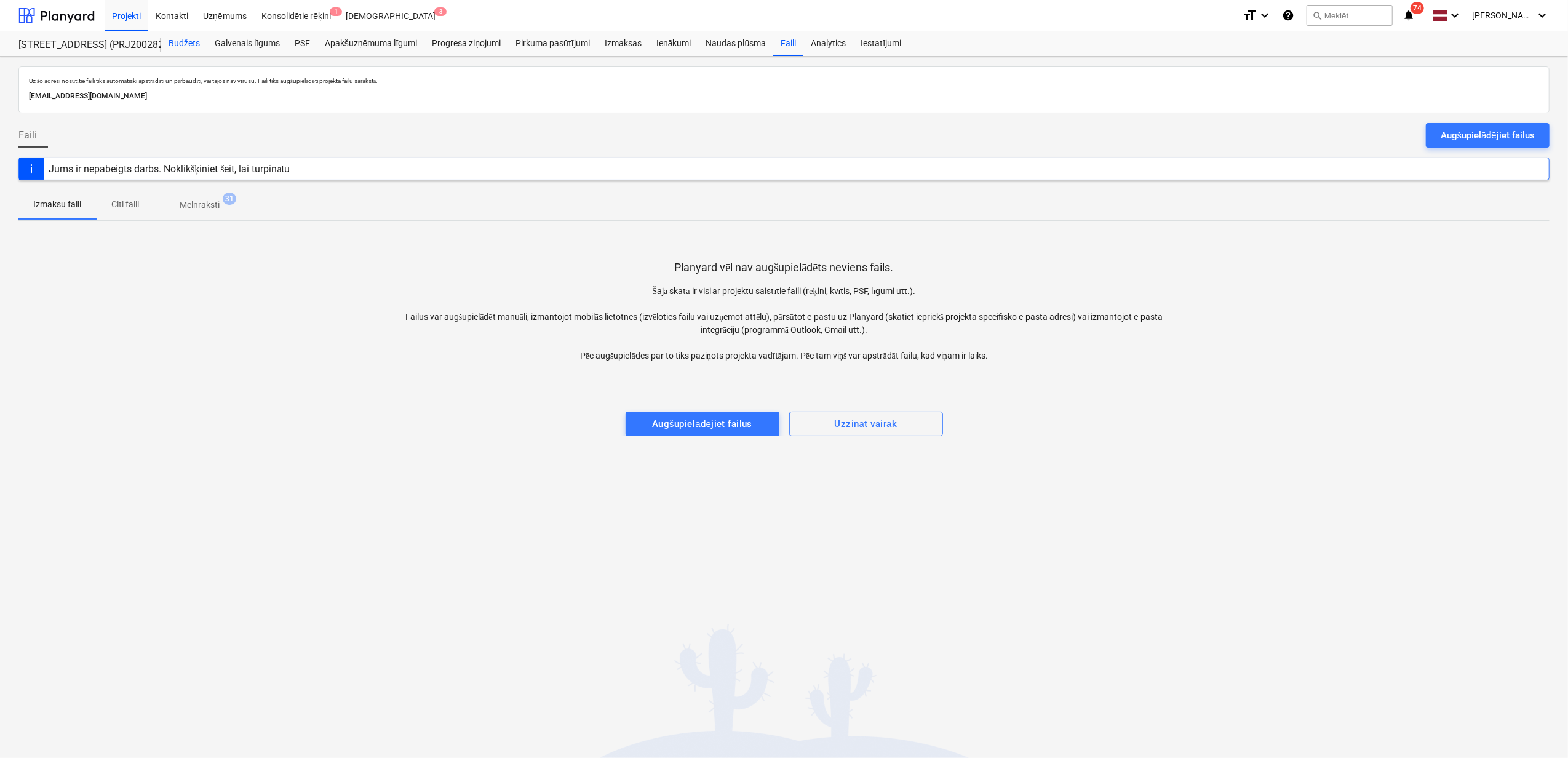
click at [187, 44] on div "Budžets" at bounding box center [184, 43] width 47 height 25
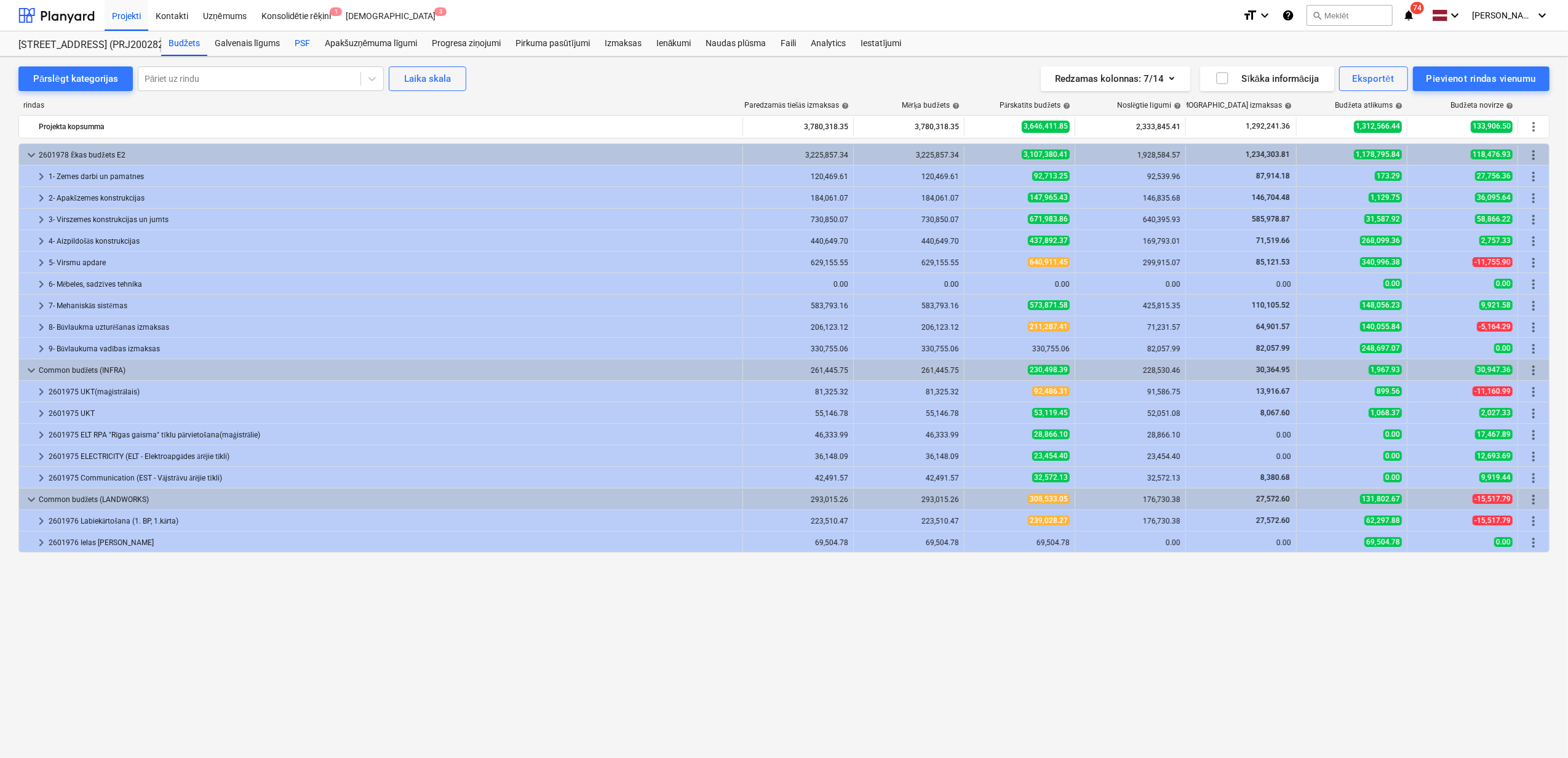
click at [300, 42] on div "PSF" at bounding box center [302, 43] width 30 height 25
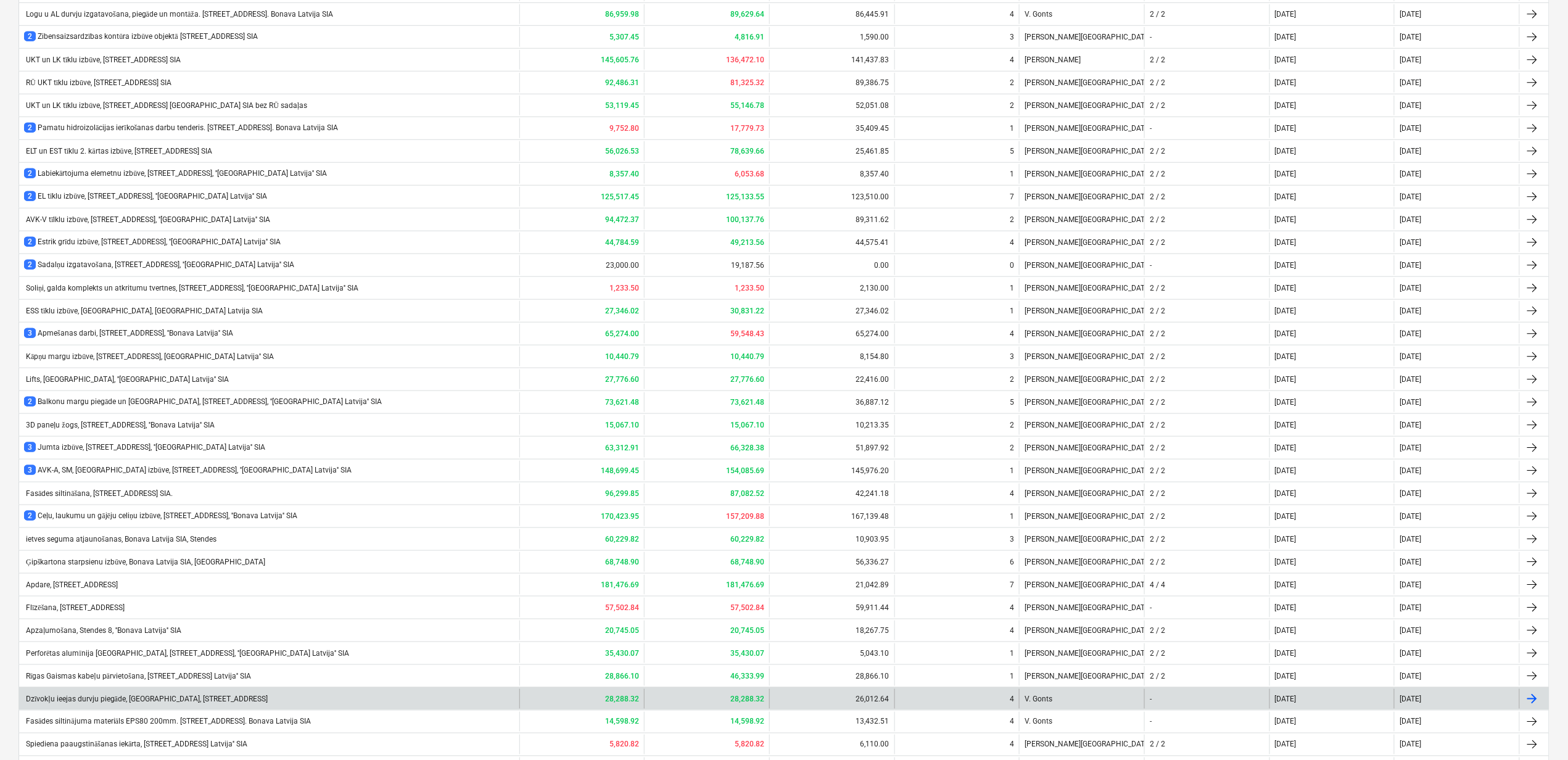
scroll to position [649, 0]
